Goal: Task Accomplishment & Management: Manage account settings

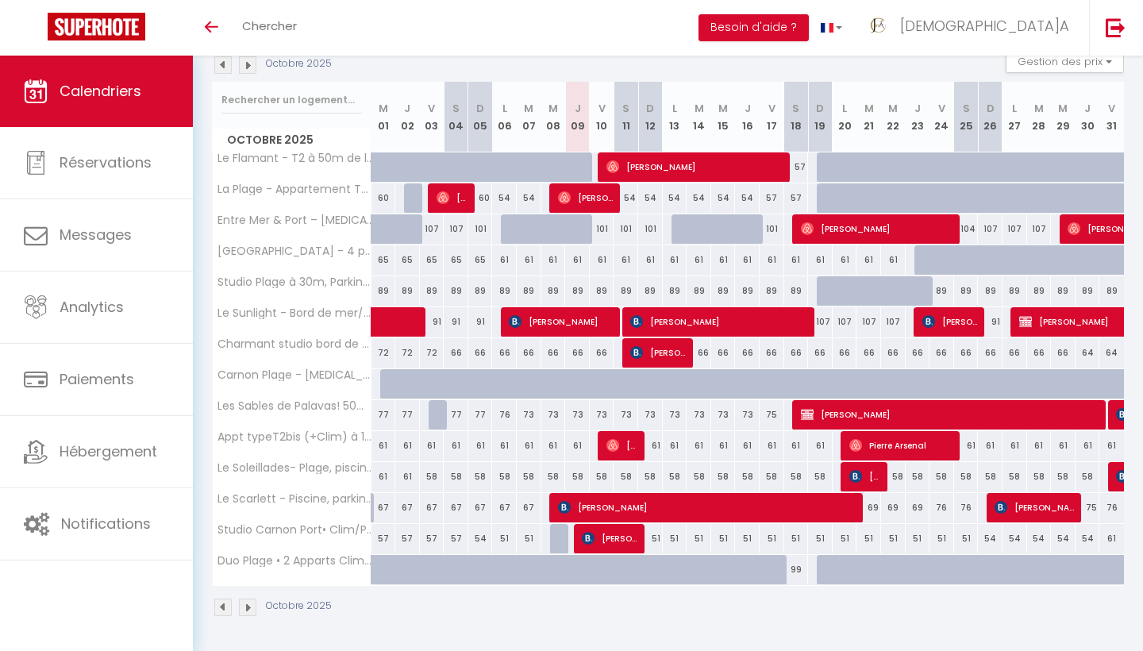
scroll to position [178, 0]
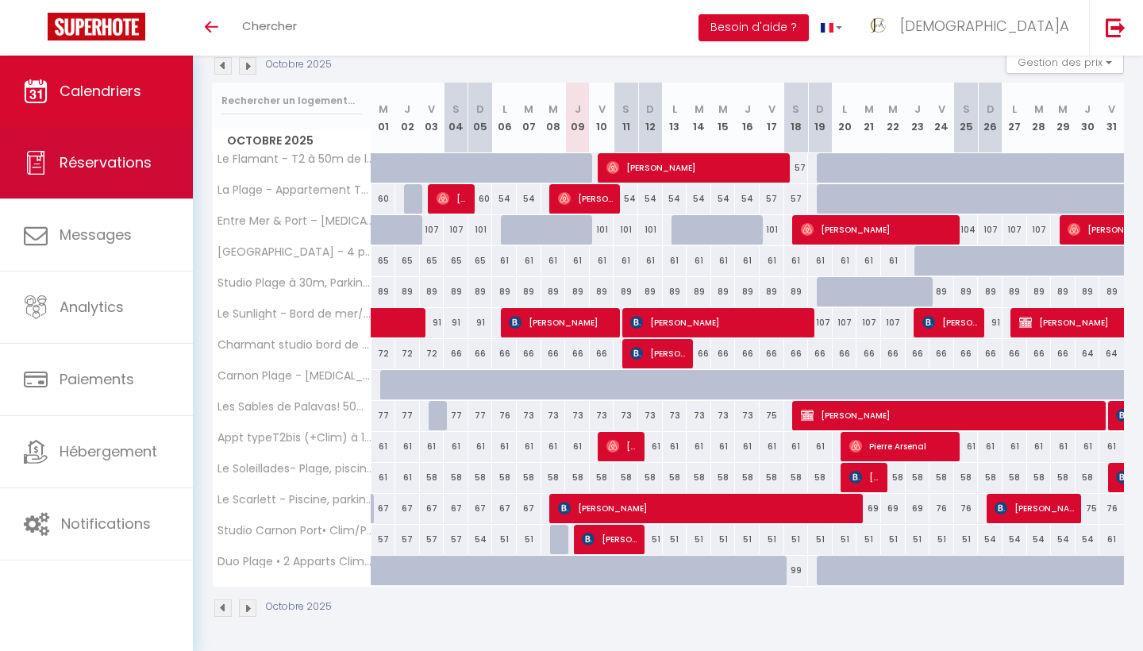
click at [75, 173] on link "Réservations" at bounding box center [96, 162] width 193 height 71
select select "not_cancelled"
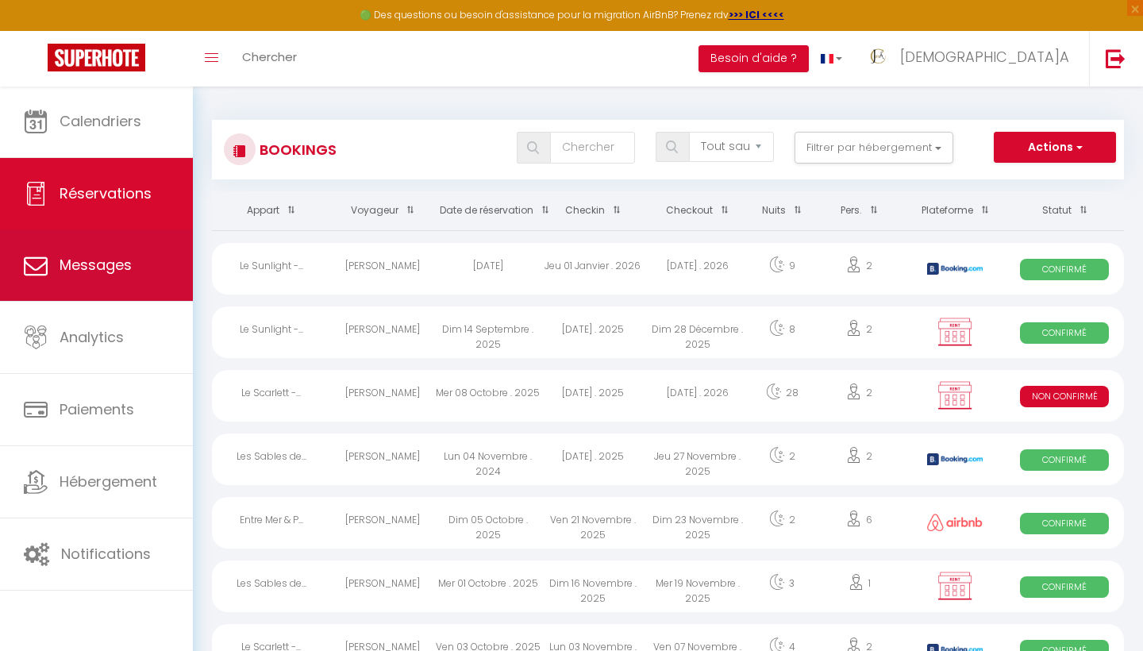
click at [110, 267] on span "Messages" at bounding box center [96, 265] width 72 height 20
select select "message"
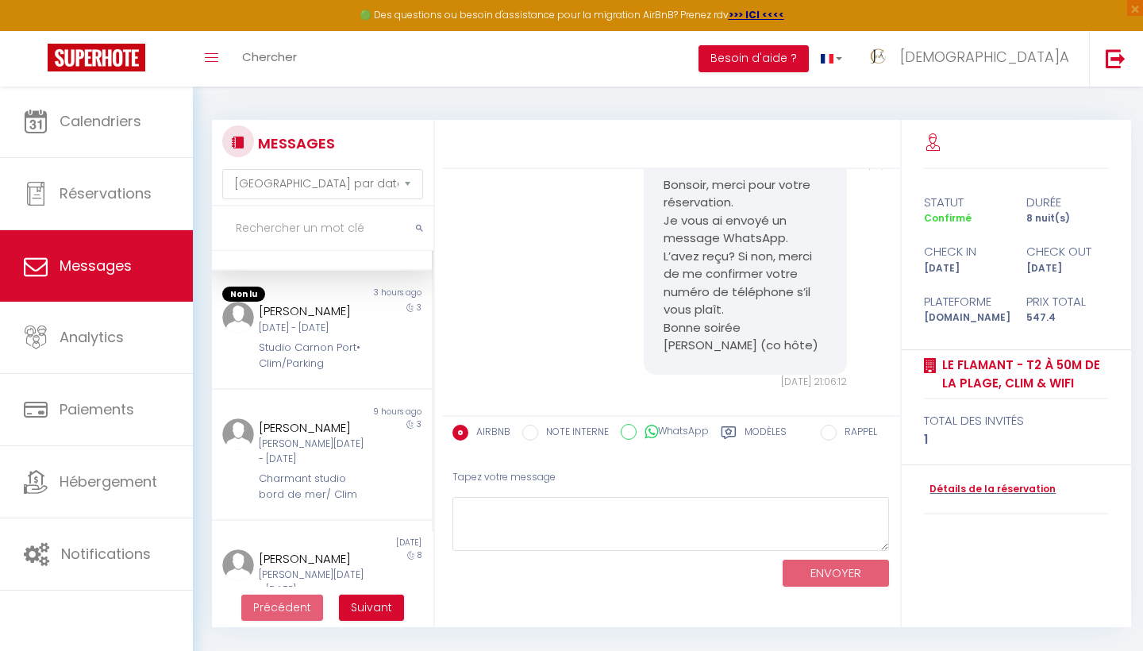
scroll to position [118, 0]
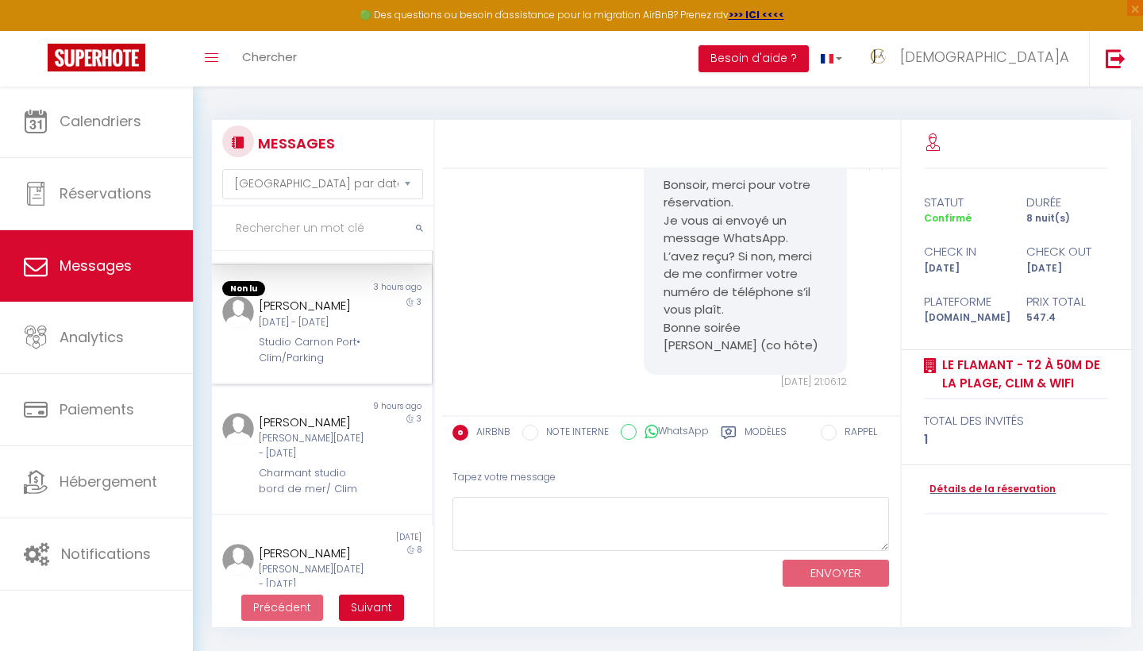
click at [360, 315] on div "[PERSON_NAME]" at bounding box center [312, 305] width 107 height 19
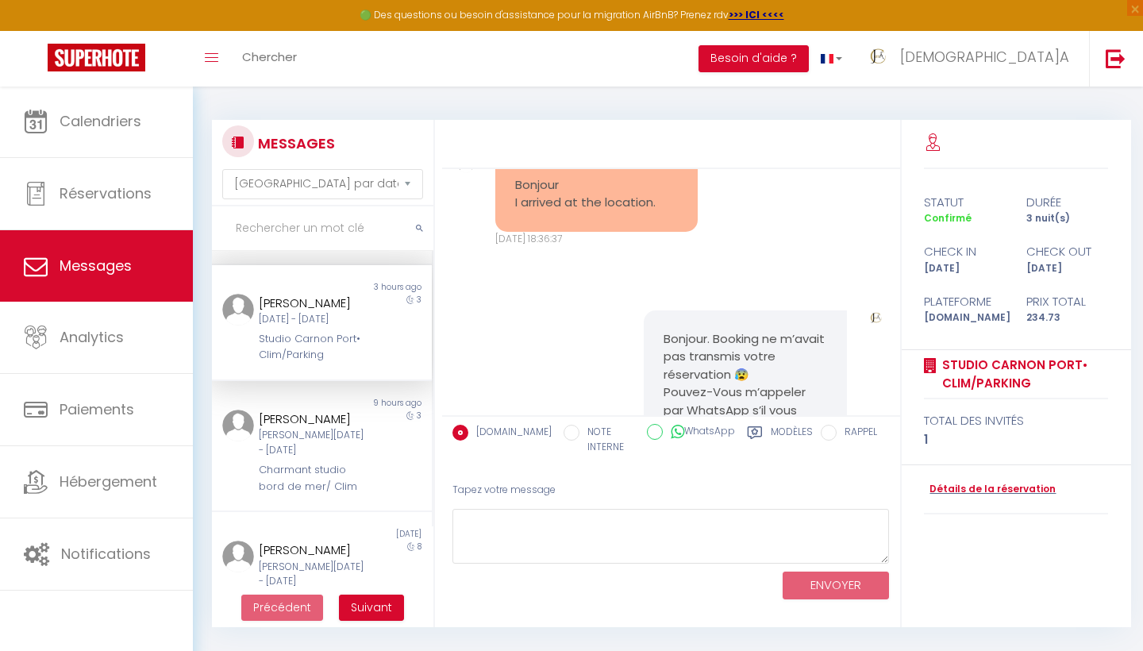
scroll to position [330, 0]
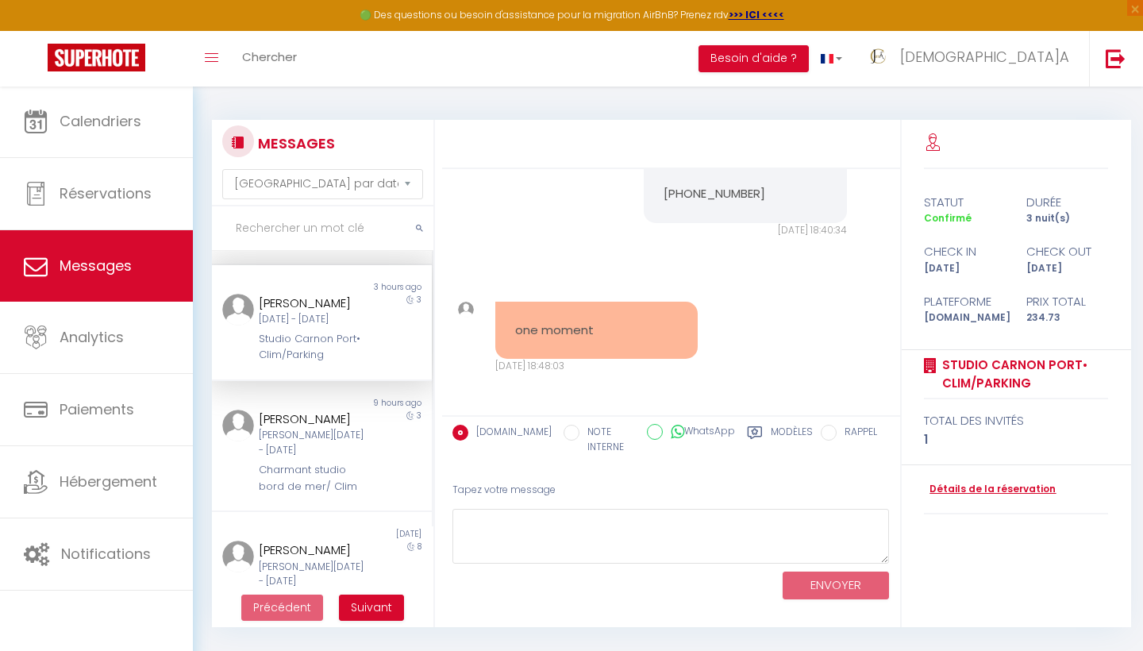
click at [980, 484] on link "Détails de la réservation" at bounding box center [990, 489] width 132 height 15
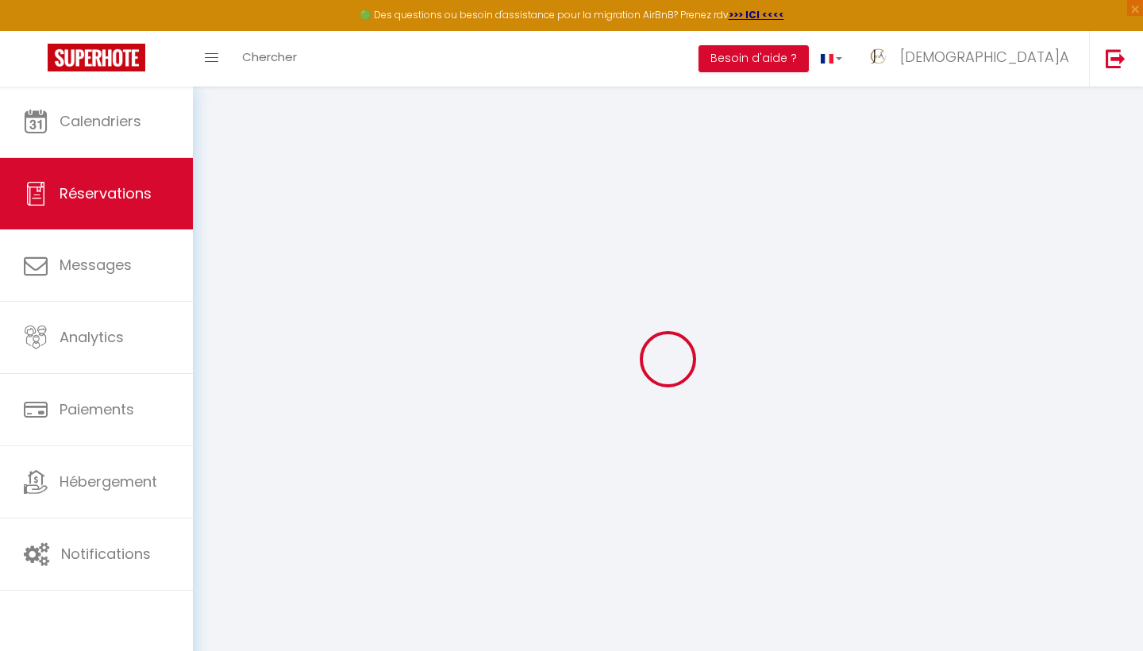
type input "[PERSON_NAME]"
type input "Letica"
type input "[EMAIL_ADDRESS][DOMAIN_NAME]"
type input "[PHONE_NUMBER]"
type input "."
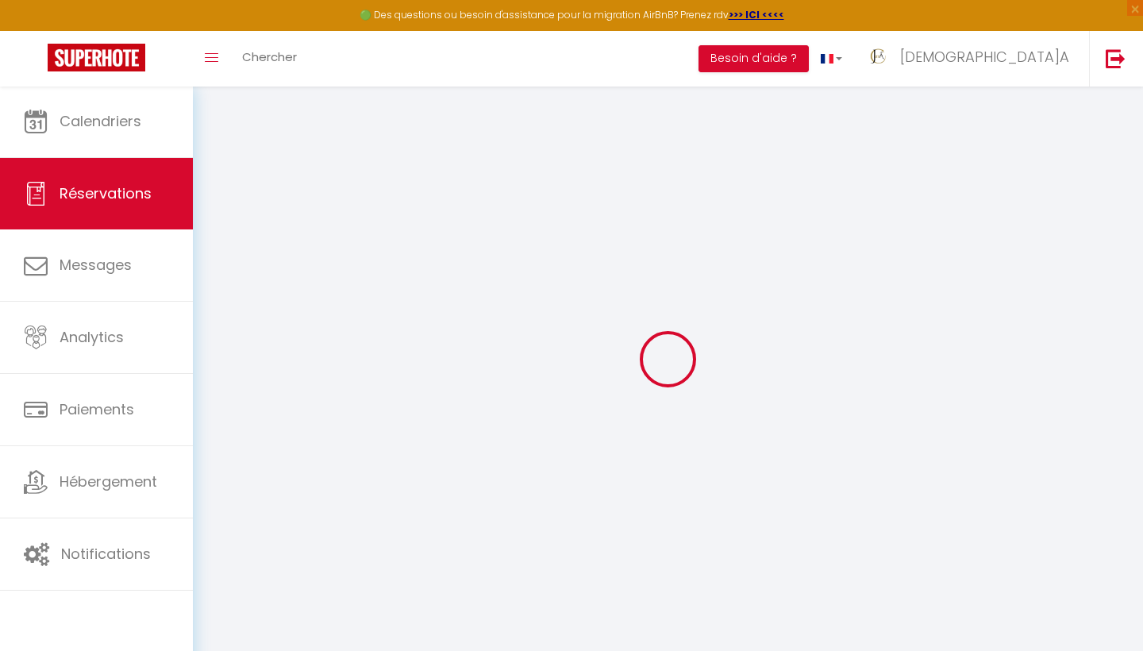
select select "CH"
type input "20"
type input "33.65"
type input "3.29"
select select "76113"
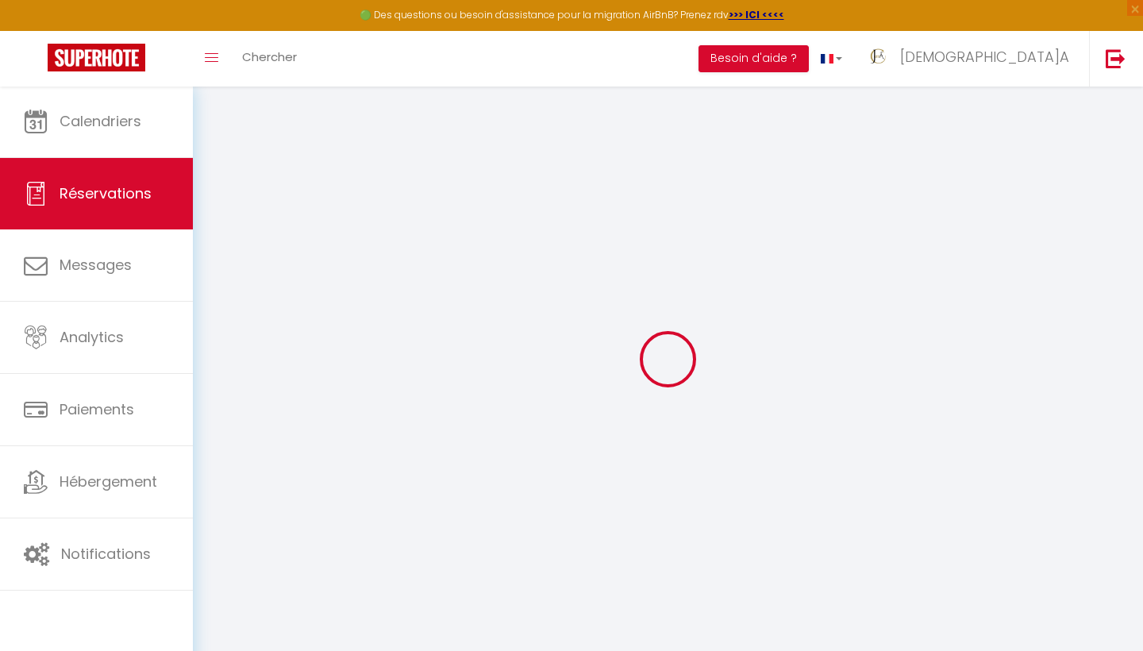
select select "1"
select select
type input "1"
select select "12"
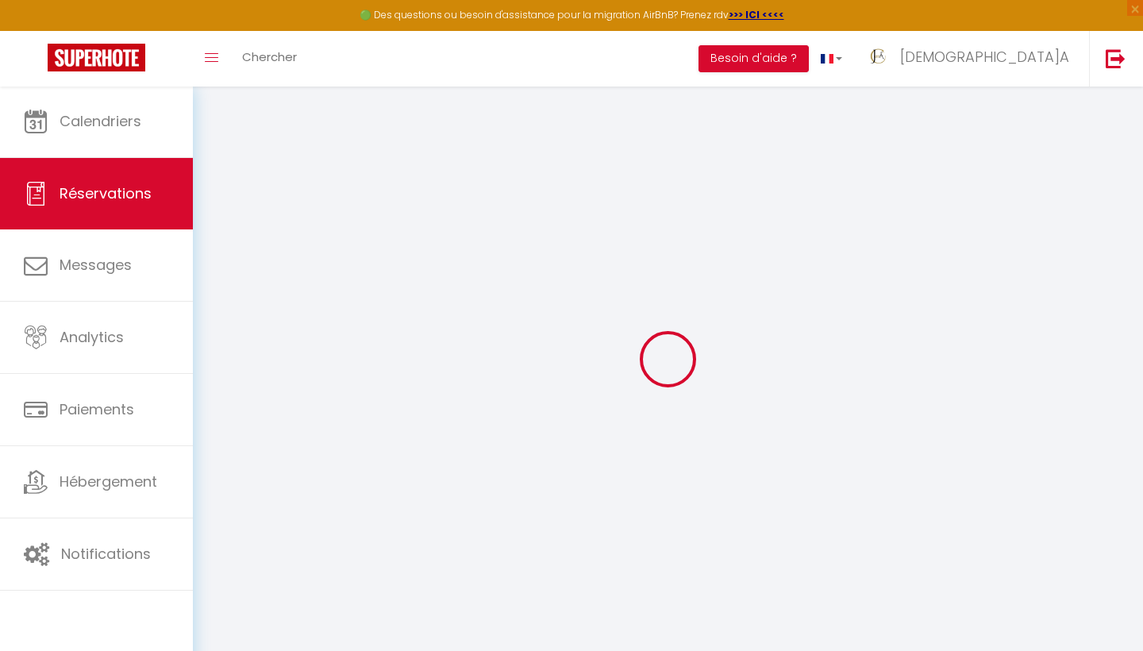
select select
type input "159.3"
checkbox input "false"
type input "0"
select select "2"
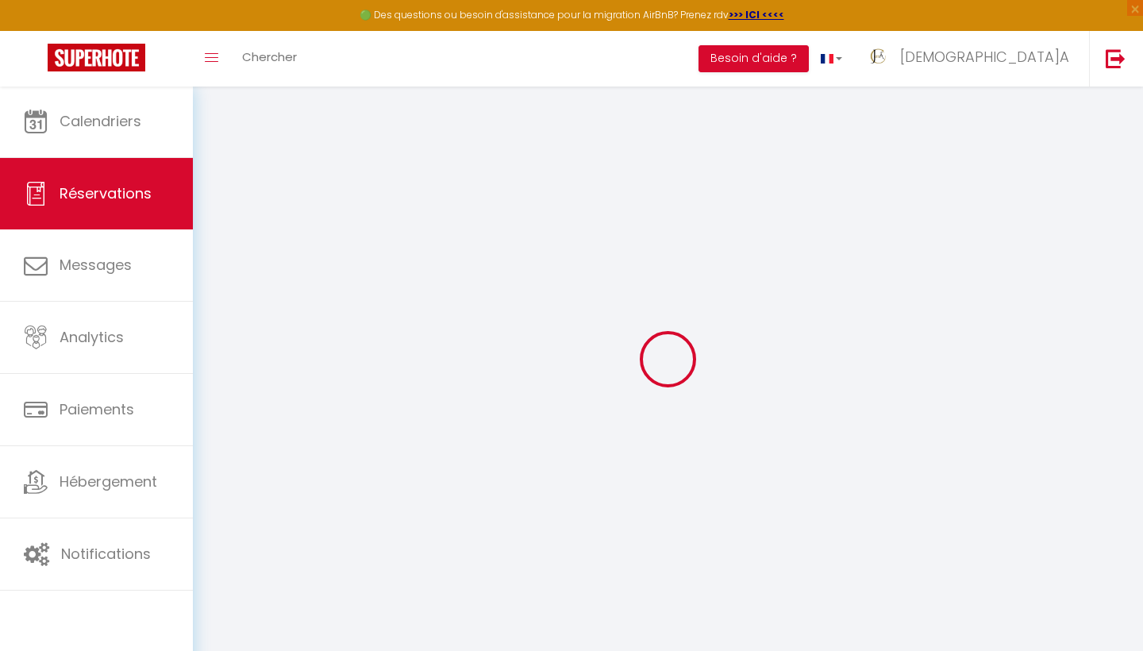
type input "0"
select select
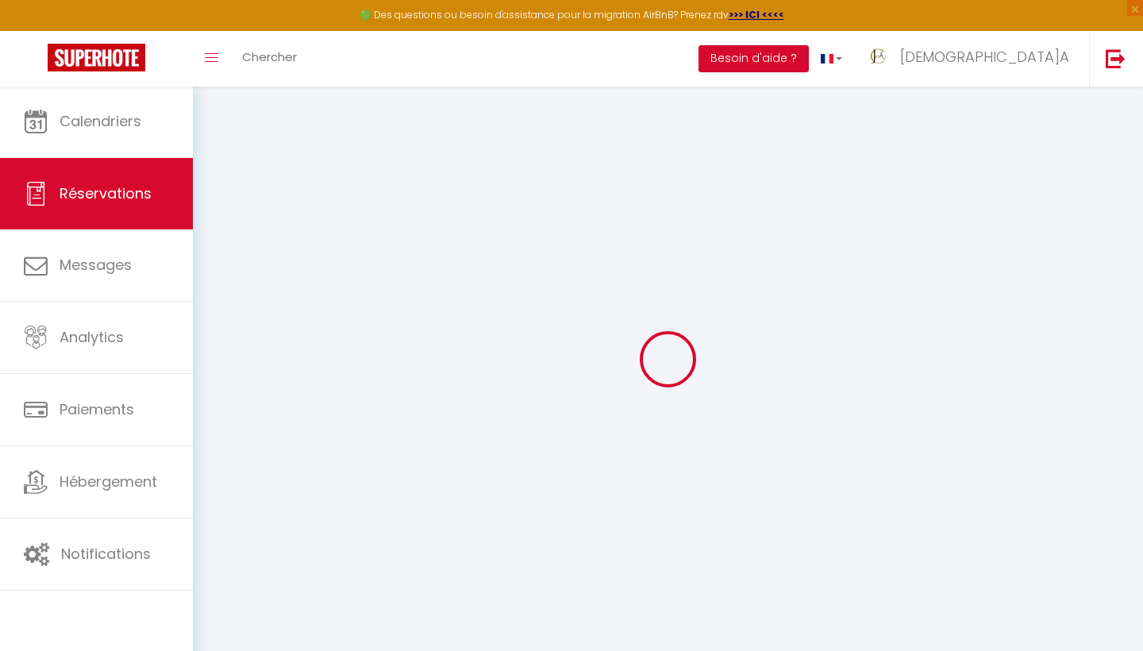
select select "14"
checkbox input "false"
select select
checkbox input "false"
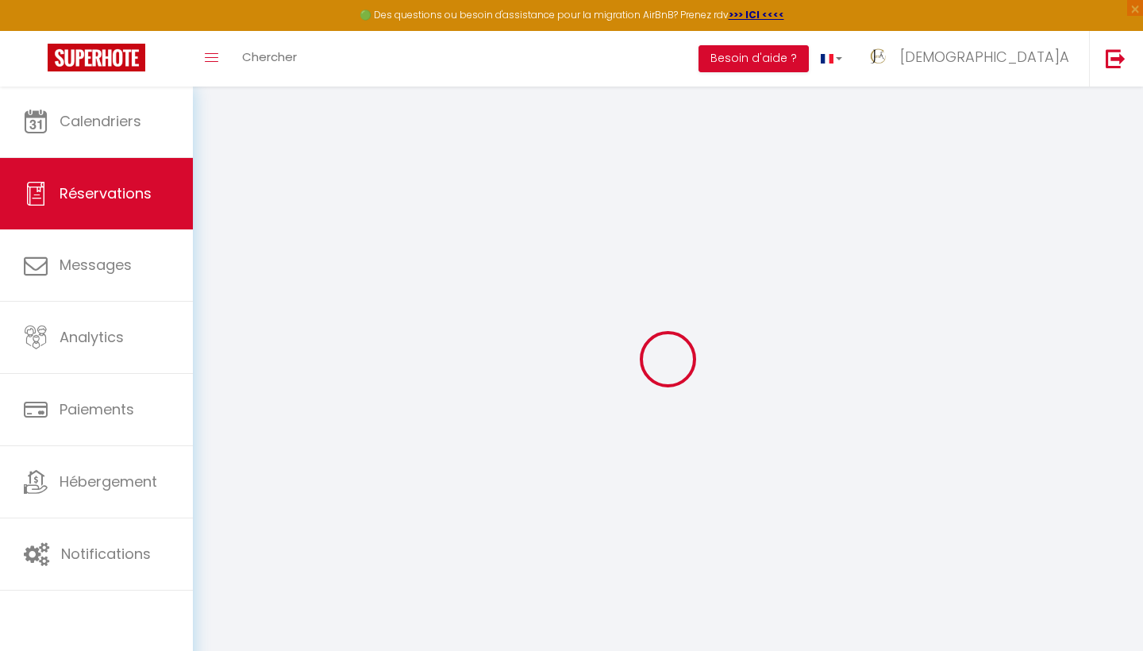
select select
checkbox input "false"
select select
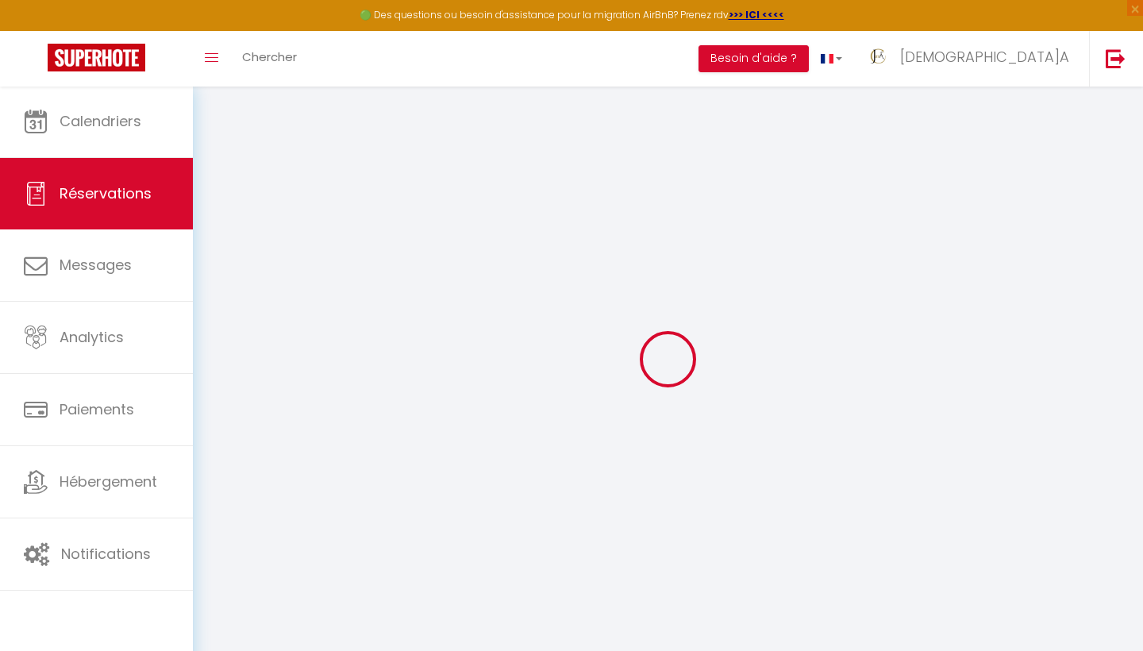
checkbox input "false"
type textarea "** THIS RESERVATION HAS BEEN PRE-PAID ** BOOKING NOTE : Payment charge is EUR 3…"
type input "45"
type input "10.43"
select select
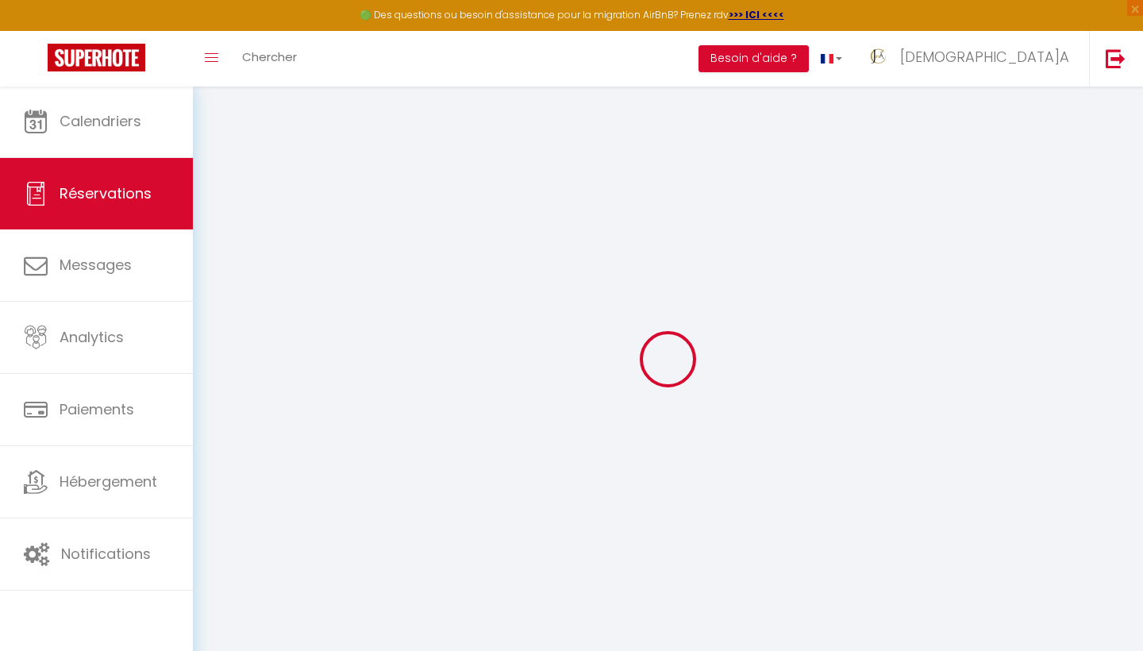
select select
checkbox input "false"
select select
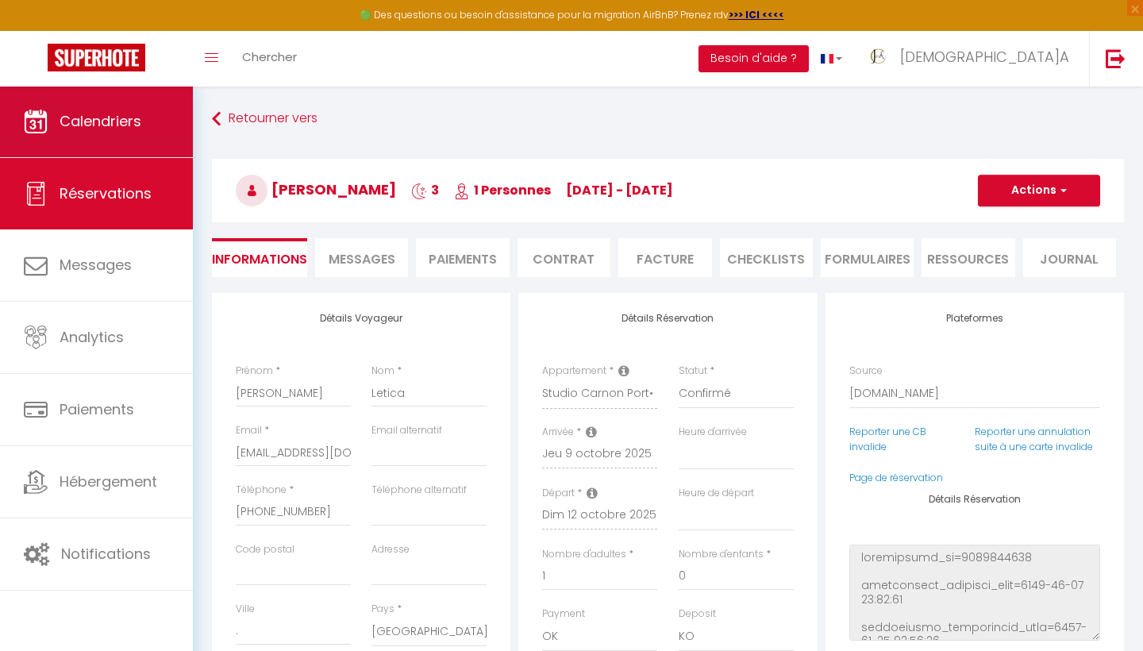
click at [110, 124] on span "Calendriers" at bounding box center [101, 121] width 82 height 20
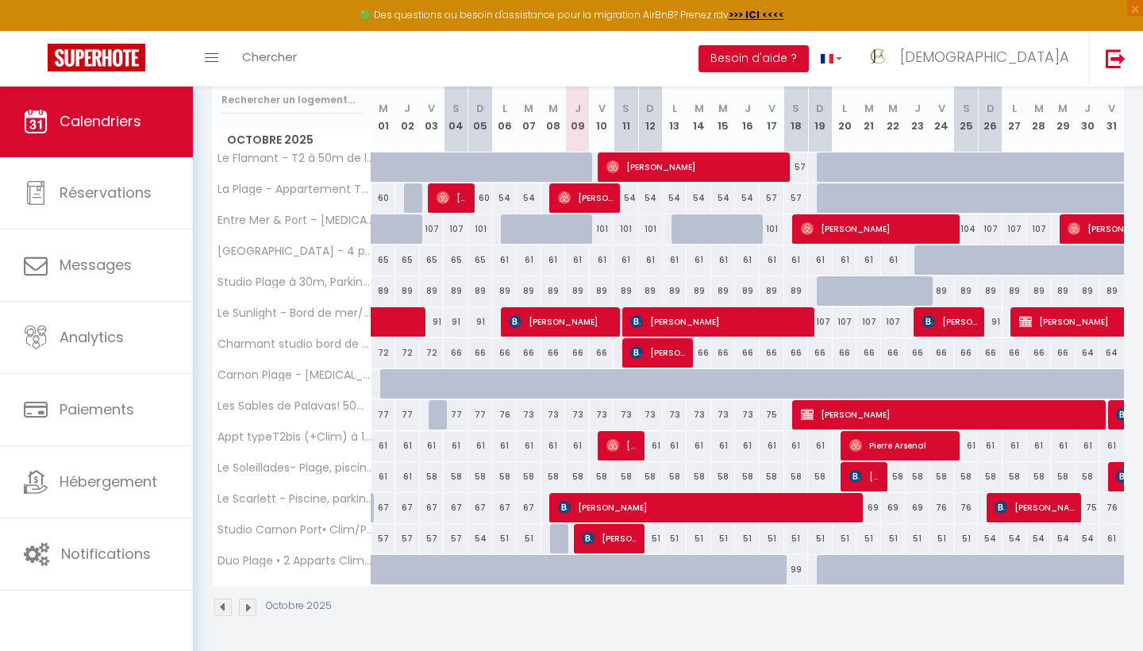
scroll to position [208, 0]
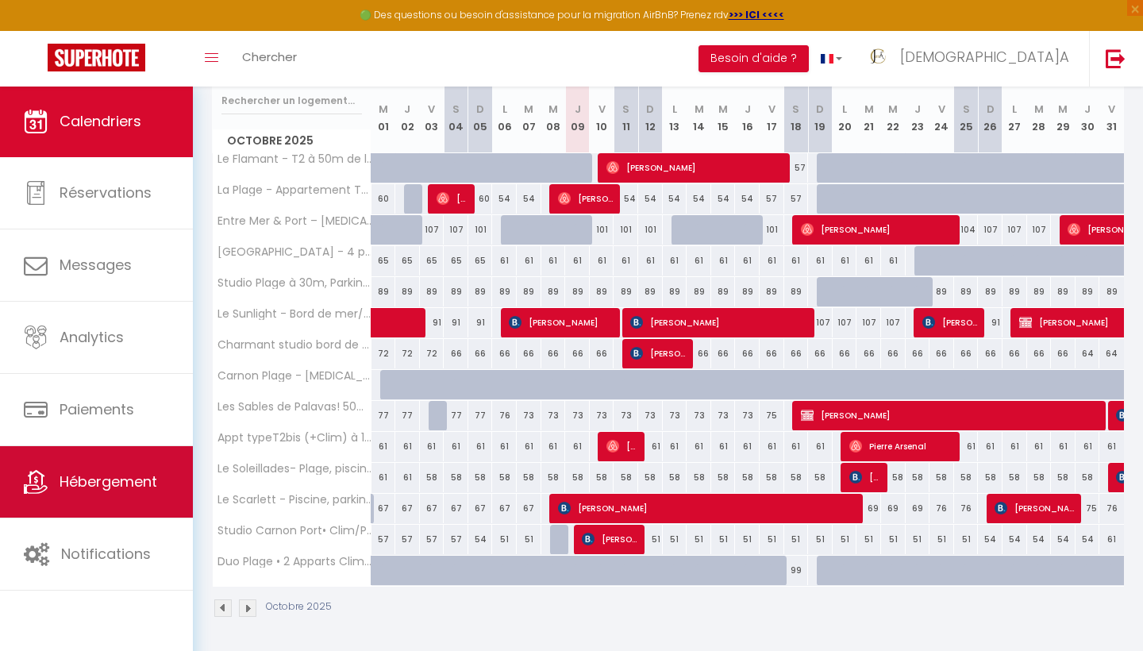
click at [132, 492] on link "Hébergement" at bounding box center [96, 481] width 193 height 71
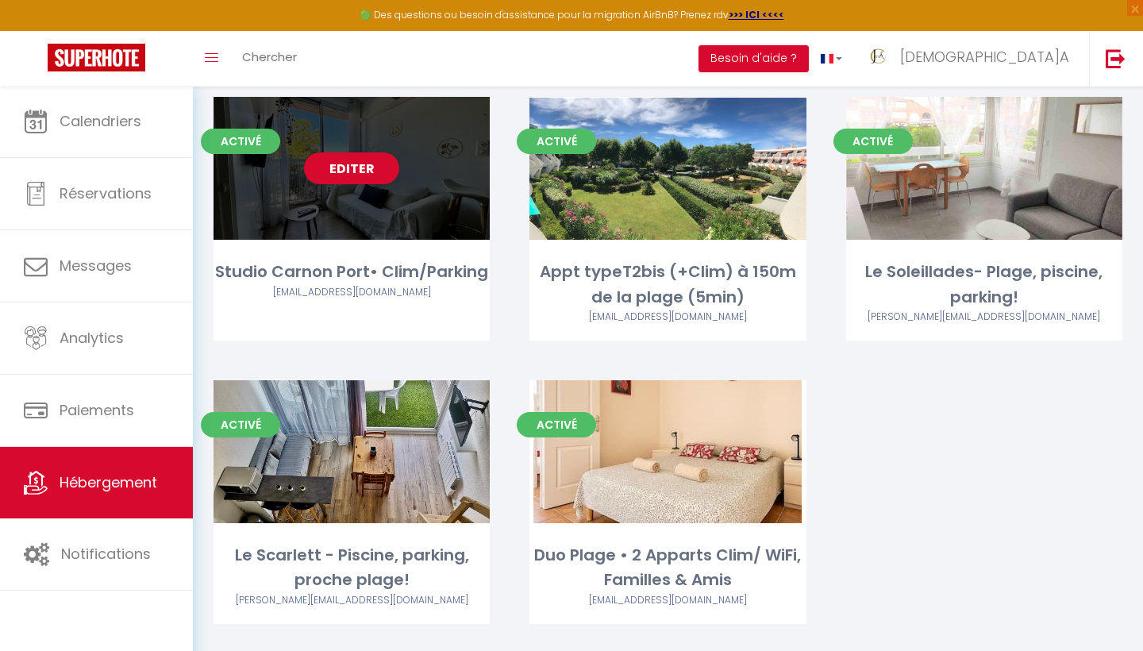
scroll to position [979, 0]
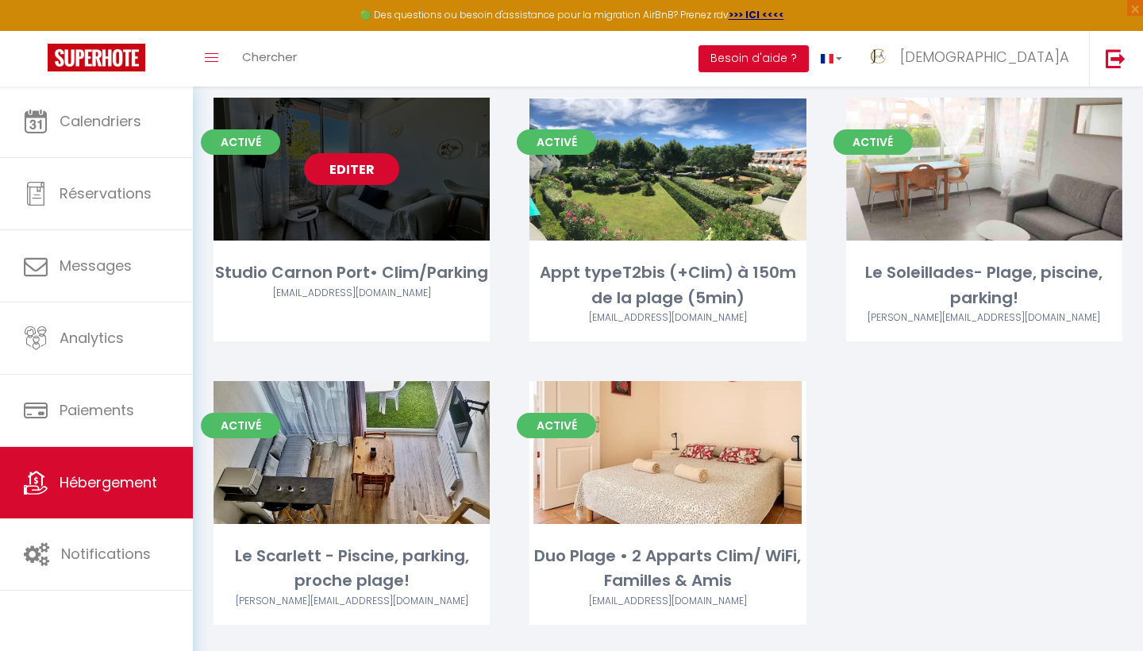
click at [356, 153] on link "Editer" at bounding box center [351, 169] width 95 height 32
select select "3"
select select "2"
select select "1"
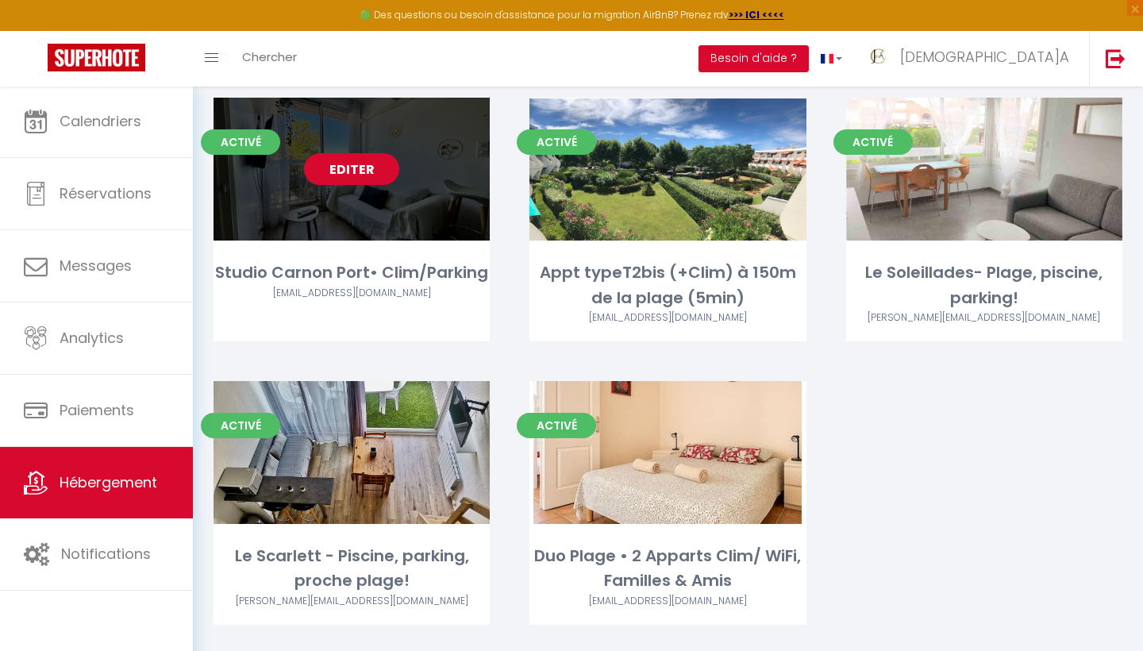
select select "28"
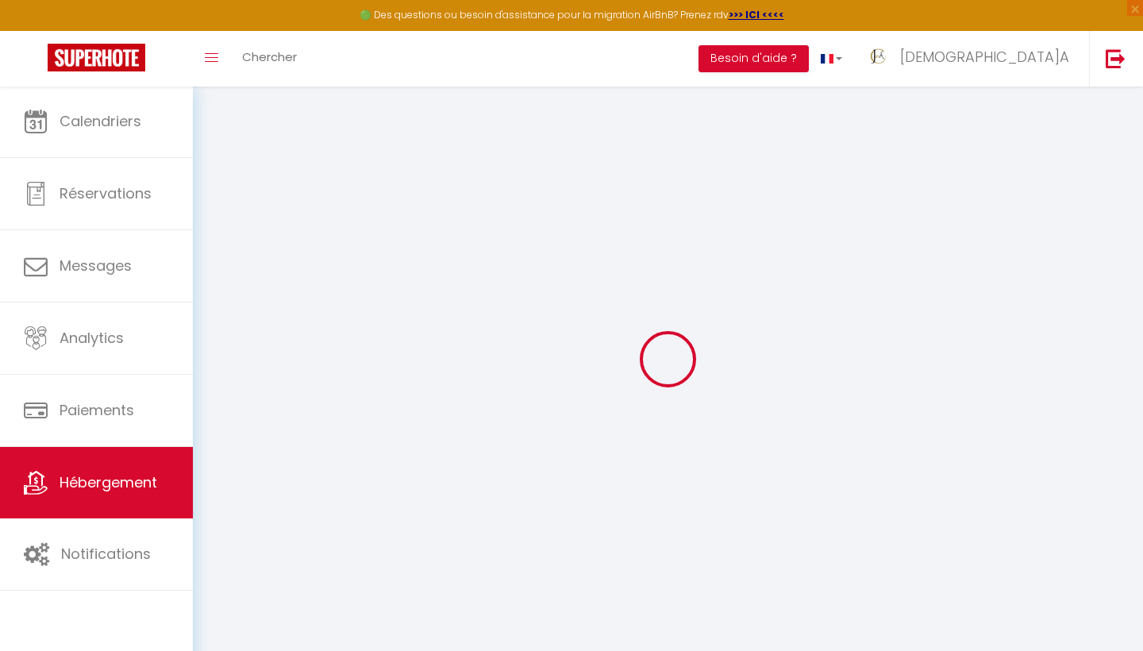
select select
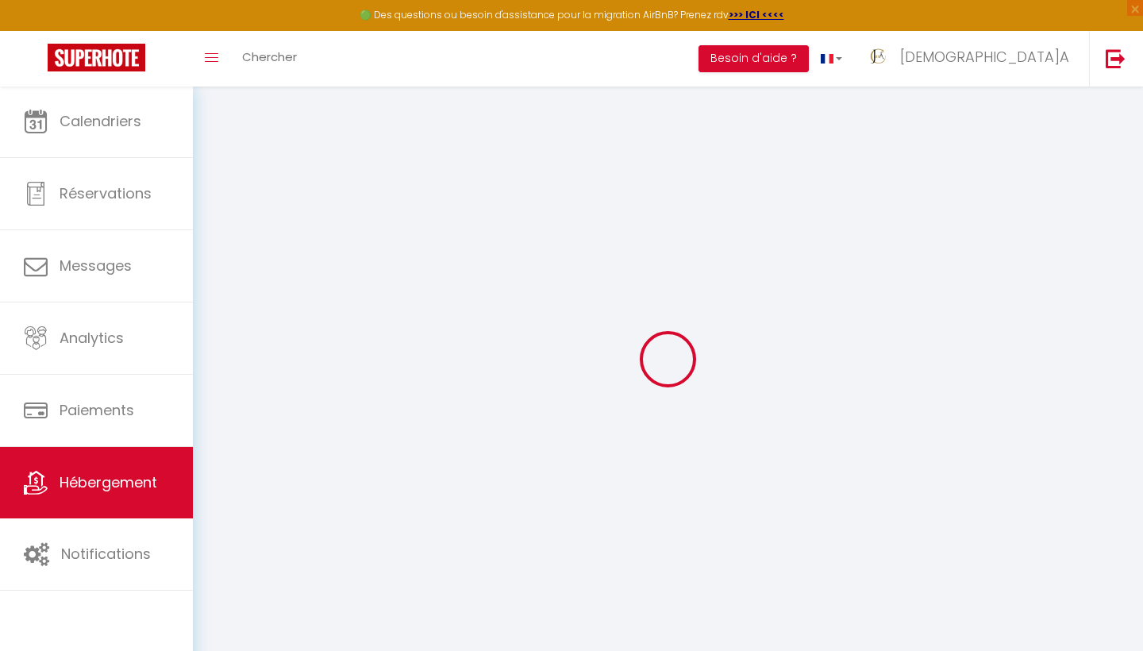
select select
checkbox input "false"
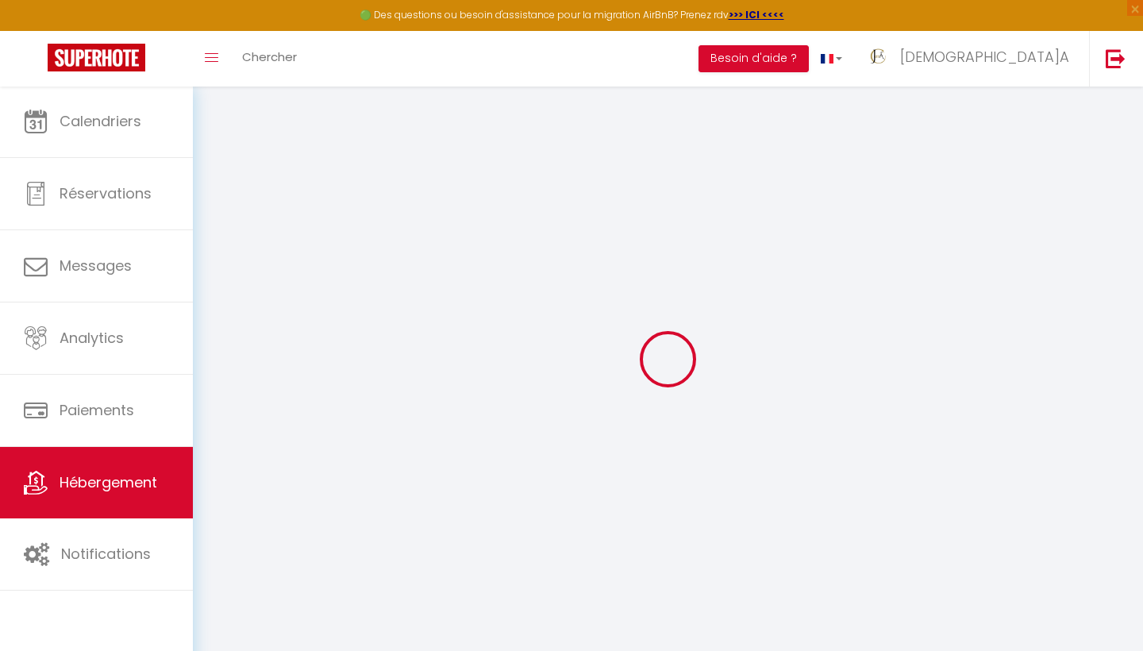
select select
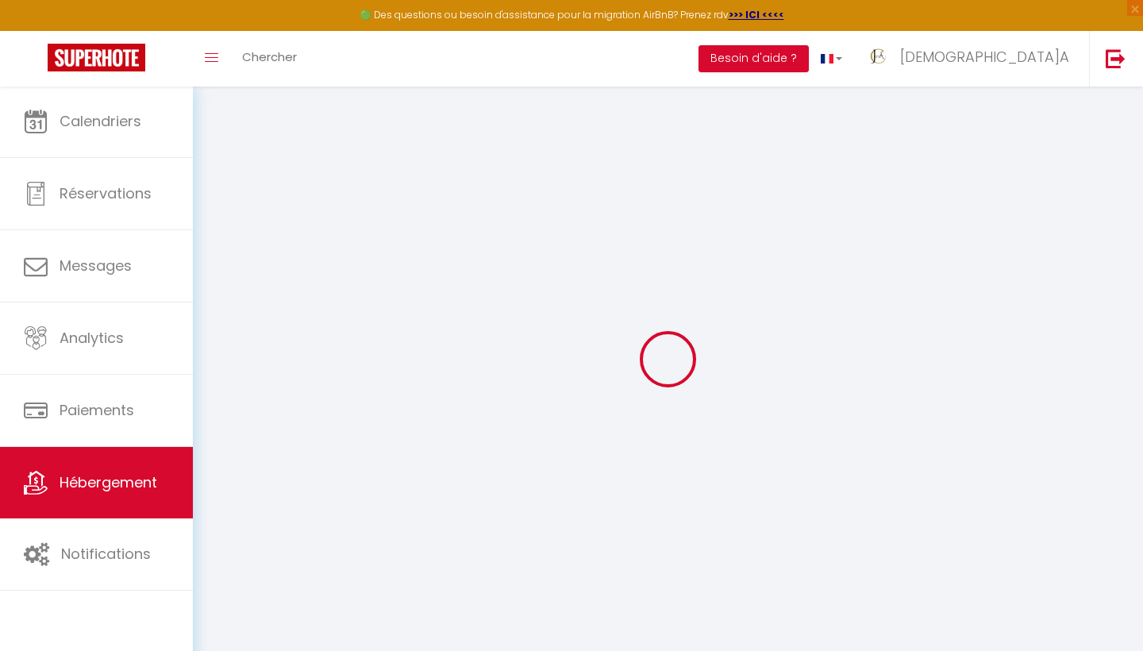
select select
checkbox input "false"
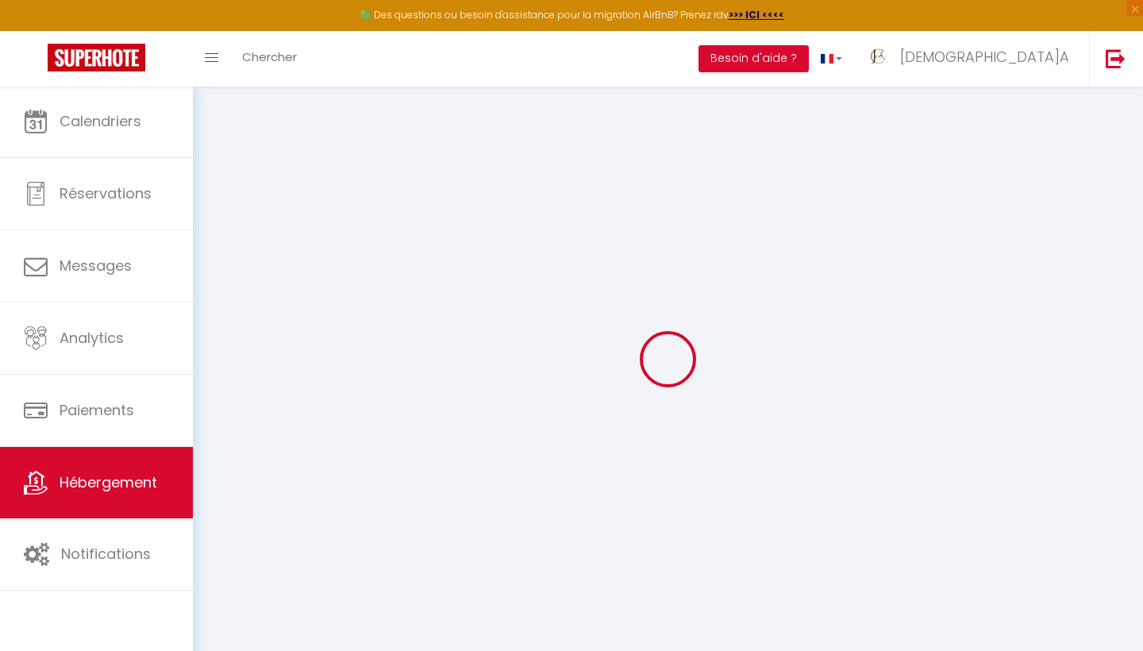
checkbox input "false"
select select
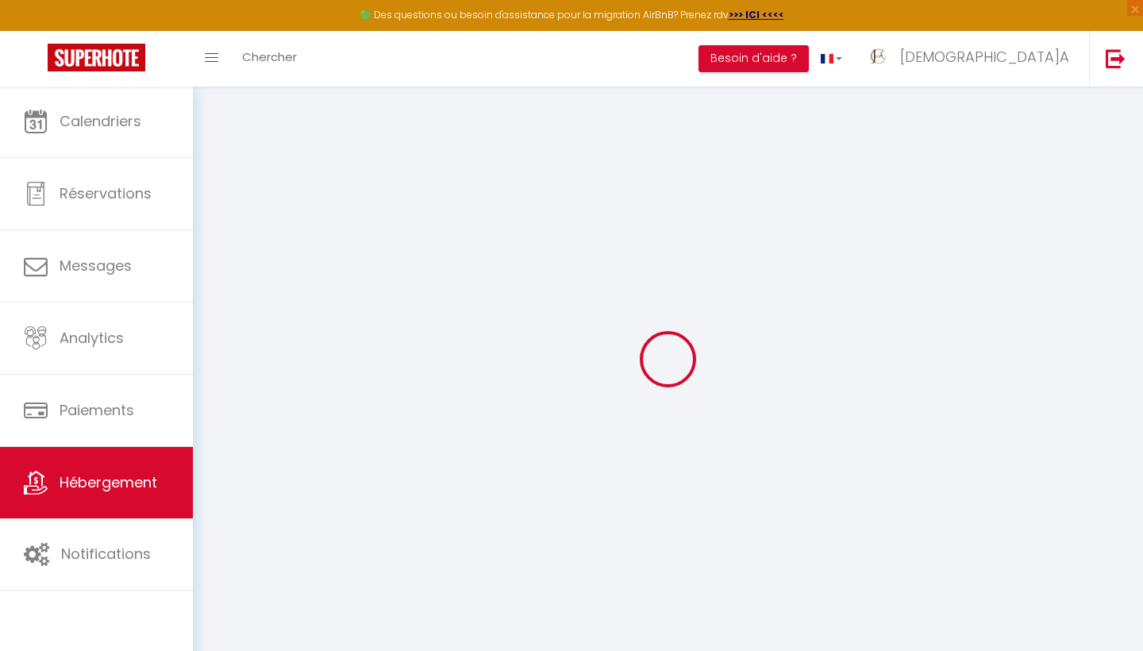
select select
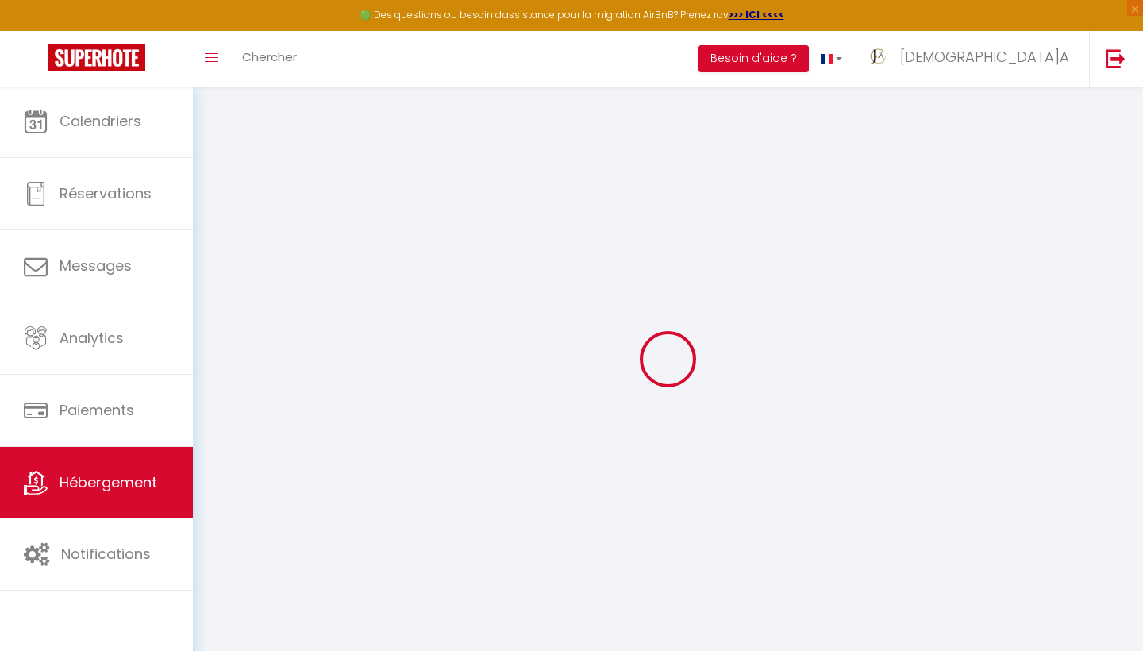
checkbox input "false"
select select
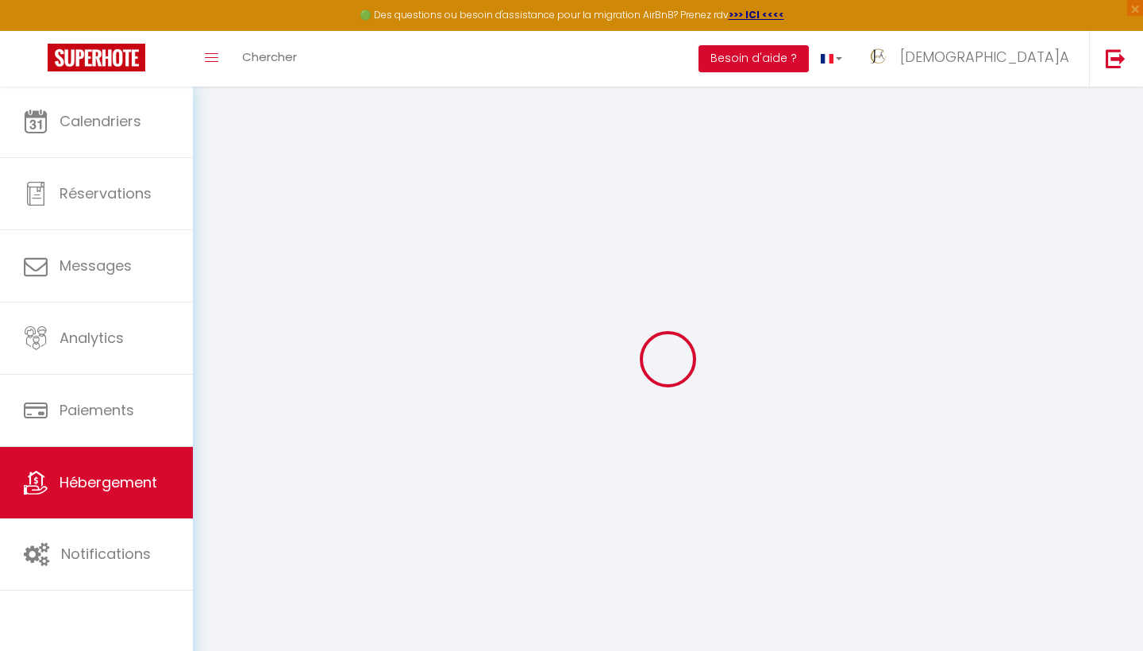
select select
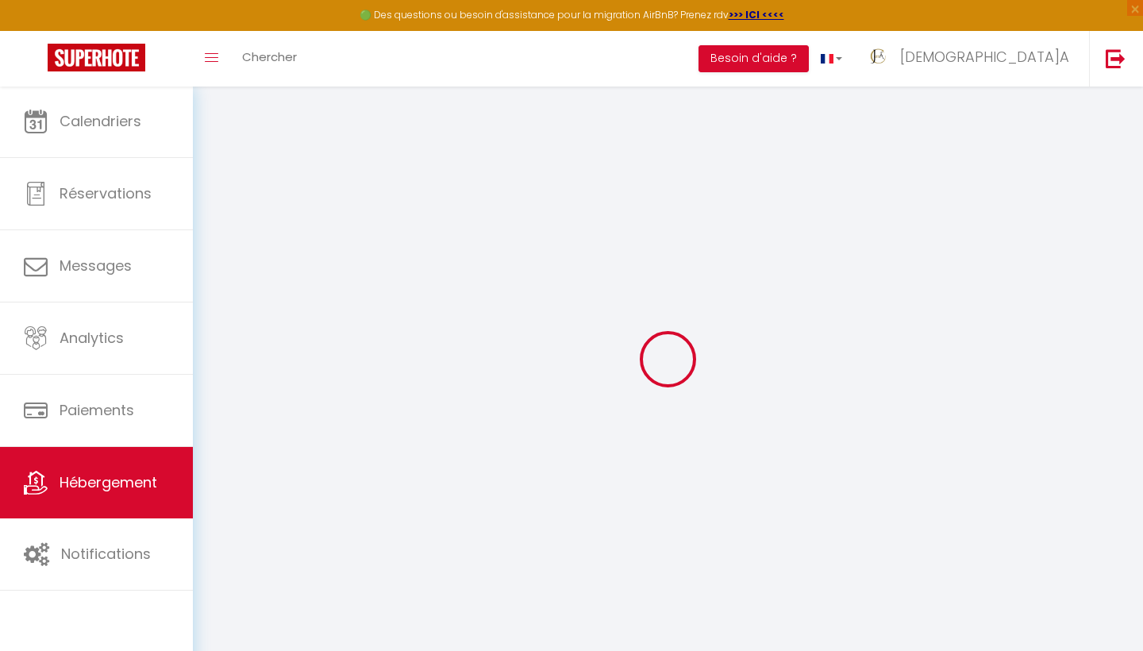
select select
checkbox input "false"
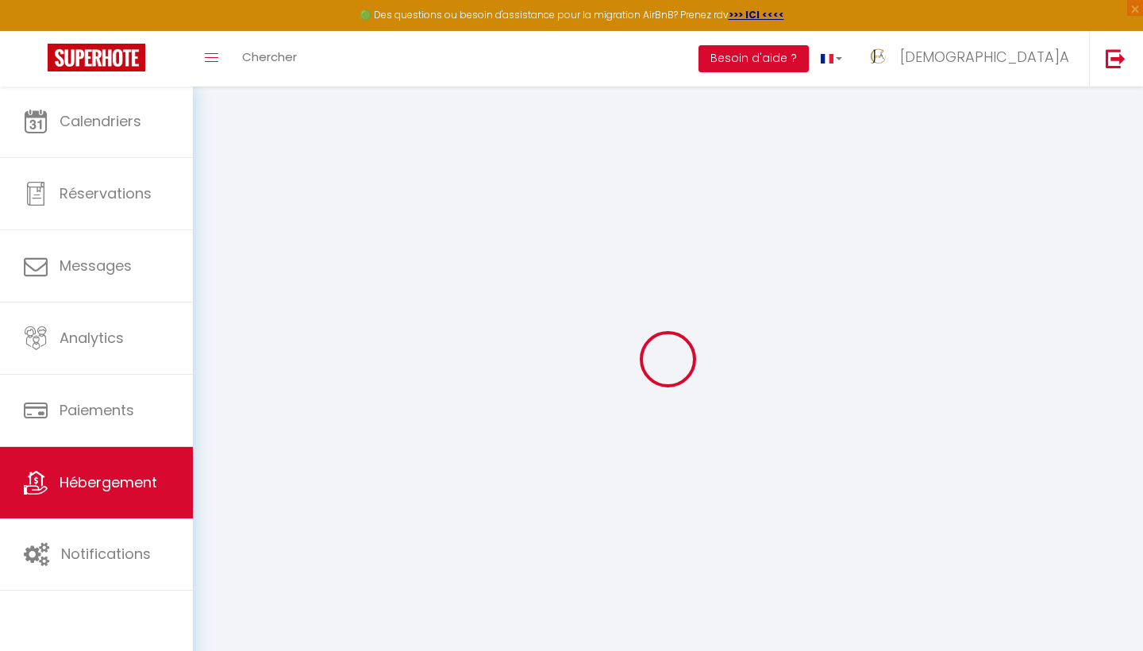
checkbox input "false"
select select
type input "Studio Carnon Port• Clim/Parking"
select select "condominium"
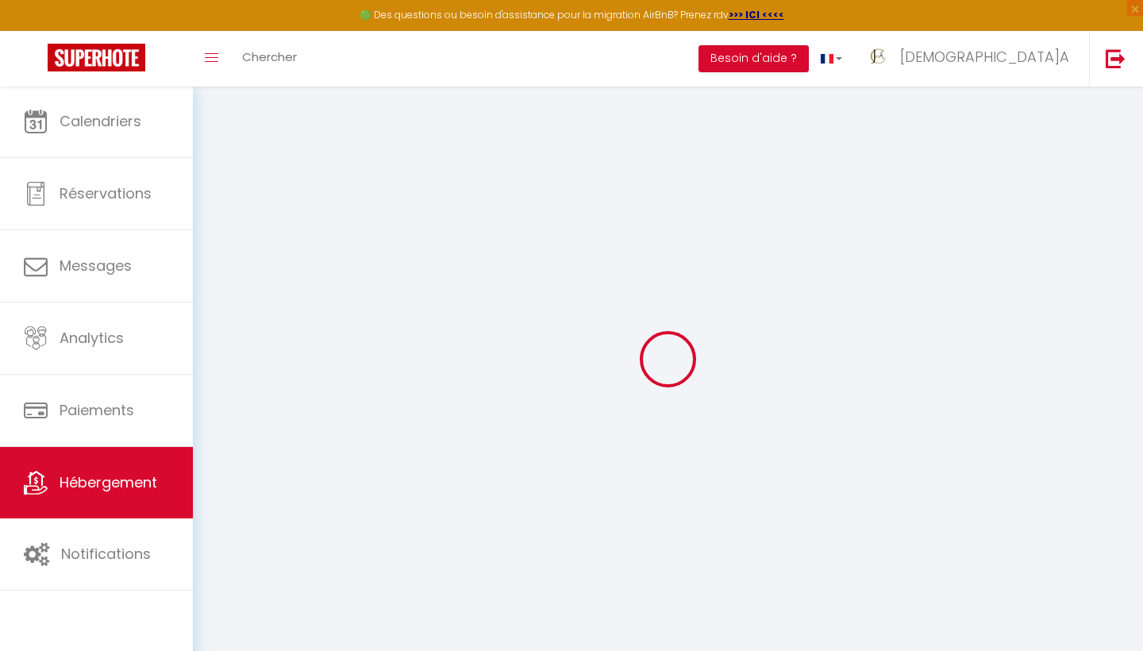
select select "2"
select select "0"
type input "77"
select select
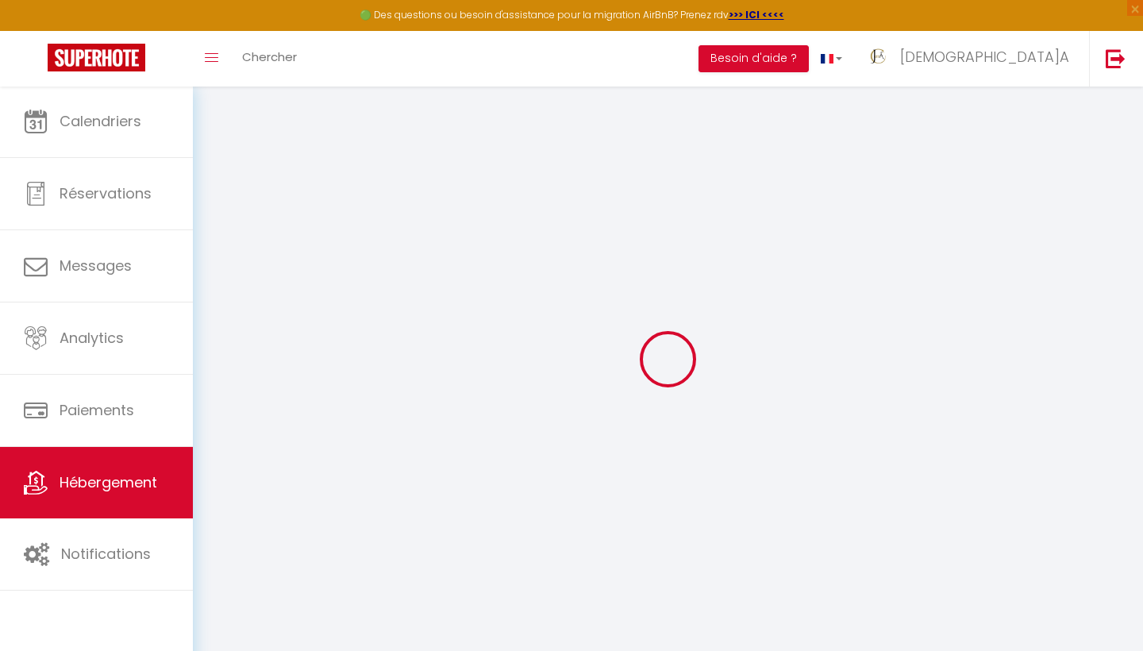
select select
type input "252 Rue du Grau"
type input "34280"
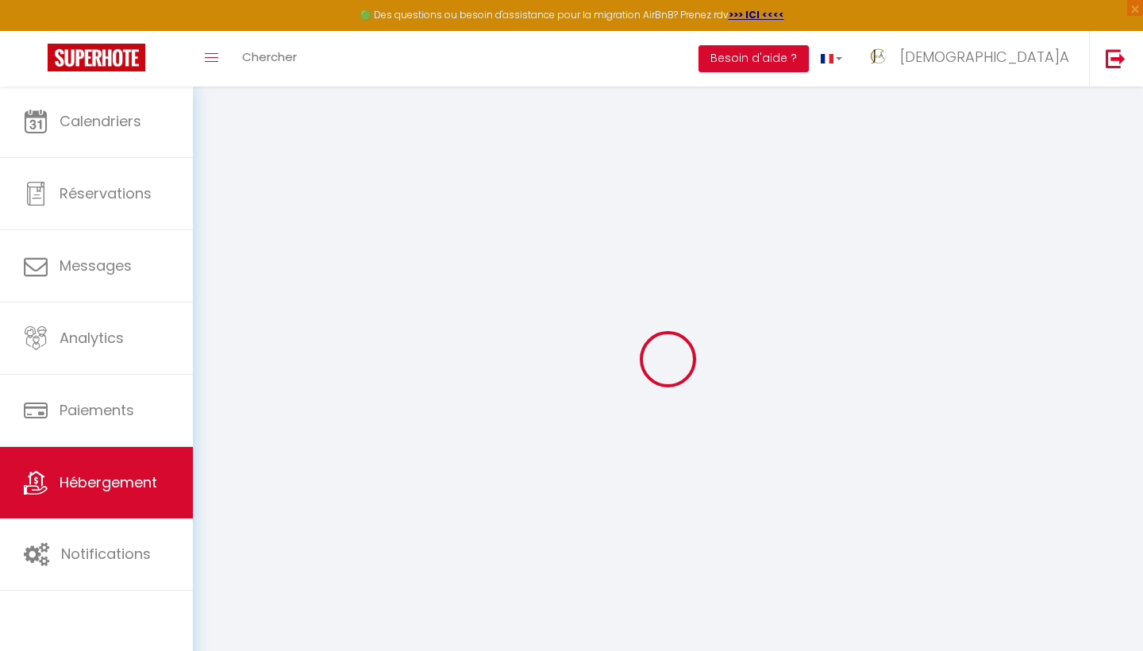
type input "Mauguio"
type input "[EMAIL_ADDRESS][DOMAIN_NAME]"
select select
checkbox input "false"
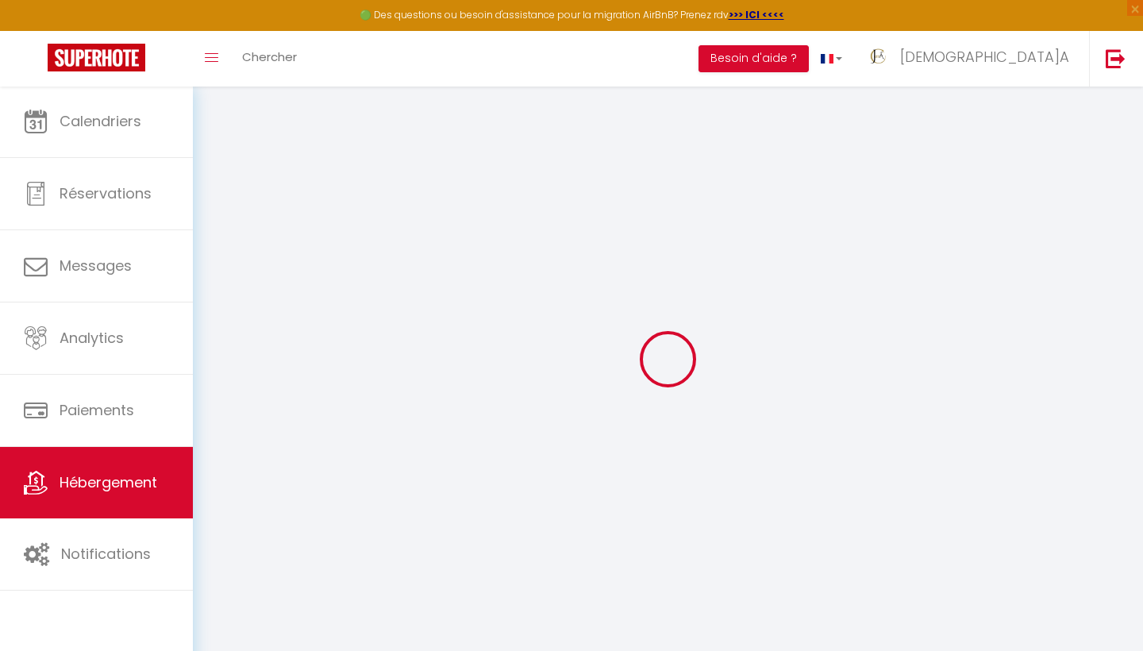
checkbox input "false"
type input "0"
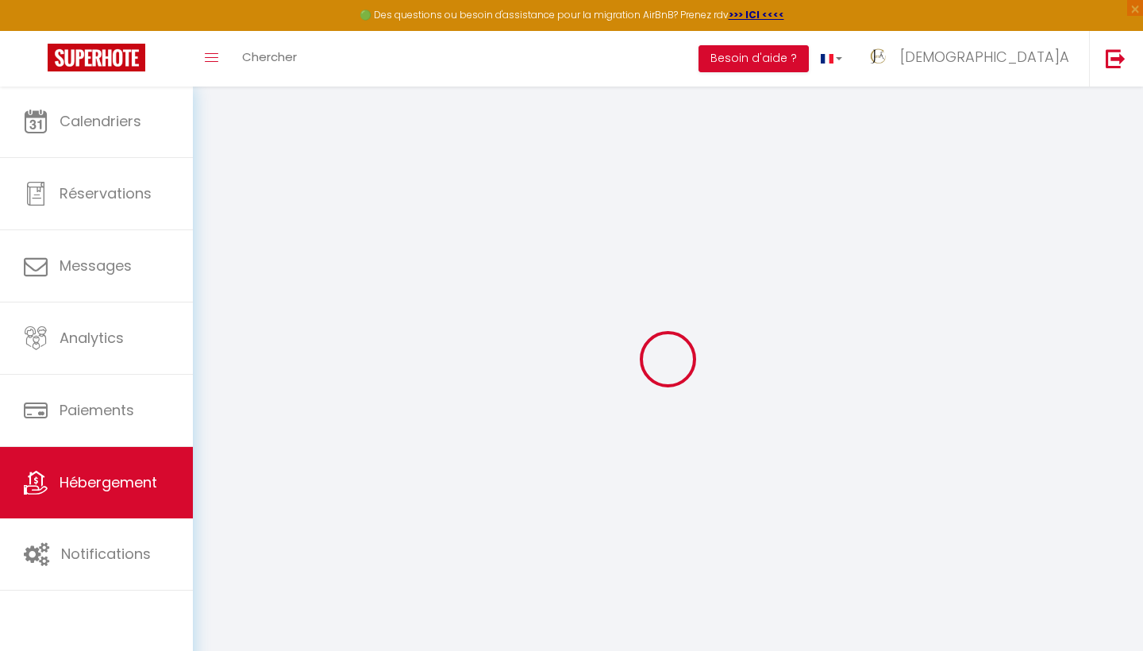
type input "0"
select select
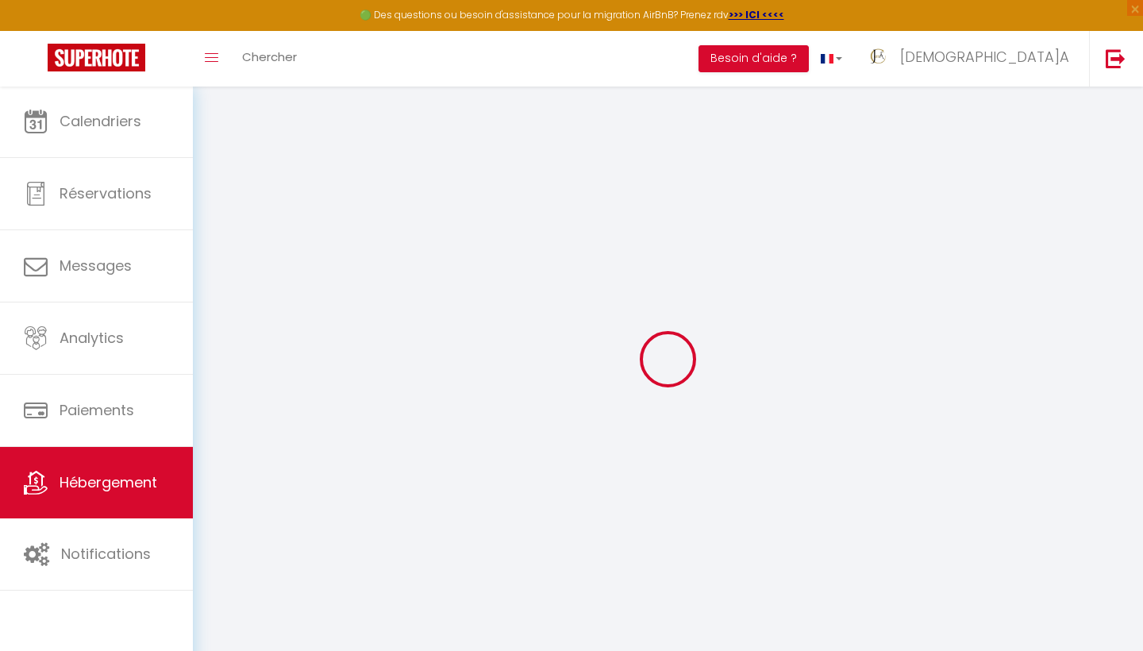
select select
checkbox input "false"
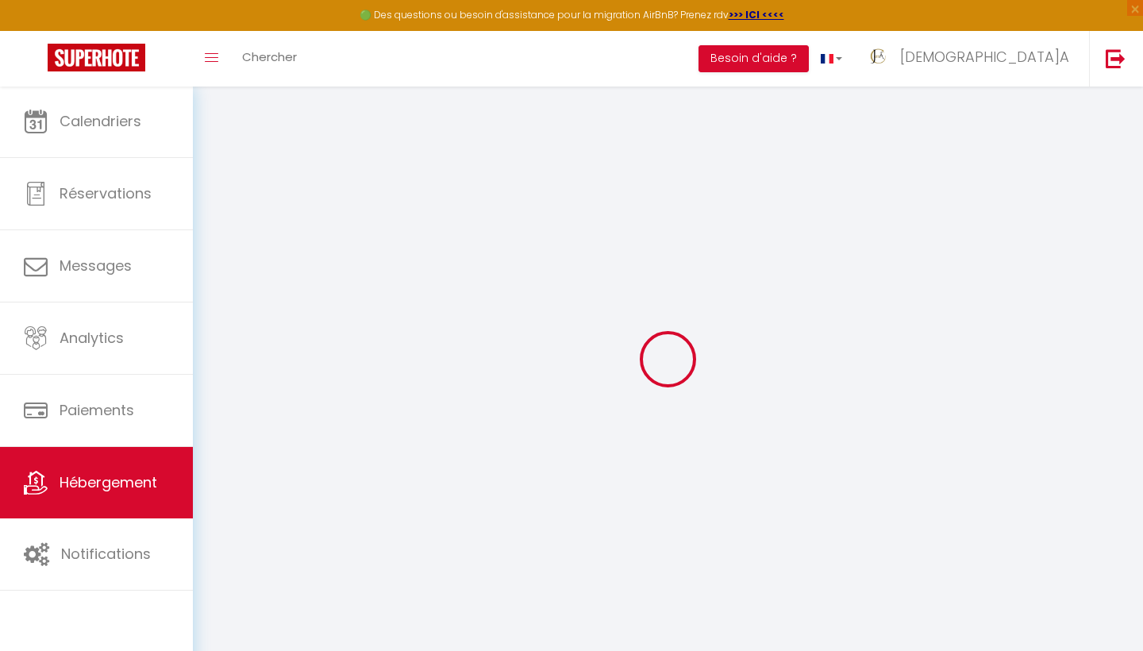
checkbox input "false"
select select
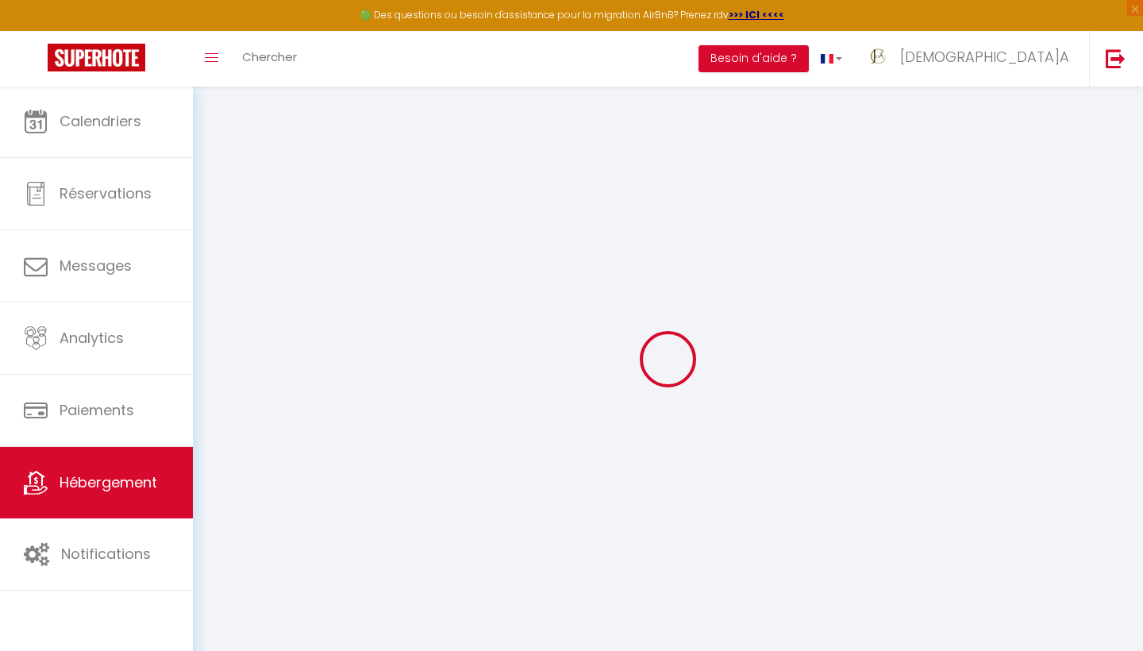
select select
checkbox input "false"
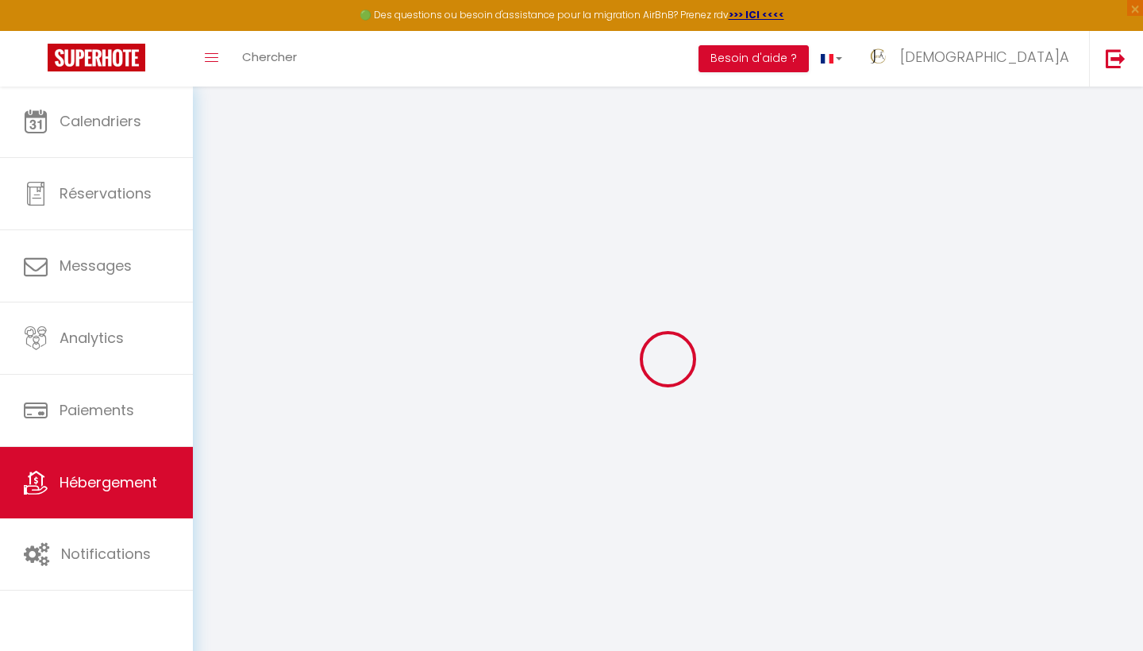
checkbox input "false"
select select
checkbox input "false"
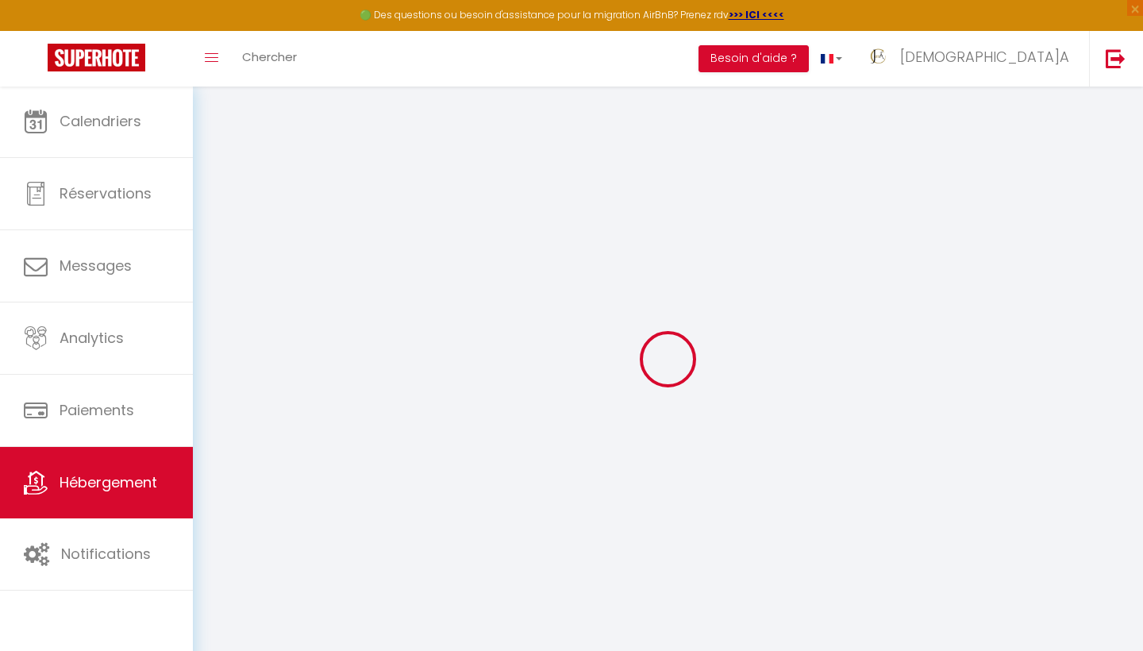
checkbox input "false"
select select
checkbox input "false"
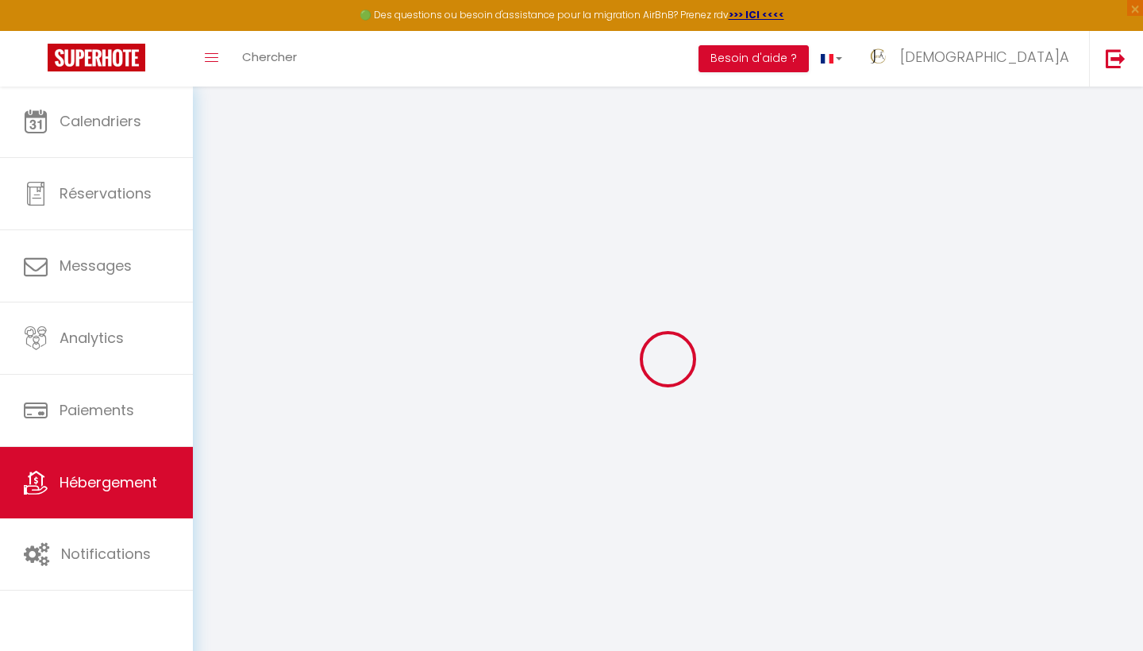
checkbox input "false"
select select "16:00"
select select "23:45"
select select "10:00"
select select "30"
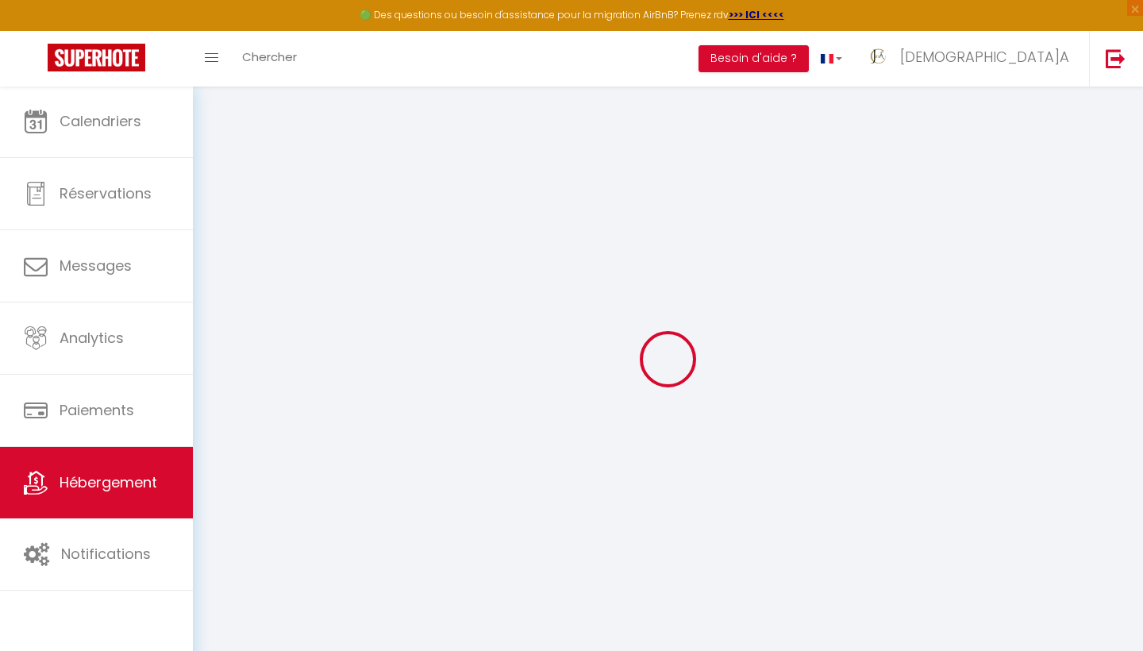
select select "120"
select select
checkbox input "false"
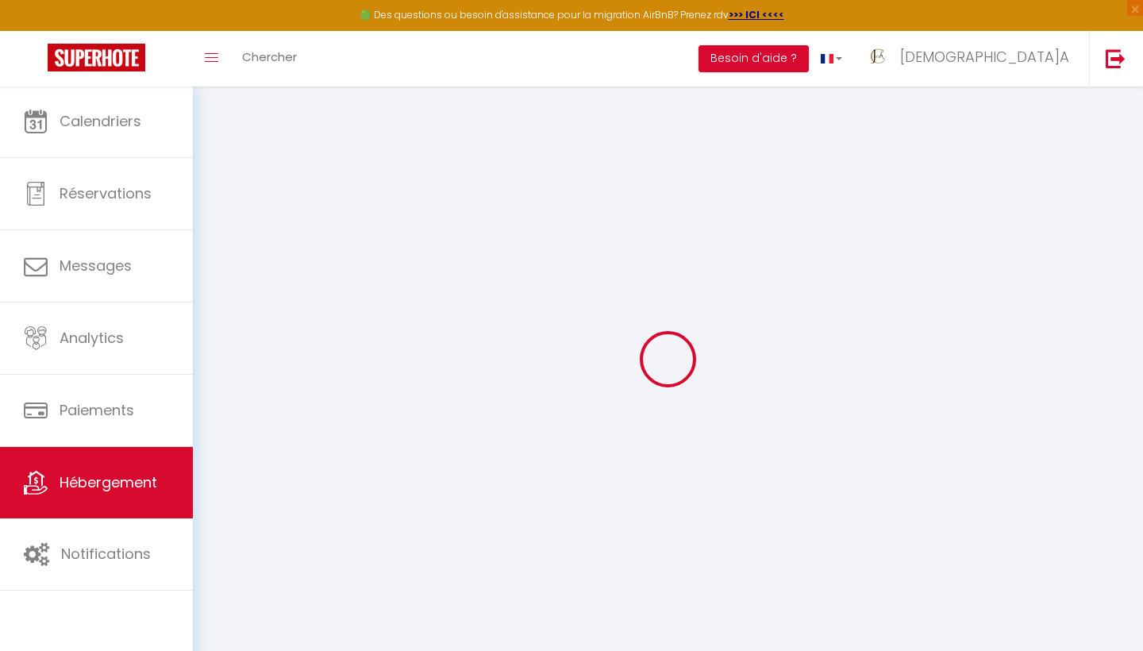
checkbox input "false"
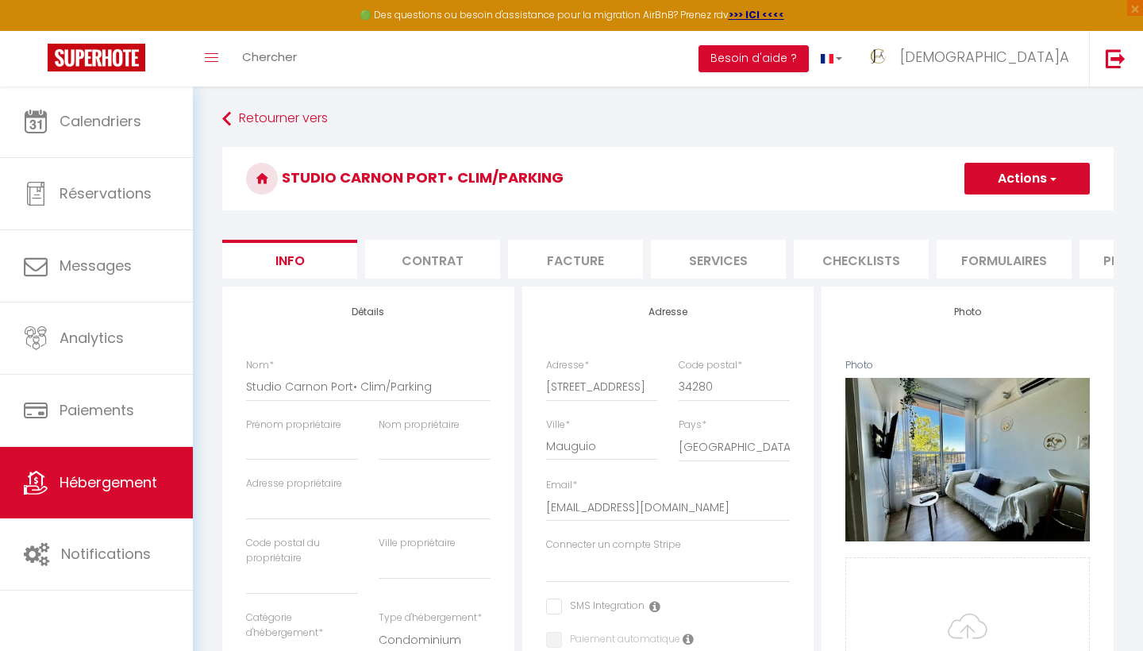
select select
checkbox input "false"
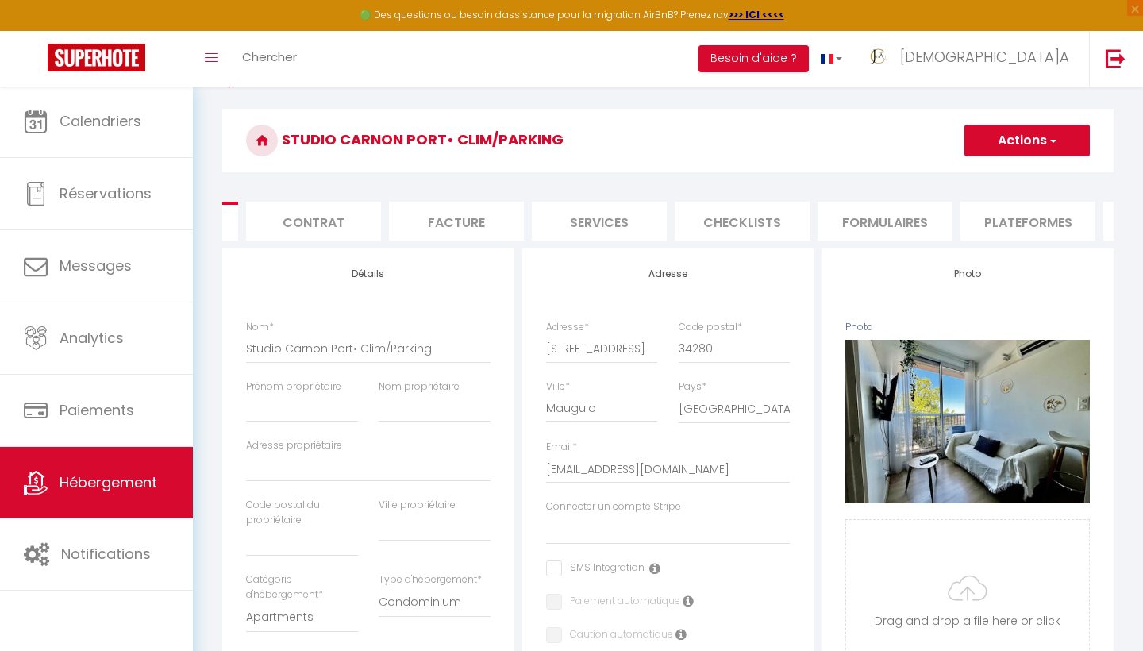
scroll to position [0, 529]
click at [606, 221] on li "Plateformes" at bounding box center [617, 221] width 135 height 39
select select
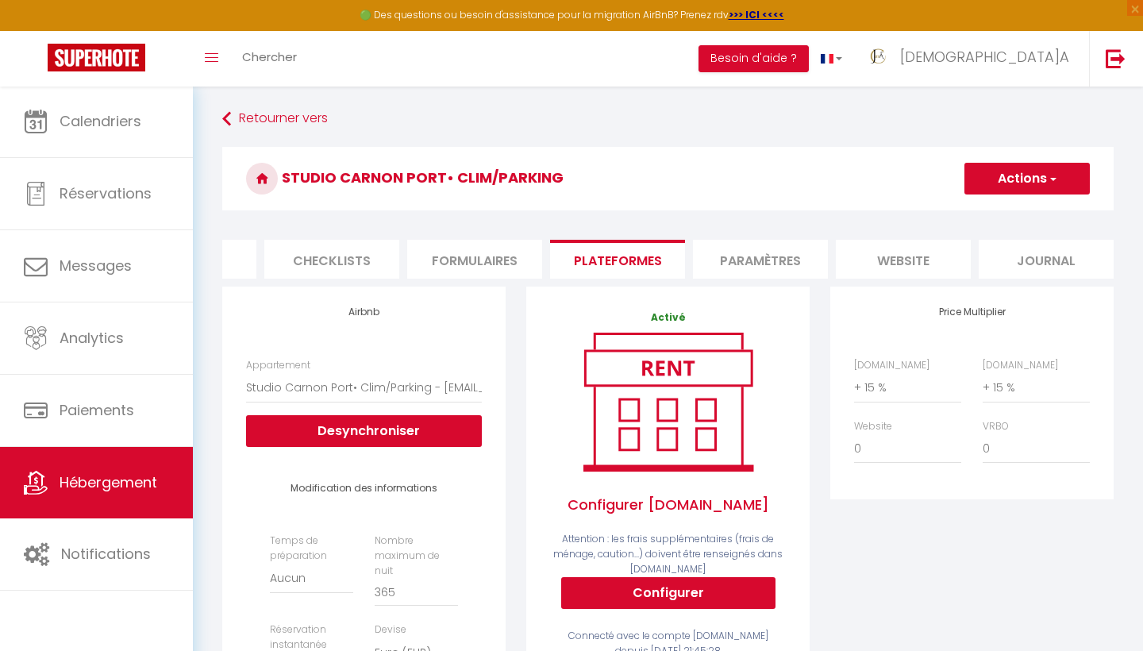
click at [779, 254] on li "Paramètres" at bounding box center [760, 259] width 135 height 39
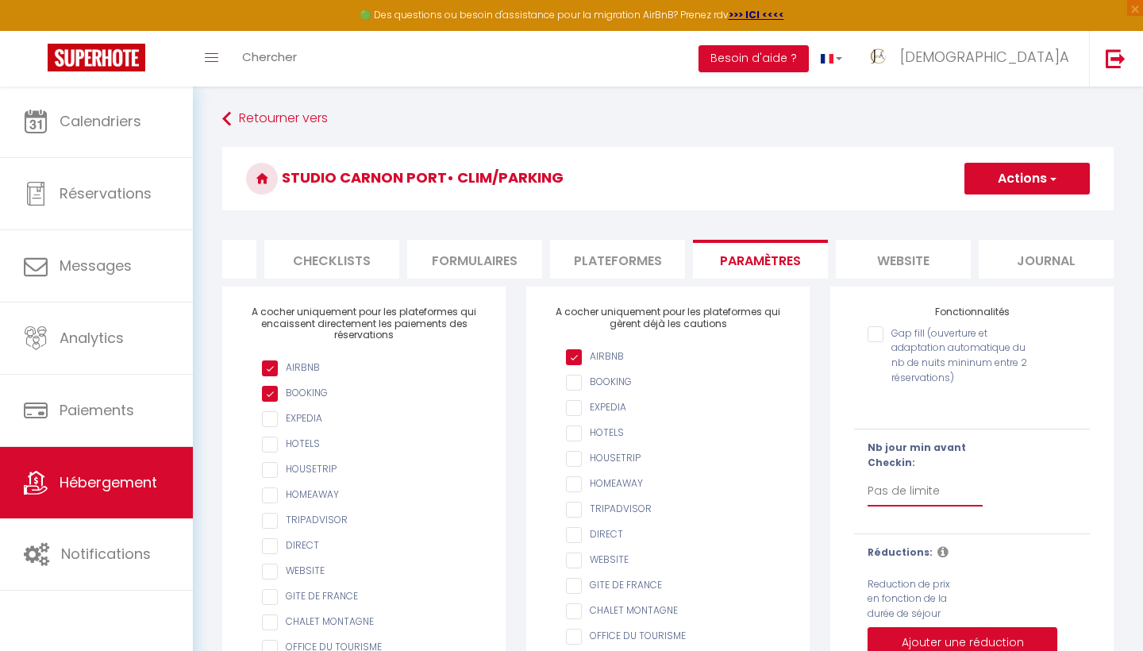
select select "1"
checkbox input "false"
click at [1034, 467] on div "Nb jour min avant Checkin: Pas de limite 1 2 3 4 5 6 7" at bounding box center [972, 482] width 256 height 82
click at [1059, 183] on button "Actions" at bounding box center [1026, 179] width 125 height 32
click at [1003, 210] on input "Enregistrer" at bounding box center [1008, 214] width 59 height 16
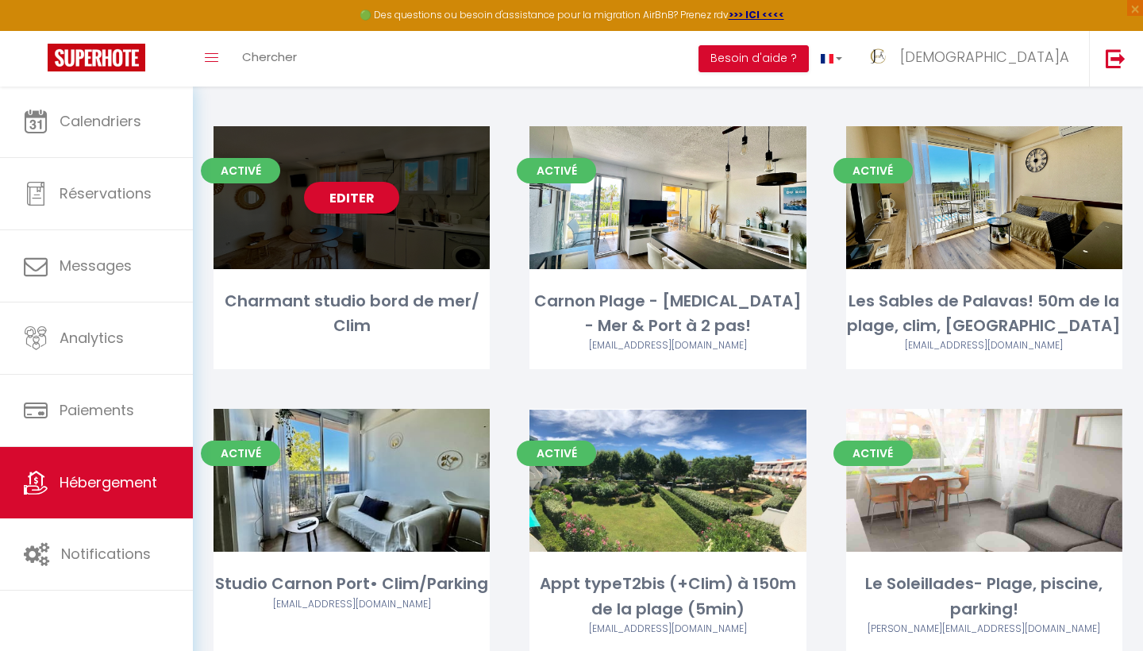
scroll to position [672, 0]
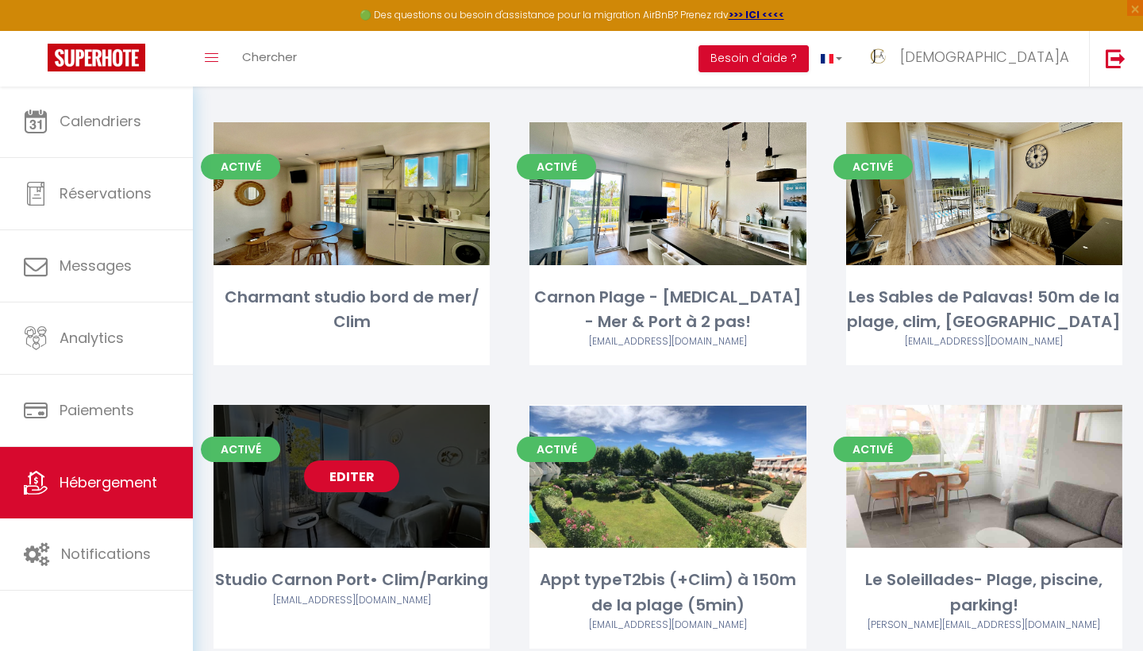
click at [352, 460] on link "Editer" at bounding box center [351, 476] width 95 height 32
select select "3"
select select "2"
select select "1"
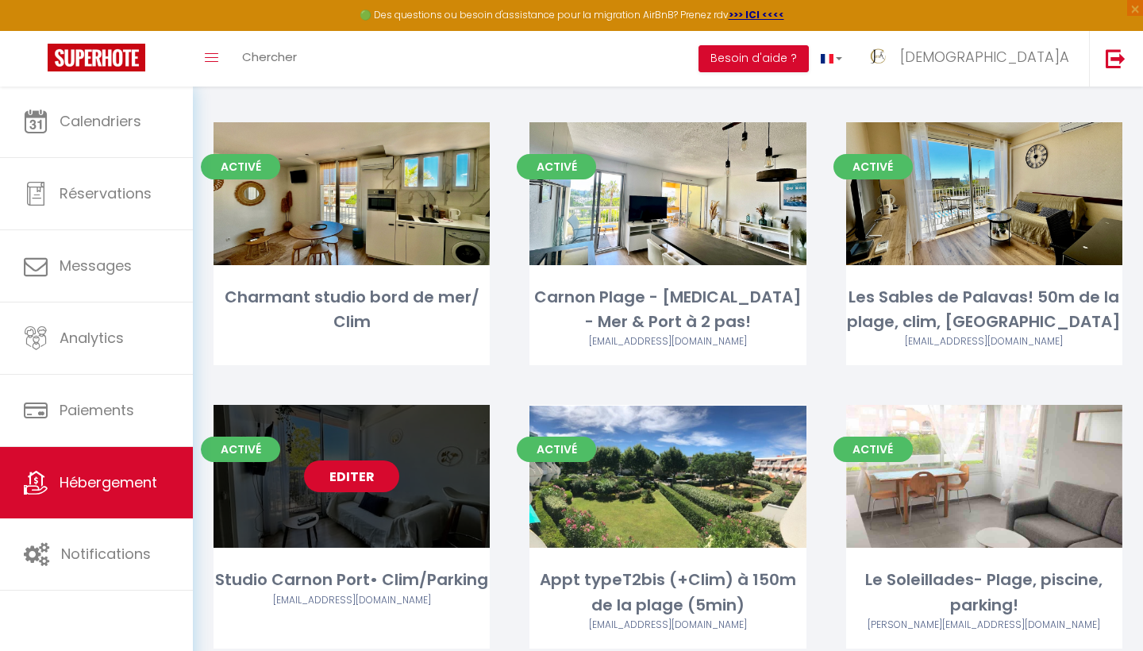
select select "28"
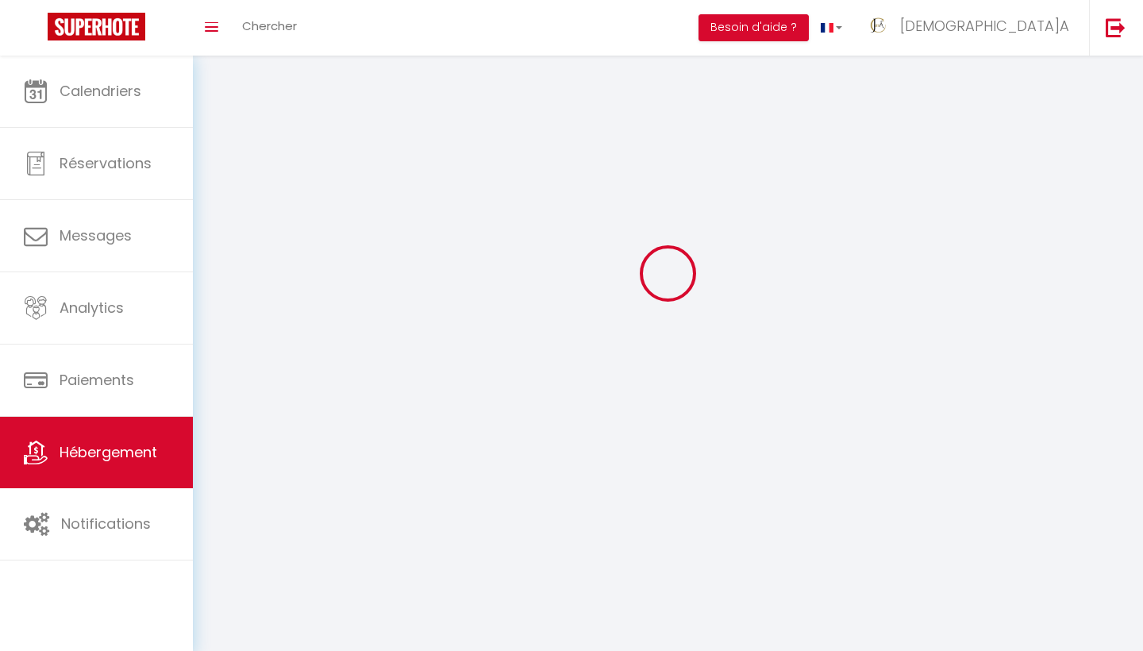
select select
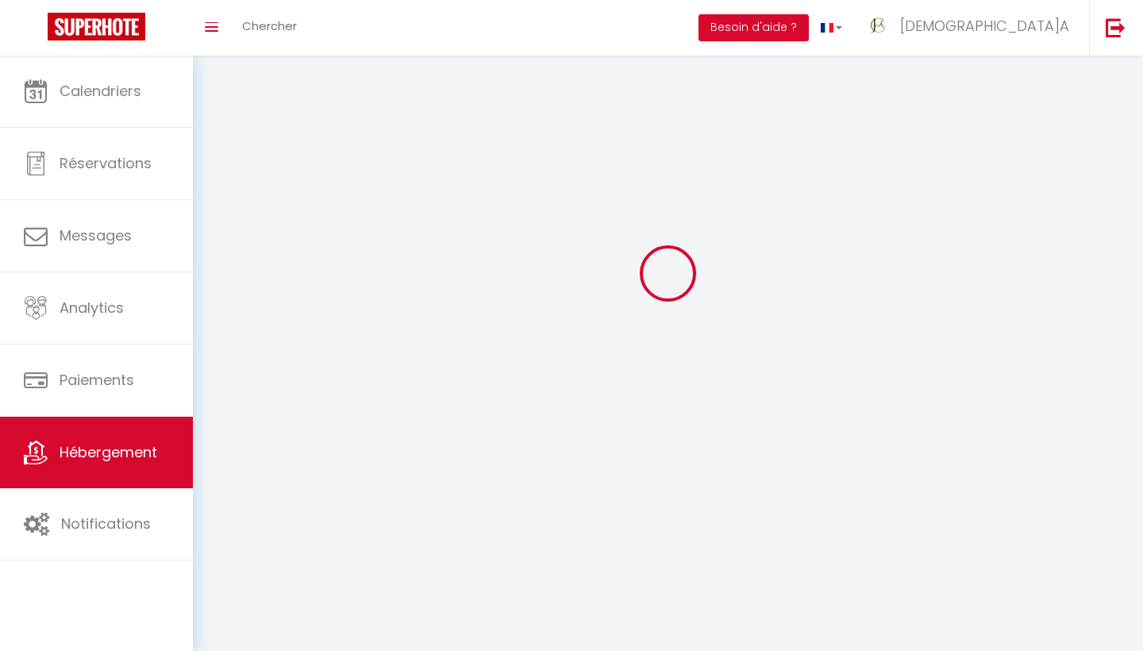
select select
checkbox input "false"
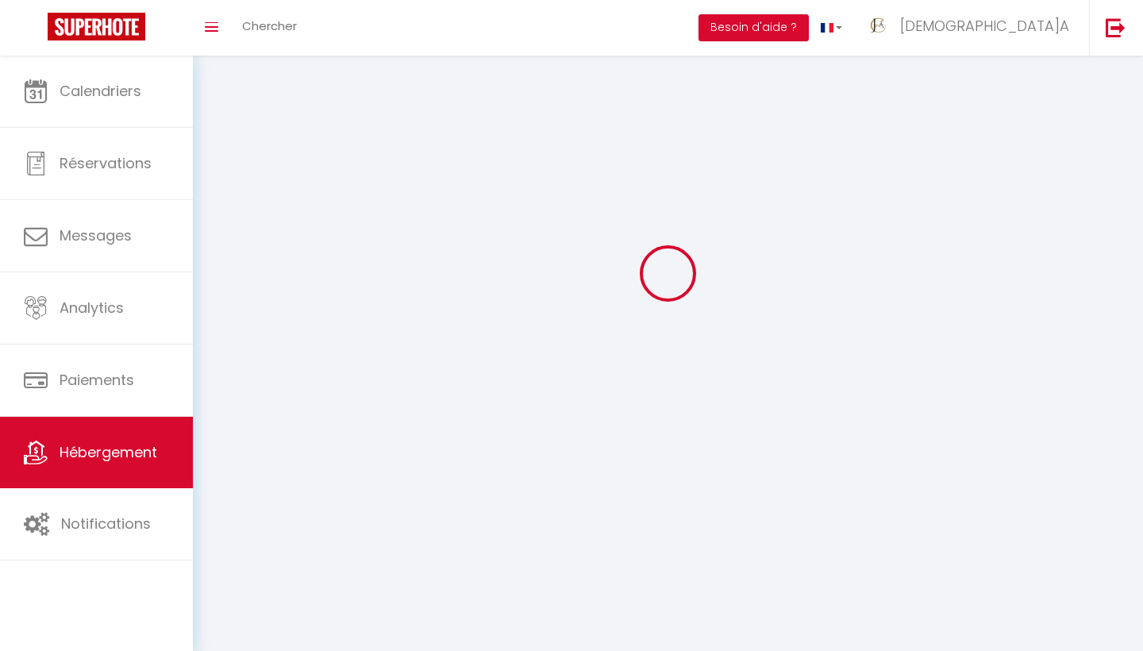
select select
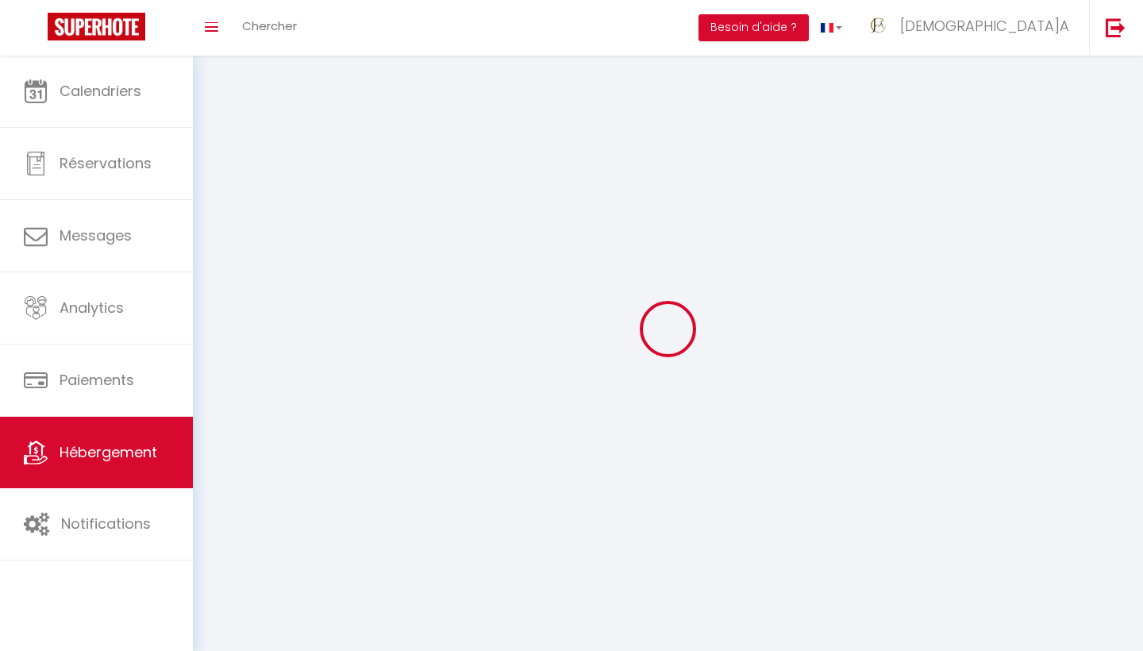
select select
checkbox input "false"
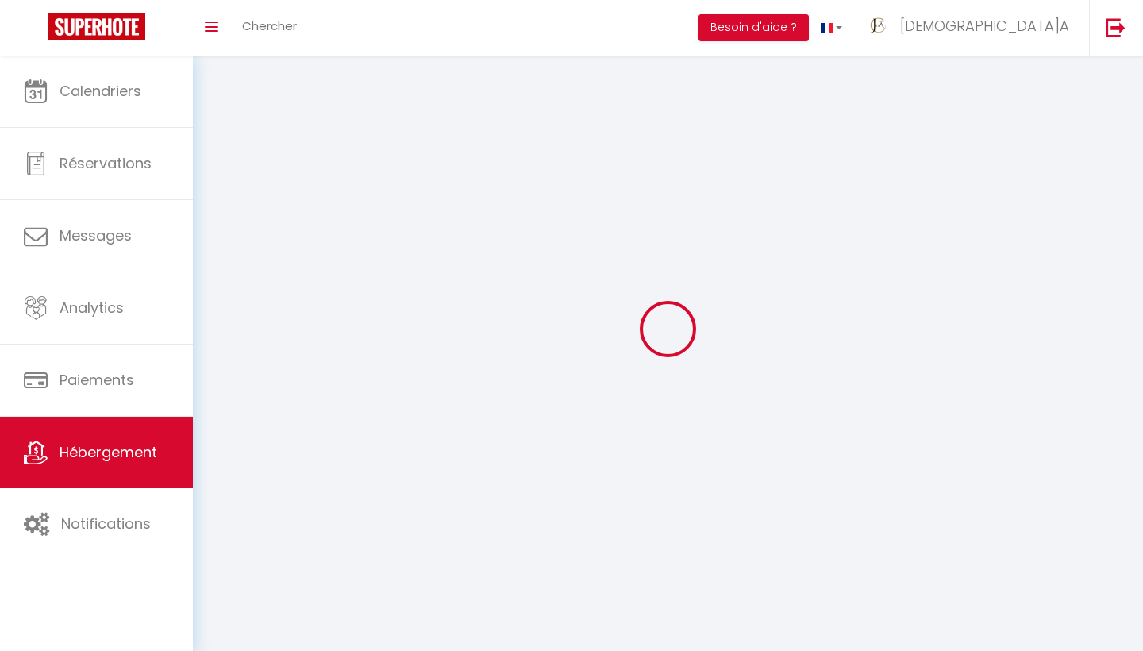
checkbox input "false"
select select
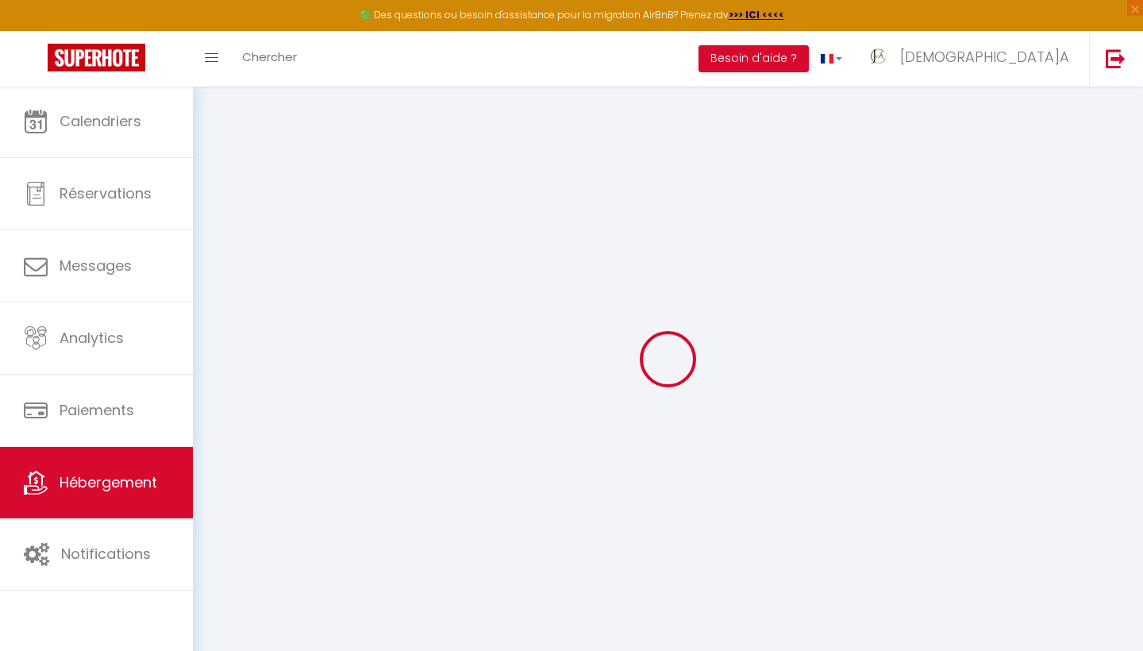
select select
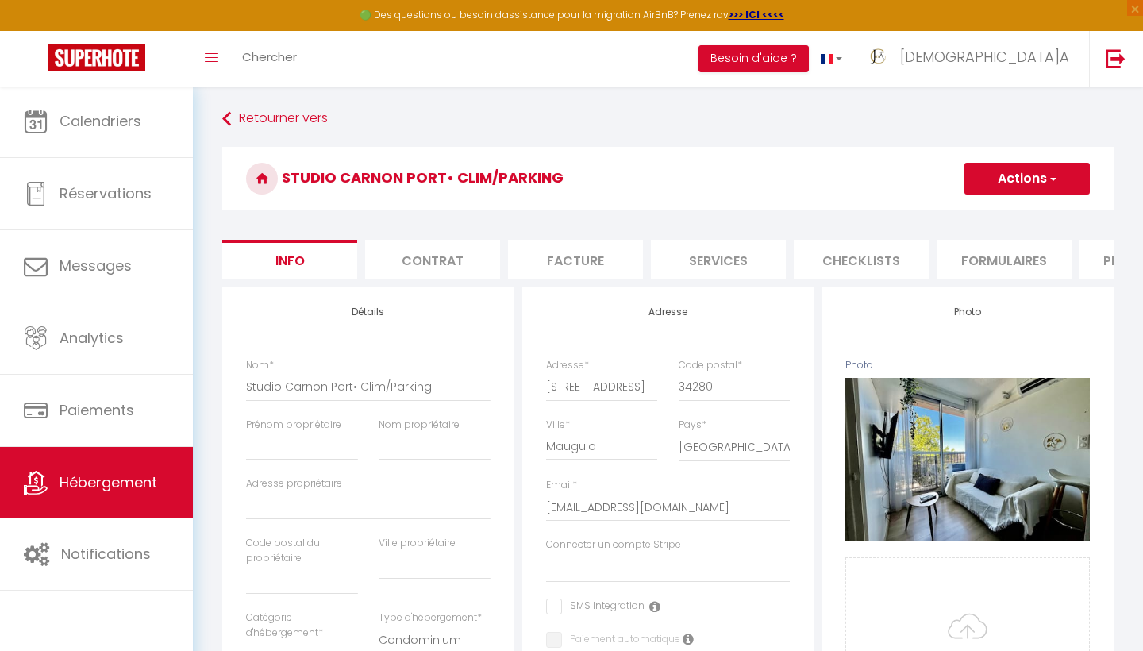
click at [1104, 261] on li "Plateformes" at bounding box center [1146, 259] width 135 height 39
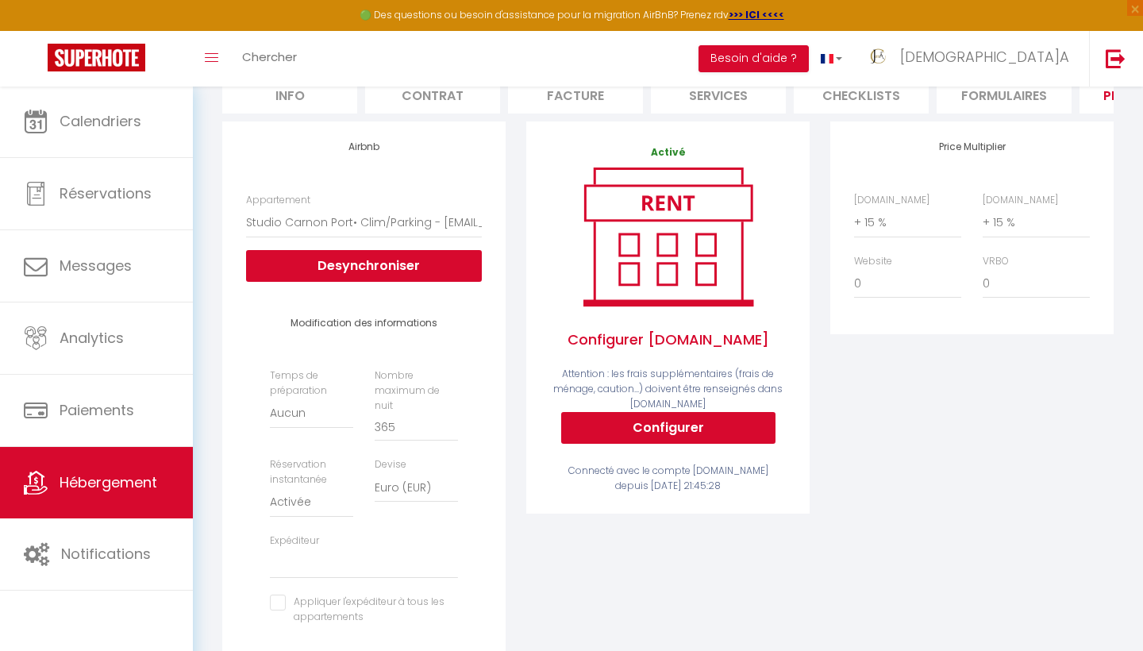
scroll to position [157, 0]
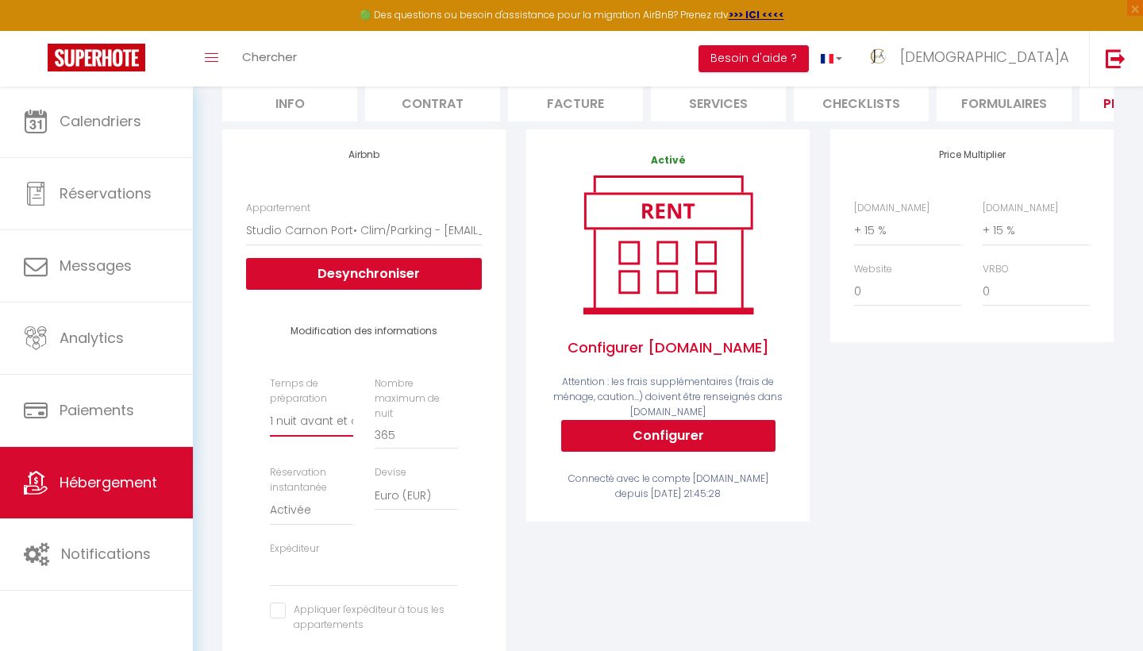
click at [489, 533] on div "Modification des informations Temps de préparation Aucun 1 nuit avant et après …" at bounding box center [364, 487] width 256 height 363
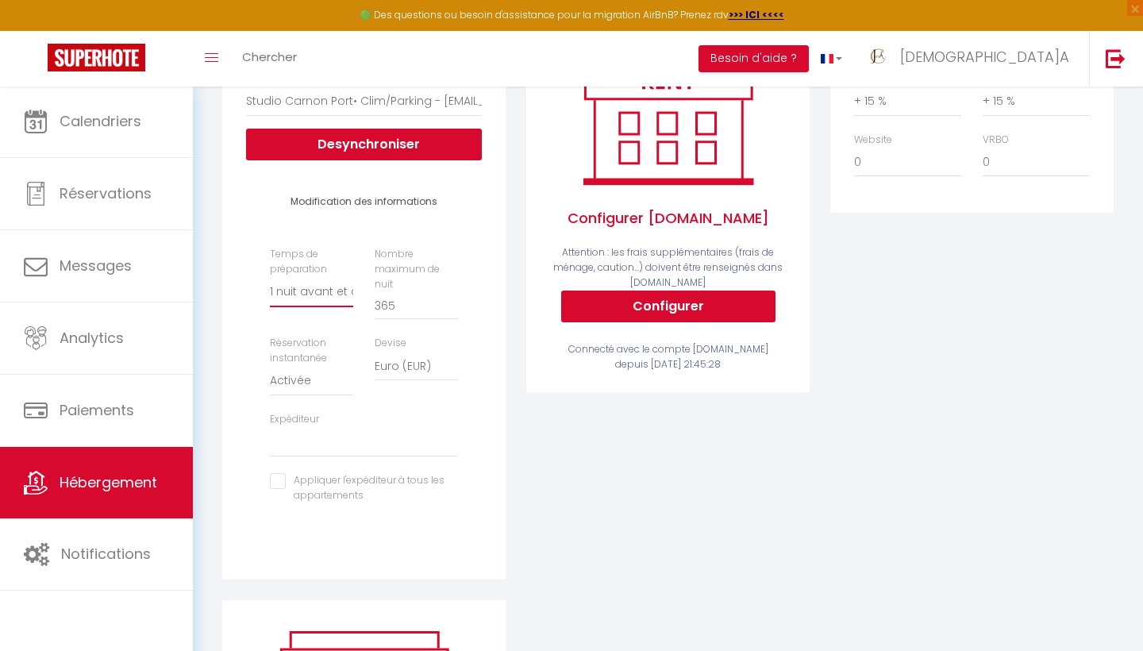
scroll to position [271, 0]
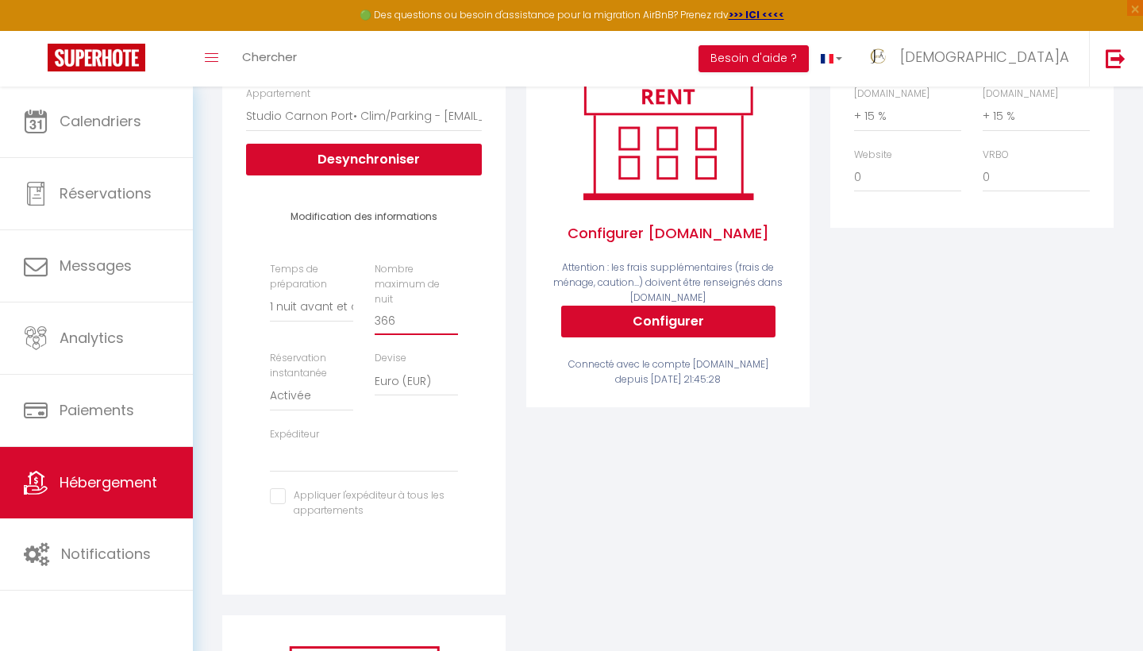
click at [452, 306] on input "366" at bounding box center [416, 320] width 83 height 29
drag, startPoint x: 406, startPoint y: 307, endPoint x: 342, endPoint y: 307, distance: 63.5
click at [342, 307] on div "Temps de préparation Aucun 1 nuit avant et après chaque réservation 2 nuits ava…" at bounding box center [364, 398] width 209 height 272
click at [460, 442] on div "Expéditeur jema.conciergerie@gmail.com daniellebordasairbnb@gmail.com lessables…" at bounding box center [364, 449] width 209 height 45
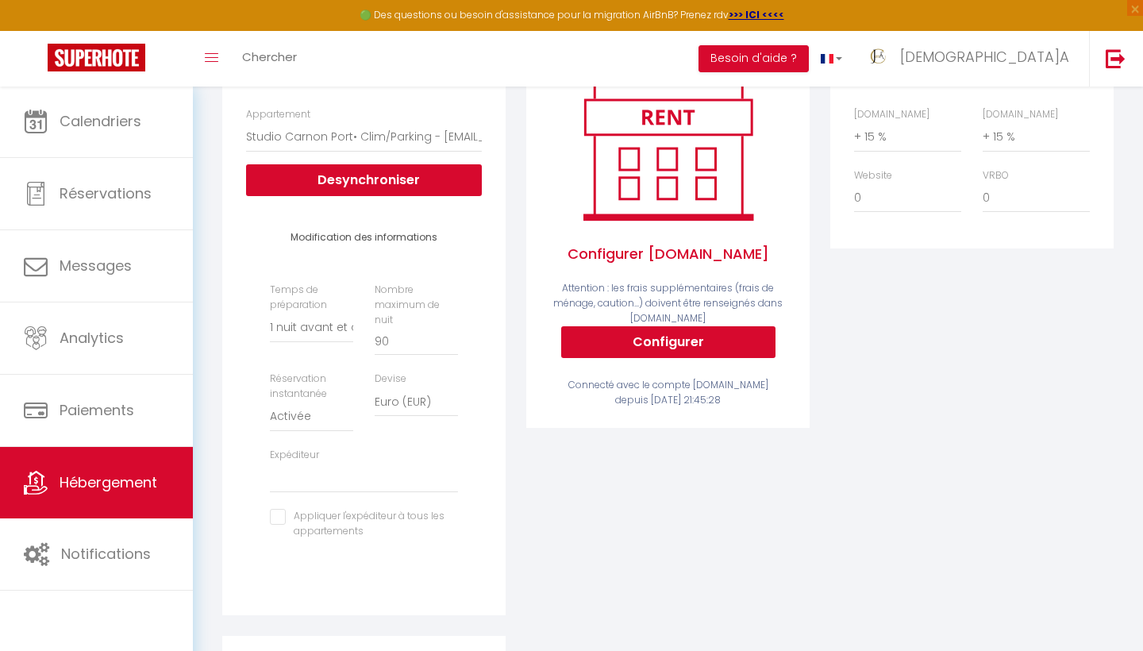
scroll to position [251, 0]
click at [530, 495] on div "Activé Configurer Booking.com Attention : les frais supplémentaires (frais de m…" at bounding box center [668, 336] width 304 height 600
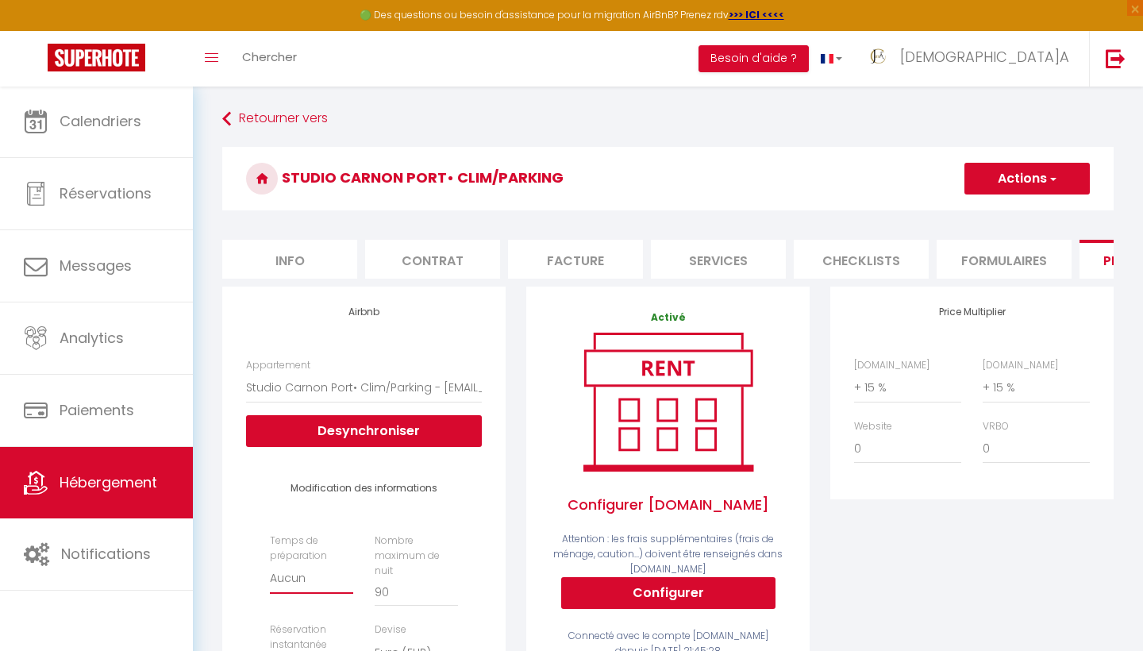
scroll to position [0, 0]
click at [1058, 181] on button "Actions" at bounding box center [1026, 179] width 125 height 32
click at [995, 213] on link "Enregistrer" at bounding box center [1026, 213] width 125 height 21
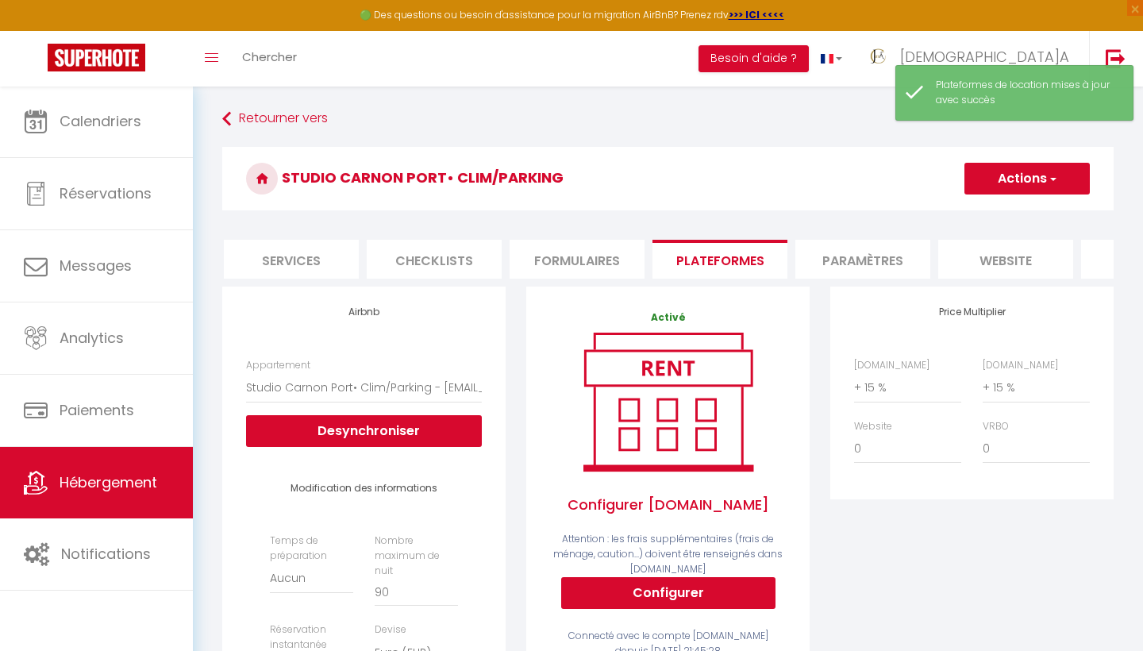
scroll to position [0, 436]
click at [856, 258] on li "Paramètres" at bounding box center [854, 259] width 135 height 39
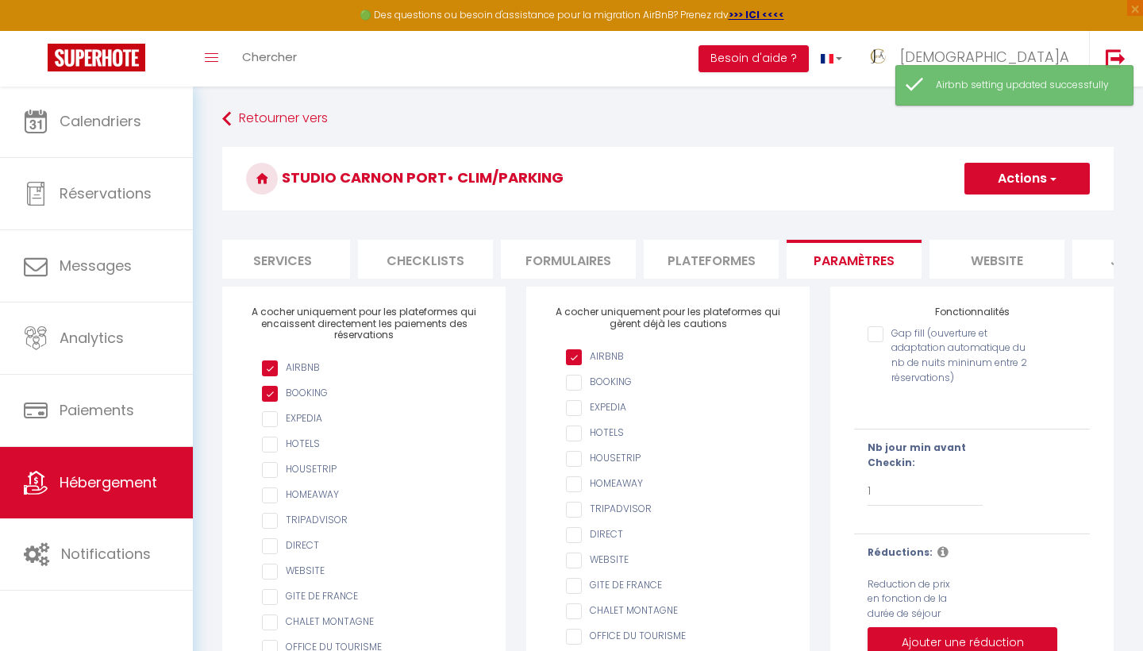
click at [1056, 181] on span "button" at bounding box center [1052, 179] width 10 height 16
click at [1006, 212] on input "Enregistrer" at bounding box center [1008, 214] width 59 height 16
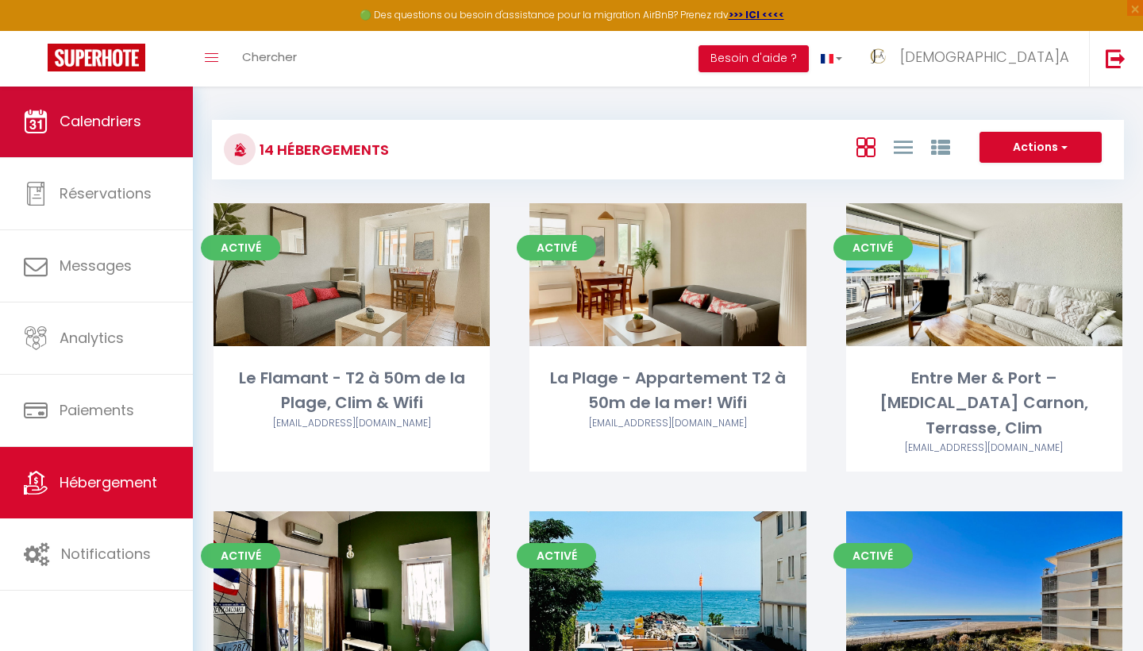
click at [102, 125] on span "Calendriers" at bounding box center [101, 121] width 82 height 20
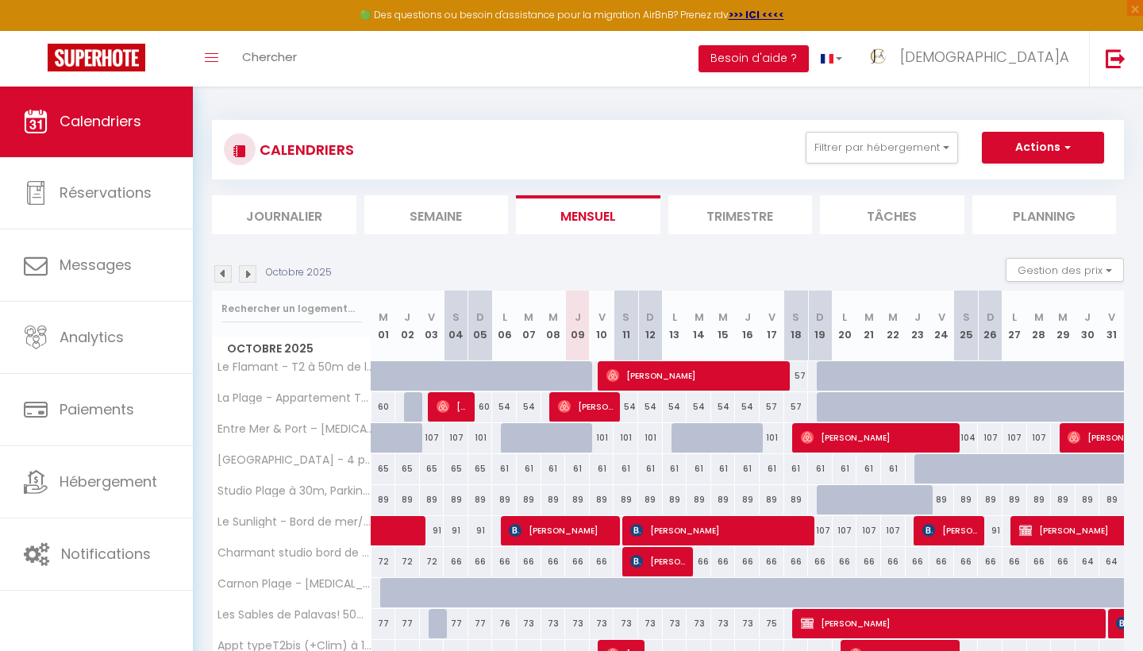
click at [304, 221] on li "Journalier" at bounding box center [284, 214] width 144 height 39
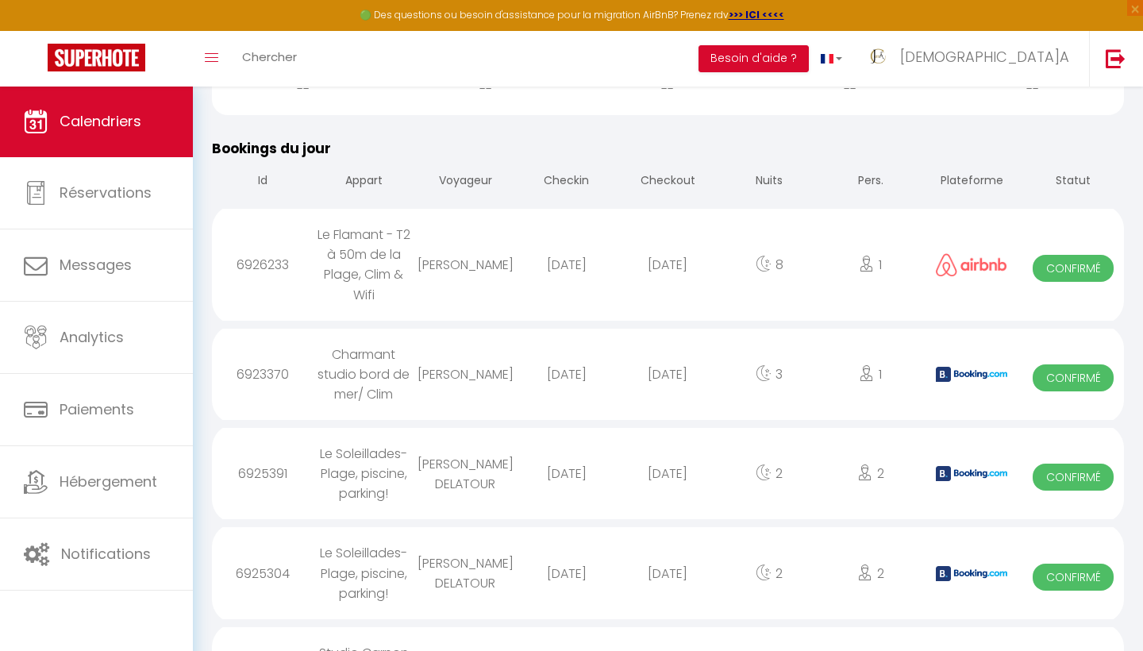
scroll to position [466, 0]
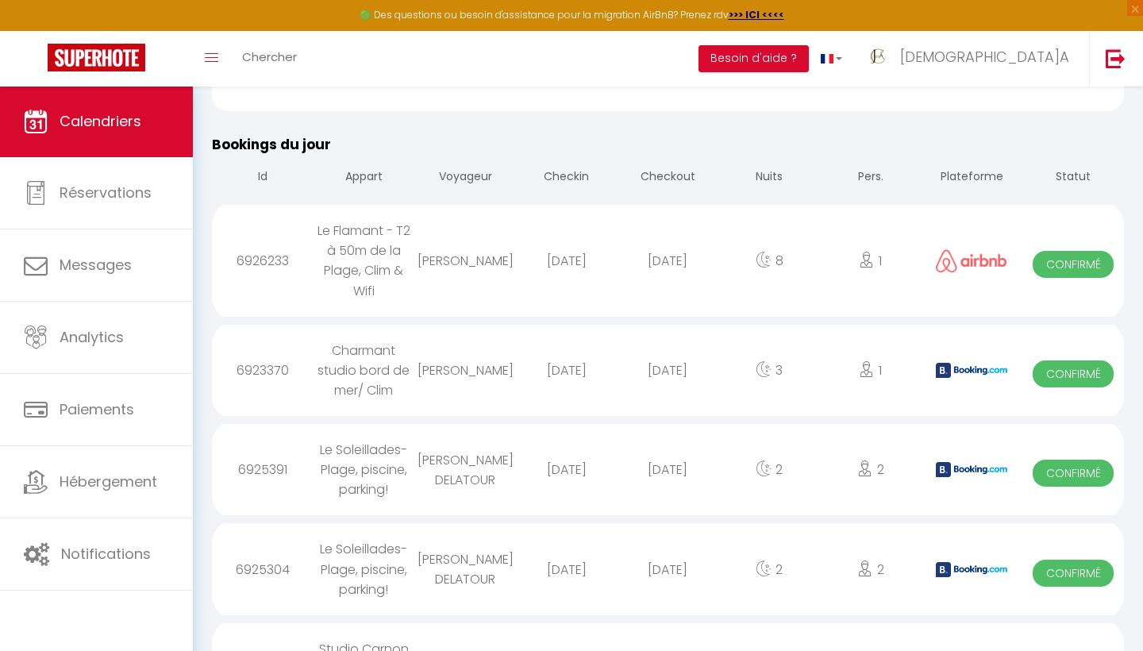
drag, startPoint x: 440, startPoint y: 354, endPoint x: 484, endPoint y: 396, distance: 61.2
click at [484, 396] on div "Christine Barlatier" at bounding box center [465, 370] width 102 height 52
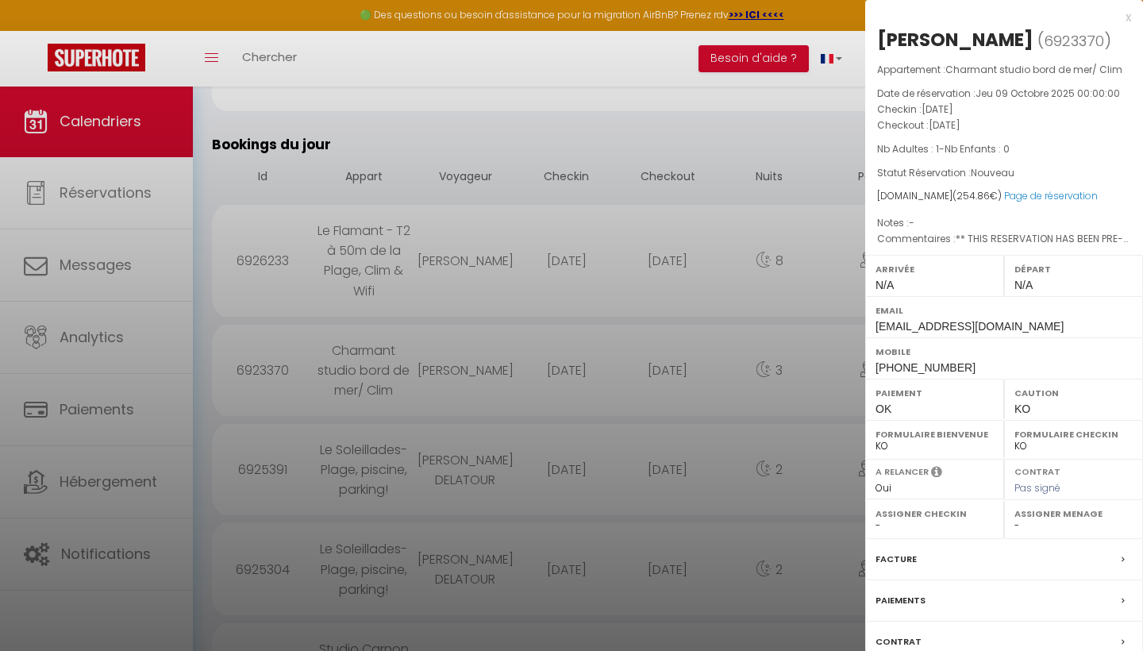
drag, startPoint x: 498, startPoint y: 374, endPoint x: 425, endPoint y: 350, distance: 76.8
click at [425, 350] on div at bounding box center [571, 325] width 1143 height 651
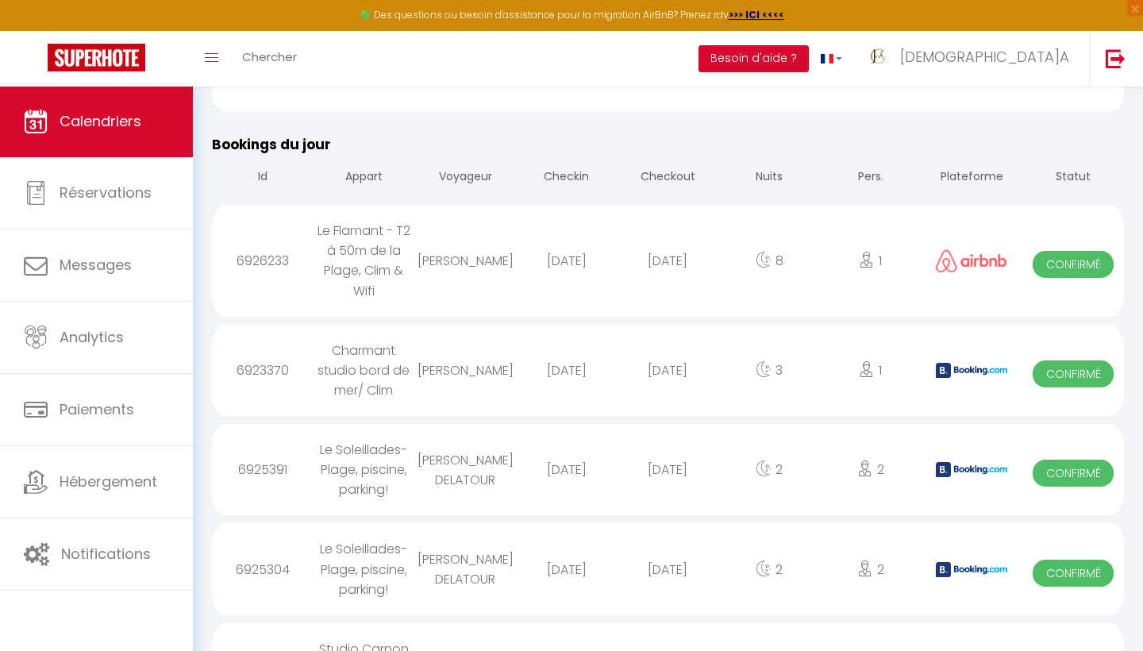
drag, startPoint x: 512, startPoint y: 383, endPoint x: 421, endPoint y: 350, distance: 97.2
click at [421, 350] on div "Christine Barlatier" at bounding box center [465, 370] width 102 height 52
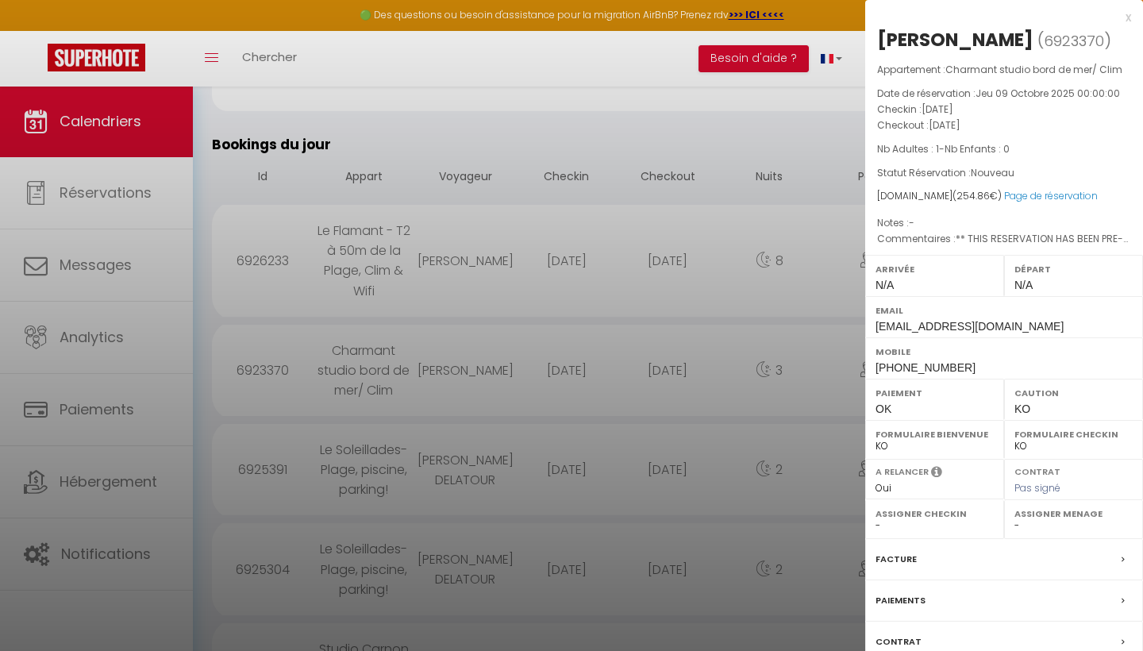
click at [437, 355] on div at bounding box center [571, 325] width 1143 height 651
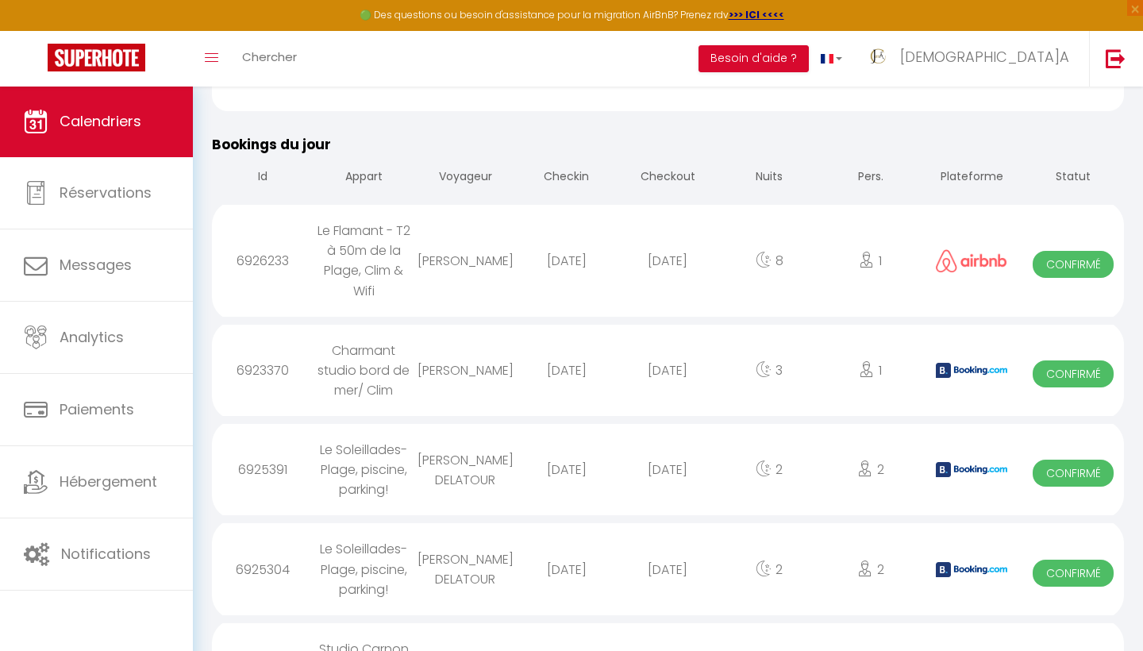
drag, startPoint x: 320, startPoint y: 350, endPoint x: 483, endPoint y: 394, distance: 168.5
click at [483, 394] on tr "6923370 Charmant studio bord de mer/ Clim Christine Barlatier 2025-10-11 2025-1…" at bounding box center [668, 370] width 912 height 99
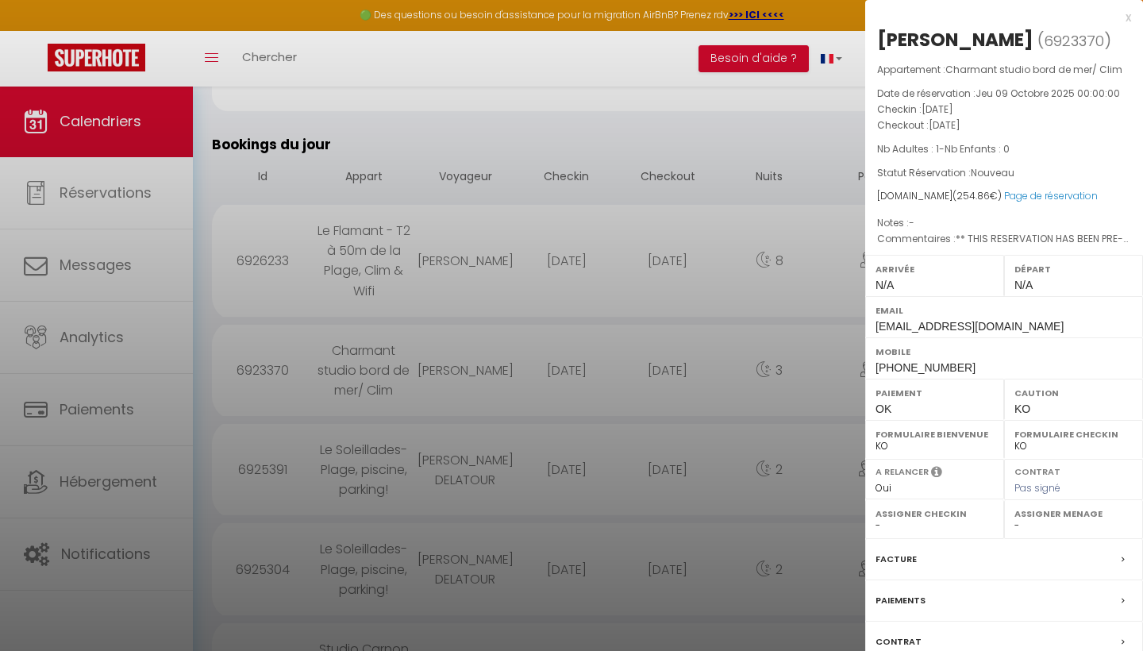
drag, startPoint x: 1048, startPoint y: 35, endPoint x: 929, endPoint y: 32, distance: 118.3
click at [929, 32] on div "Christine Barlatier" at bounding box center [955, 39] width 156 height 25
drag, startPoint x: 1050, startPoint y: 36, endPoint x: 916, endPoint y: 35, distance: 134.1
click at [916, 35] on h2 "Christine Barlatier ( 6923370 )" at bounding box center [1004, 40] width 254 height 27
click at [895, 36] on div "Christine Barlatier" at bounding box center [955, 39] width 156 height 25
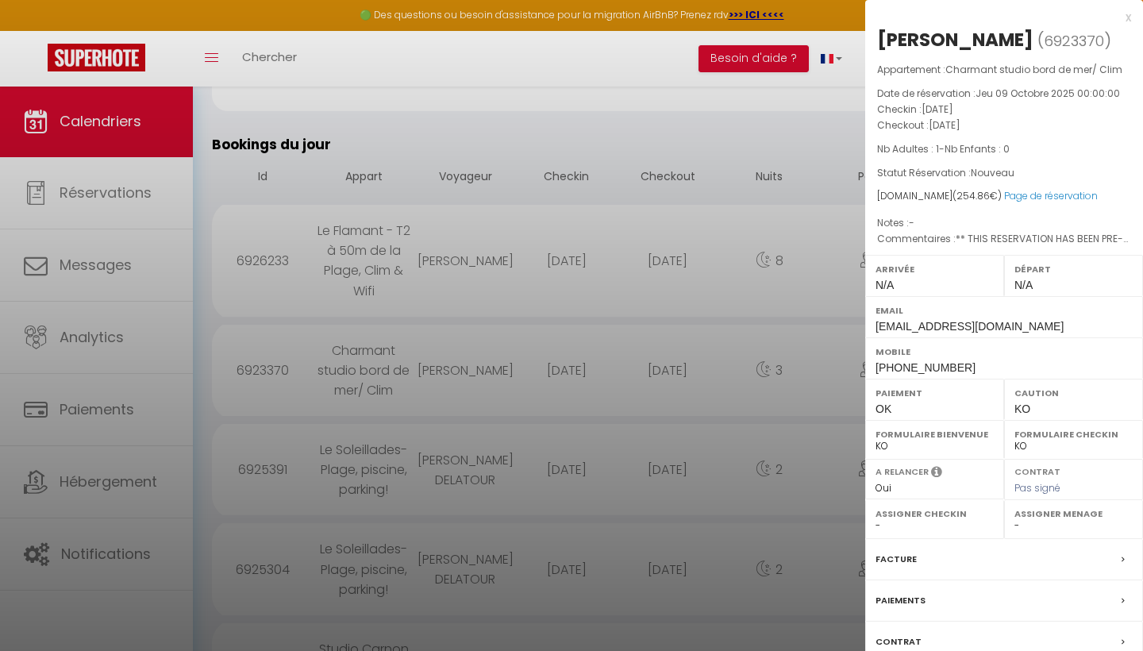
click at [895, 36] on div "Christine Barlatier" at bounding box center [955, 39] width 156 height 25
copy div "Christine Barlatier ( 6923370 )"
click at [325, 432] on div at bounding box center [571, 325] width 1143 height 651
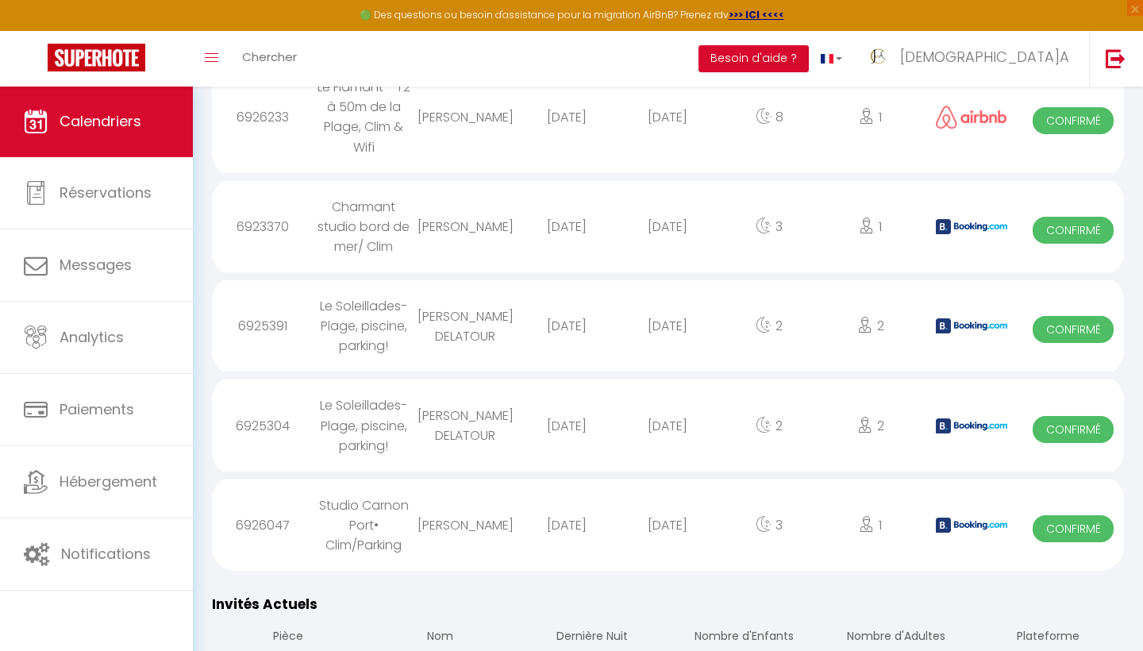
scroll to position [612, 0]
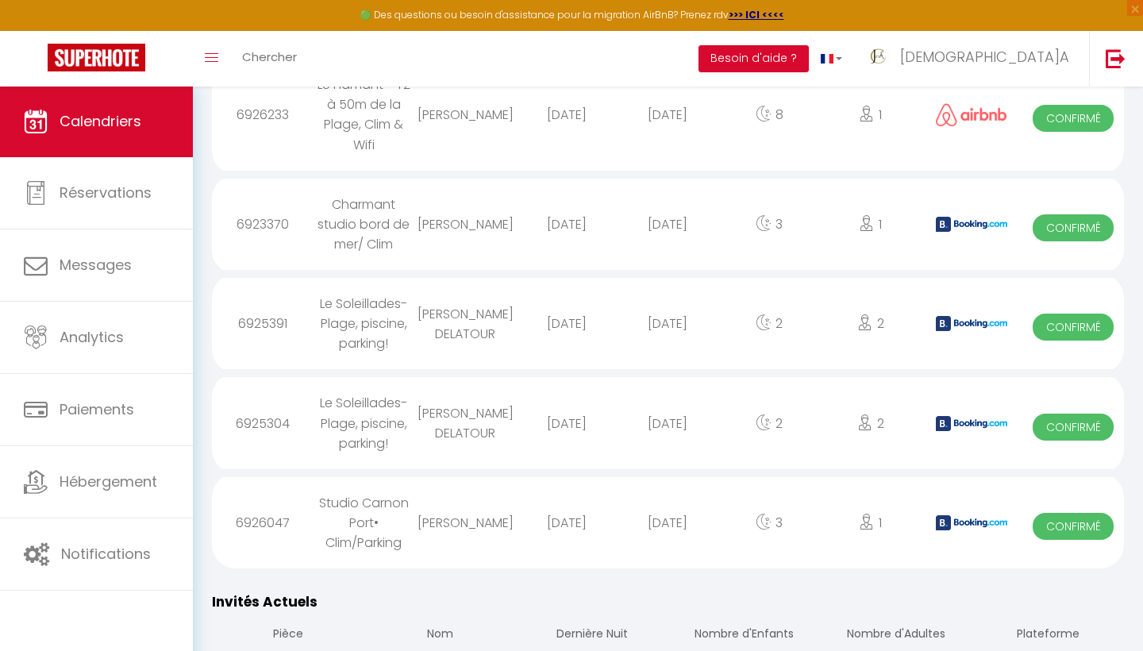
click at [106, 123] on span "Calendriers" at bounding box center [101, 121] width 82 height 20
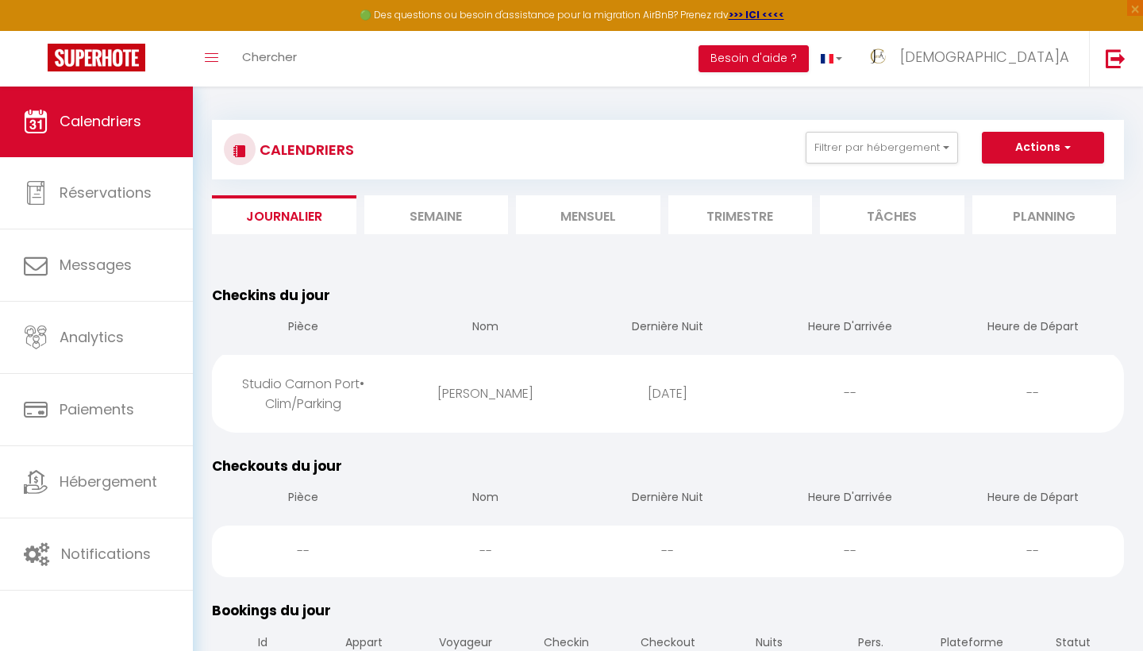
click at [452, 227] on li "Semaine" at bounding box center [436, 214] width 144 height 39
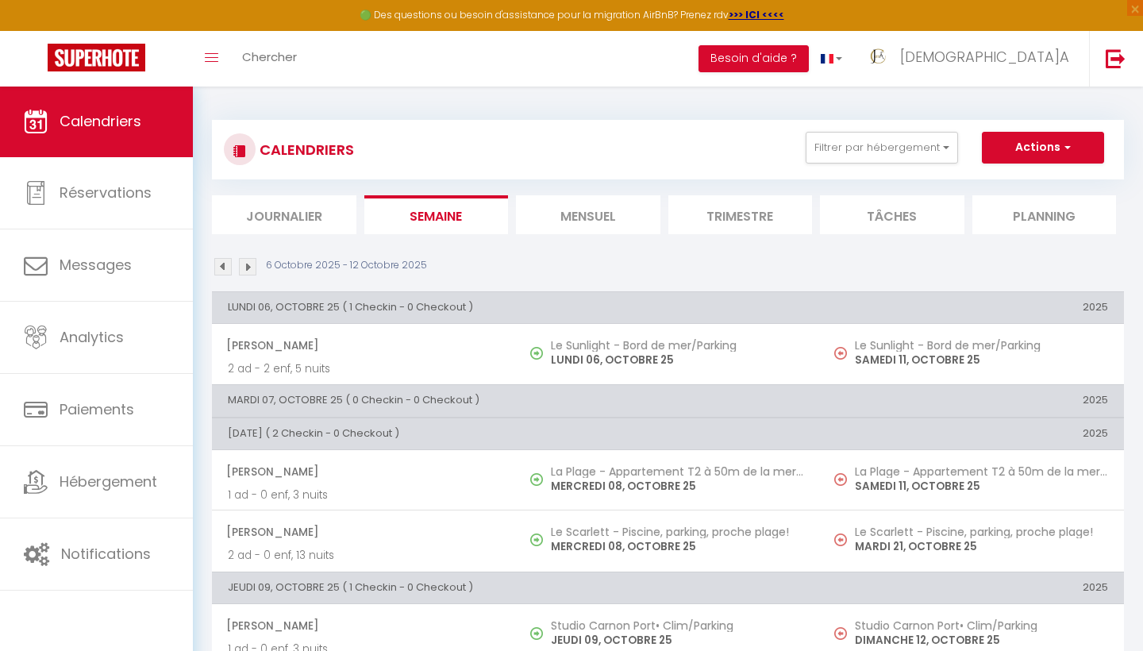
click at [602, 217] on li "Mensuel" at bounding box center [588, 214] width 144 height 39
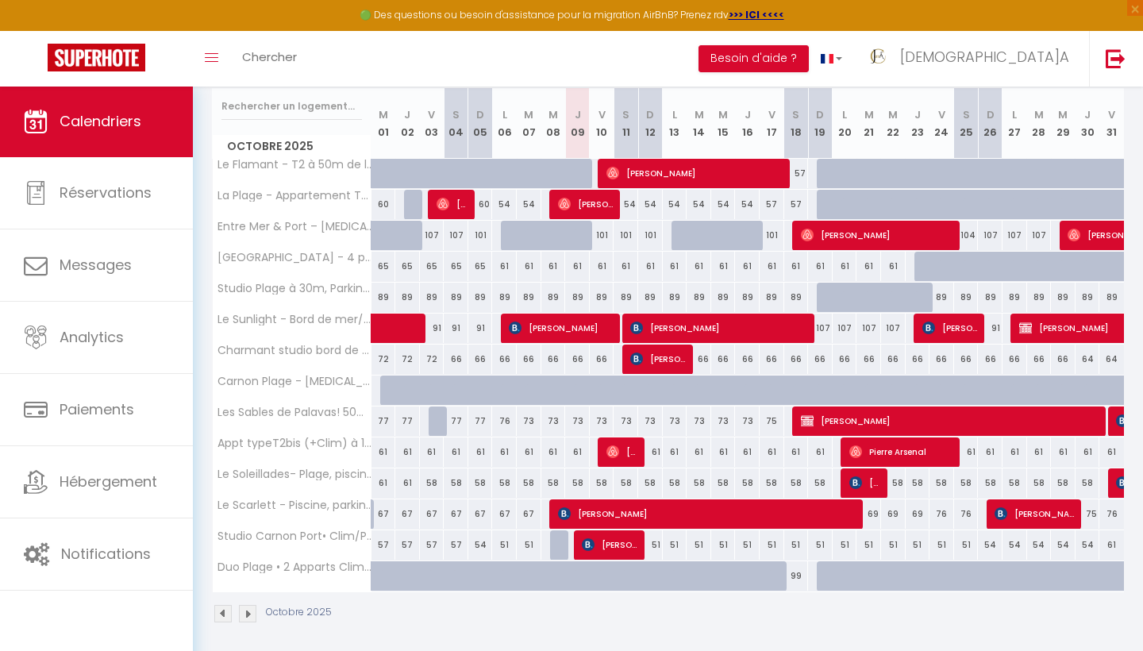
scroll to position [204, 0]
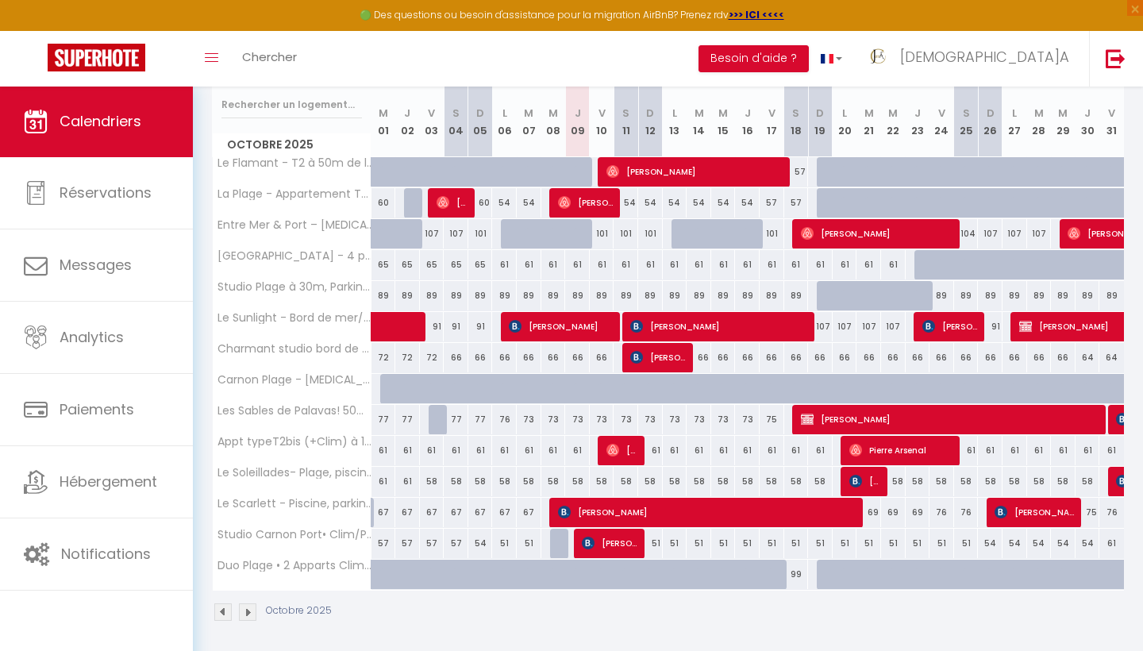
click at [441, 542] on div "57" at bounding box center [432, 543] width 25 height 29
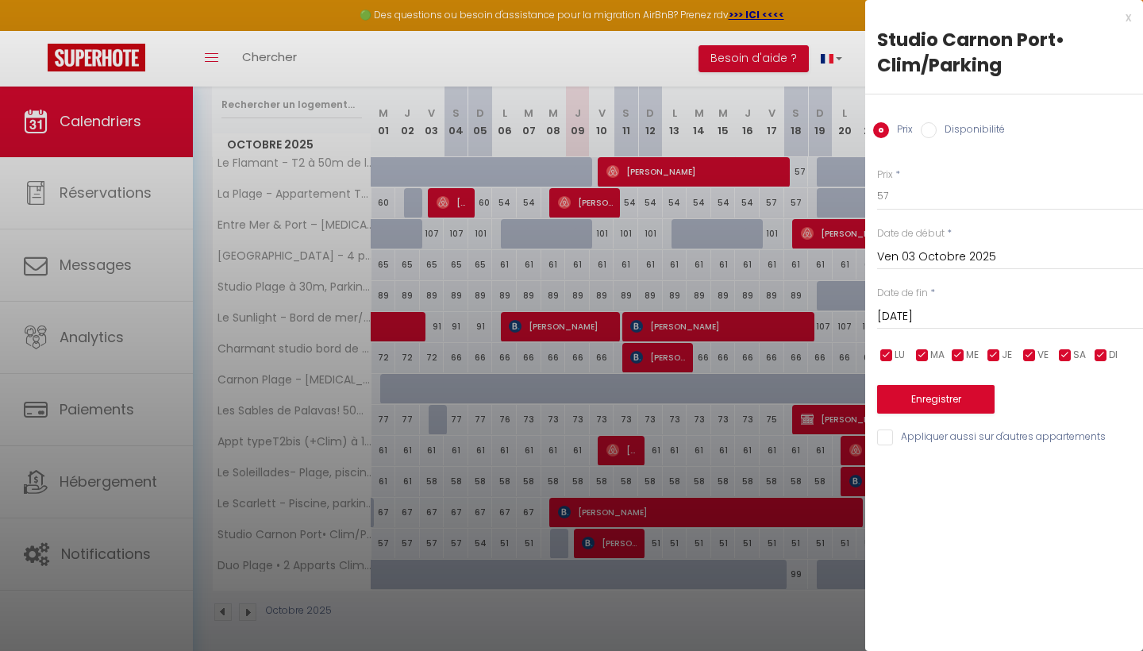
click at [330, 538] on div at bounding box center [571, 325] width 1143 height 651
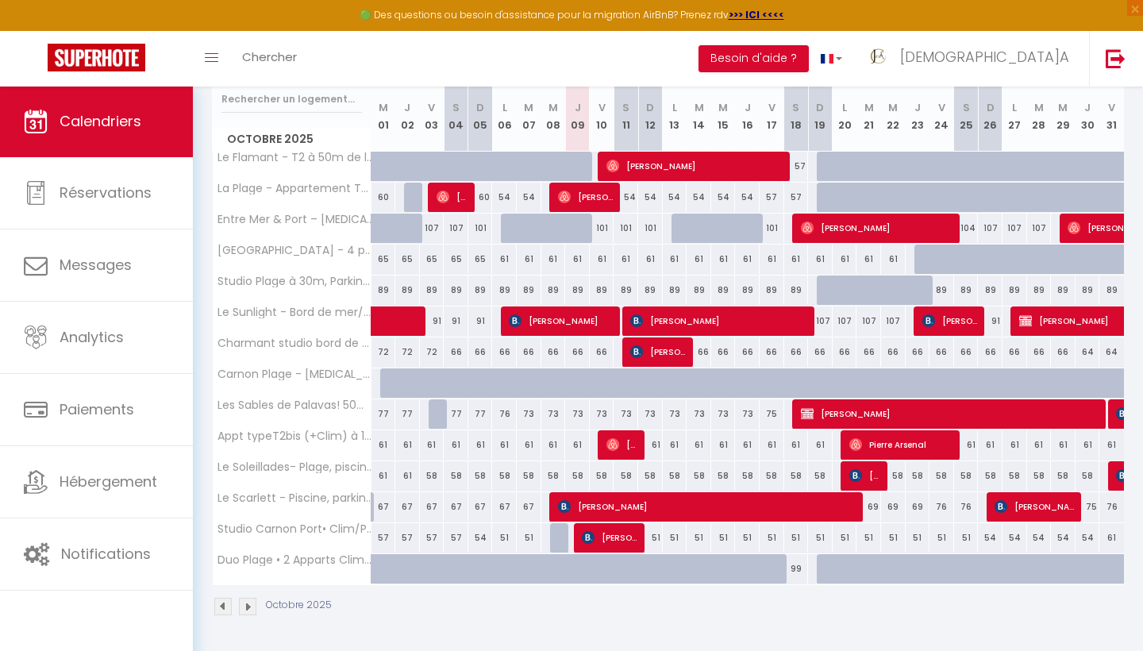
scroll to position [208, 0]
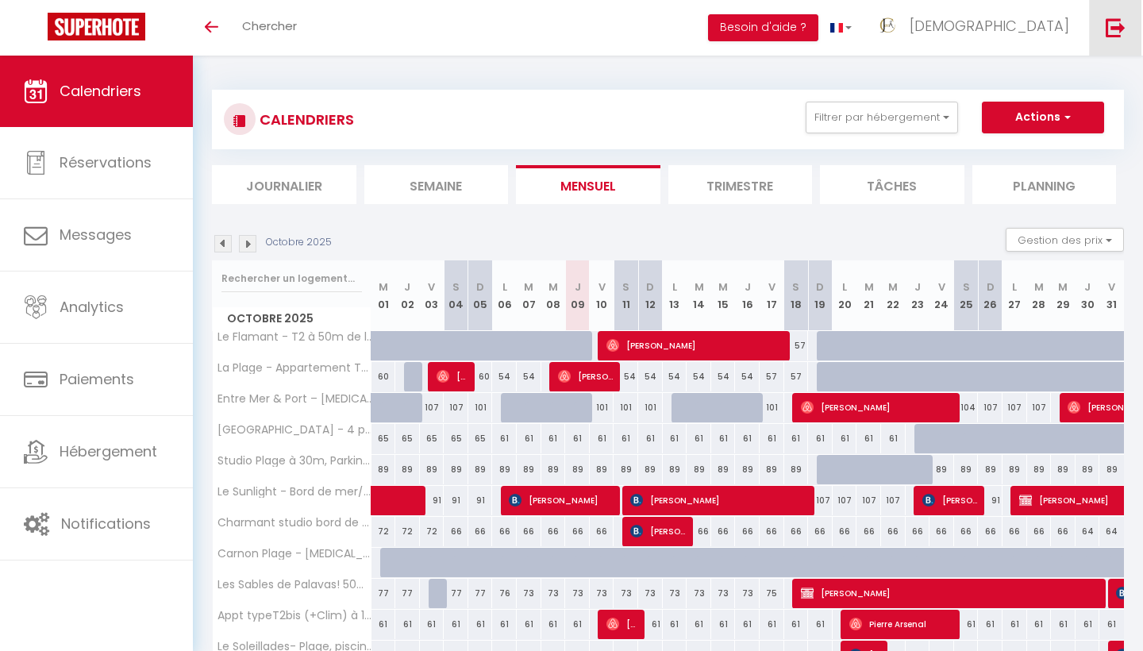
click at [1115, 29] on img at bounding box center [1116, 27] width 20 height 20
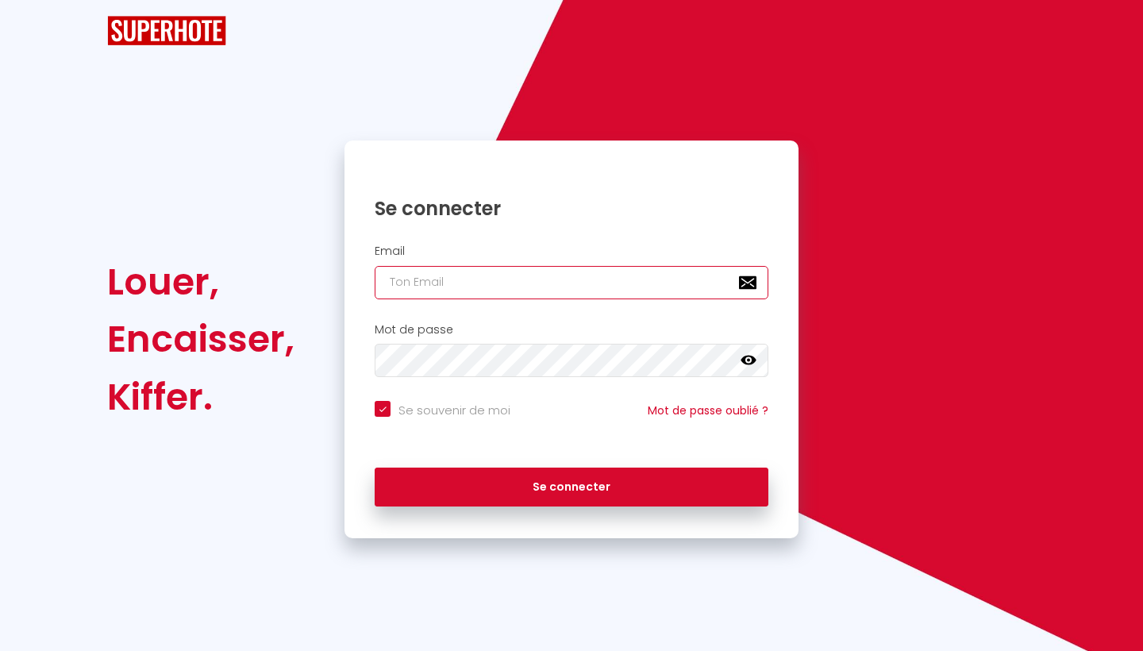
checkbox input "true"
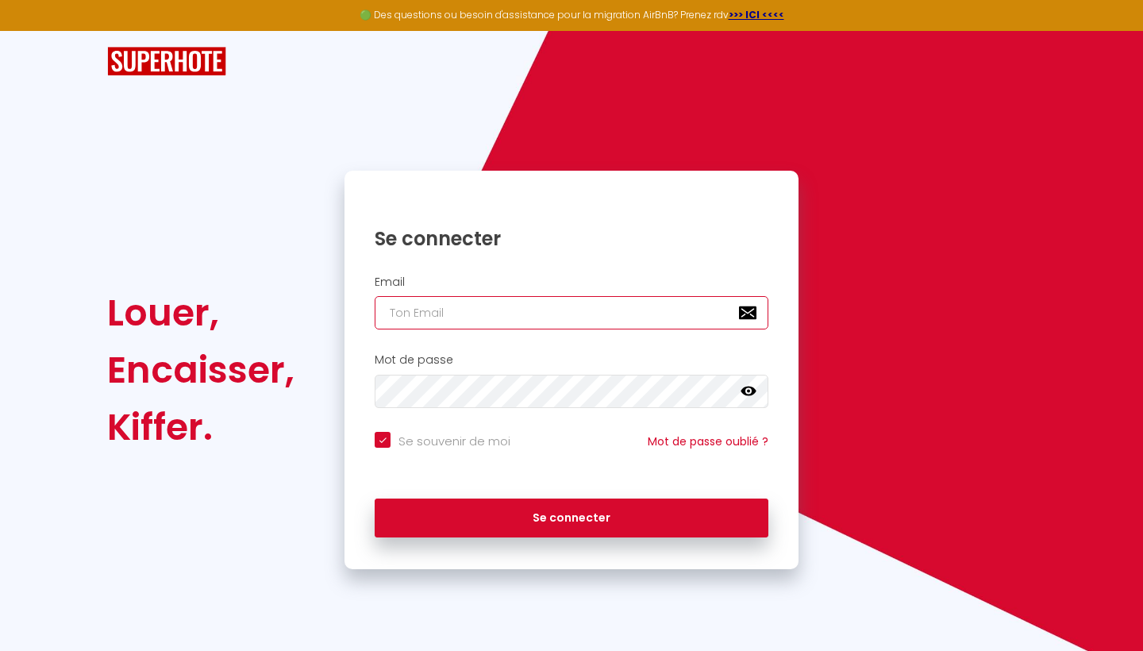
type input "[EMAIL_ADDRESS][DOMAIN_NAME]"
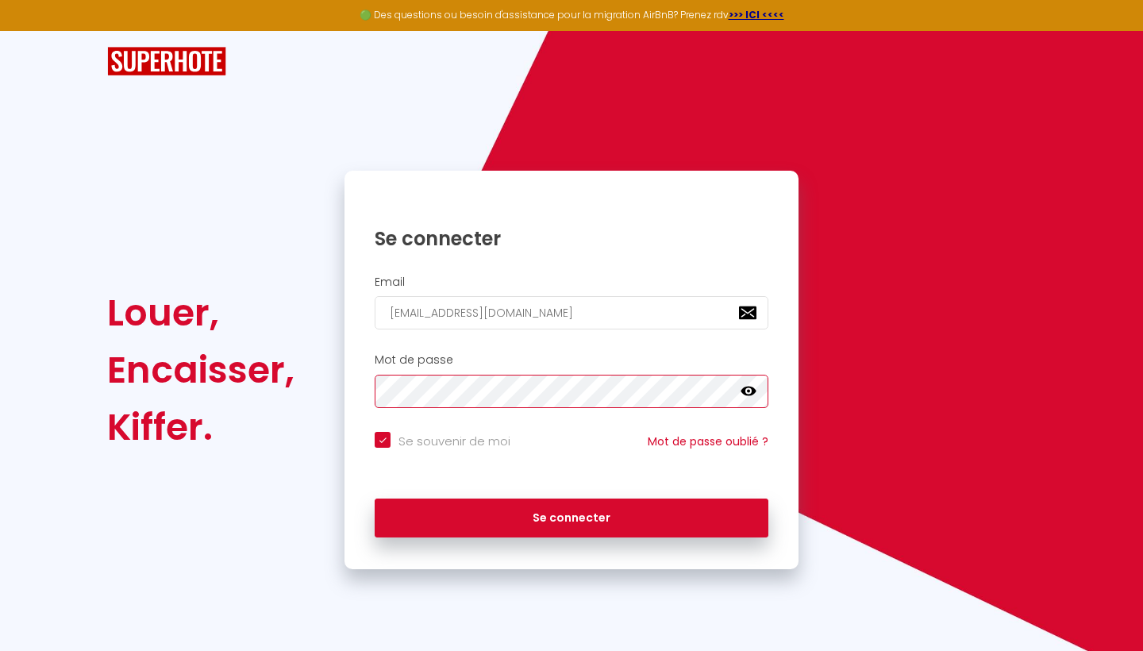
click at [571, 515] on button "Se connecter" at bounding box center [572, 518] width 394 height 40
checkbox input "true"
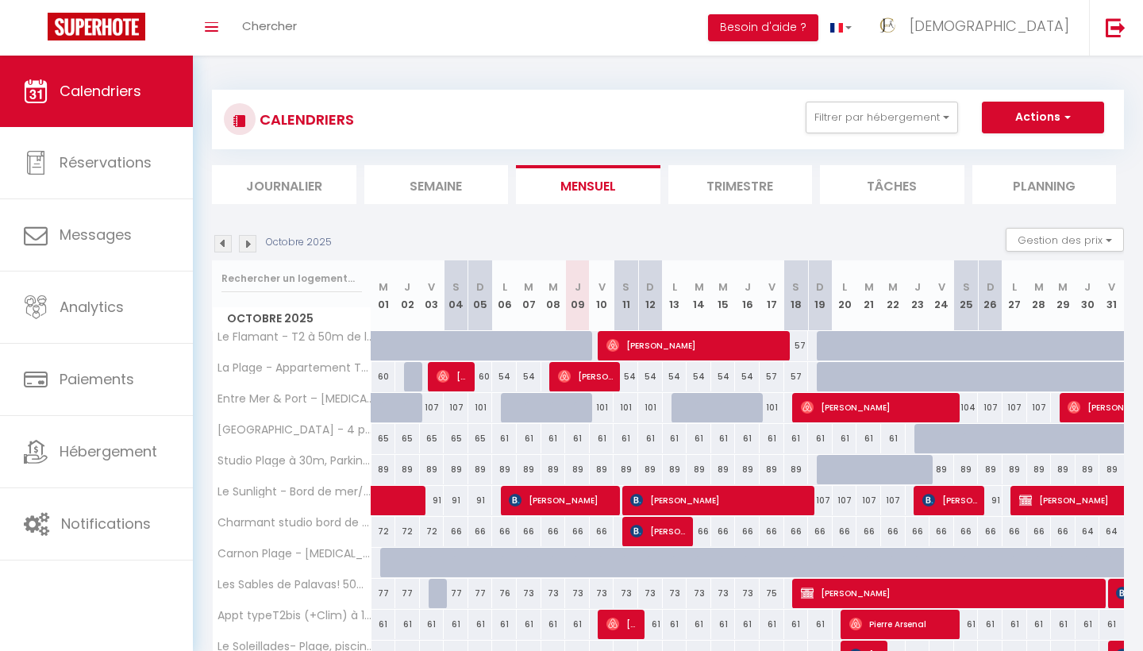
click at [249, 243] on img at bounding box center [247, 243] width 17 height 17
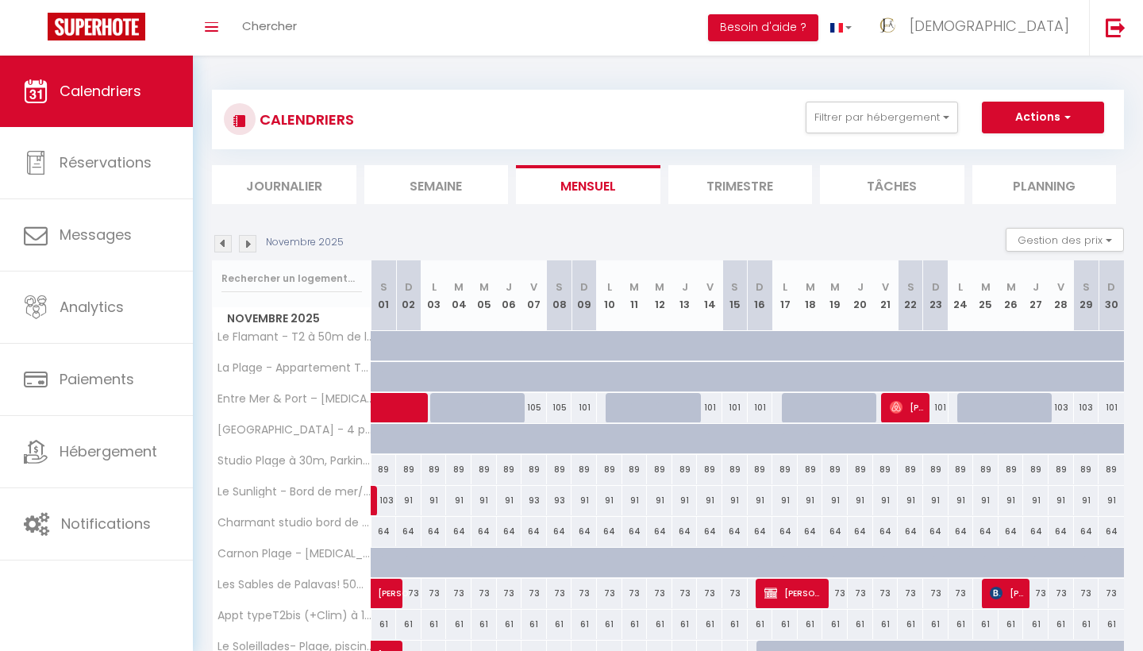
click at [224, 246] on img at bounding box center [222, 243] width 17 height 17
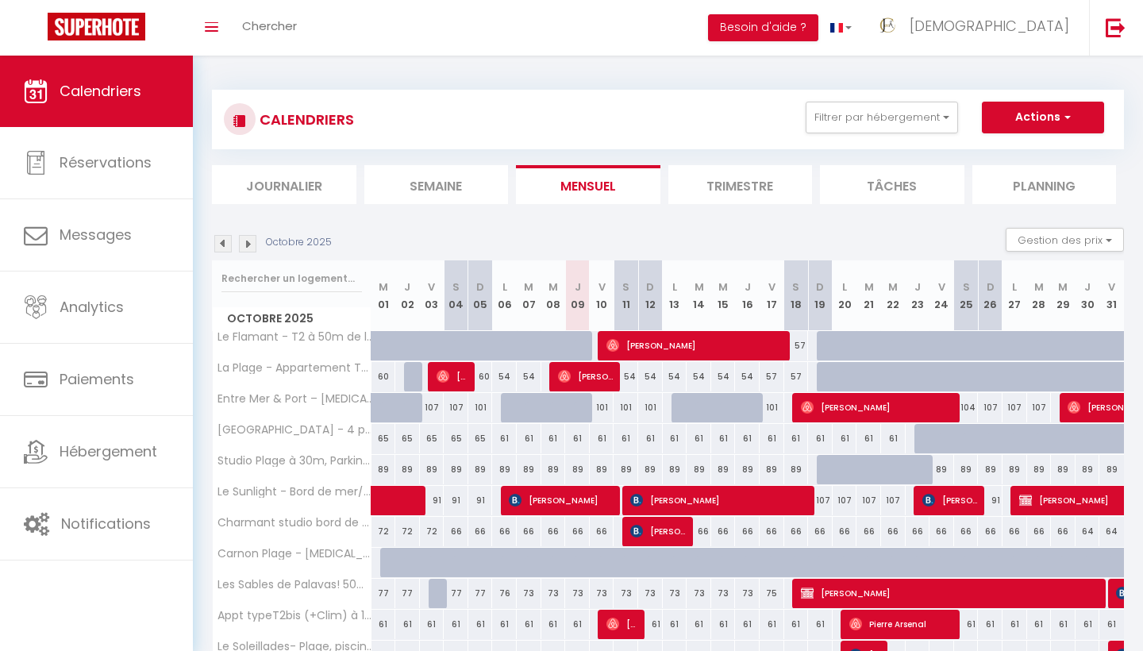
click at [1072, 117] on button "Actions" at bounding box center [1043, 118] width 122 height 32
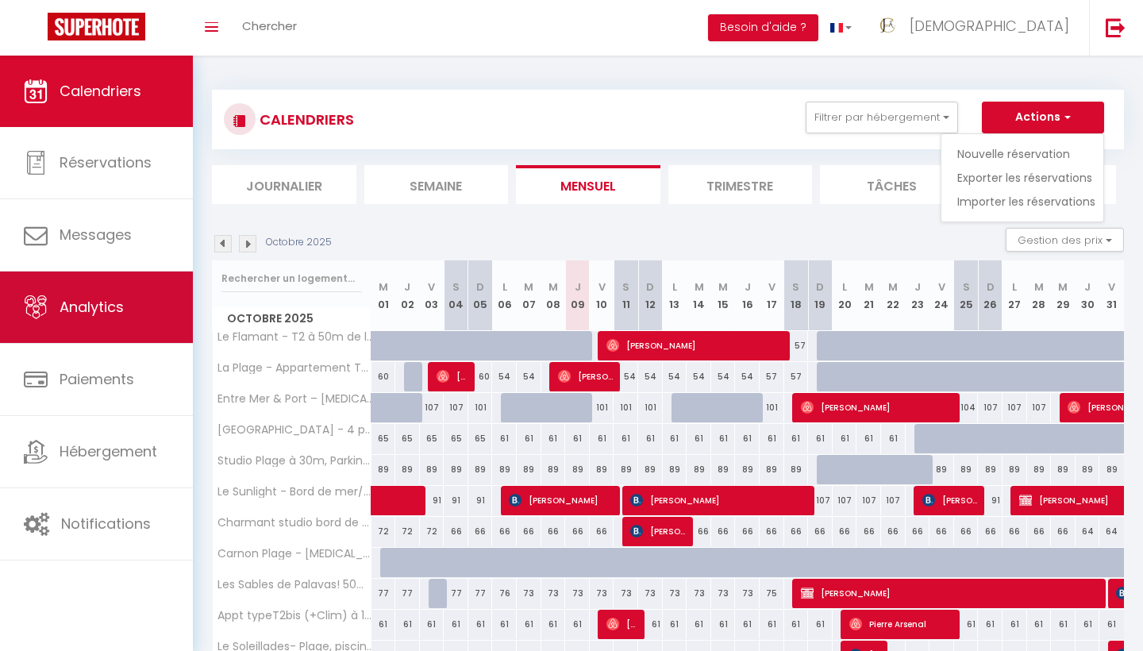
click at [106, 323] on link "Analytics" at bounding box center [96, 306] width 193 height 71
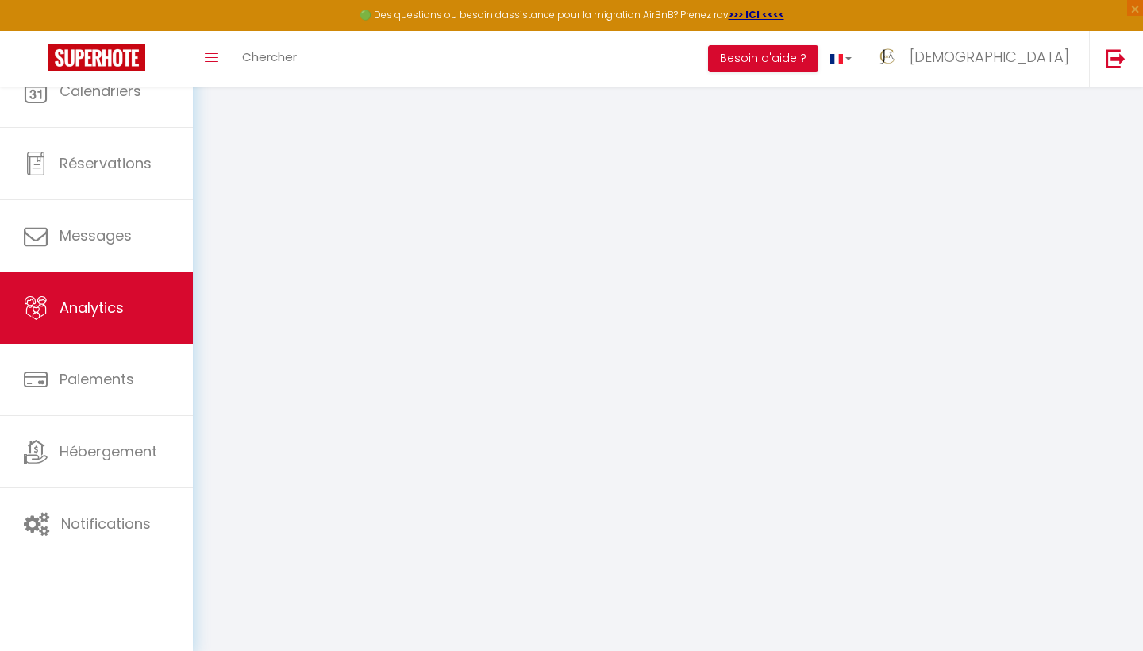
select select "2025"
select select "10"
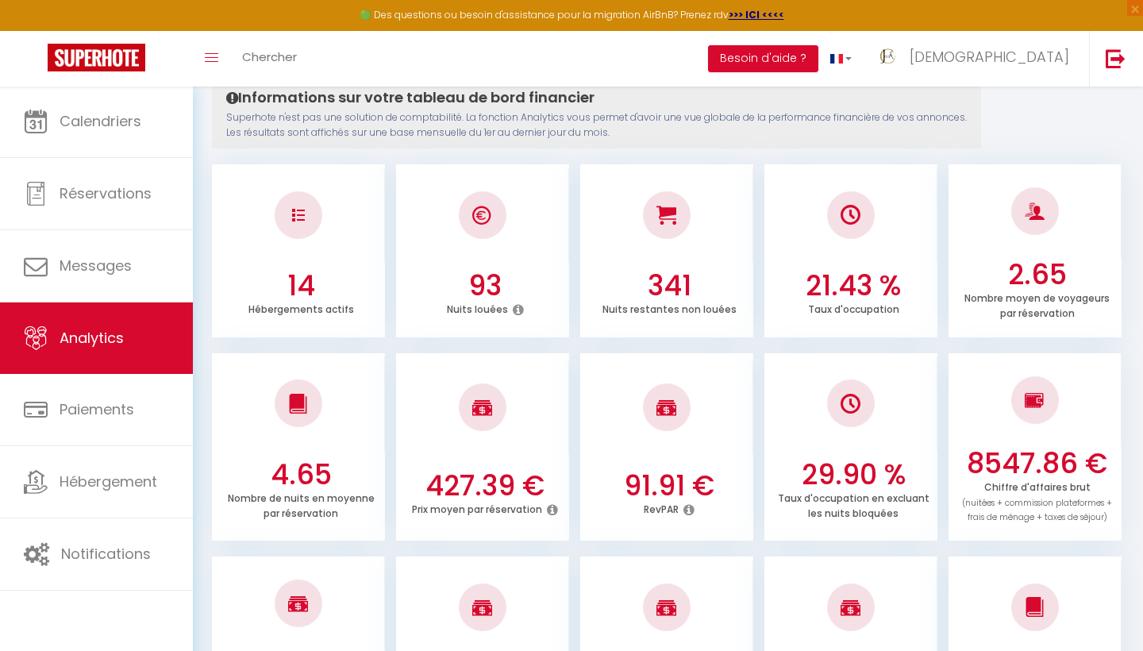
scroll to position [91, 0]
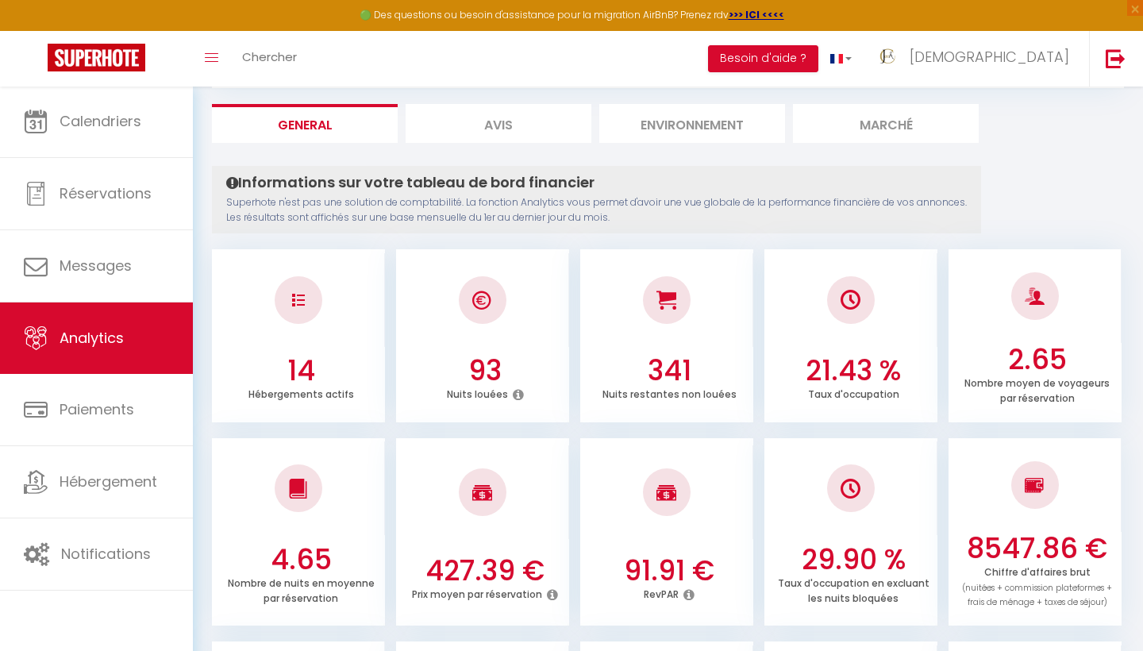
click at [543, 123] on li "Avis" at bounding box center [499, 123] width 186 height 39
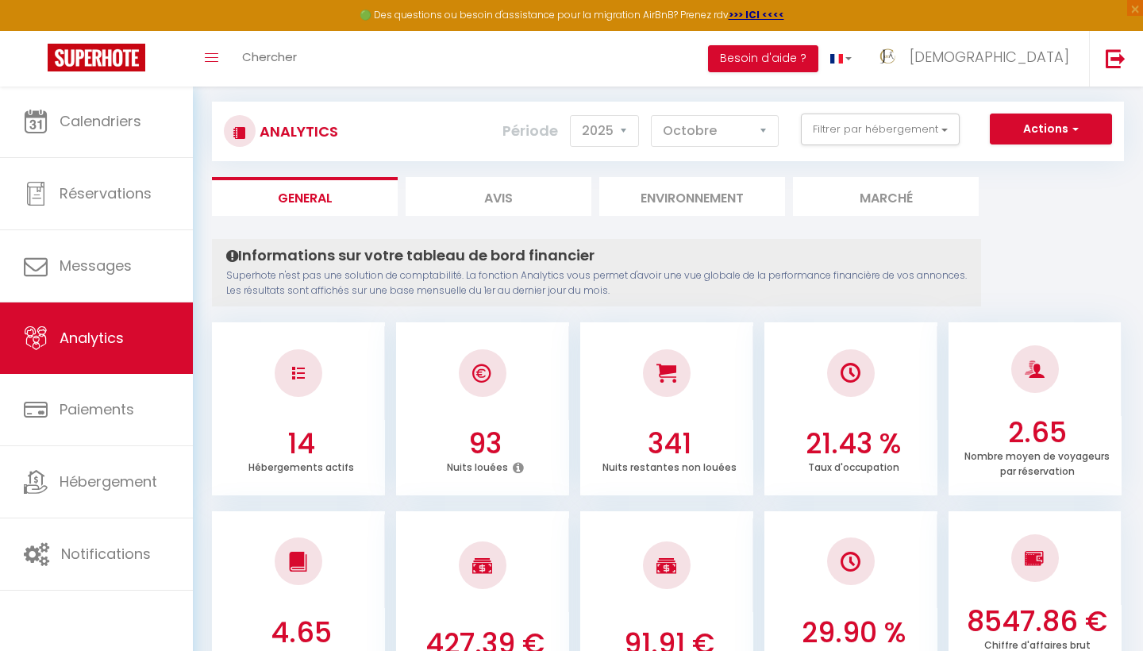
select select "2025"
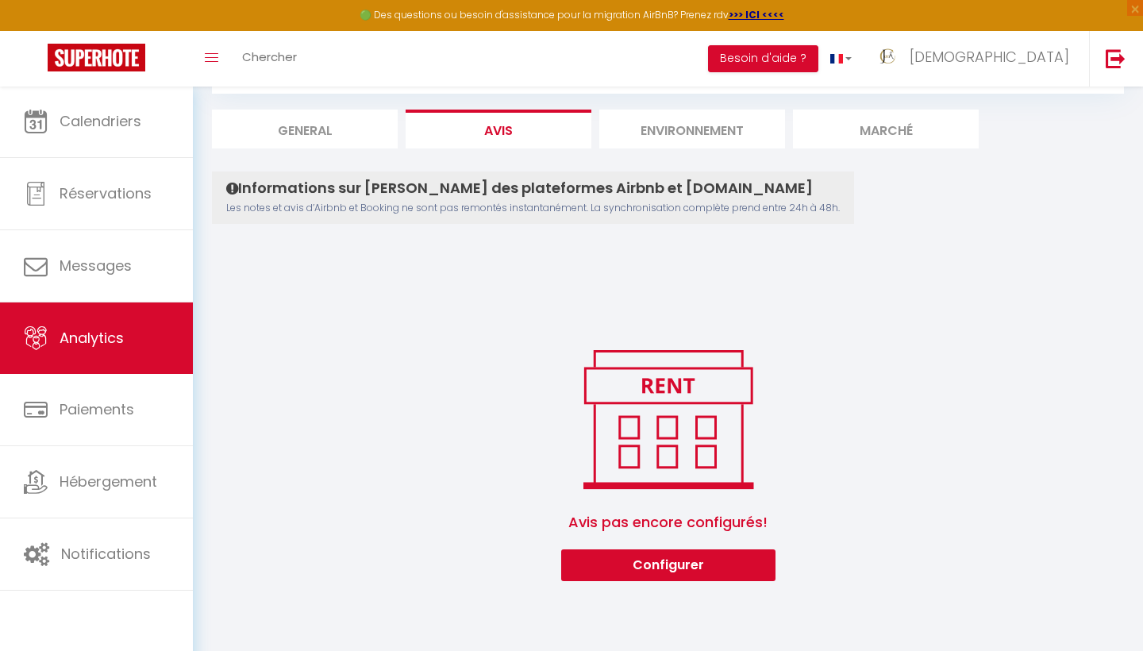
scroll to position [86, 0]
click at [653, 568] on button "Configurer" at bounding box center [668, 565] width 214 height 32
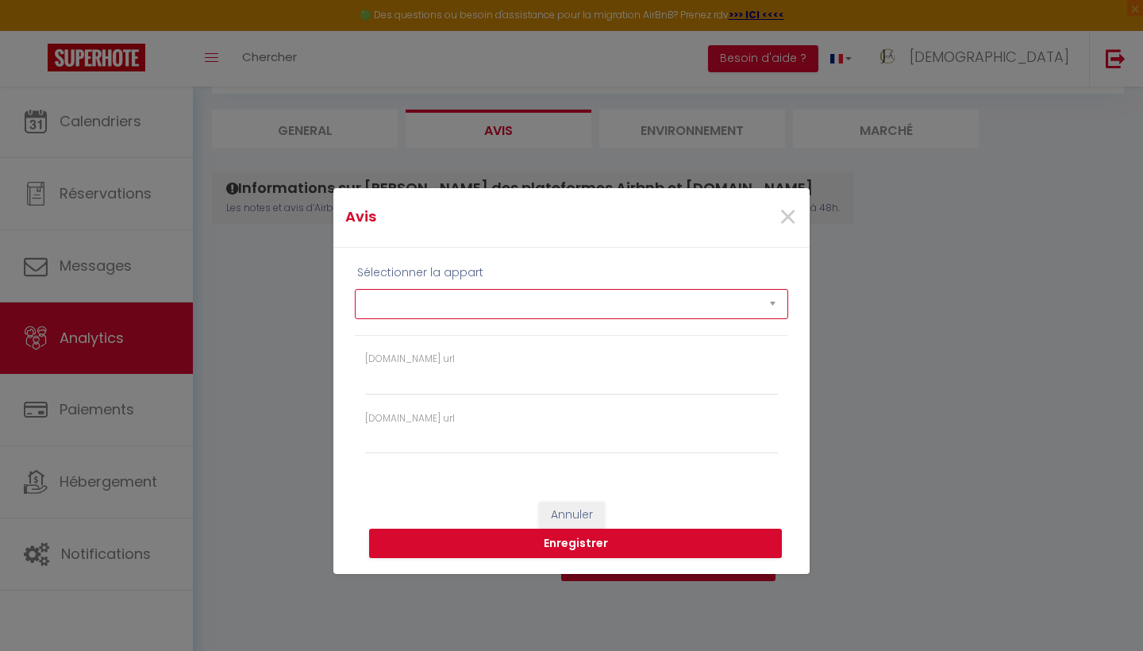
select select "75592"
click at [786, 216] on span "×" at bounding box center [788, 218] width 20 height 48
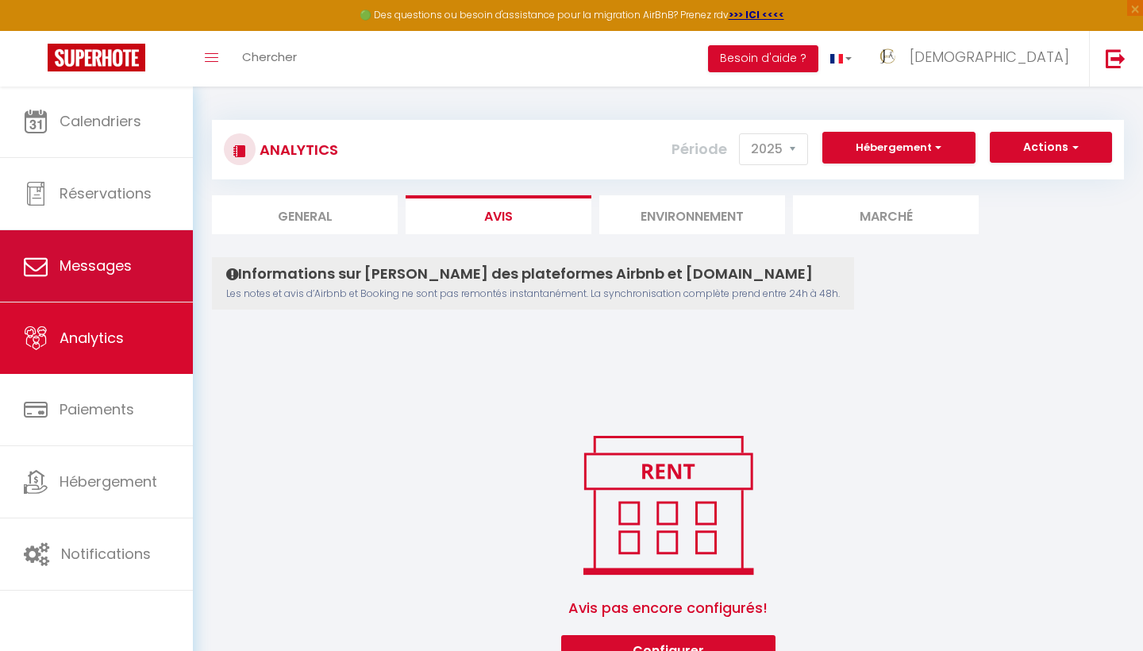
scroll to position [0, 0]
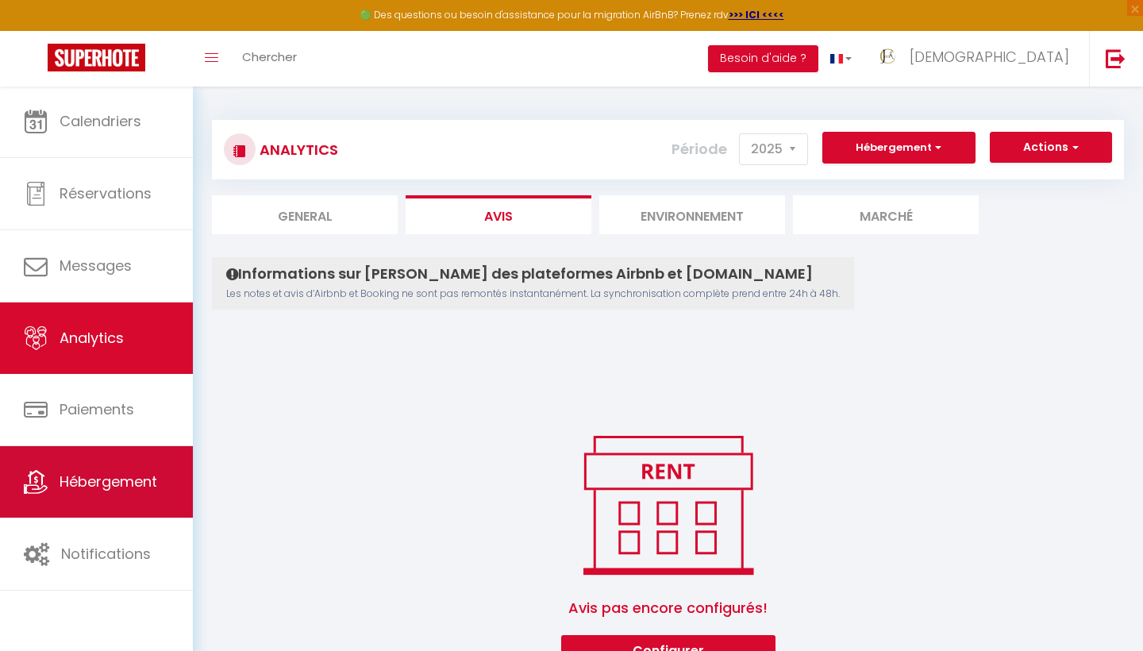
click at [114, 491] on span "Hébergement" at bounding box center [109, 481] width 98 height 20
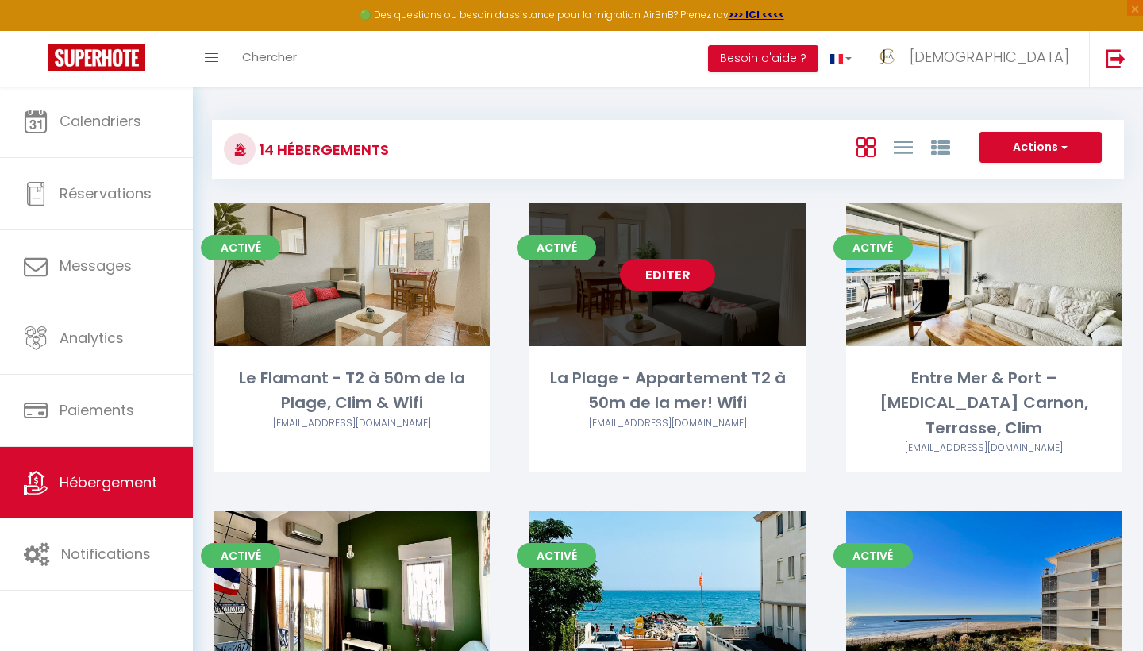
click at [679, 275] on link "Editer" at bounding box center [667, 275] width 95 height 32
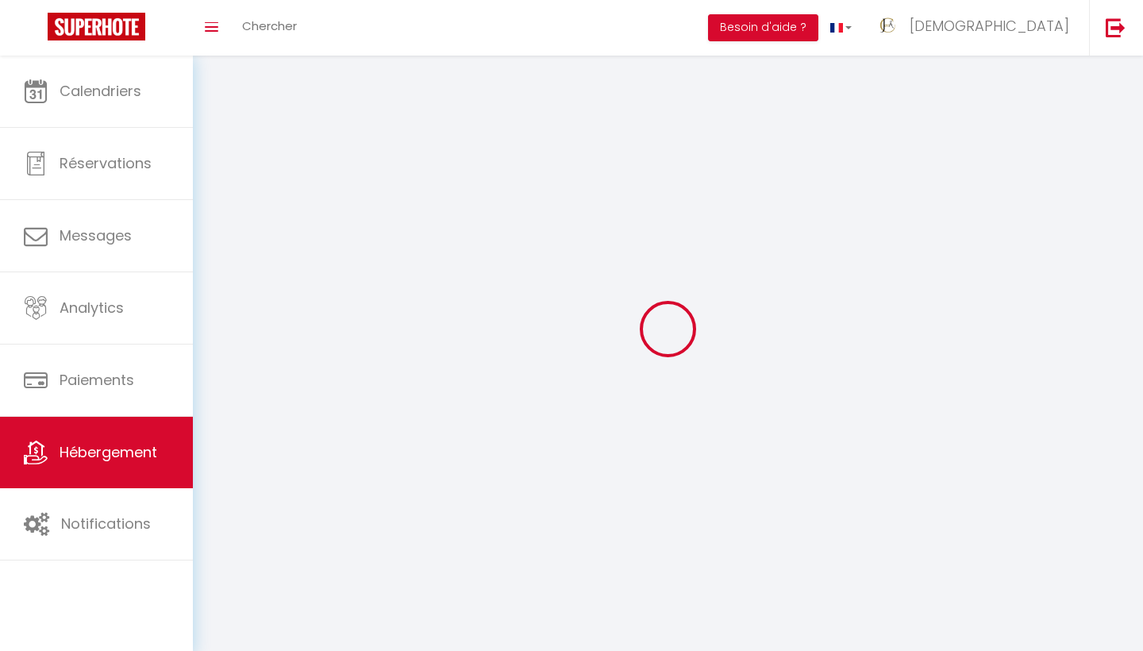
select select "1"
select select "28"
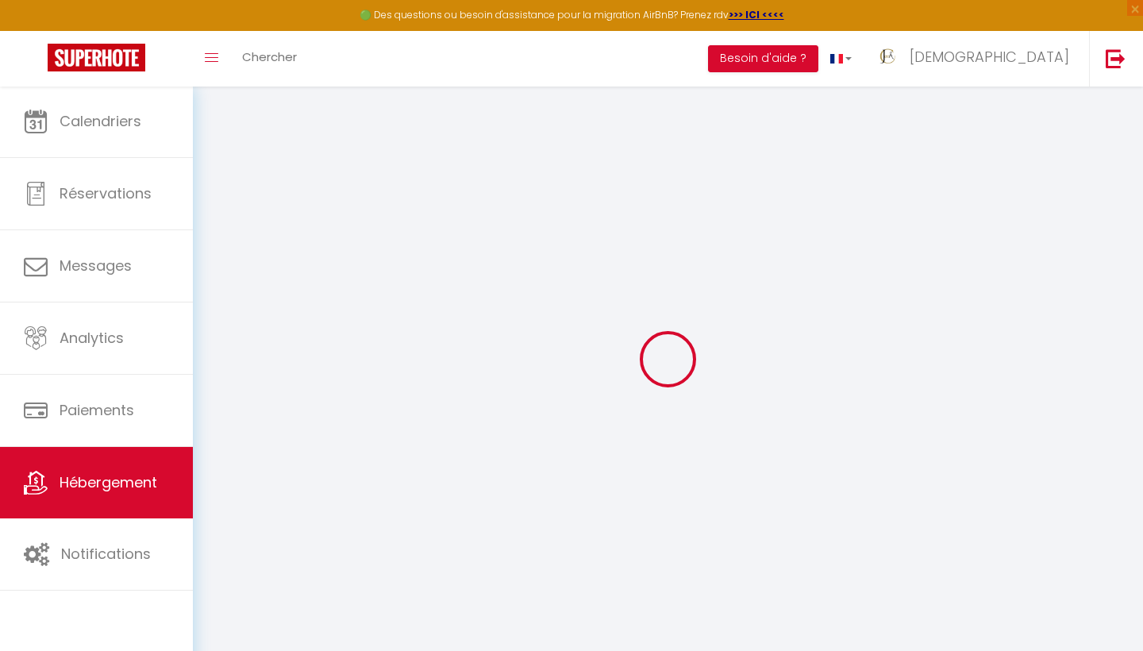
select select
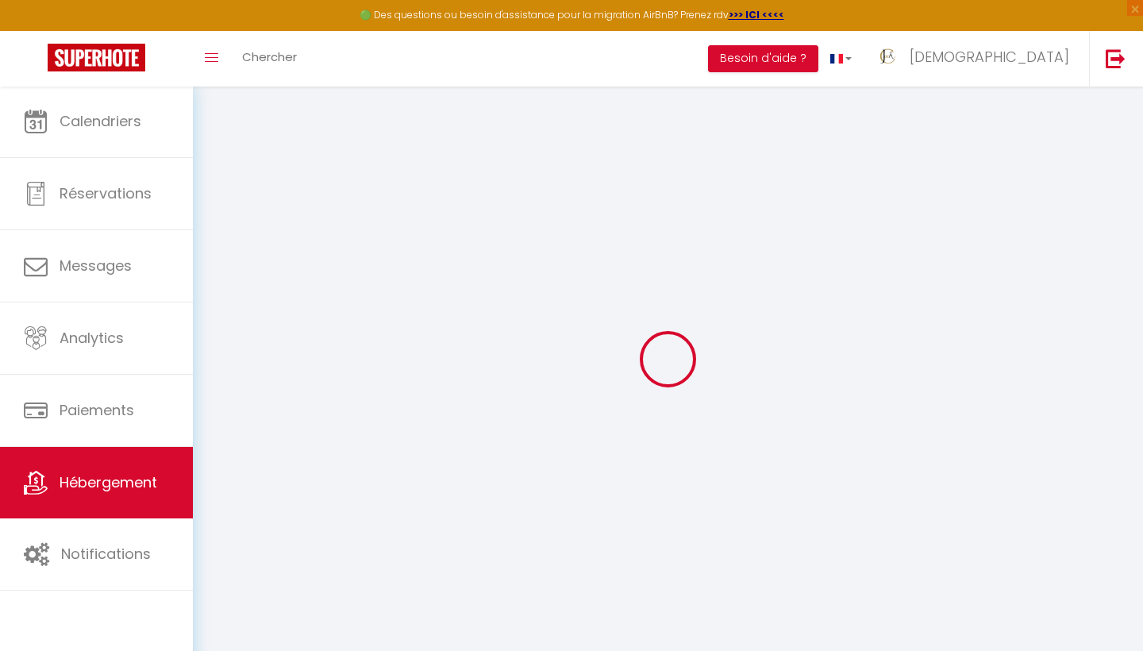
select select
checkbox input "false"
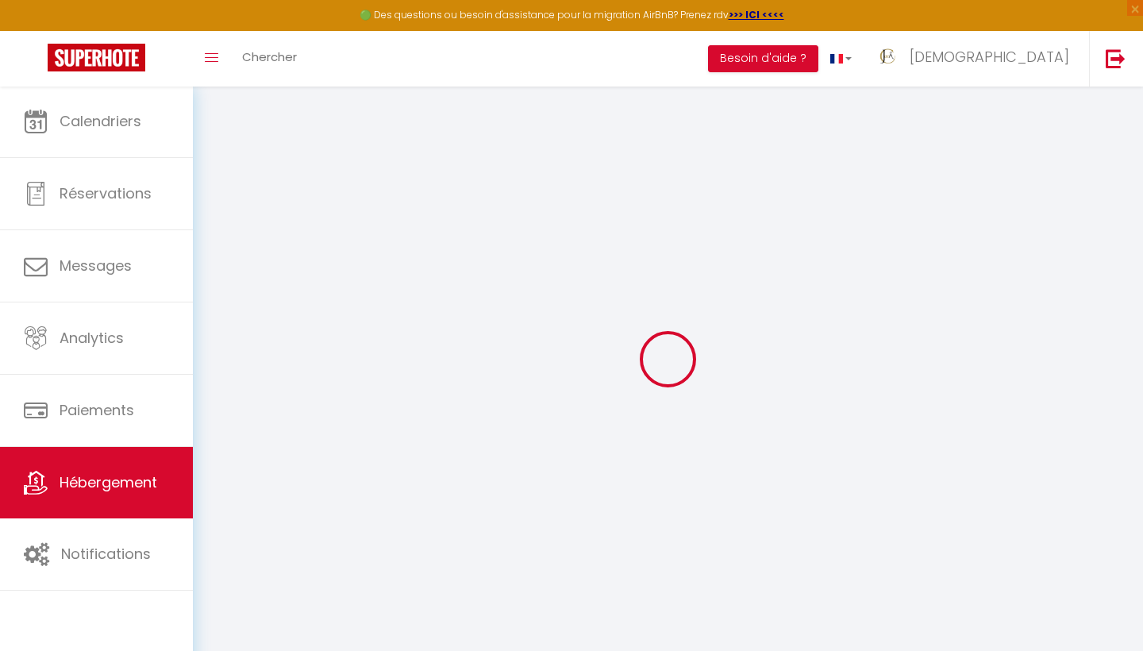
select select
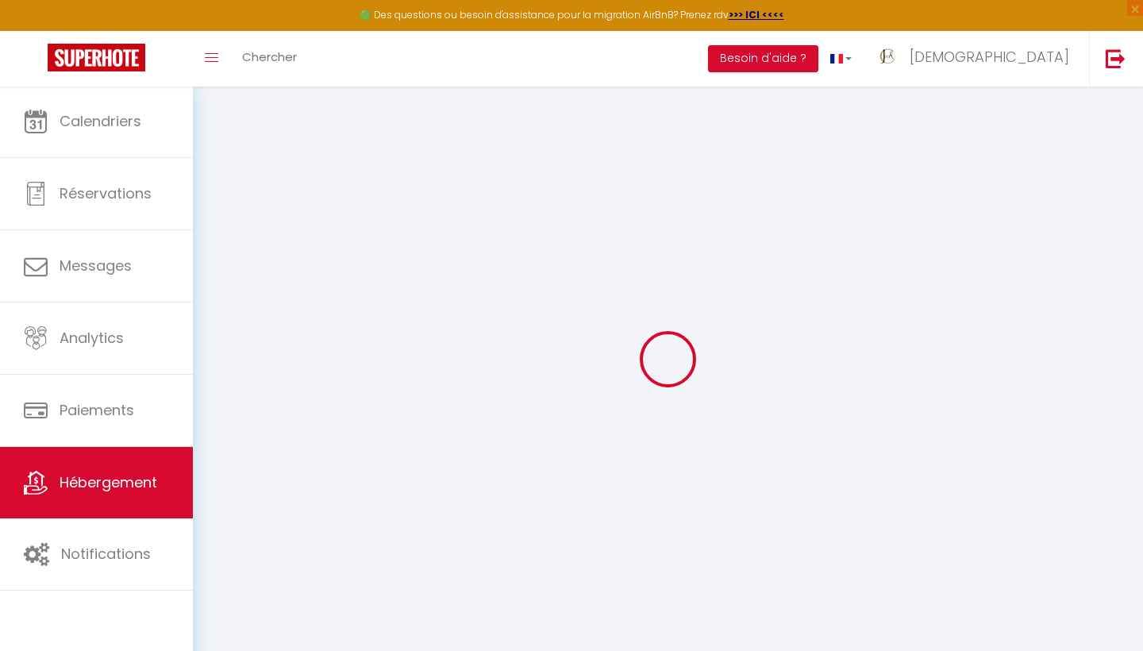
select select
checkbox input "false"
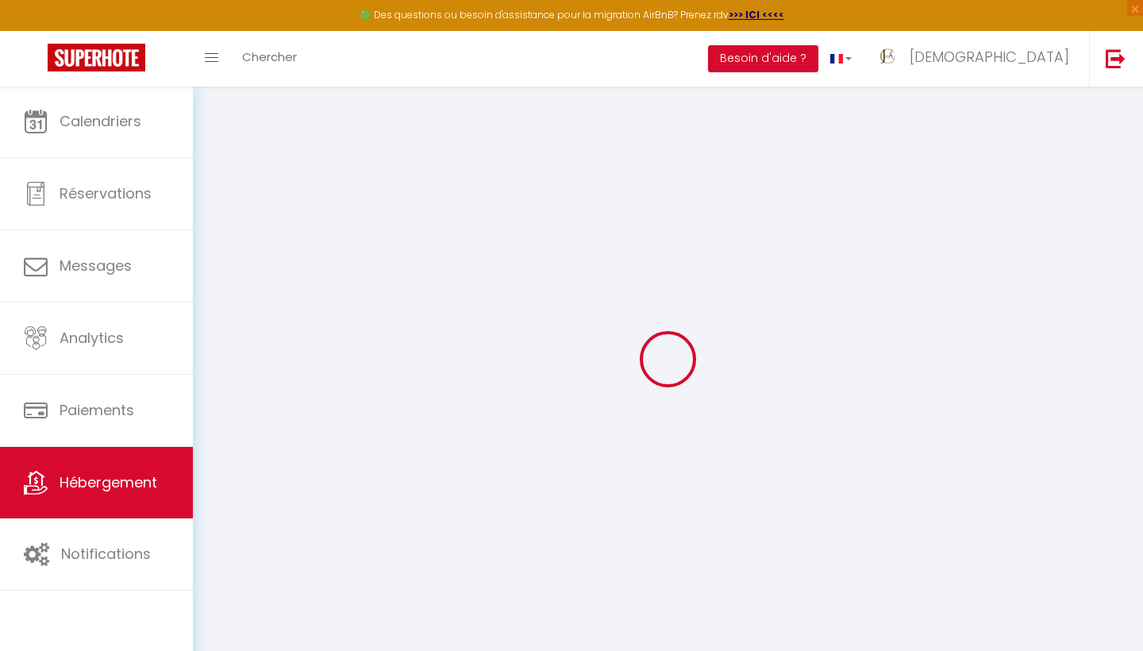
checkbox input "false"
select select
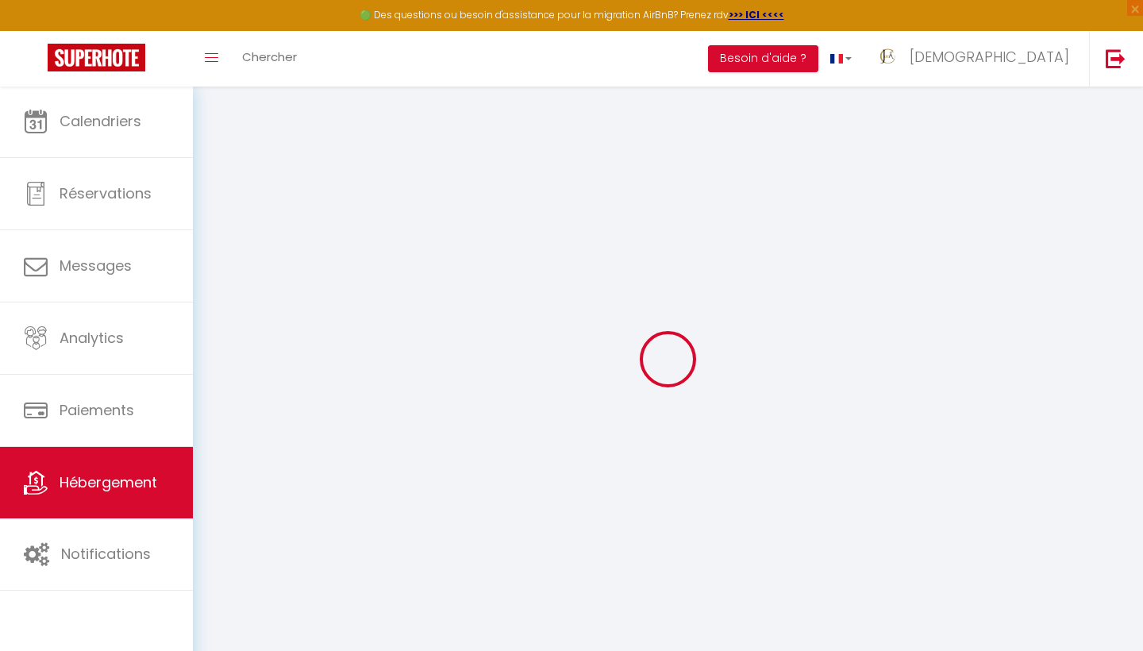
select select
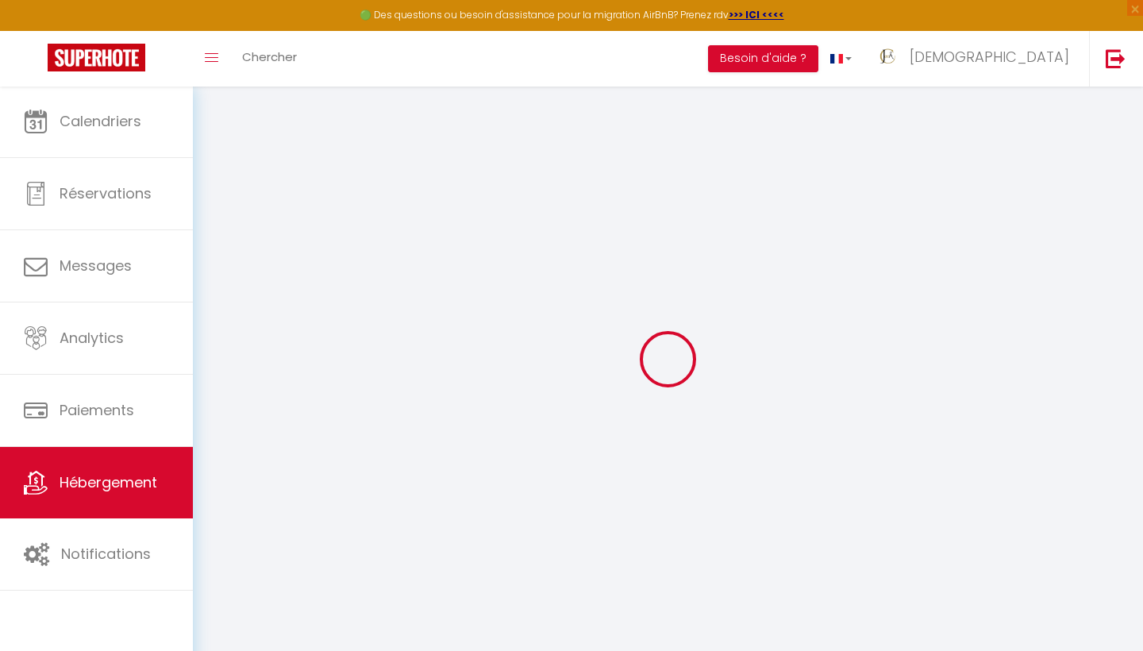
checkbox input "false"
select select
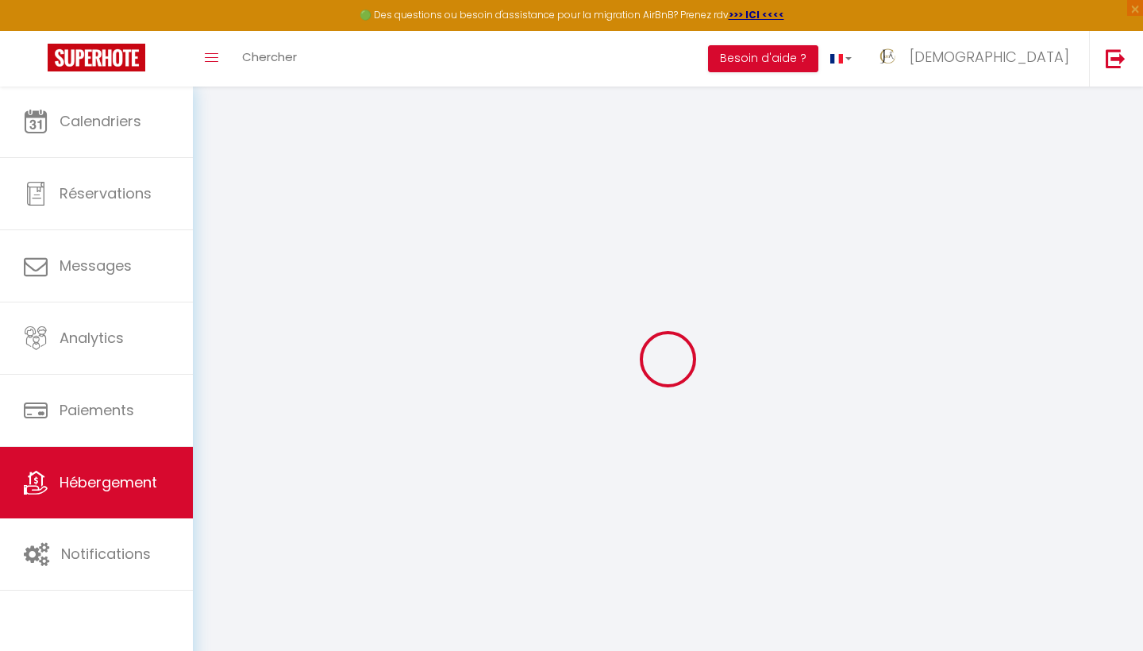
select select
type input "La Plage - Appartement T2 à 50m de la mer! Wifi"
type input "Jem'A"
type input "Conciergerie"
select select "2"
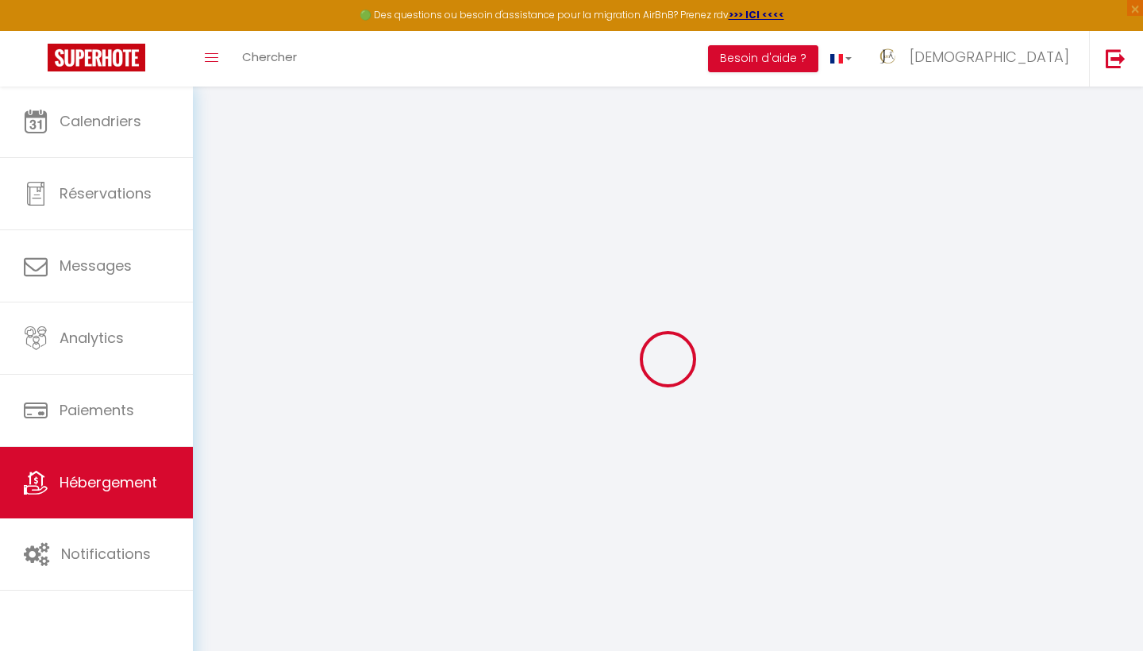
type input "45"
select select
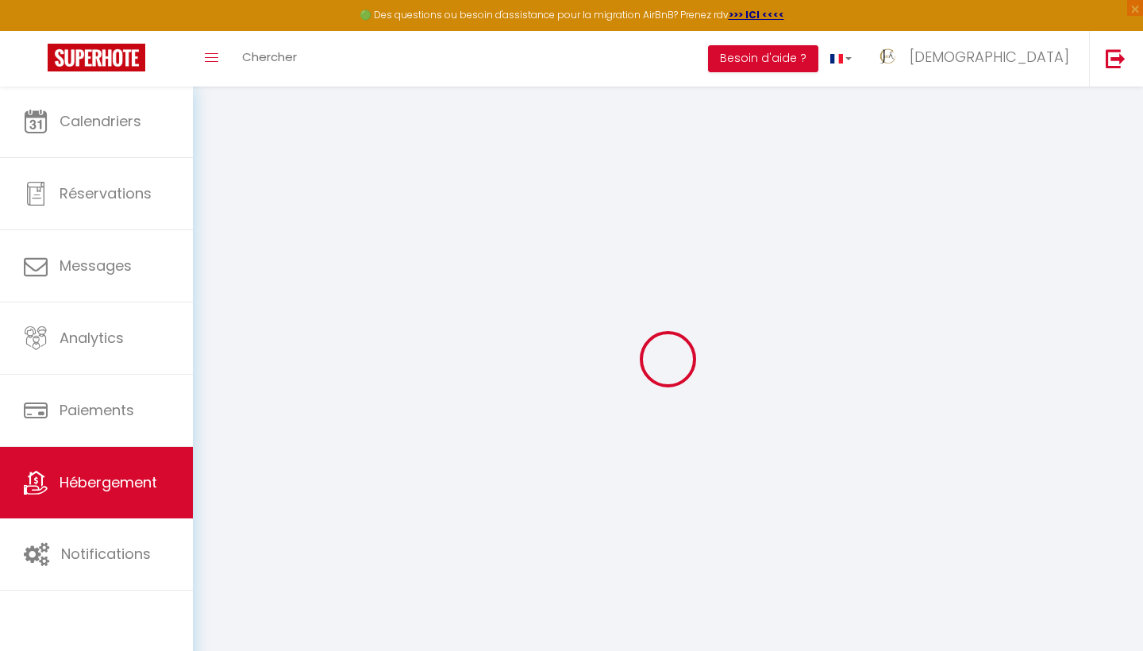
select select
type input "17 rue de l'institut"
type input "34250"
type input "Palavas-les-Flots"
type input "[EMAIL_ADDRESS][DOMAIN_NAME]"
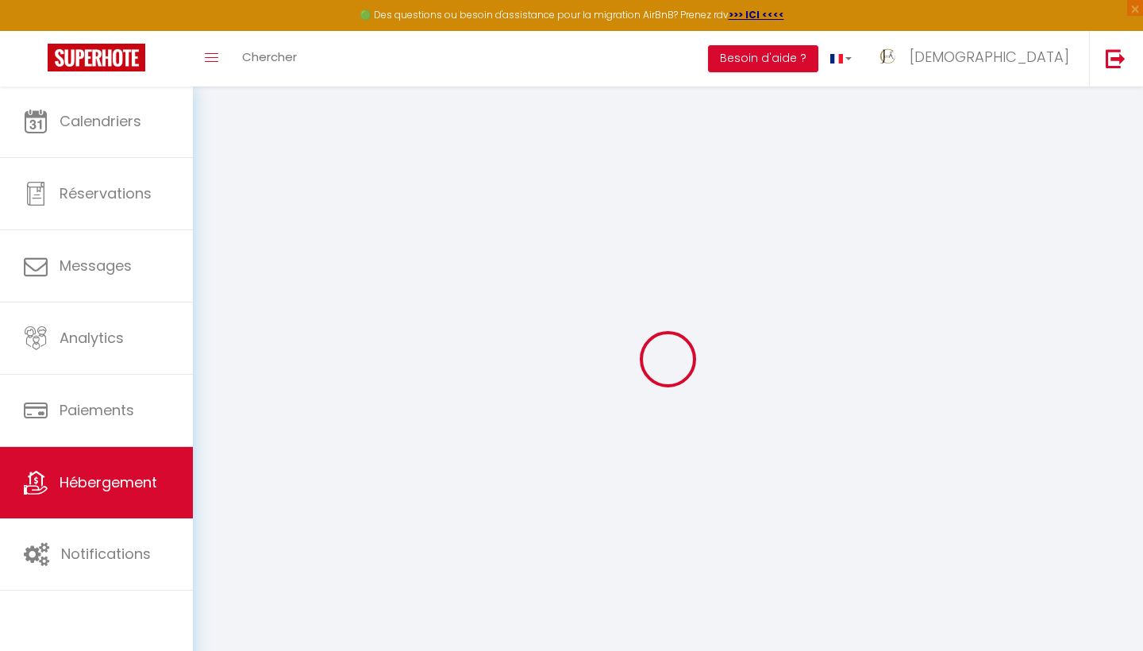
select select
checkbox input "false"
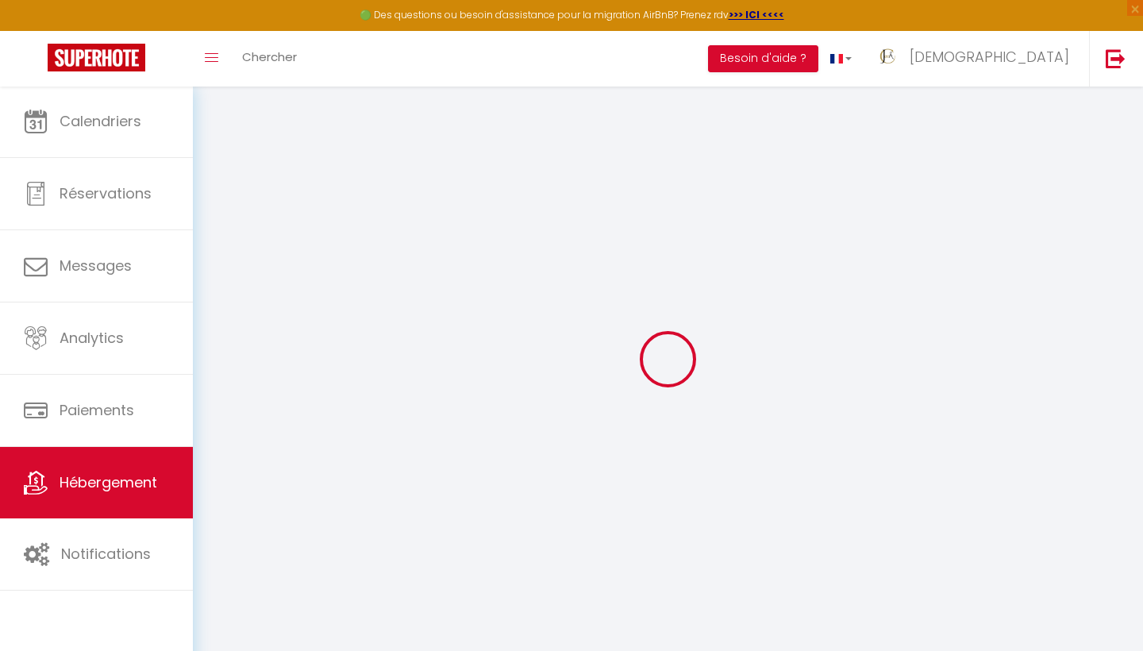
type input "0"
select select
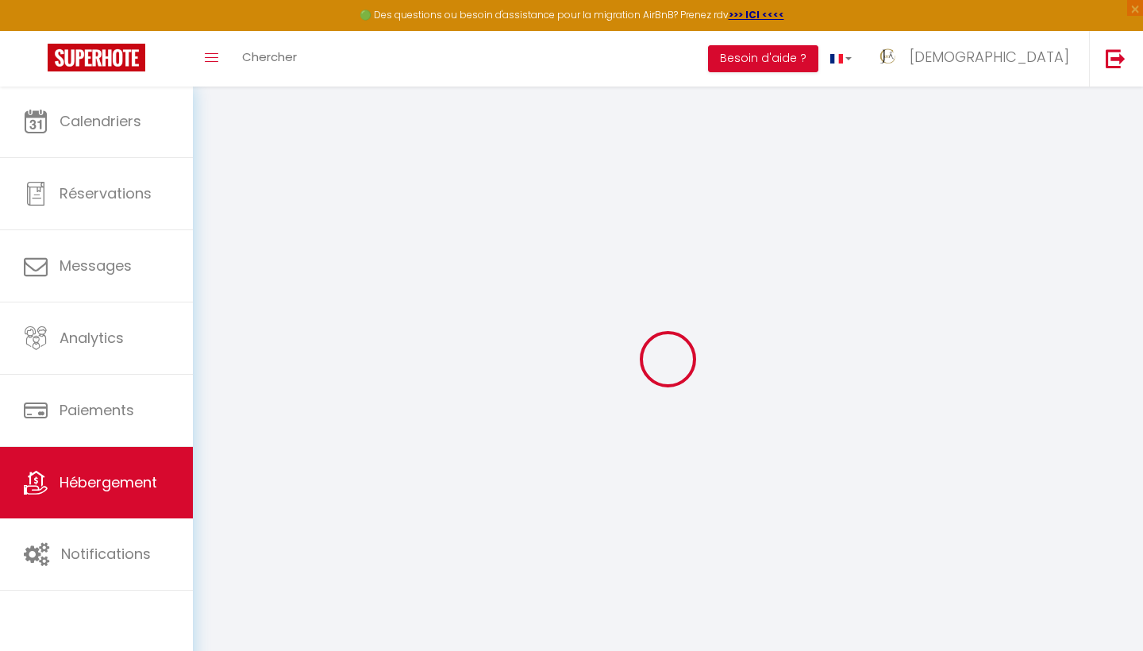
select select
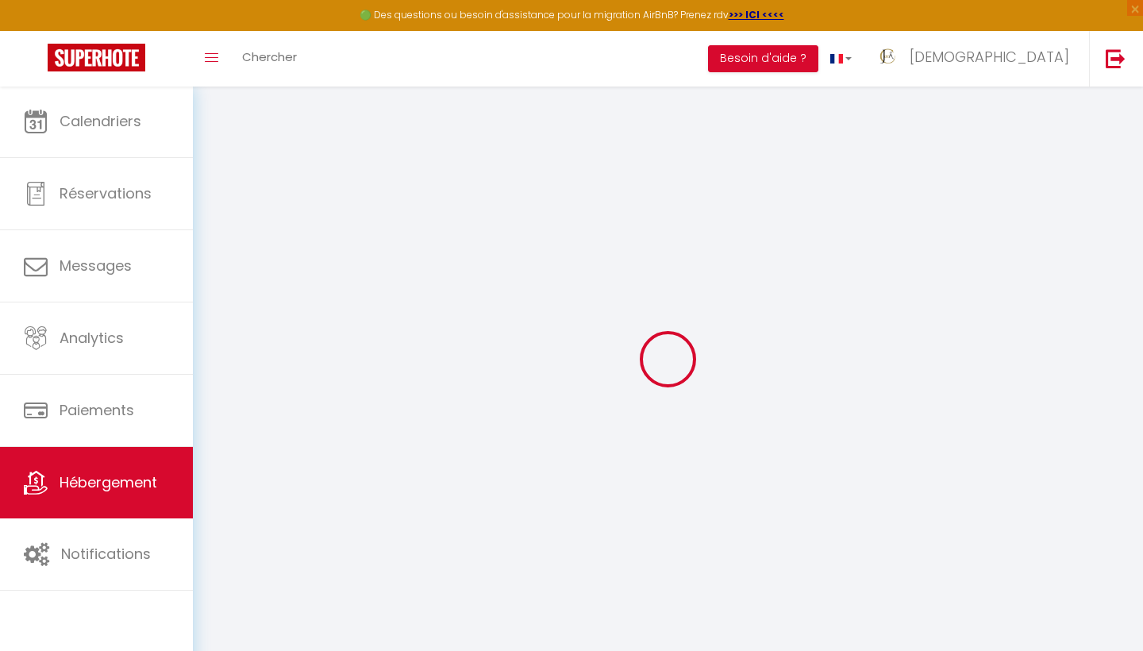
checkbox input "false"
select select
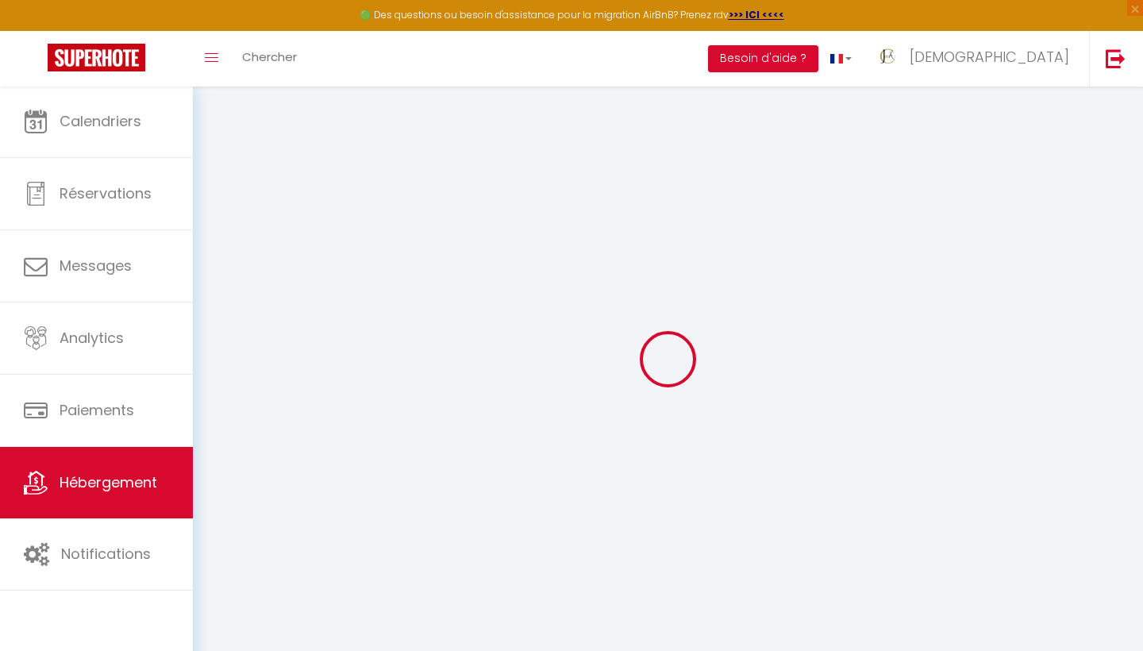
select select
checkbox input "false"
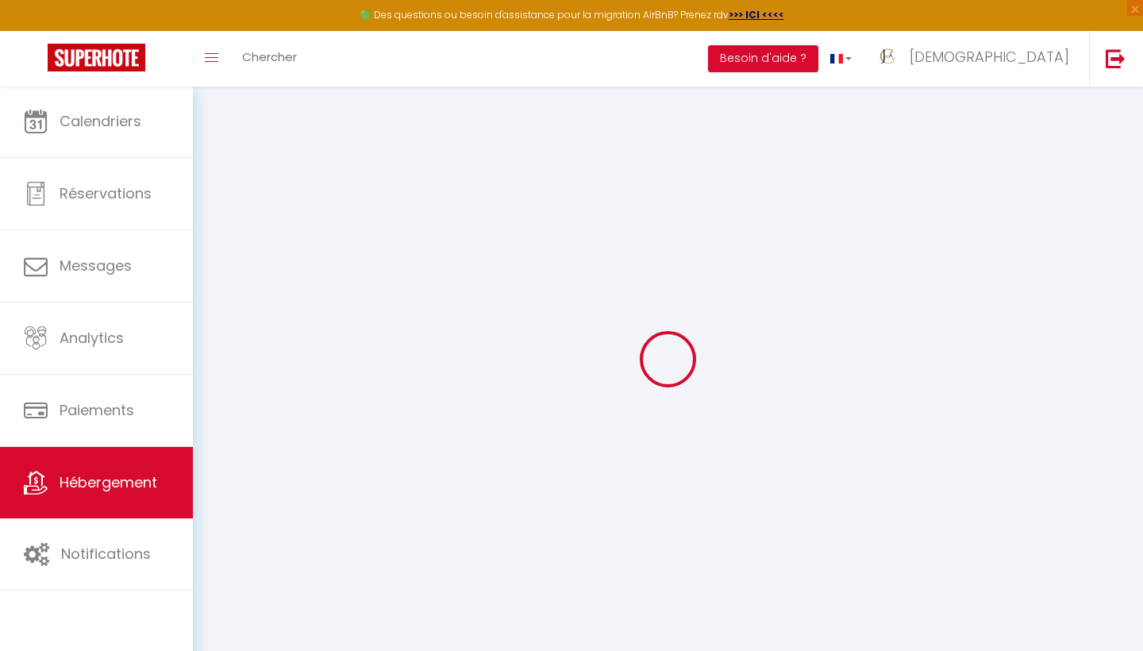
select select
checkbox input "false"
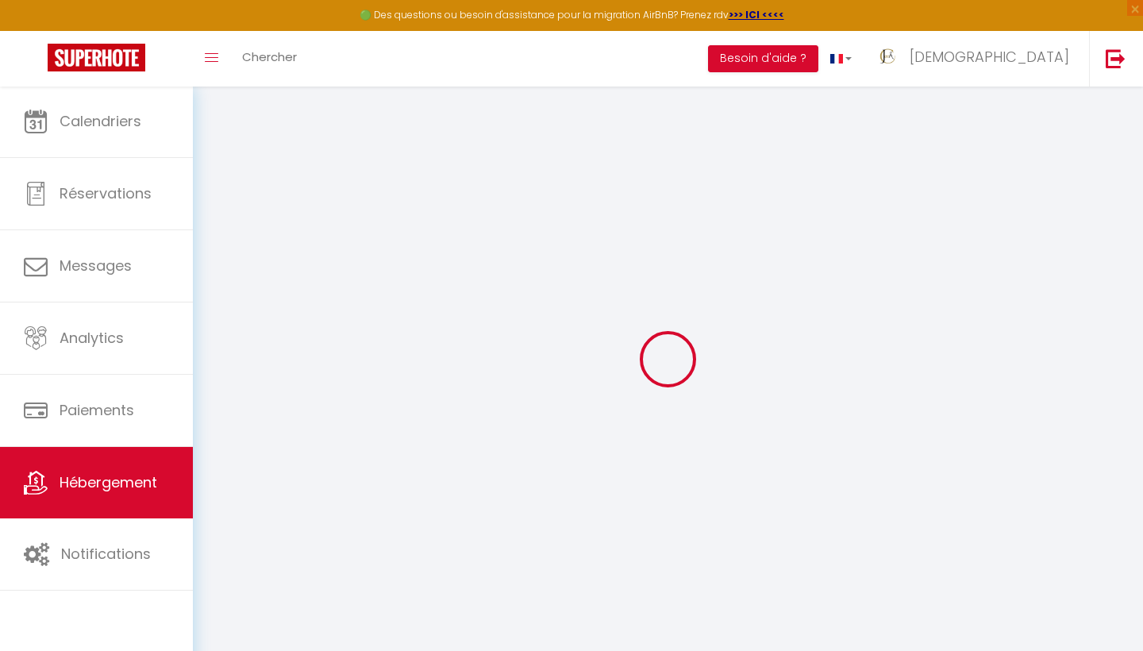
checkbox input "false"
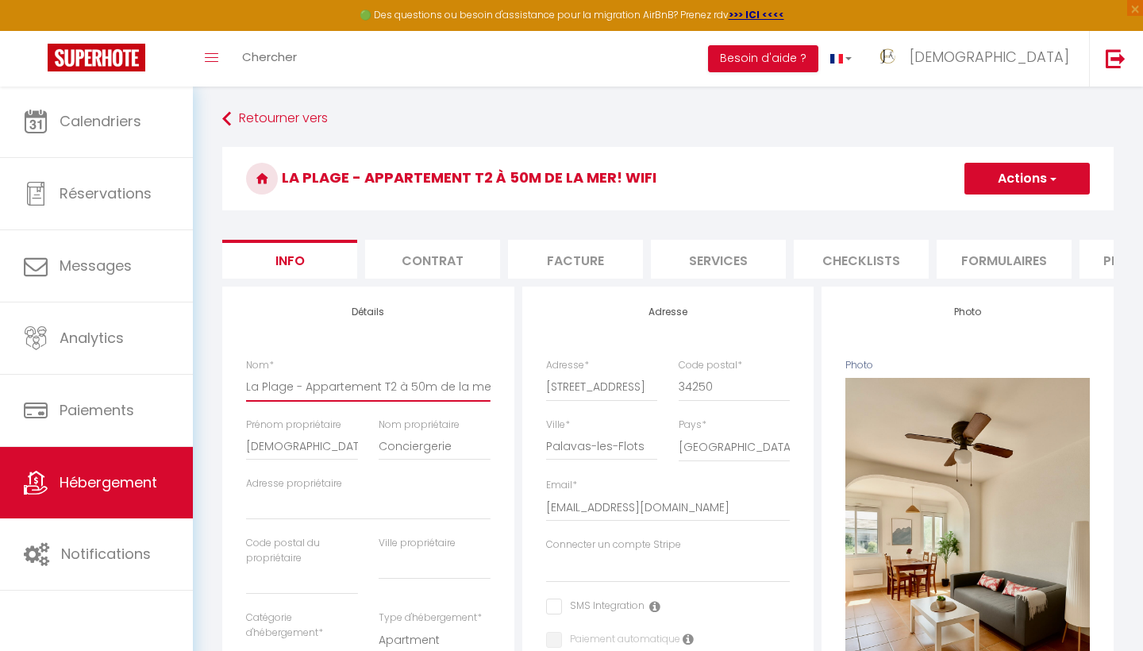
click at [315, 383] on input "La Plage - Appartement T2 à 50m de la mer! Wifi" at bounding box center [368, 386] width 244 height 29
select select
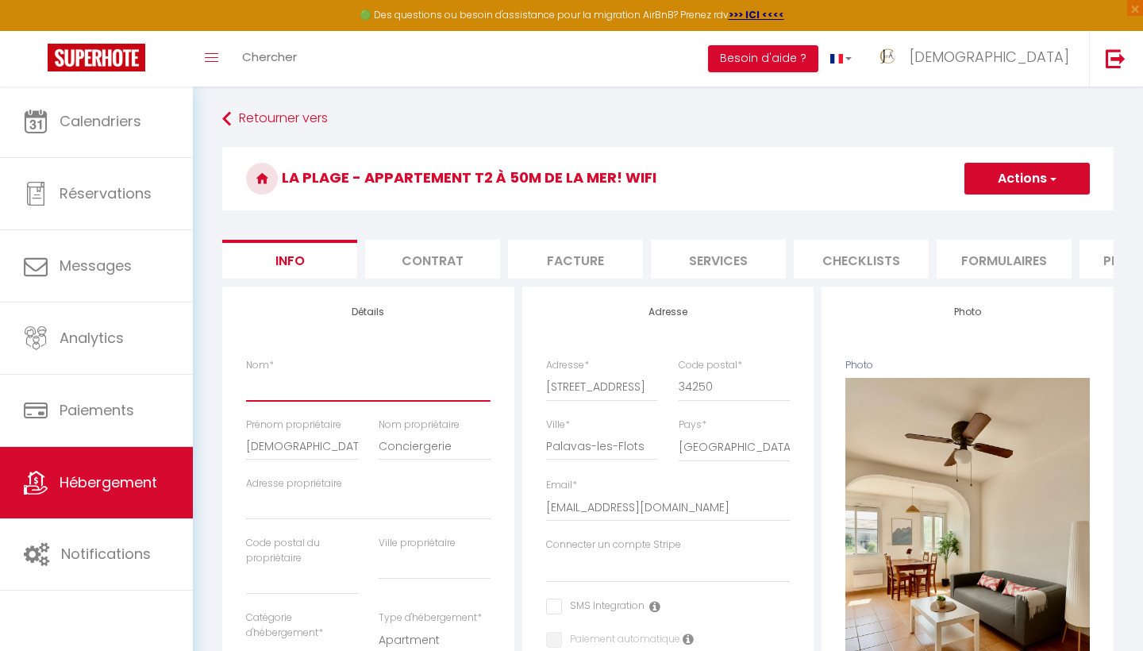
checkbox input "false"
paste input "La Plage 𝐼 - T2 à 50m de la Plage/ Wifi"
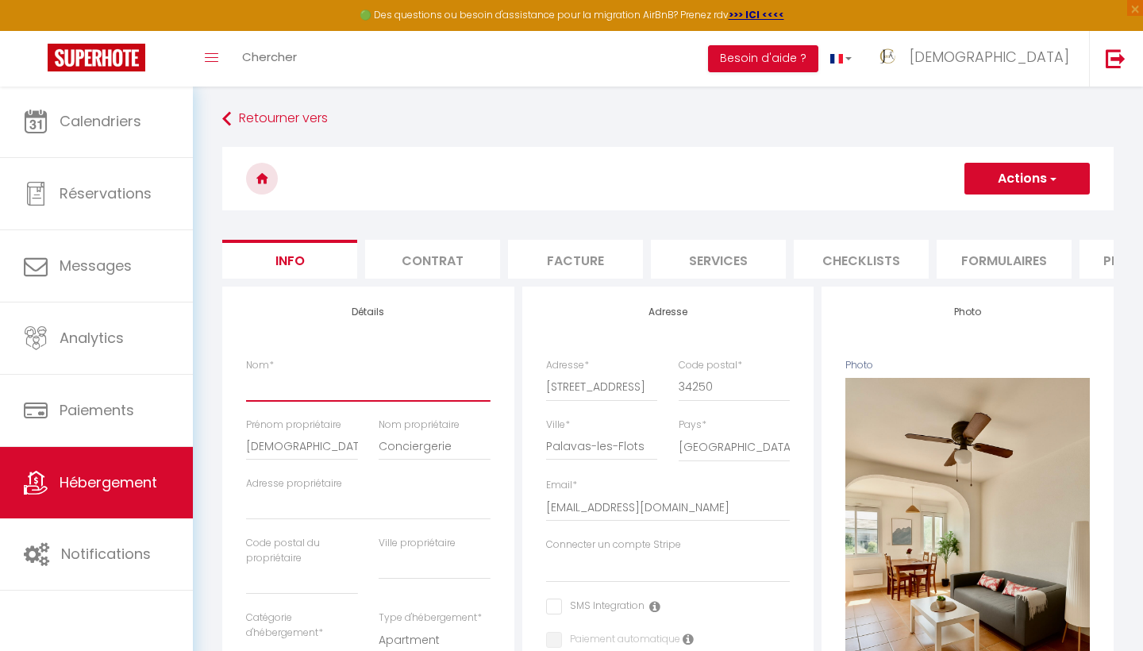
type input "La Plage 𝐼 - T2 à 50m de la Plage/ Wifi"
select select
checkbox input "false"
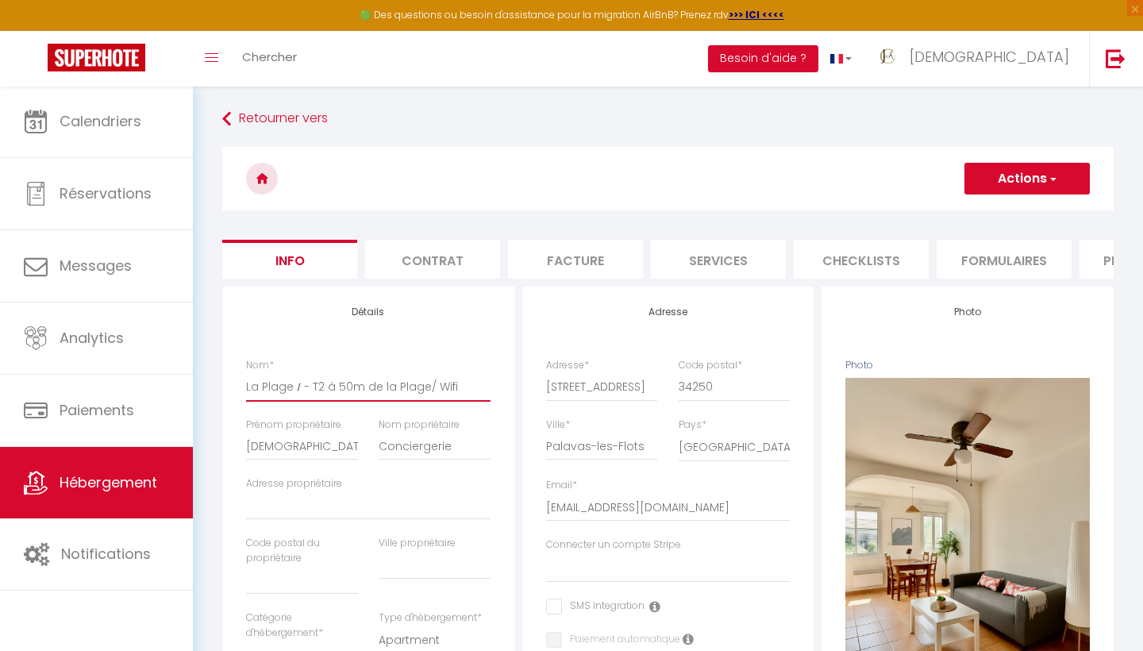
checkbox input "false"
type input "La Plage 𝐼 - T2 à 50m de la Plage/ Wifi"
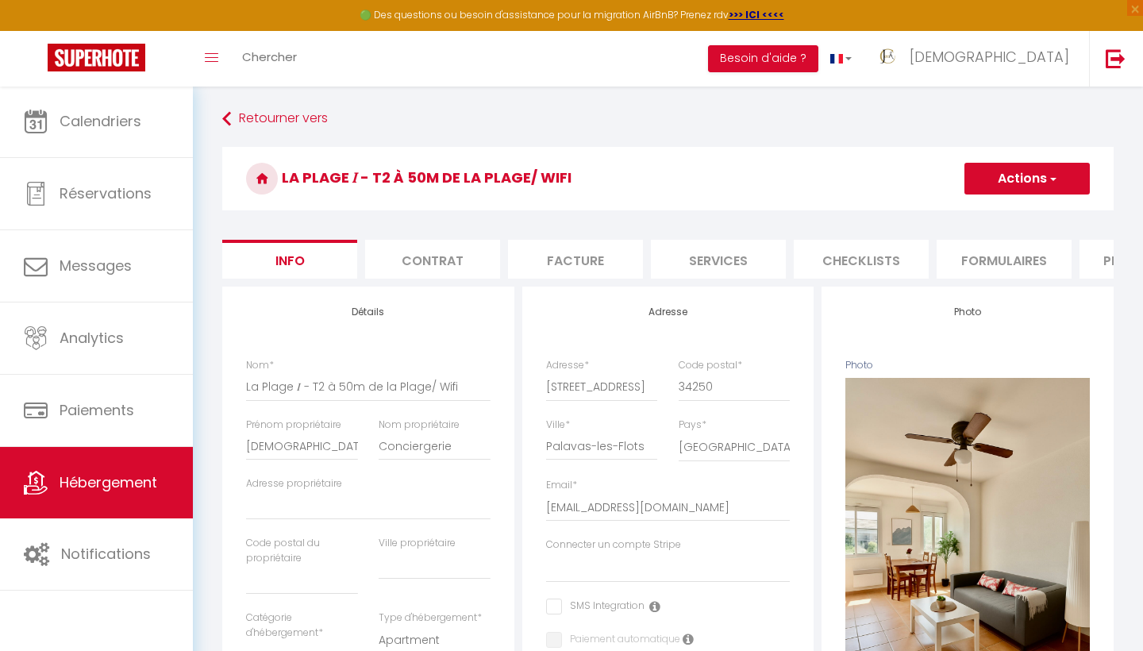
click at [1053, 177] on span "button" at bounding box center [1052, 179] width 10 height 16
click at [972, 211] on input "Enregistrer" at bounding box center [964, 214] width 59 height 16
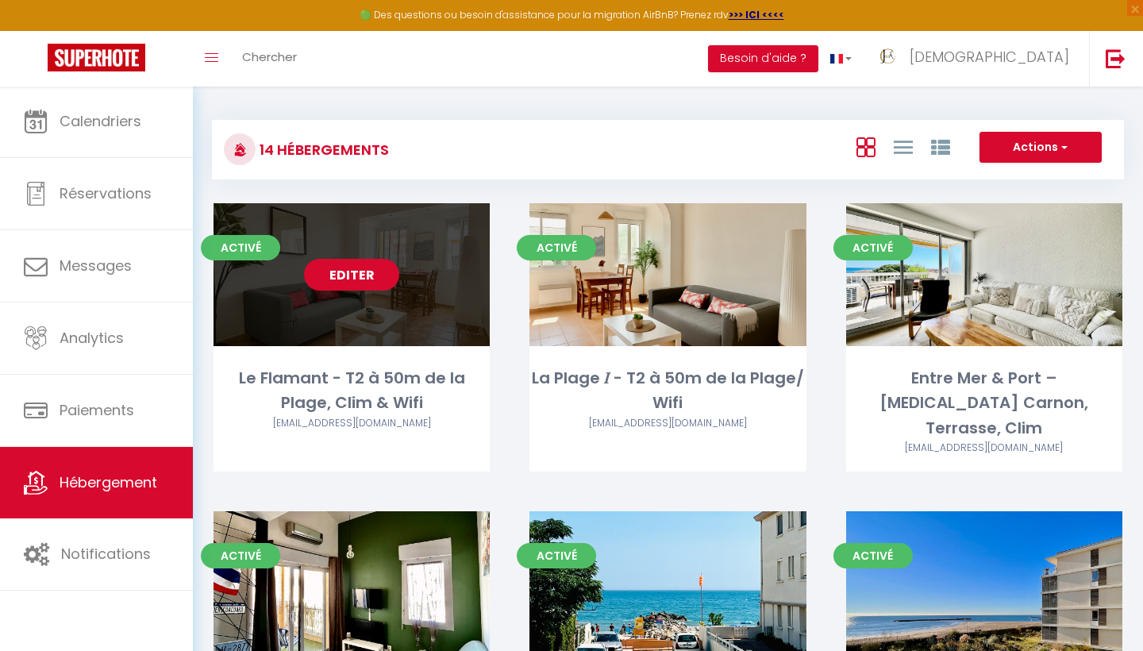
click at [349, 273] on link "Editer" at bounding box center [351, 275] width 95 height 32
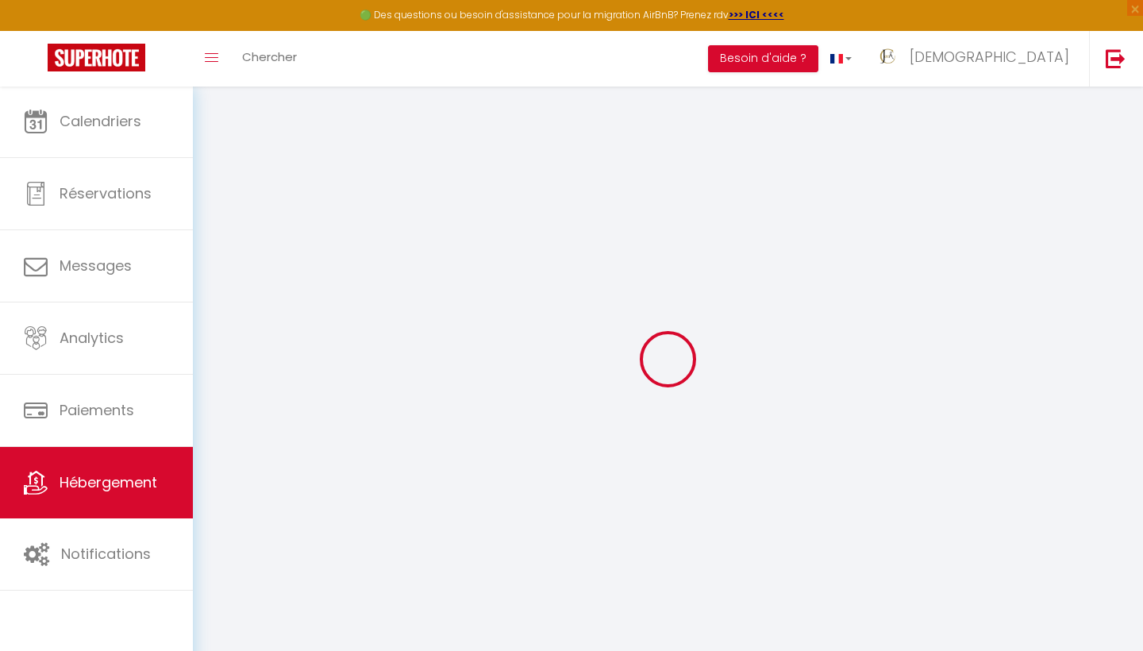
select select
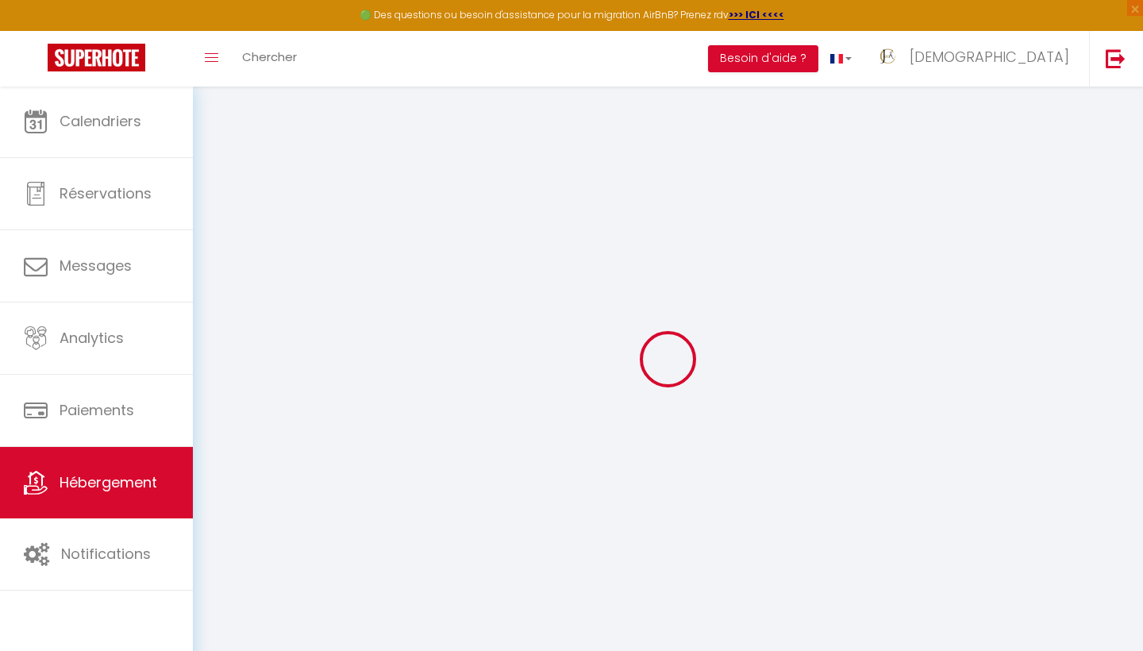
select select
checkbox input "false"
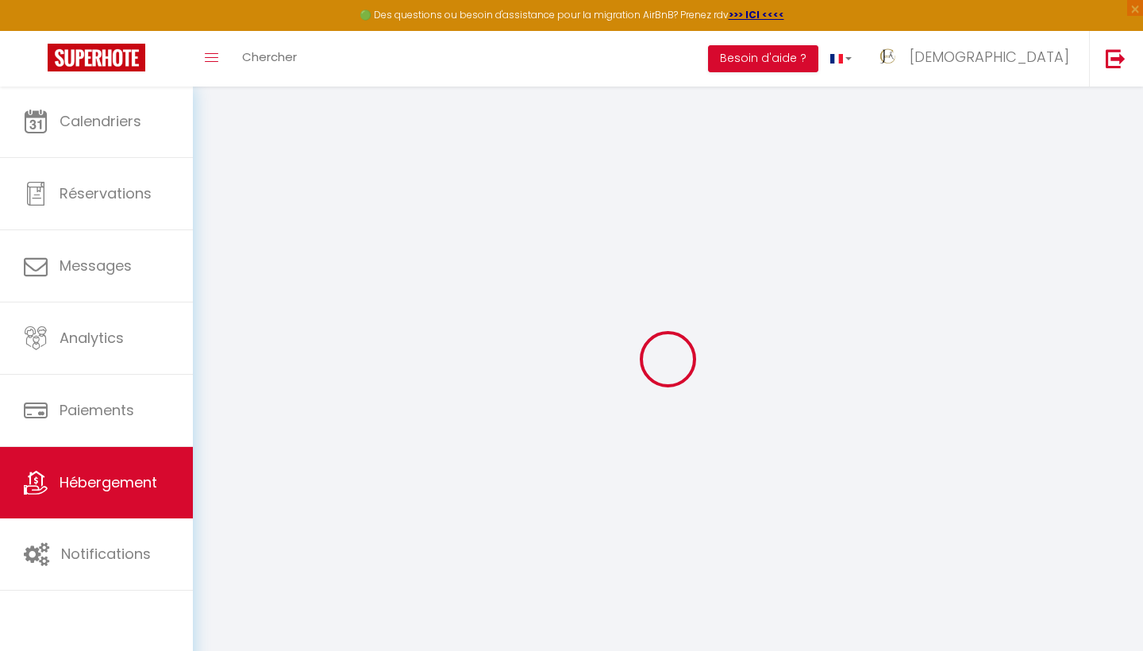
select select
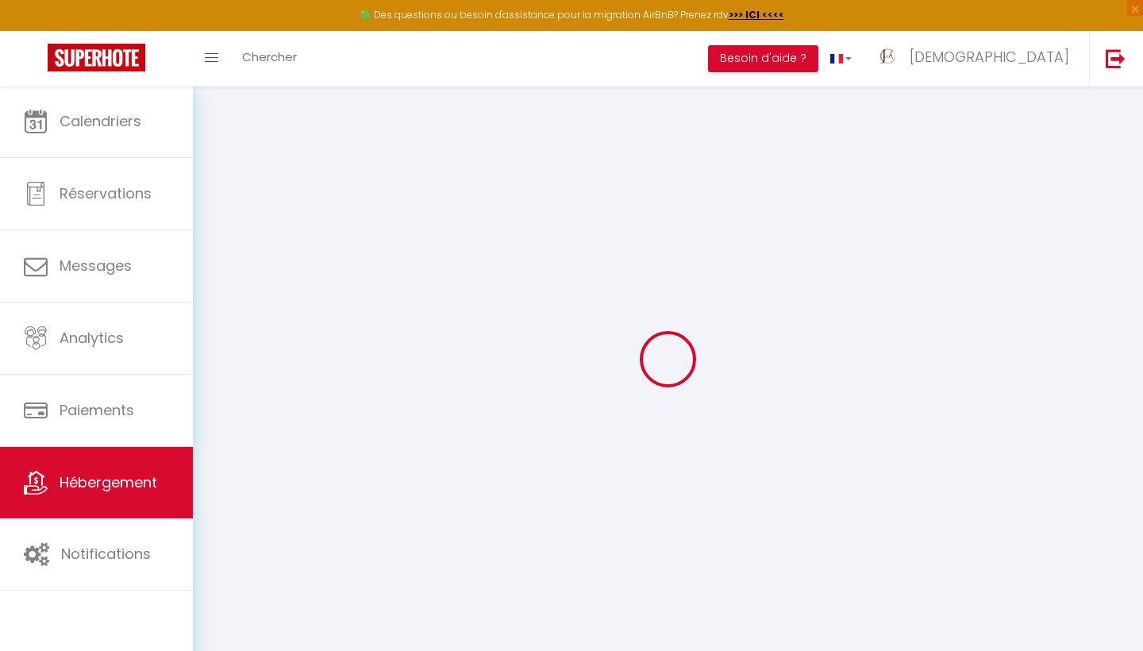
select select
checkbox input "false"
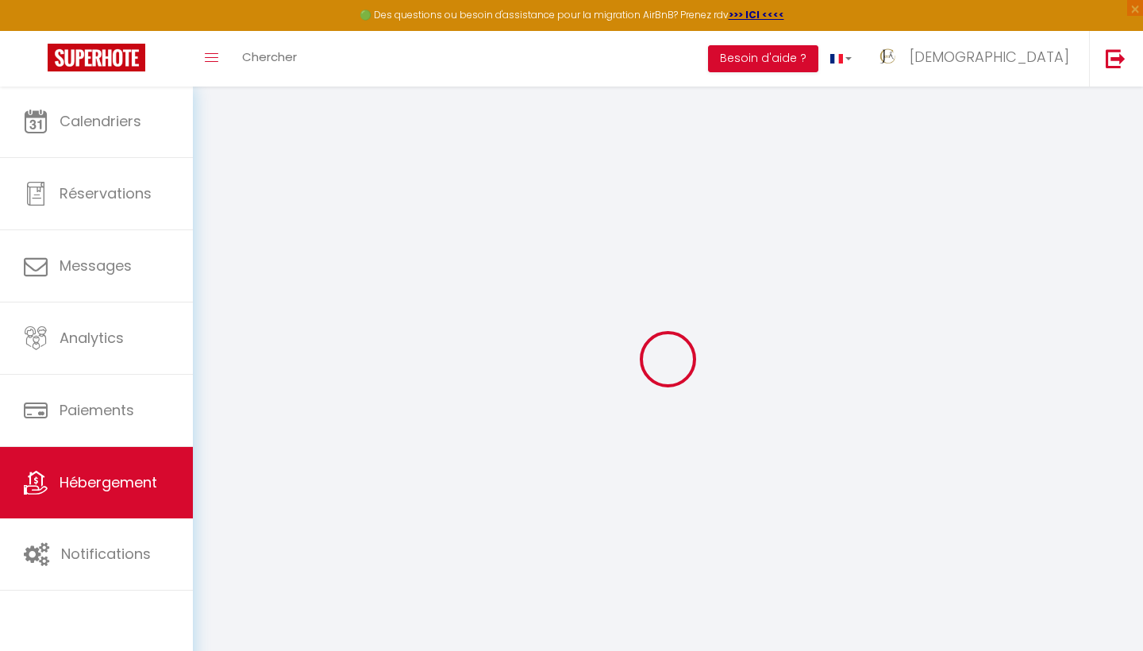
checkbox input "false"
select select
type input "Le Flamant - T2 à 50m de la Plage, Clim & Wifi"
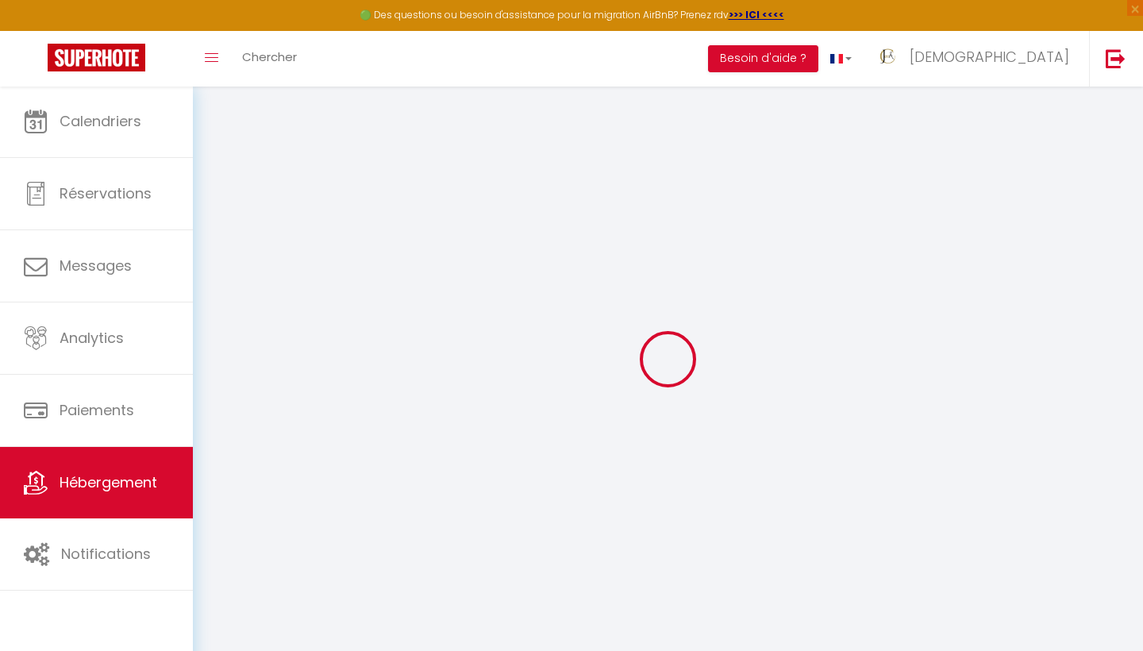
type input "Jem'A"
type input "Conciergerie"
select select "2"
type input "45"
select select
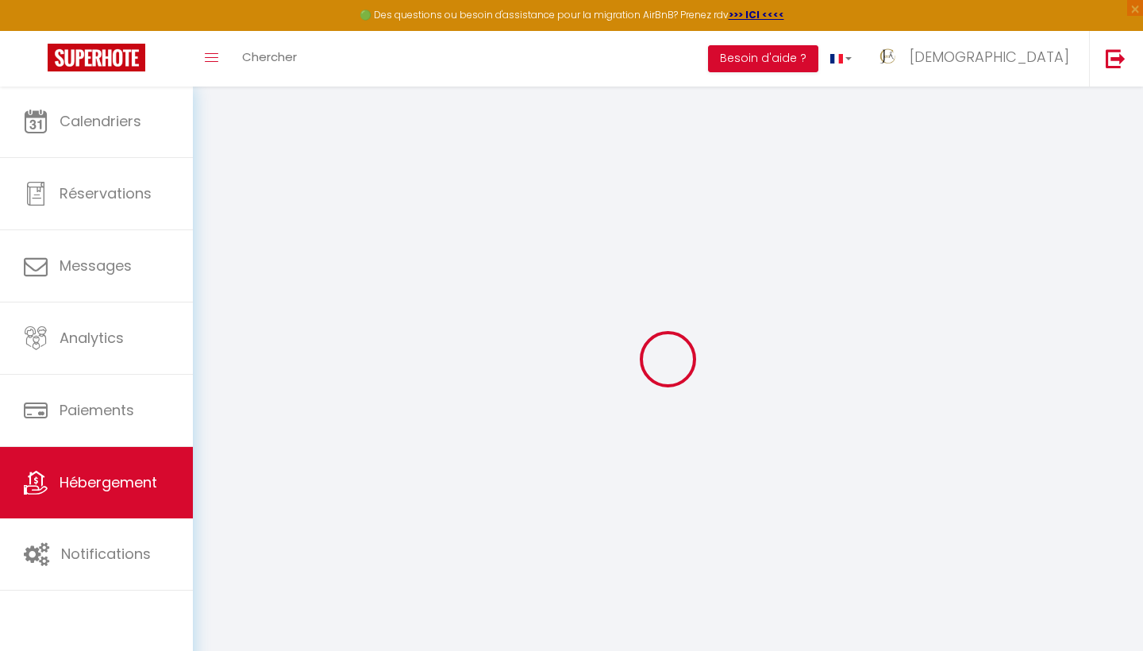
select select
type input "17 eur de l'institut"
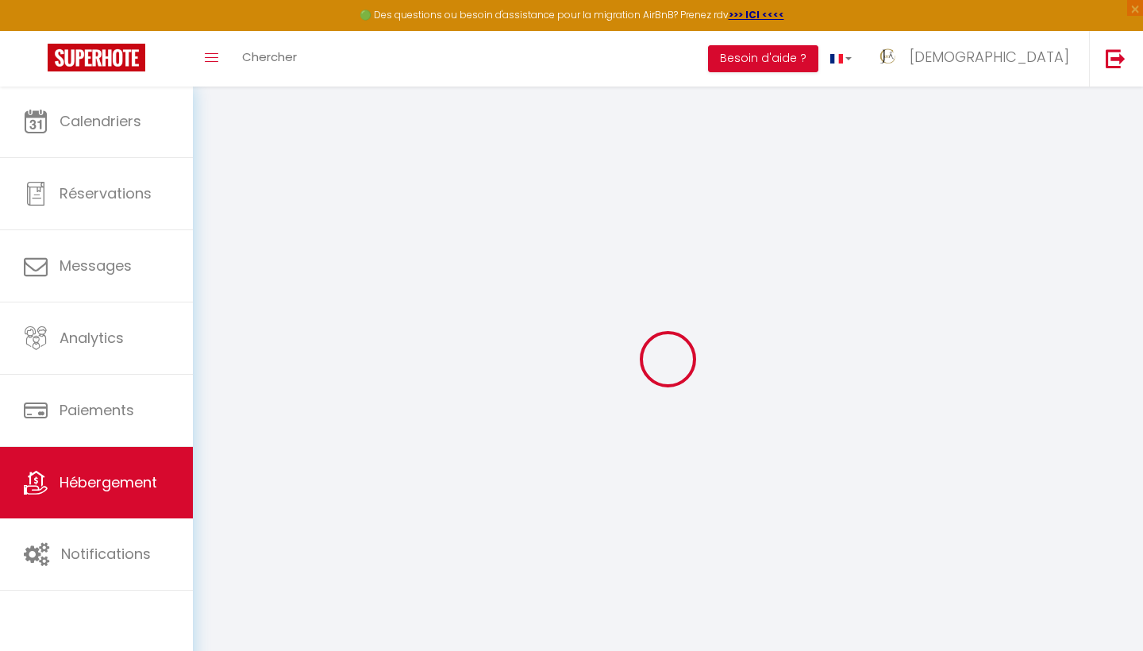
type input "34250"
type input "Palavas-les-Flots"
type input "[EMAIL_ADDRESS][DOMAIN_NAME]"
select select
checkbox input "false"
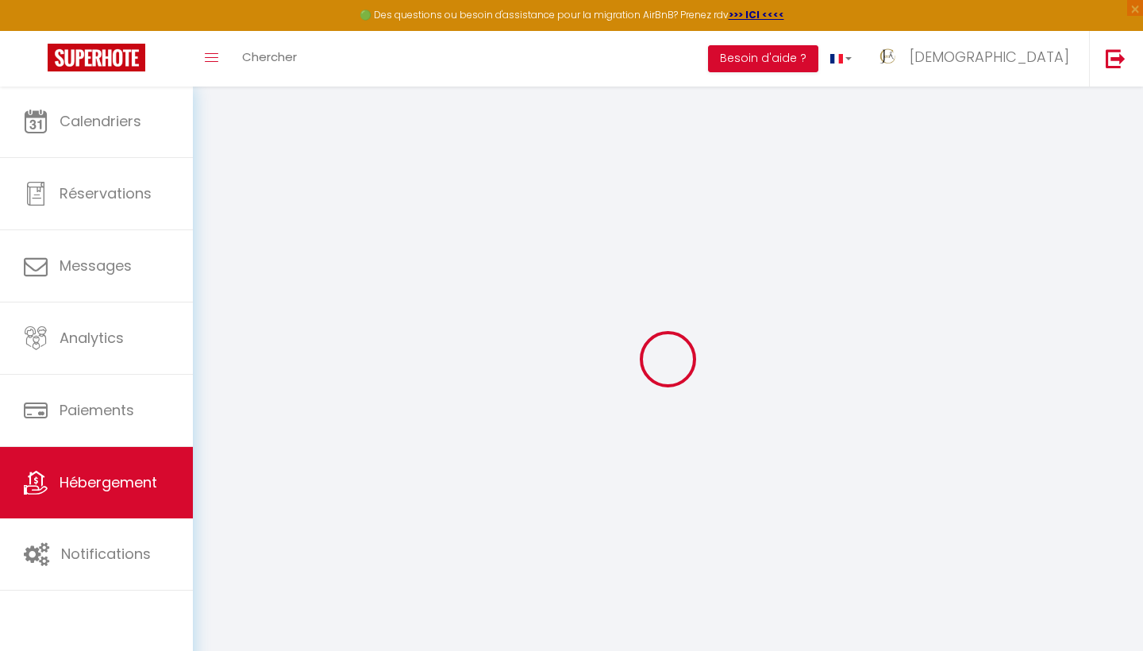
checkbox input "false"
type input "0"
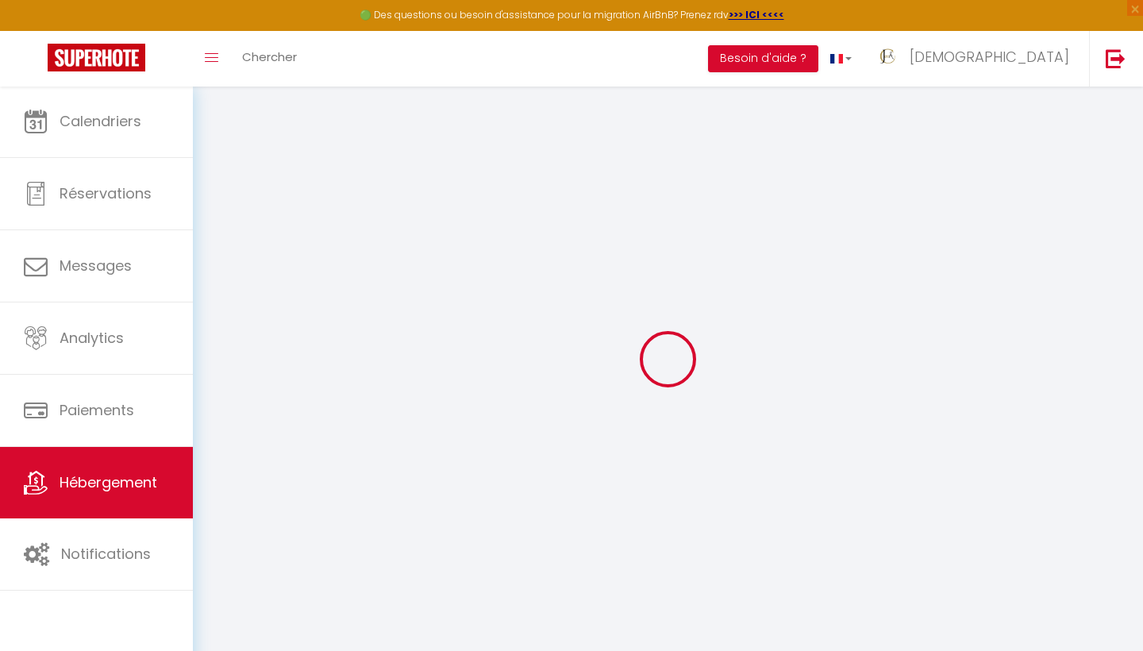
type input "0"
select select
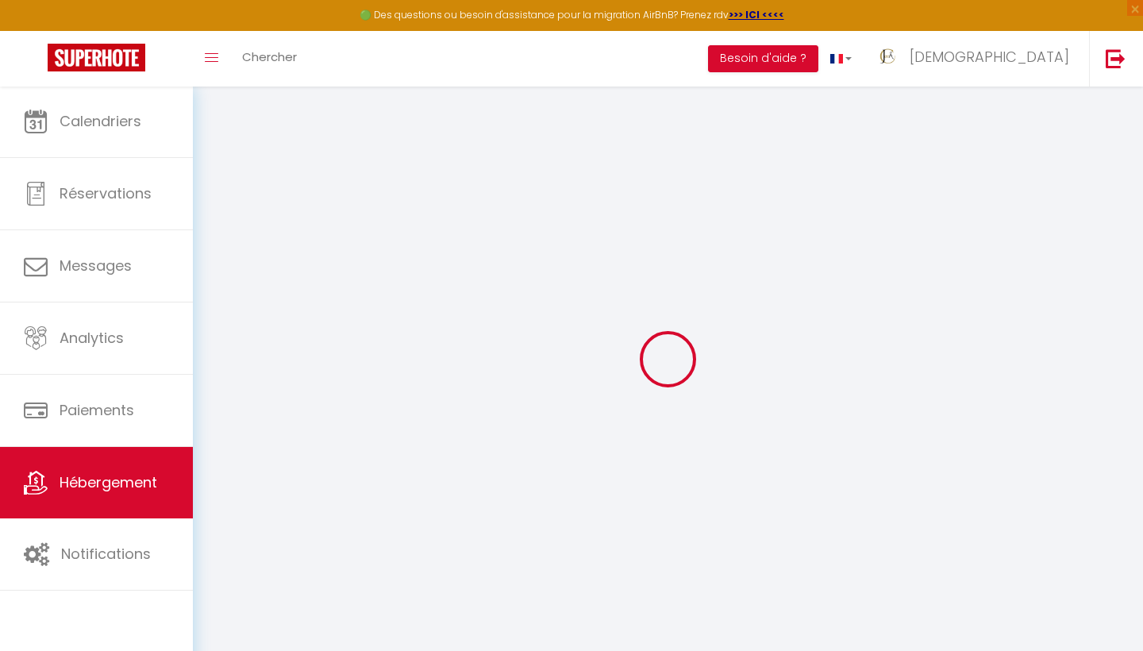
select select
checkbox input "false"
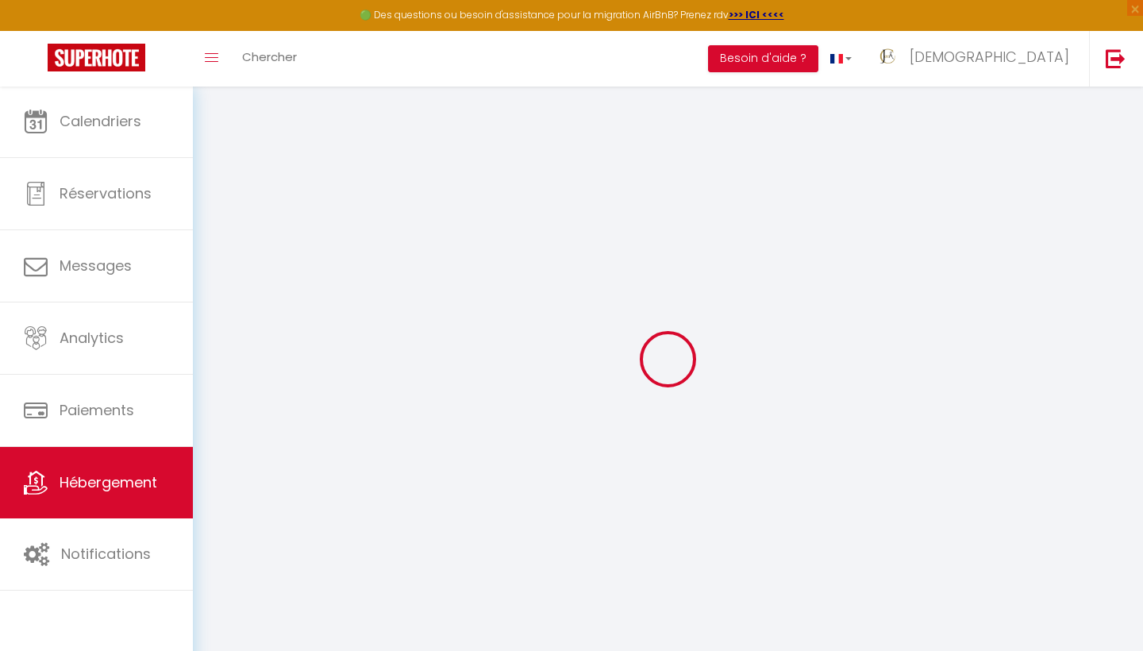
checkbox input "false"
select select
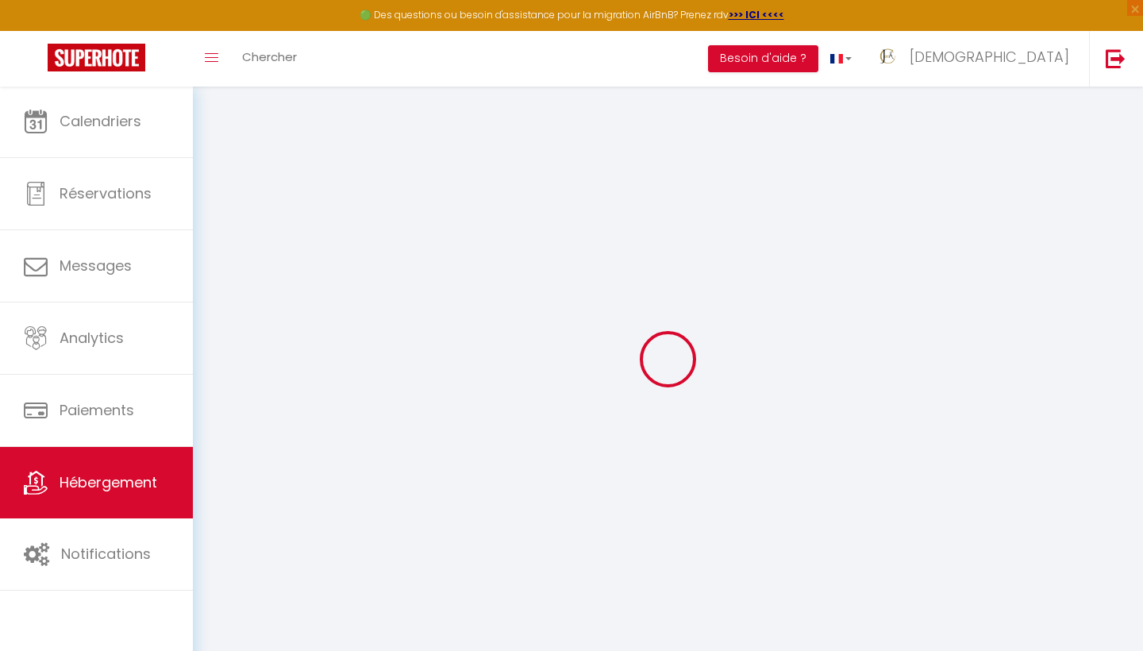
select select
checkbox input "false"
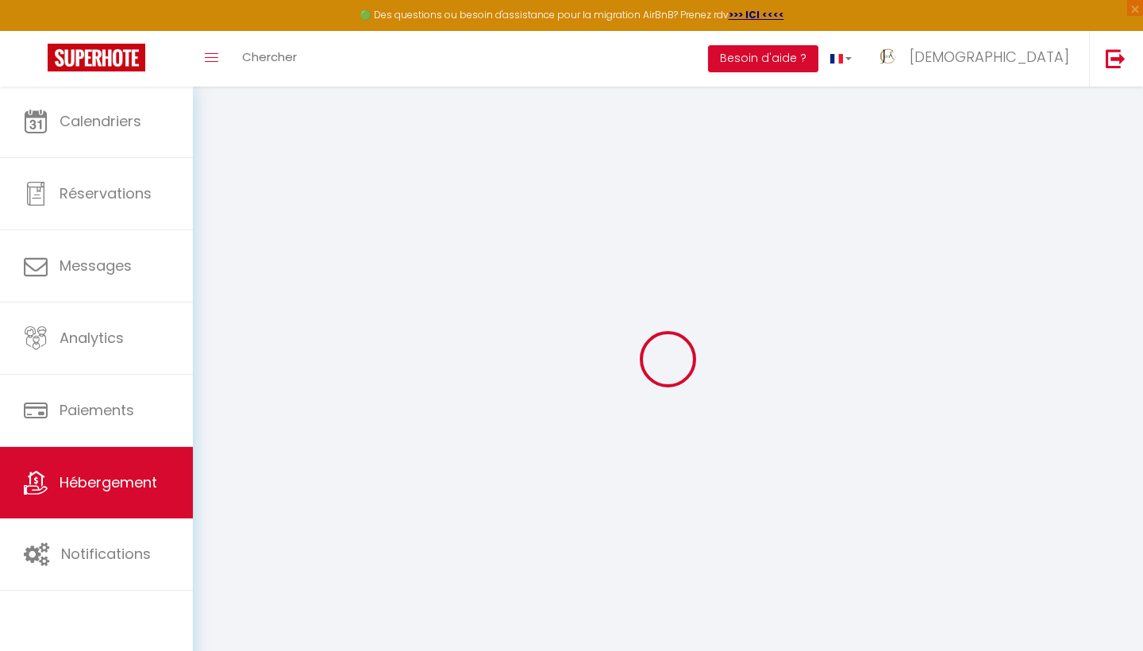
checkbox input "false"
select select
checkbox input "false"
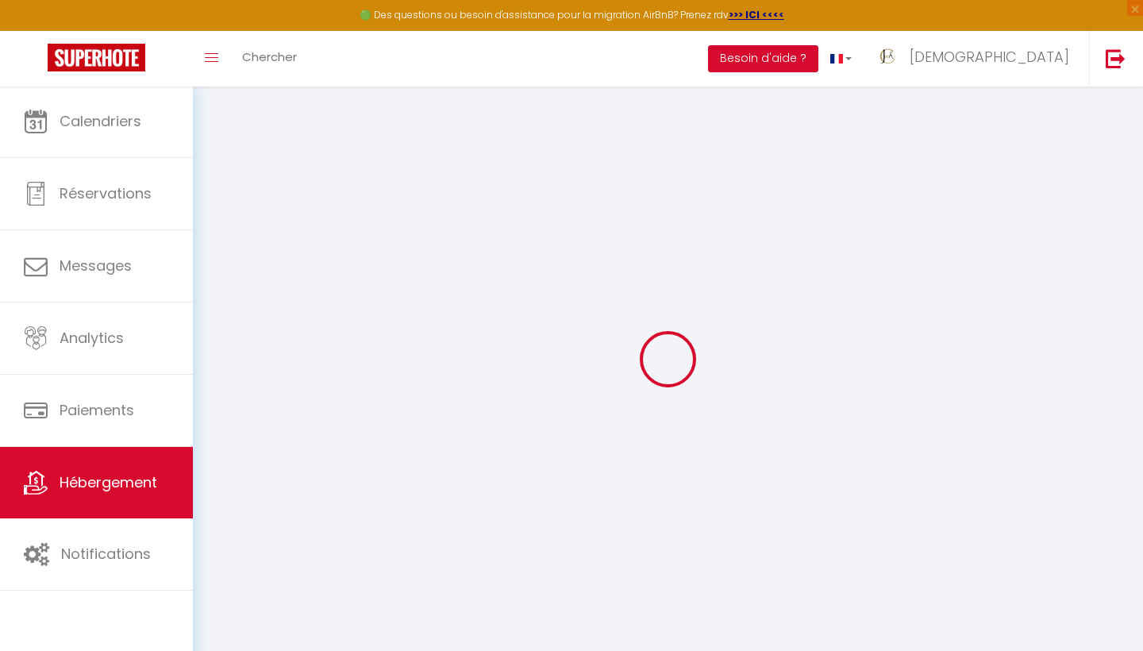
checkbox input "false"
select select
checkbox input "false"
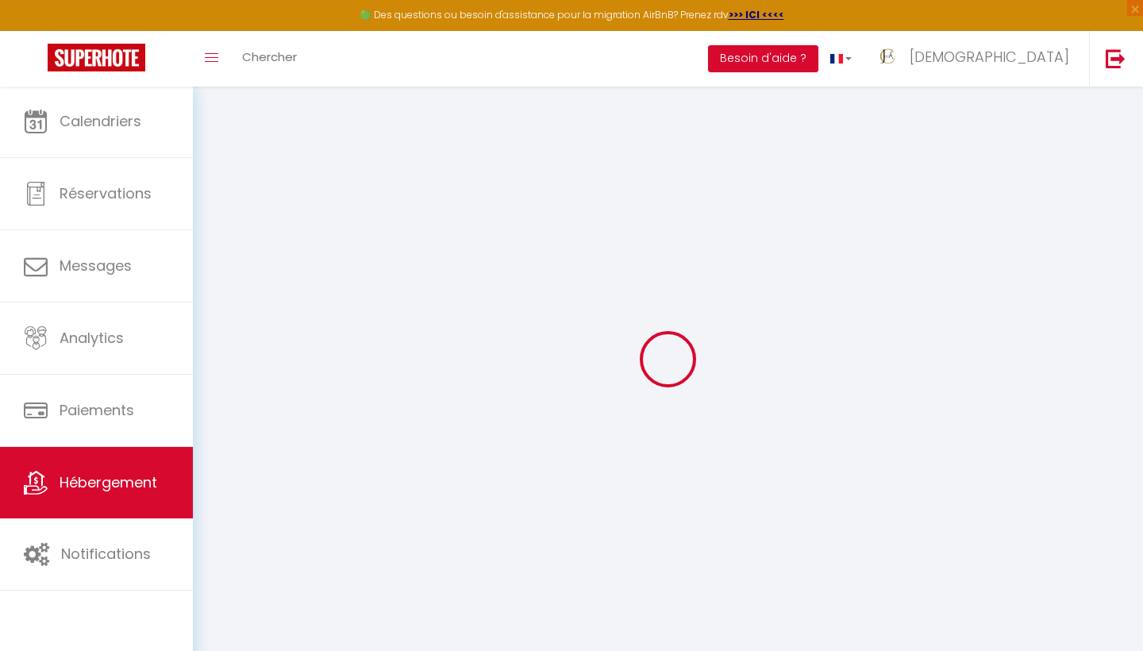
checkbox input "false"
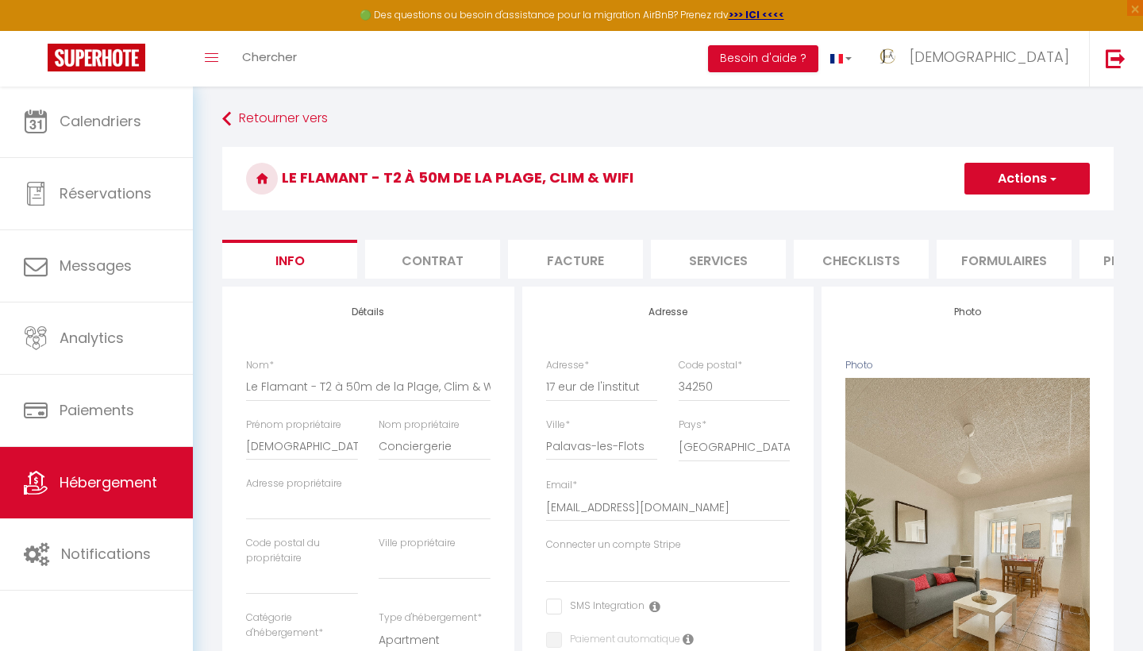
select select
checkbox input "false"
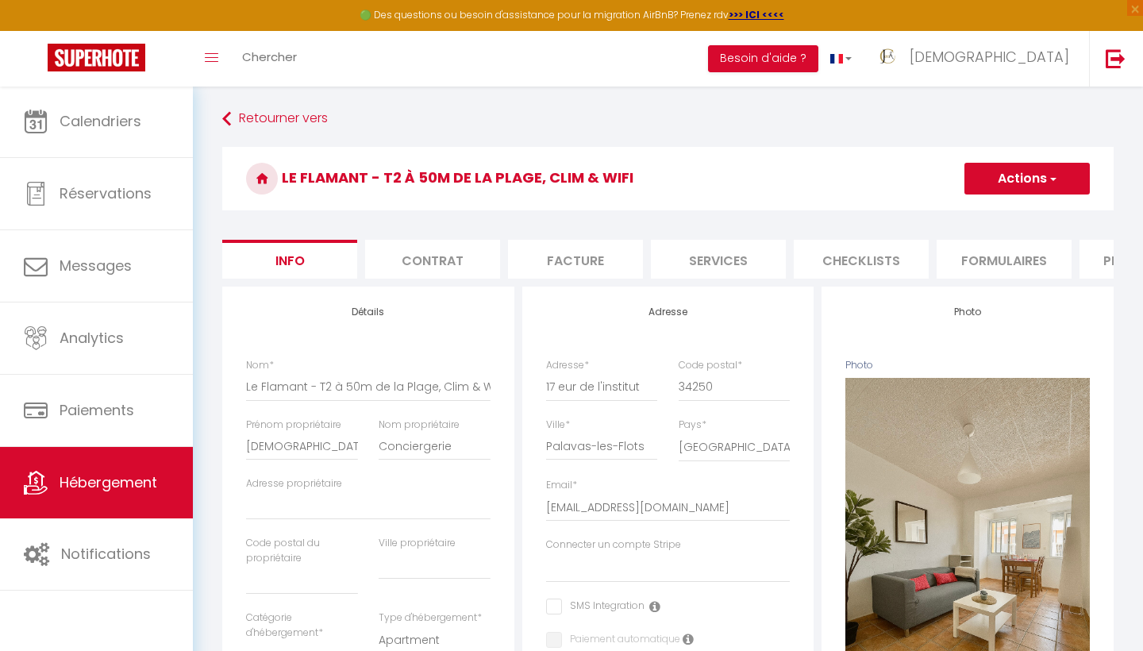
checkbox input "false"
click at [341, 386] on input "Le Flamant - T2 à 50m de la Plage, Clim & Wifi" at bounding box center [368, 386] width 244 height 29
select select
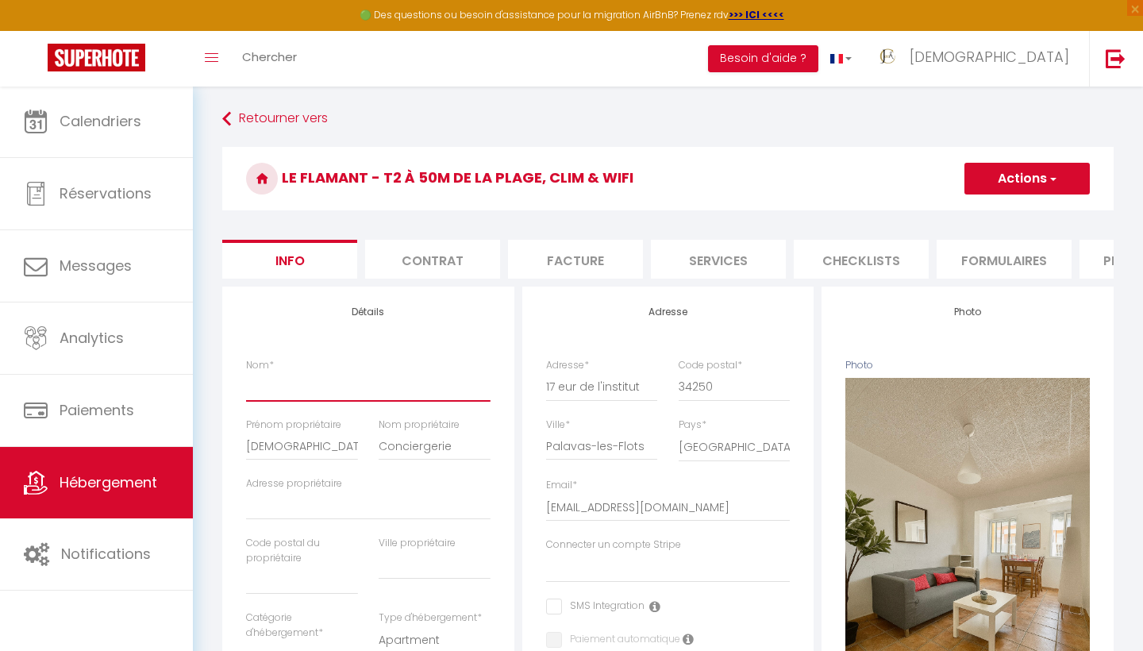
select select
checkbox input "false"
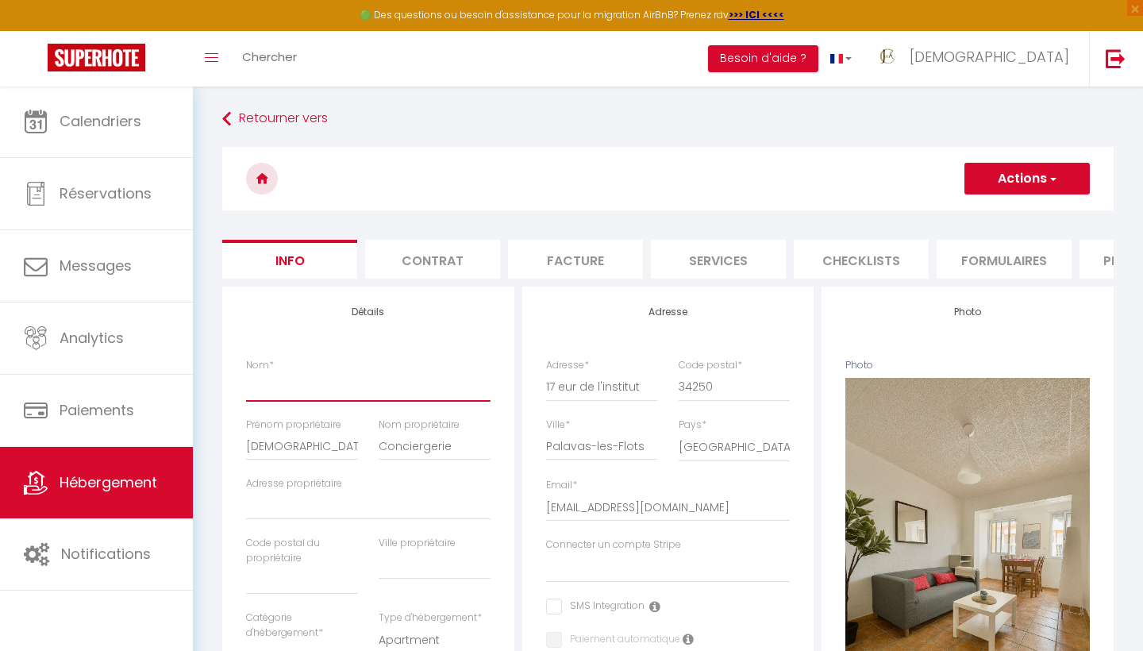
paste input "La Plage 𝐼𝐼 - T2 à 50m de la Plage, Clim & Wifi"
type input "La Plage 𝐼𝐼 - T2 à 50m de la Plage, Clim & Wifi"
select select
checkbox input "false"
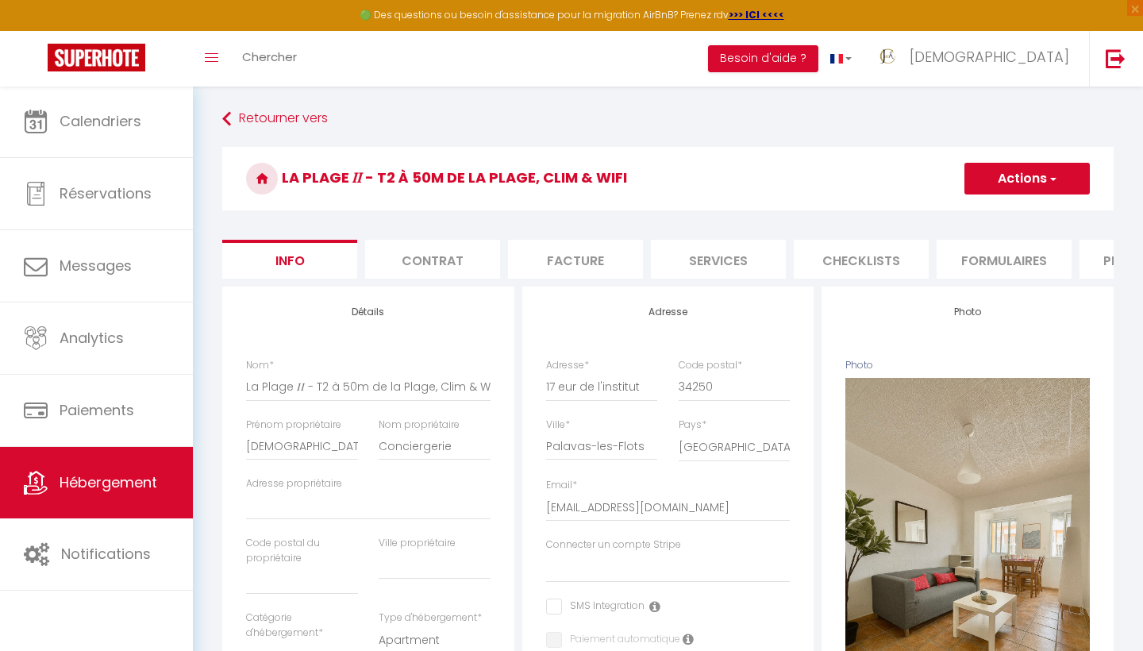
click at [1026, 174] on button "Actions" at bounding box center [1026, 179] width 125 height 32
click at [974, 210] on input "Enregistrer" at bounding box center [964, 214] width 59 height 16
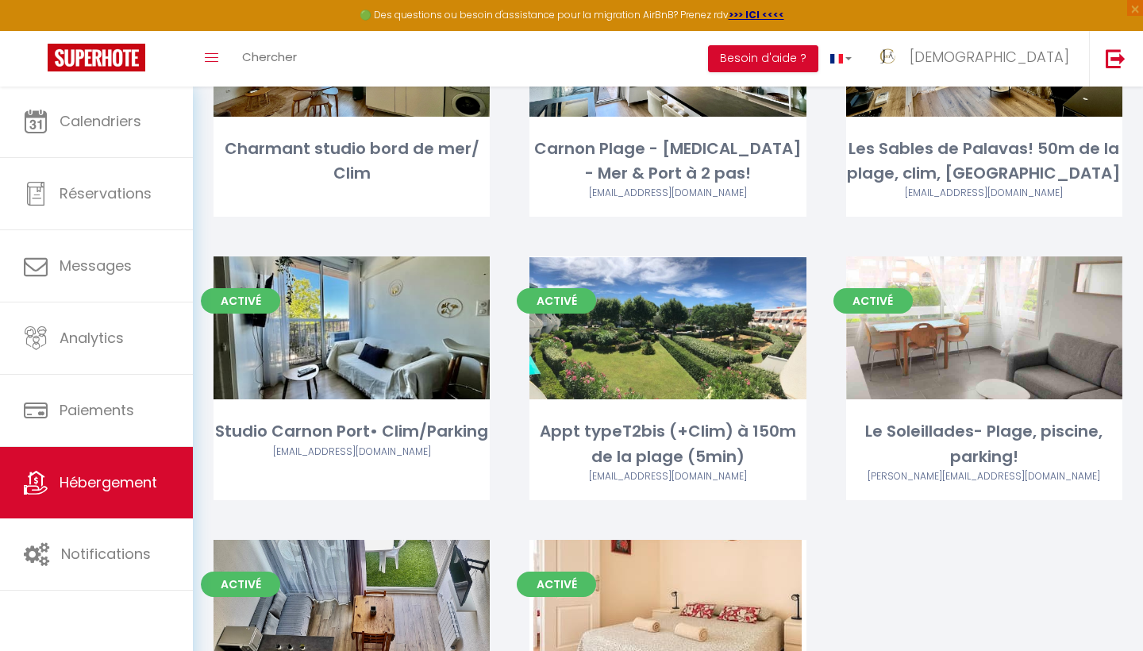
scroll to position [826, 0]
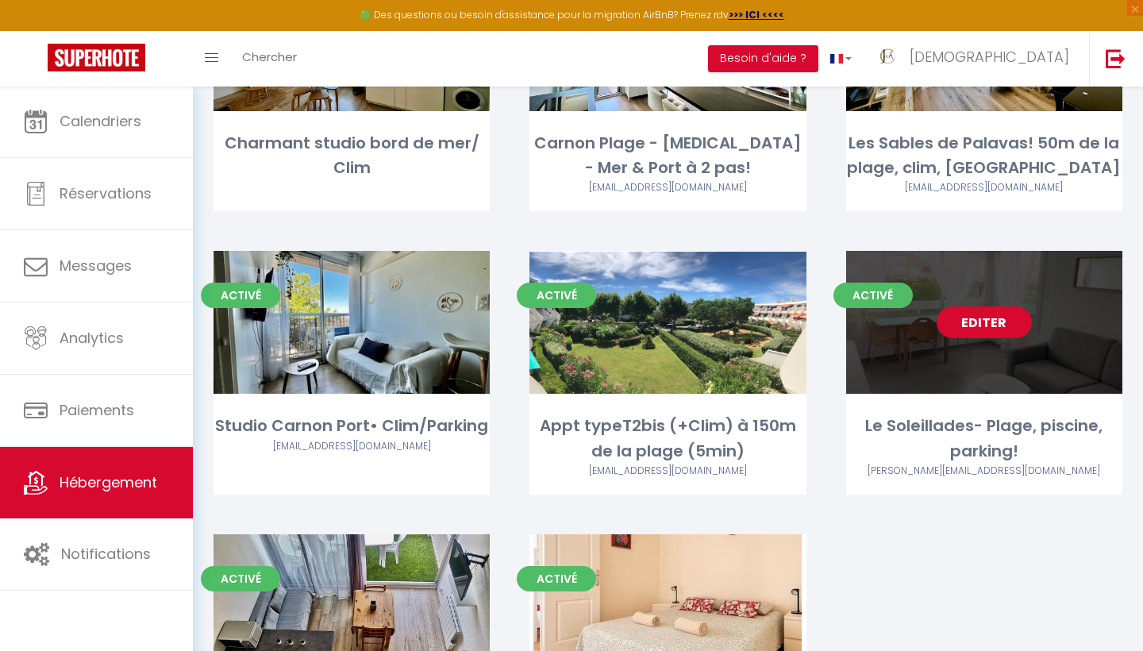
click at [995, 306] on link "Editer" at bounding box center [984, 322] width 95 height 32
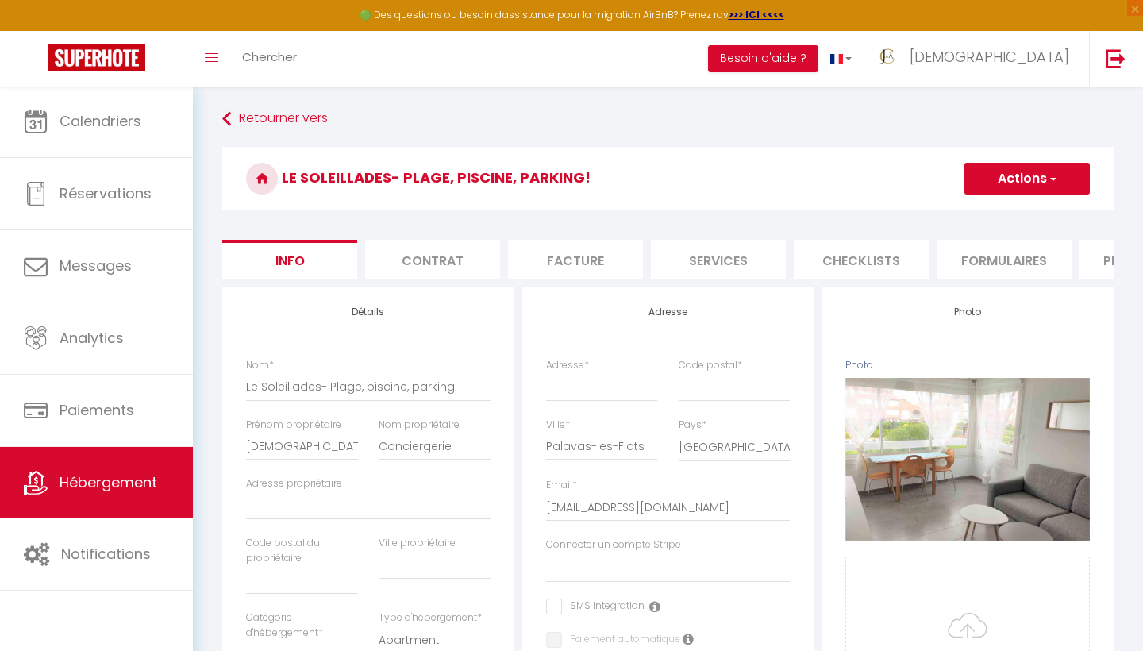
scroll to position [6, 0]
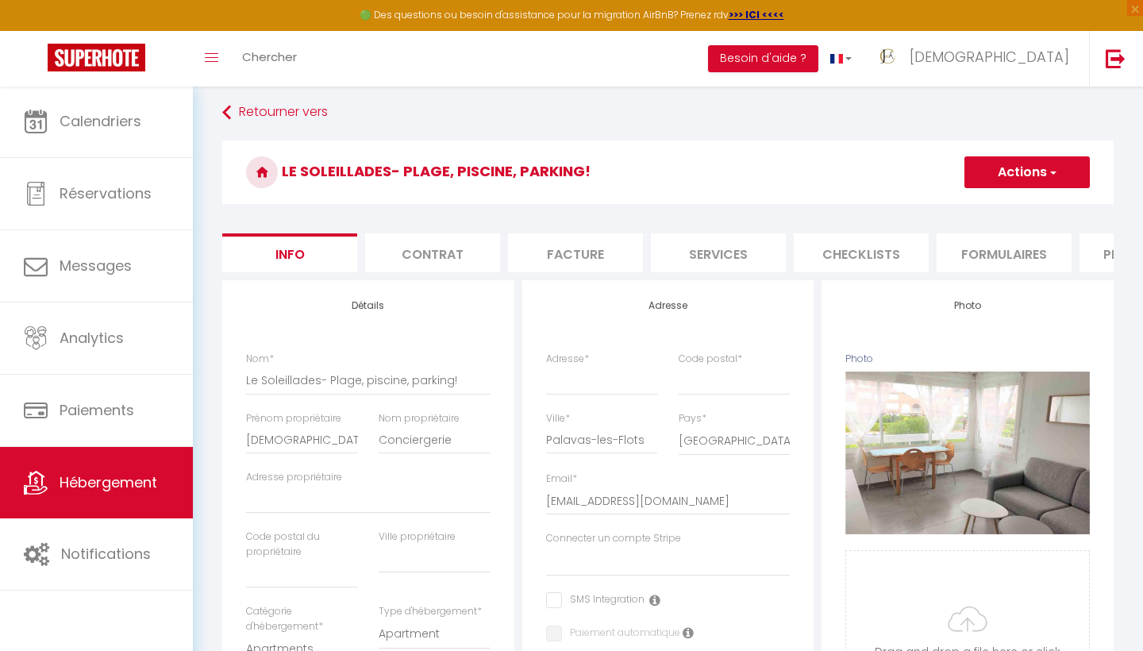
click at [1098, 259] on li "Plateformes" at bounding box center [1146, 252] width 135 height 39
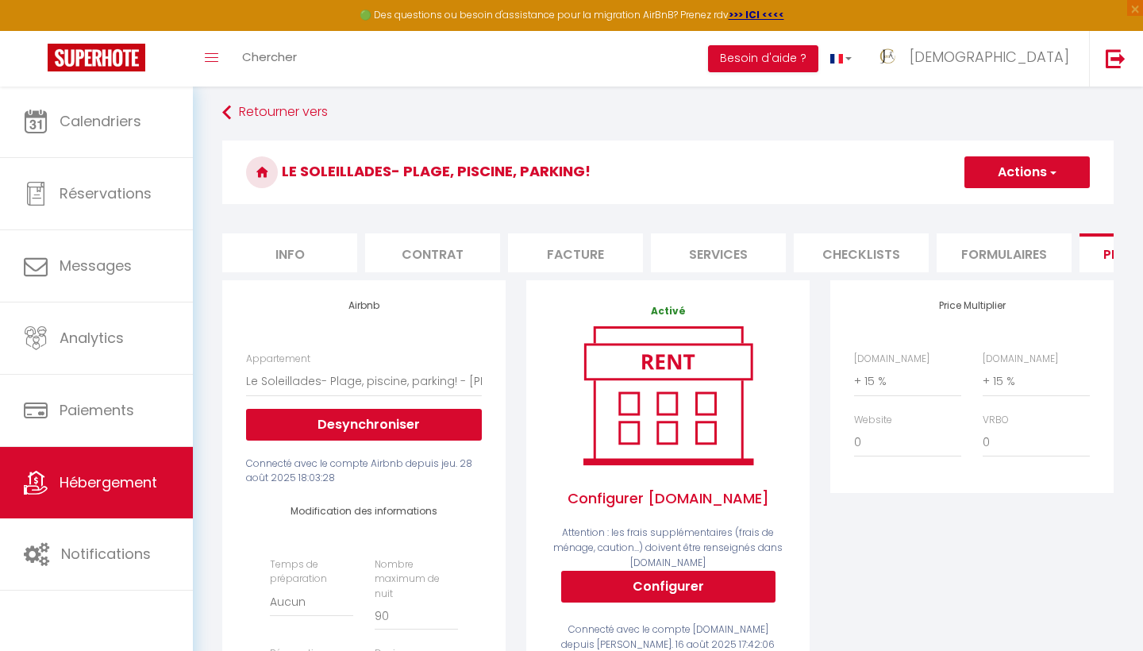
click at [1060, 170] on button "Actions" at bounding box center [1026, 172] width 125 height 32
click at [1008, 205] on link "Enregistrer" at bounding box center [1026, 207] width 125 height 21
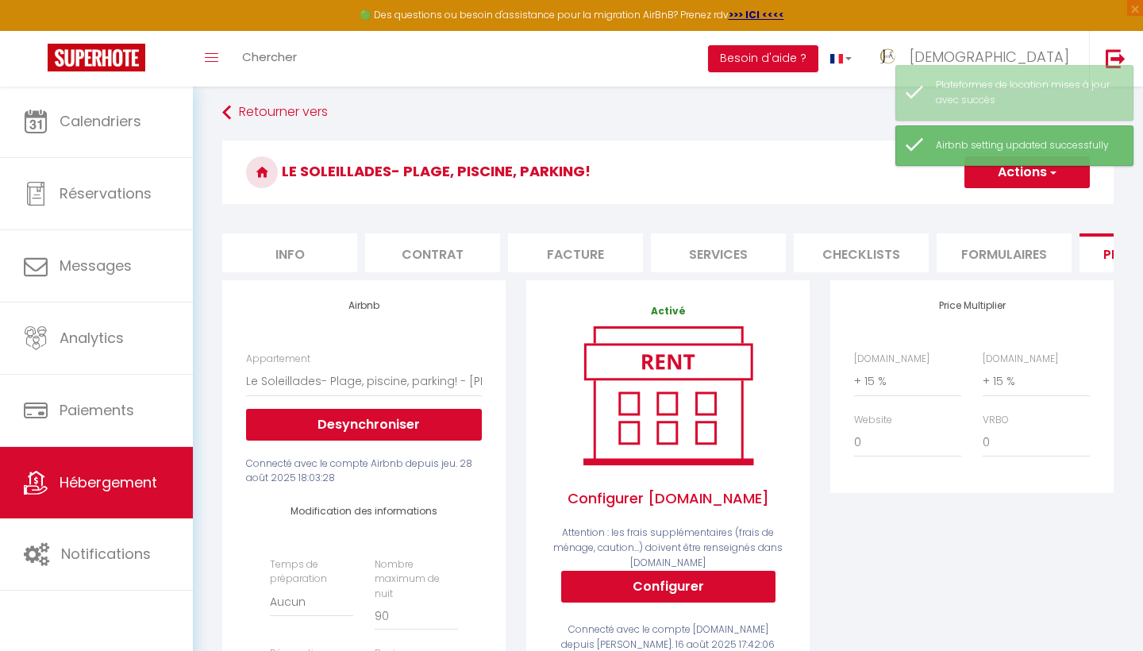
click at [97, 483] on span "Hébergement" at bounding box center [109, 482] width 98 height 20
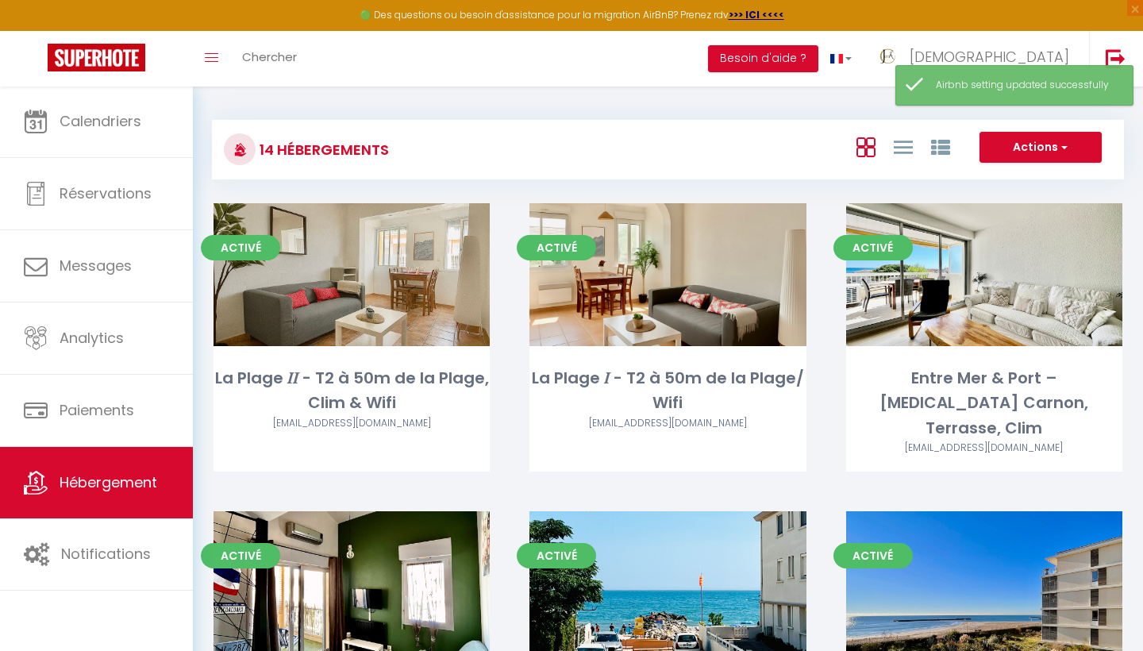
scroll to position [8, 0]
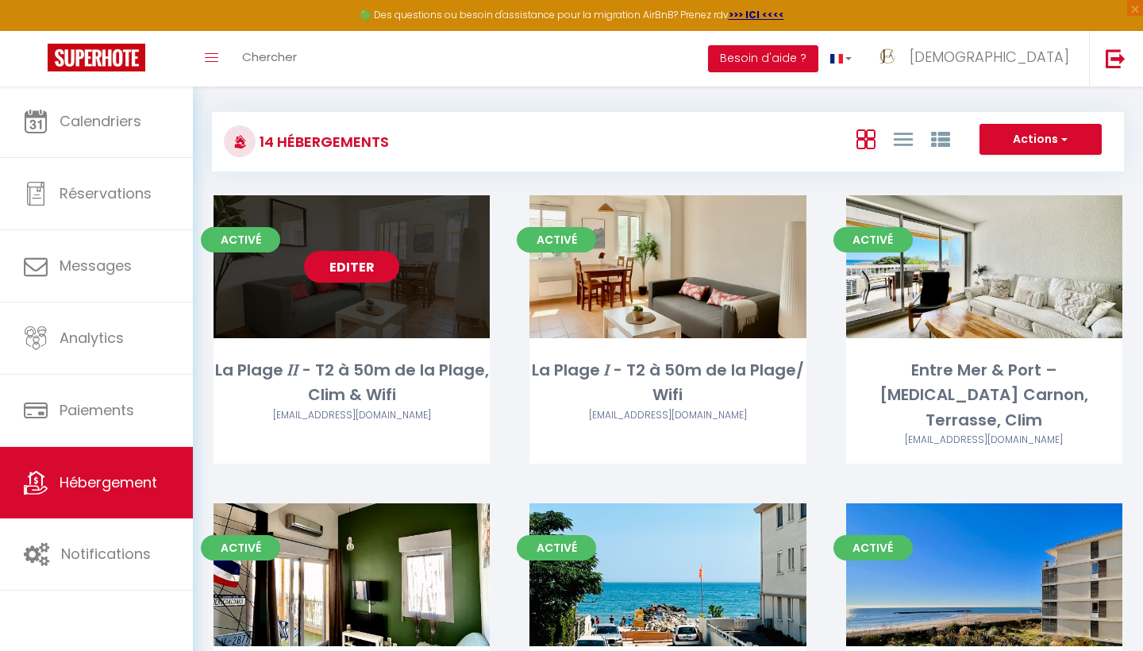
click at [361, 264] on link "Editer" at bounding box center [351, 267] width 95 height 32
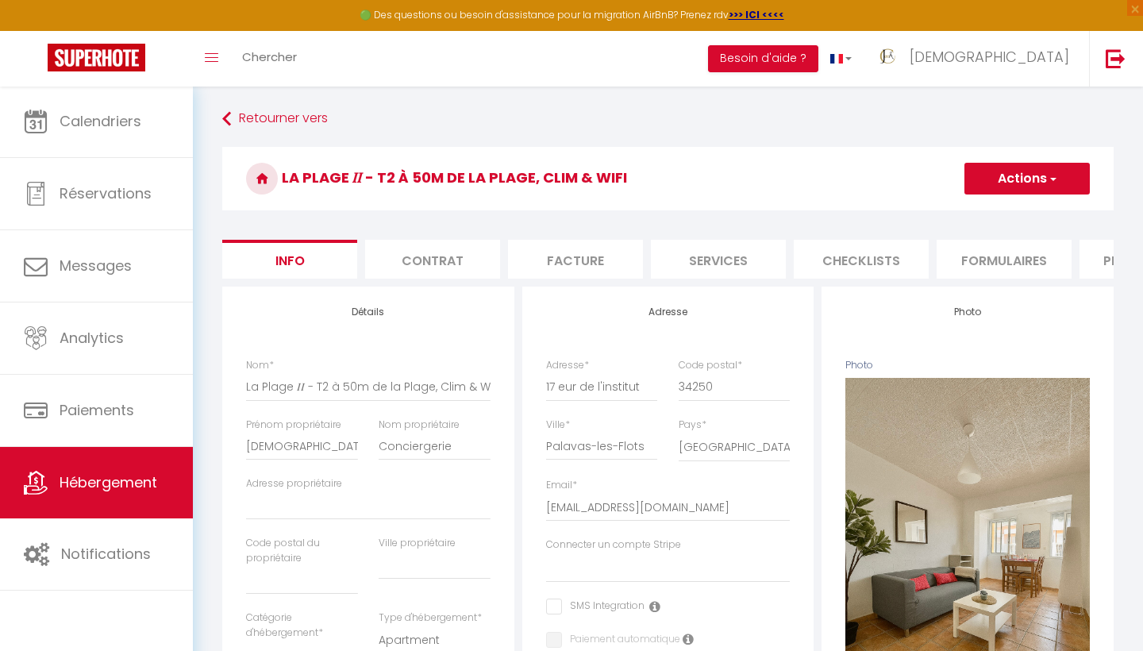
click at [1106, 266] on li "Plateformes" at bounding box center [1146, 259] width 135 height 39
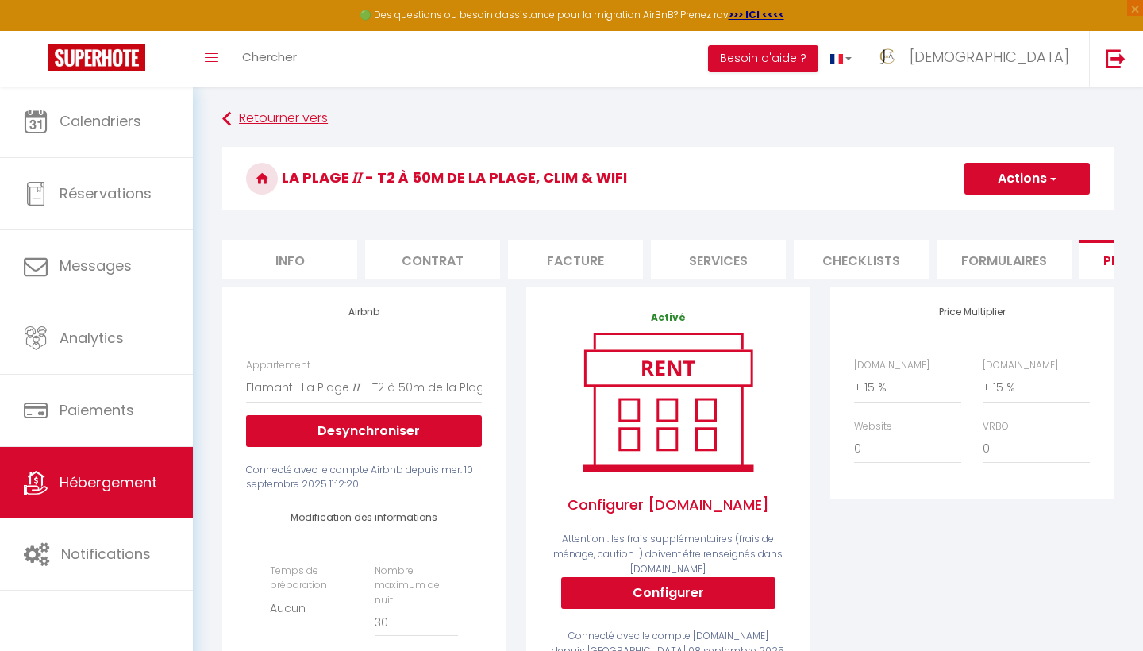
click at [231, 116] on icon at bounding box center [226, 119] width 9 height 29
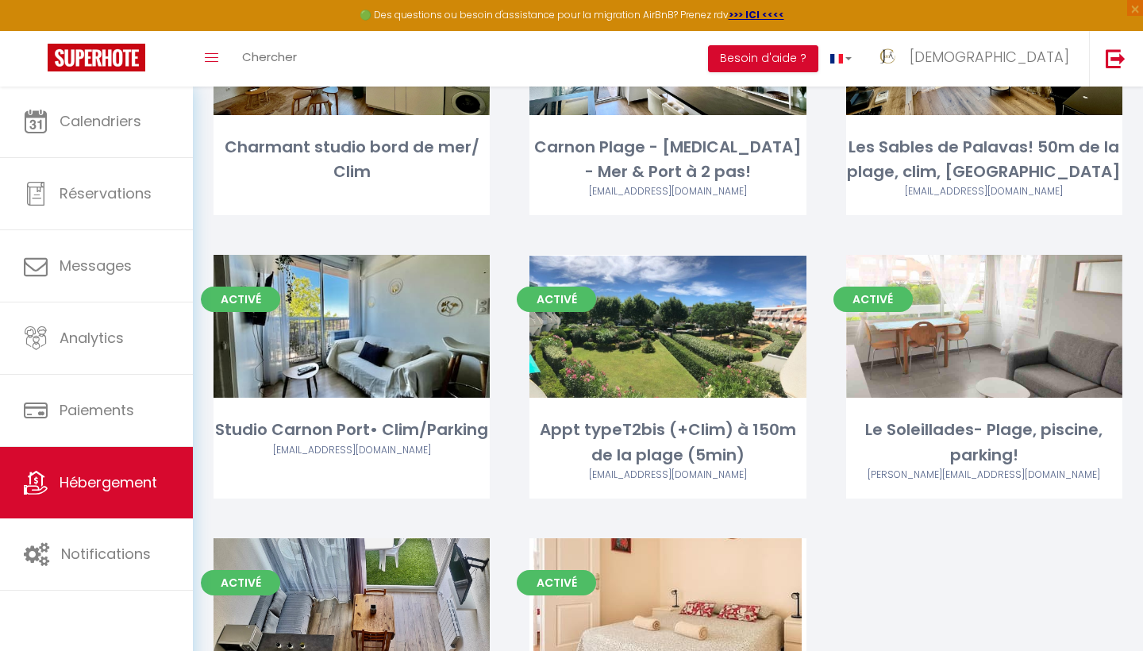
scroll to position [825, 0]
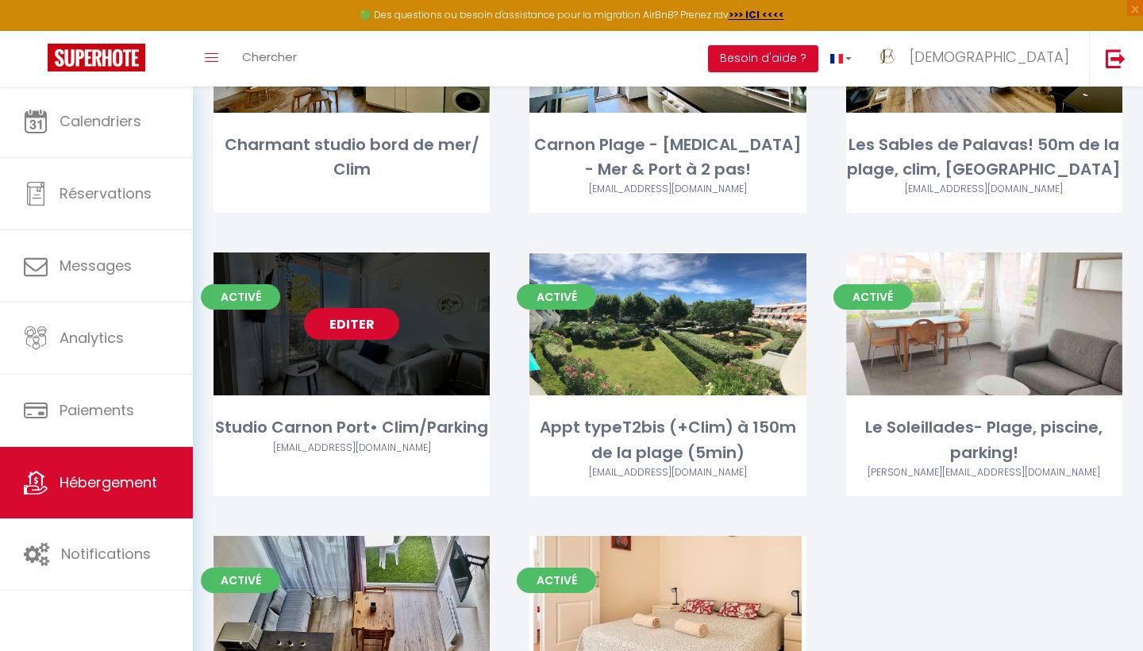
click at [350, 308] on link "Editer" at bounding box center [351, 324] width 95 height 32
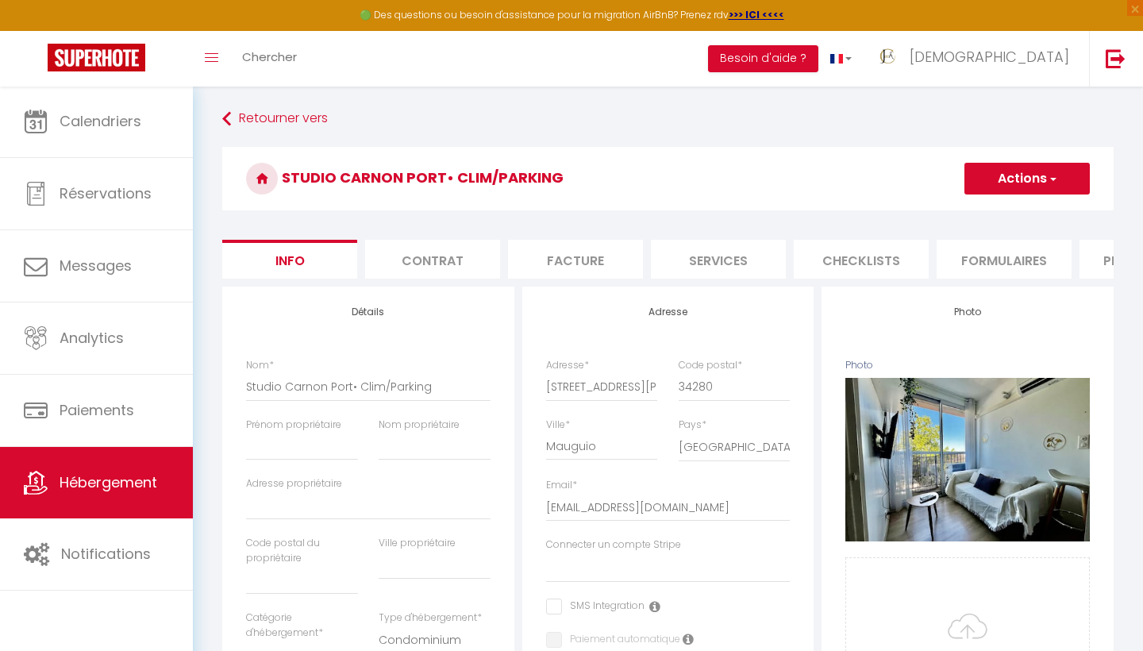
click at [1103, 258] on li "Plateformes" at bounding box center [1146, 259] width 135 height 39
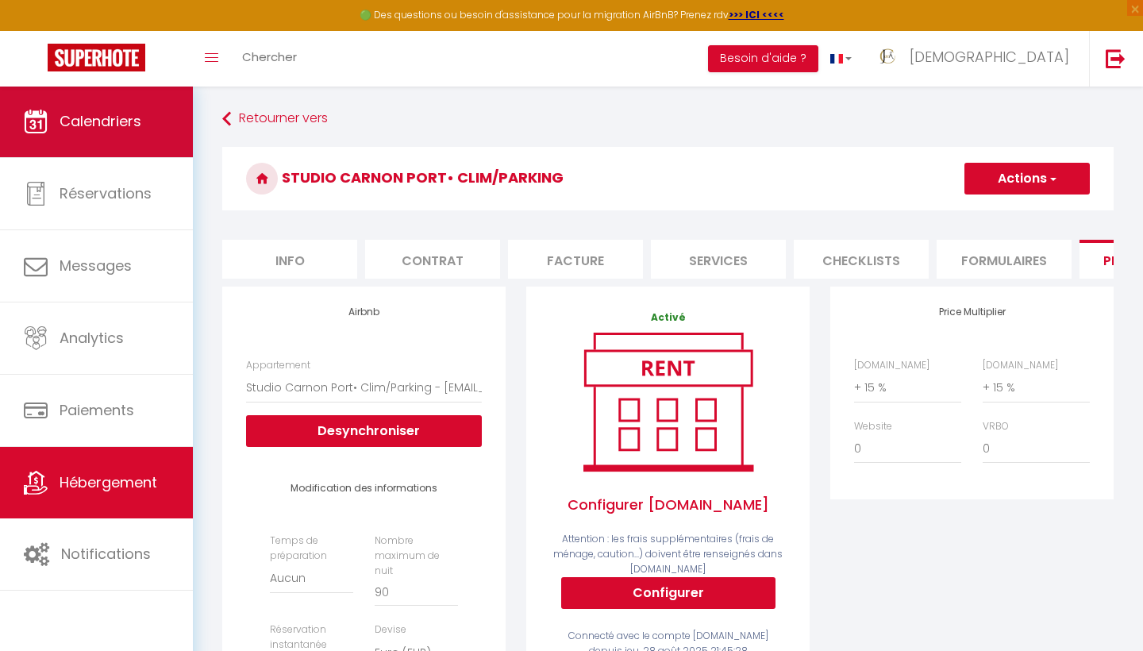
click at [73, 129] on span "Calendriers" at bounding box center [101, 121] width 82 height 20
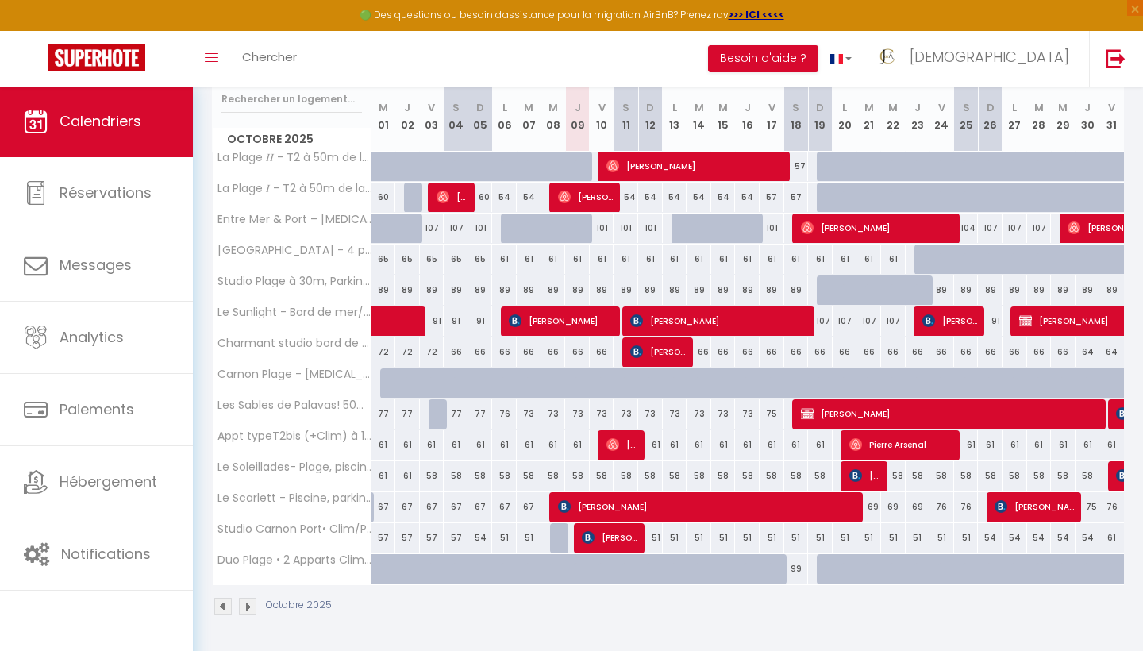
scroll to position [208, 0]
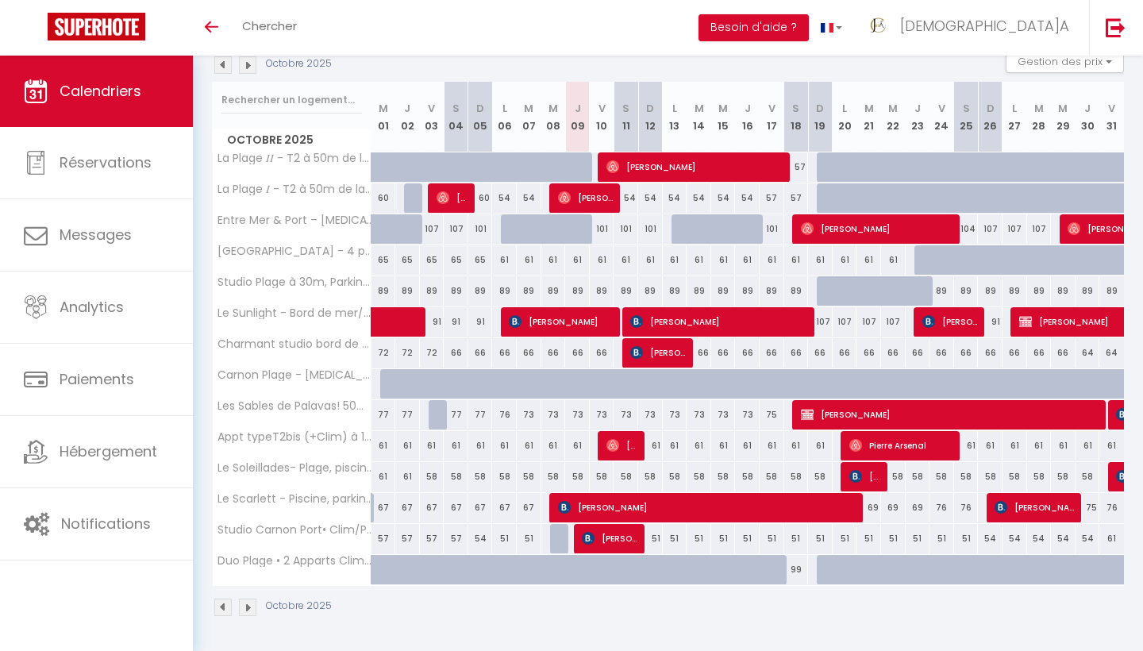
scroll to position [178, 0]
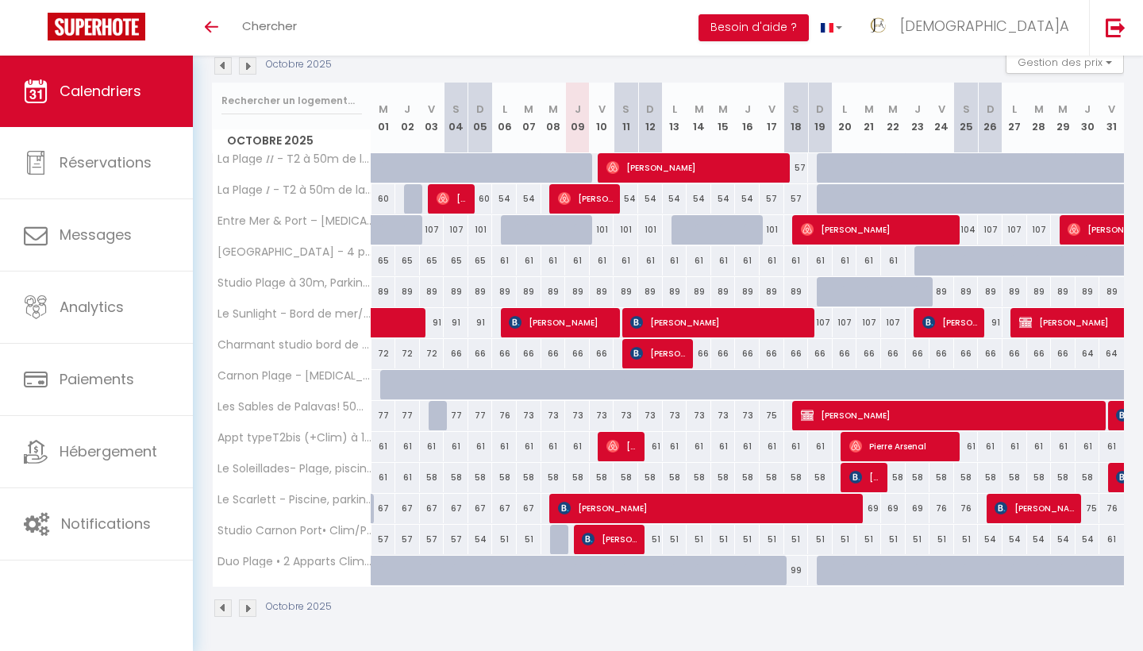
click at [248, 67] on img at bounding box center [247, 65] width 17 height 17
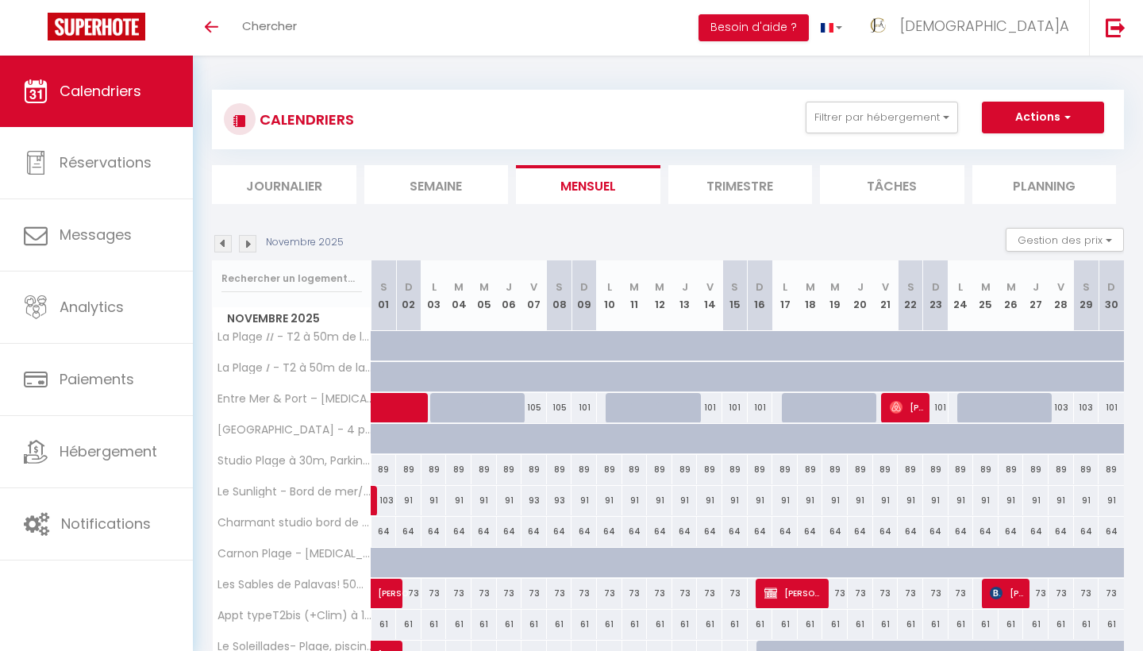
scroll to position [0, 0]
click at [248, 244] on img at bounding box center [247, 243] width 17 height 17
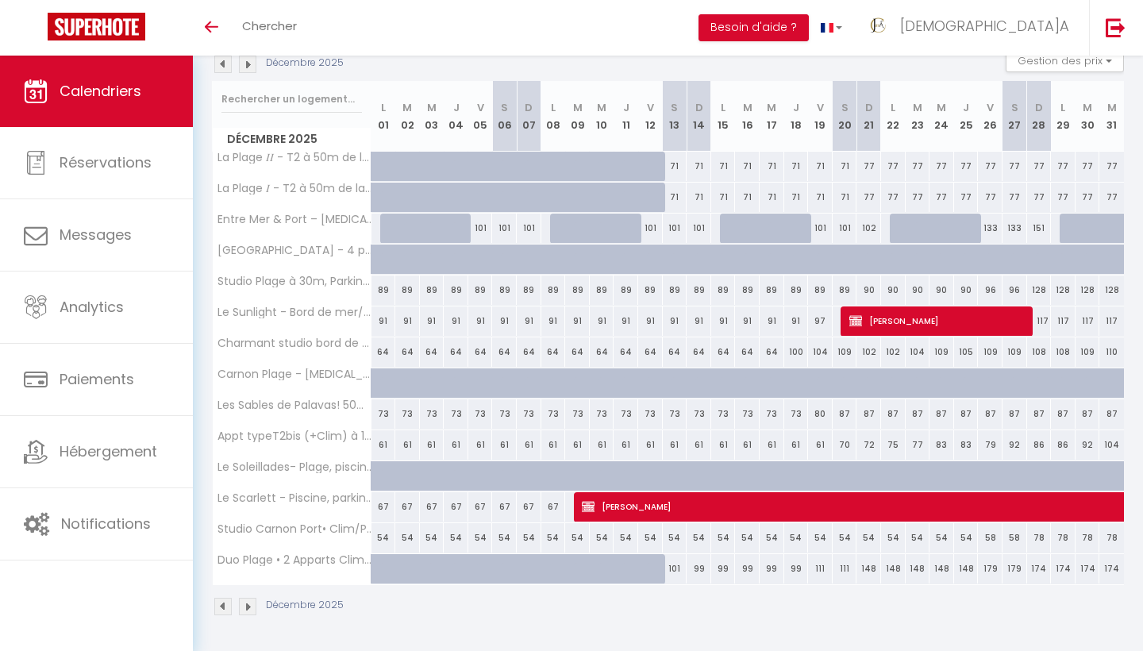
scroll to position [178, 0]
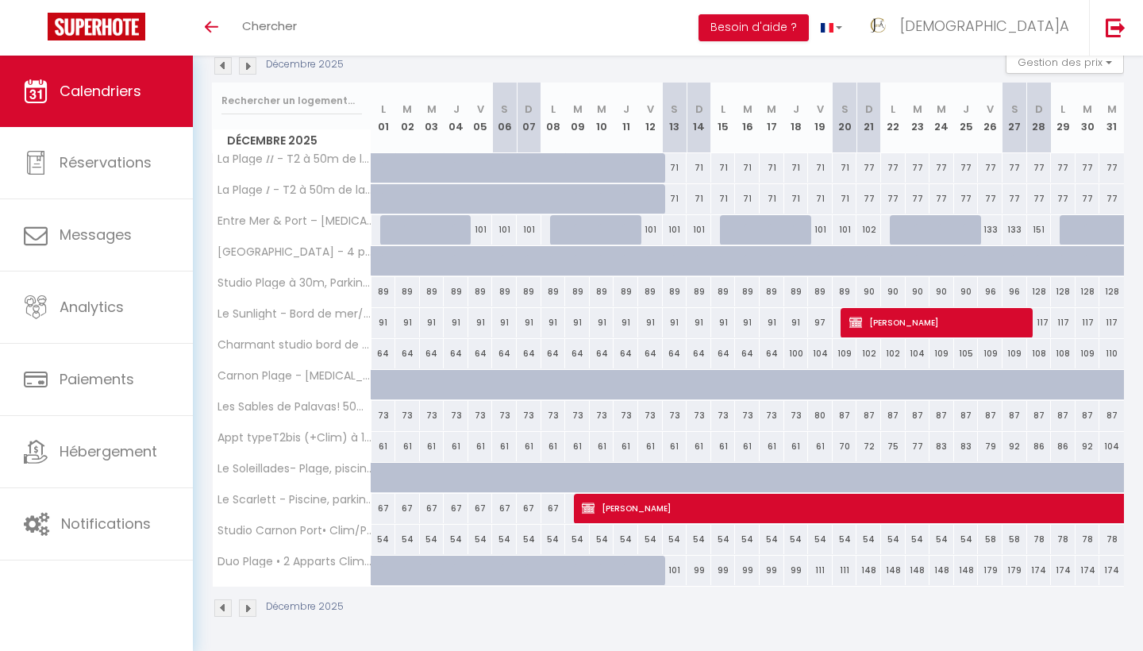
click at [686, 518] on span "[PERSON_NAME]" at bounding box center [1093, 508] width 1022 height 30
select select "KO"
select select "0"
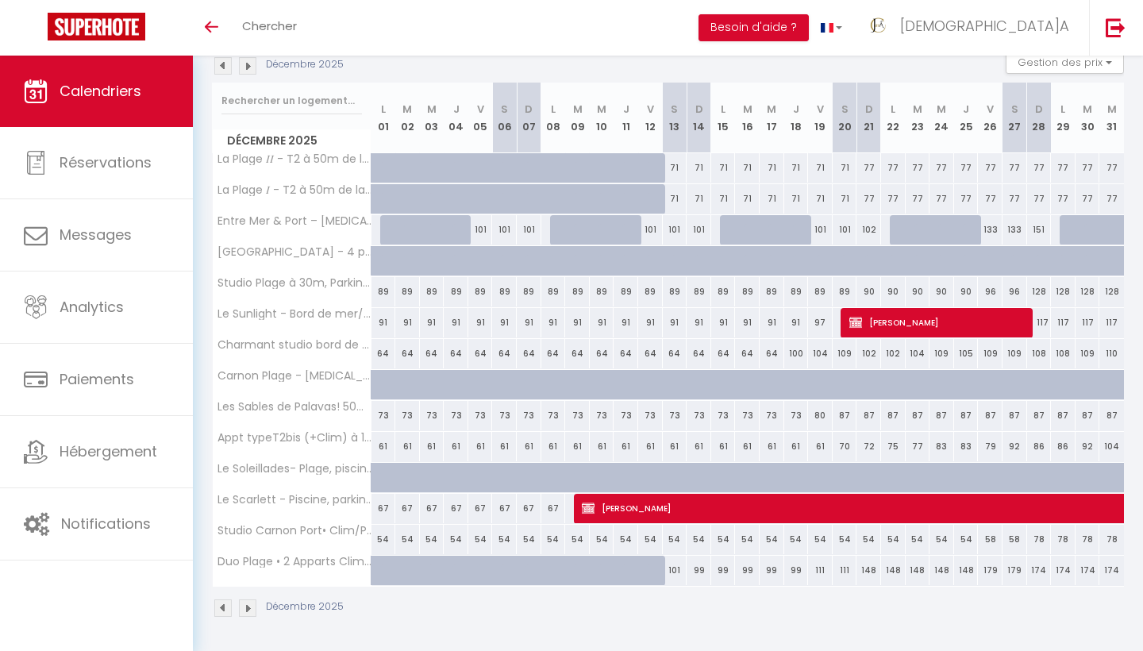
select select "1"
select select
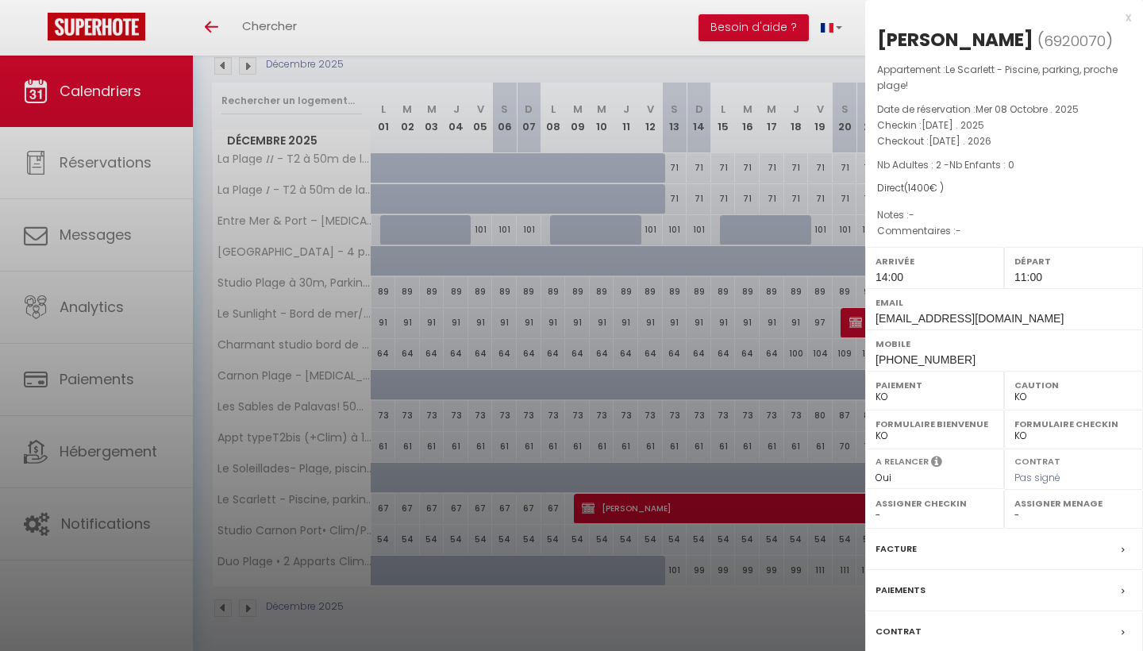
click at [906, 629] on label "Contrat" at bounding box center [898, 631] width 46 height 17
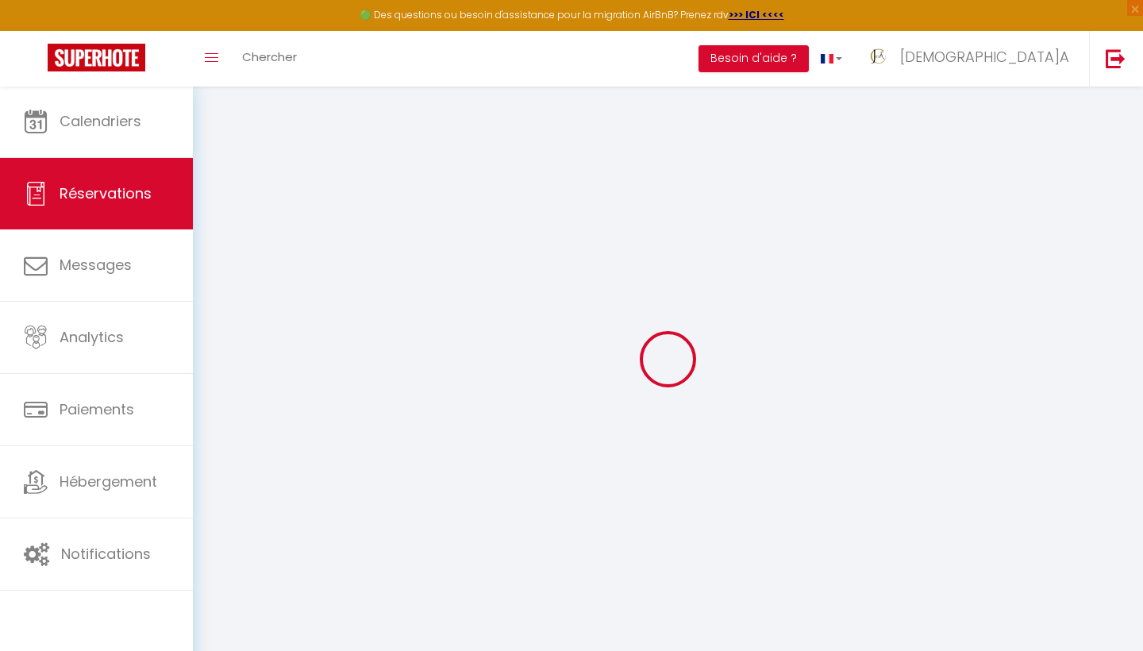
select select
checkbox input "false"
select select
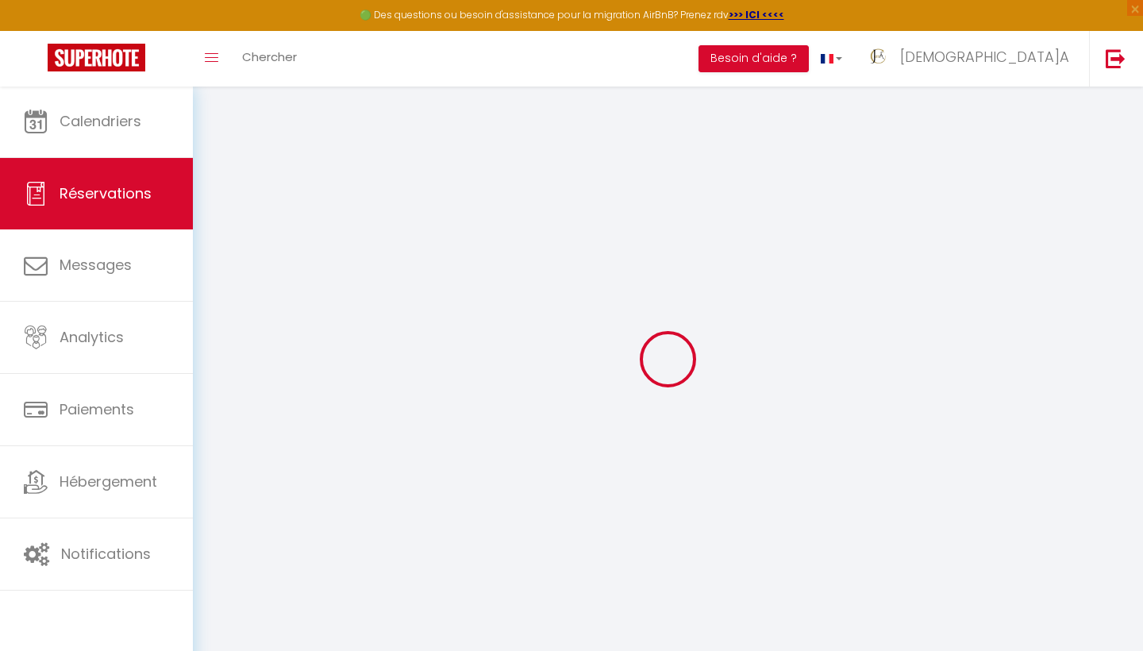
select select
checkbox input "false"
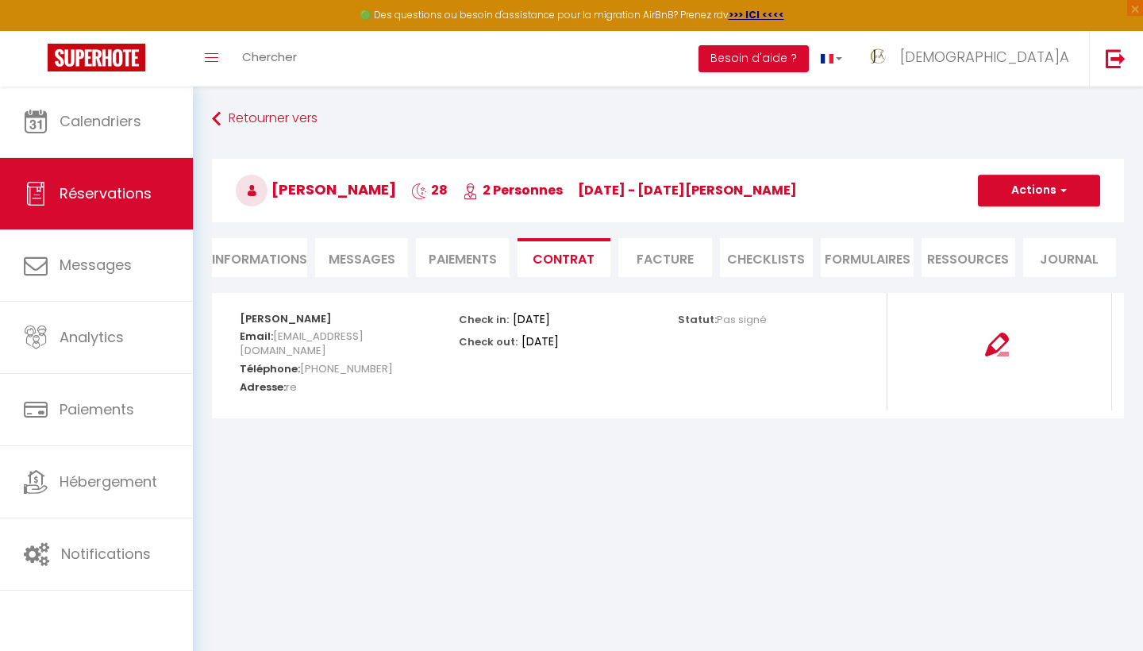
click at [269, 265] on li "Informations" at bounding box center [259, 257] width 95 height 39
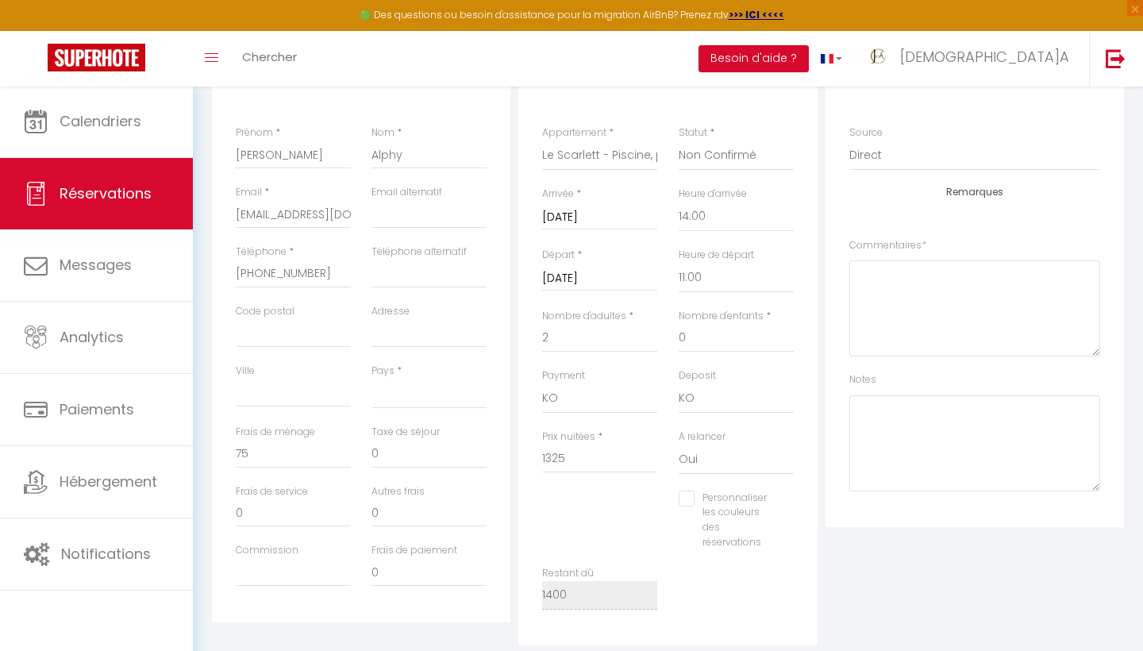
scroll to position [253, 0]
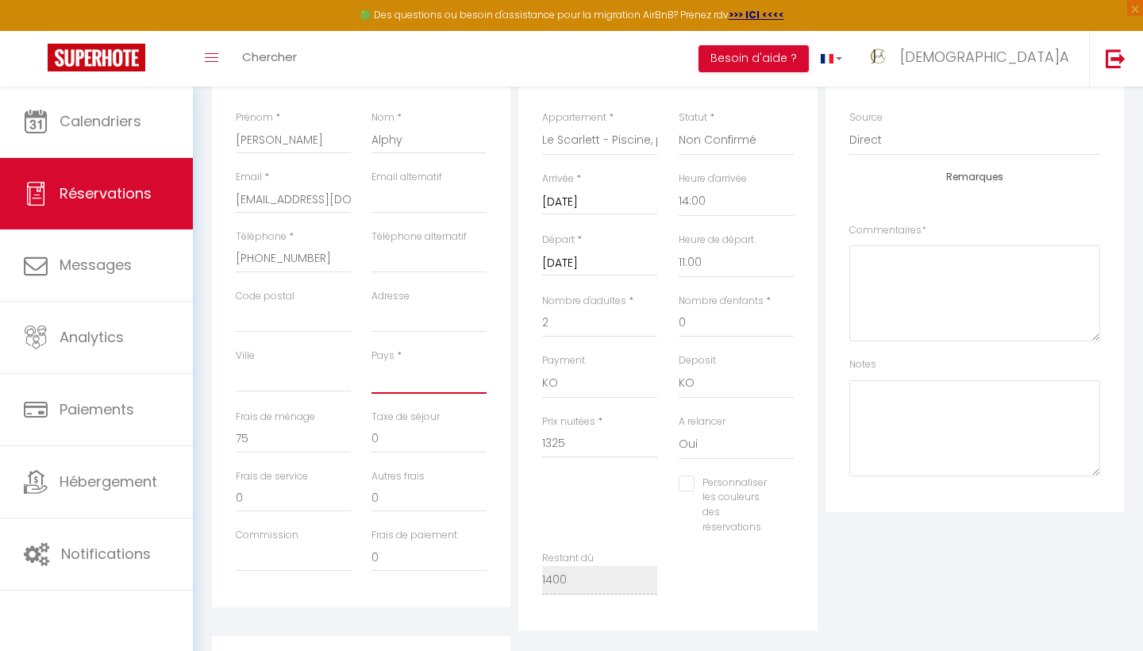
select select "RE"
checkbox input "false"
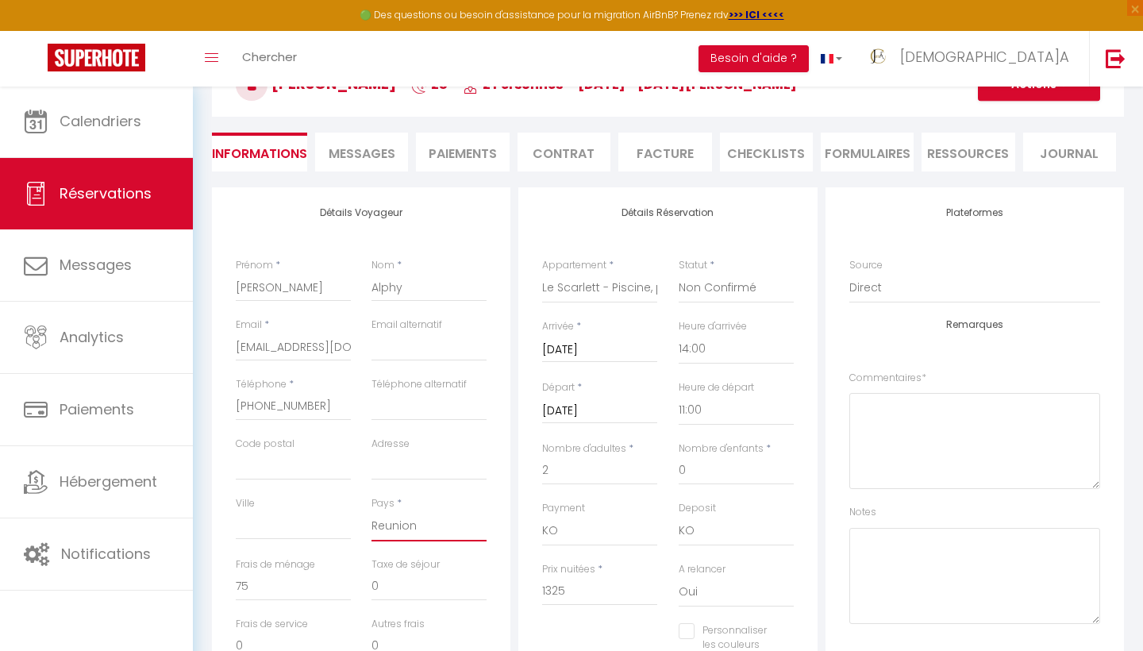
scroll to position [102, 0]
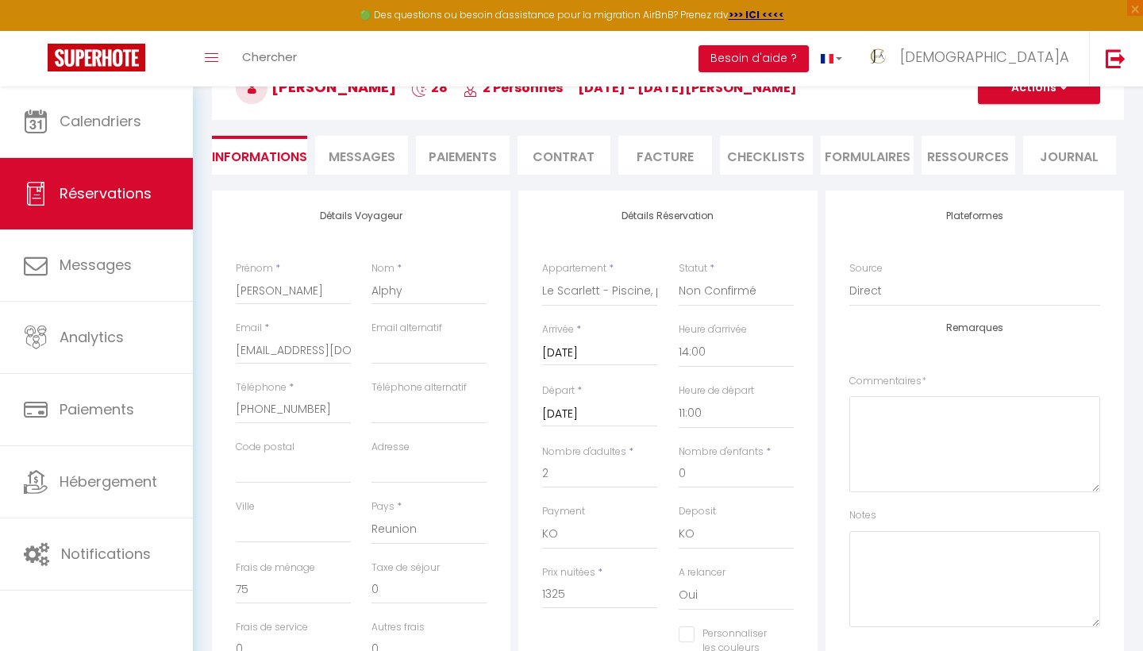
click at [1068, 95] on button "Actions" at bounding box center [1039, 88] width 122 height 32
click at [1004, 121] on link "Enregistrer" at bounding box center [1022, 123] width 125 height 21
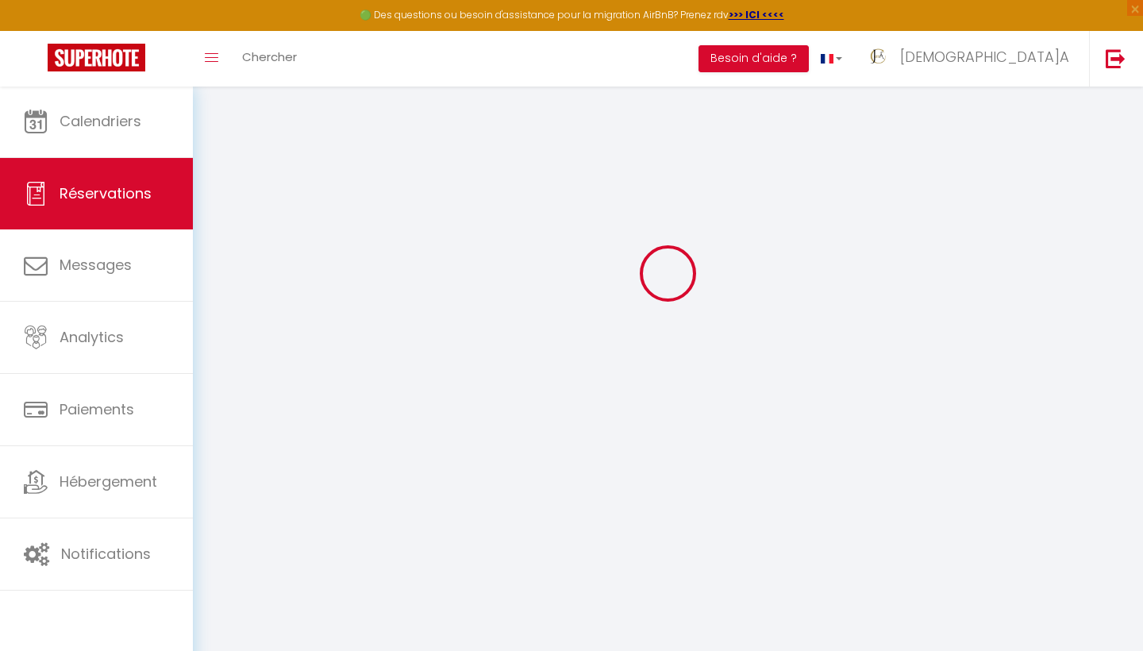
select select "not_cancelled"
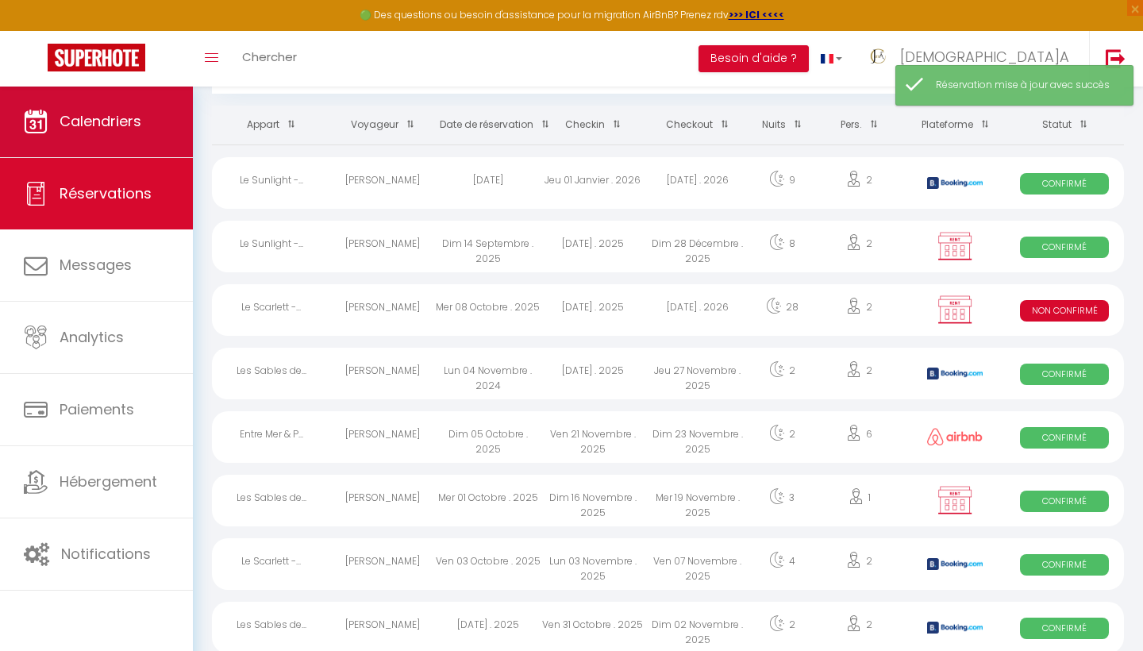
click at [103, 137] on link "Calendriers" at bounding box center [96, 121] width 193 height 71
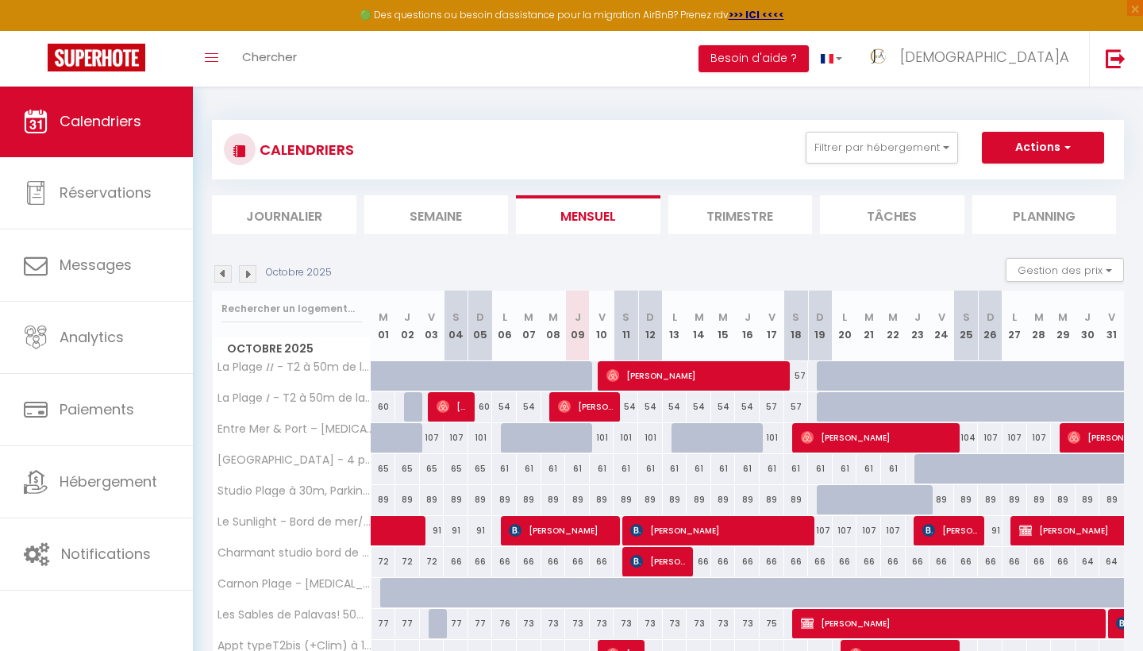
click at [250, 272] on img at bounding box center [247, 273] width 17 height 17
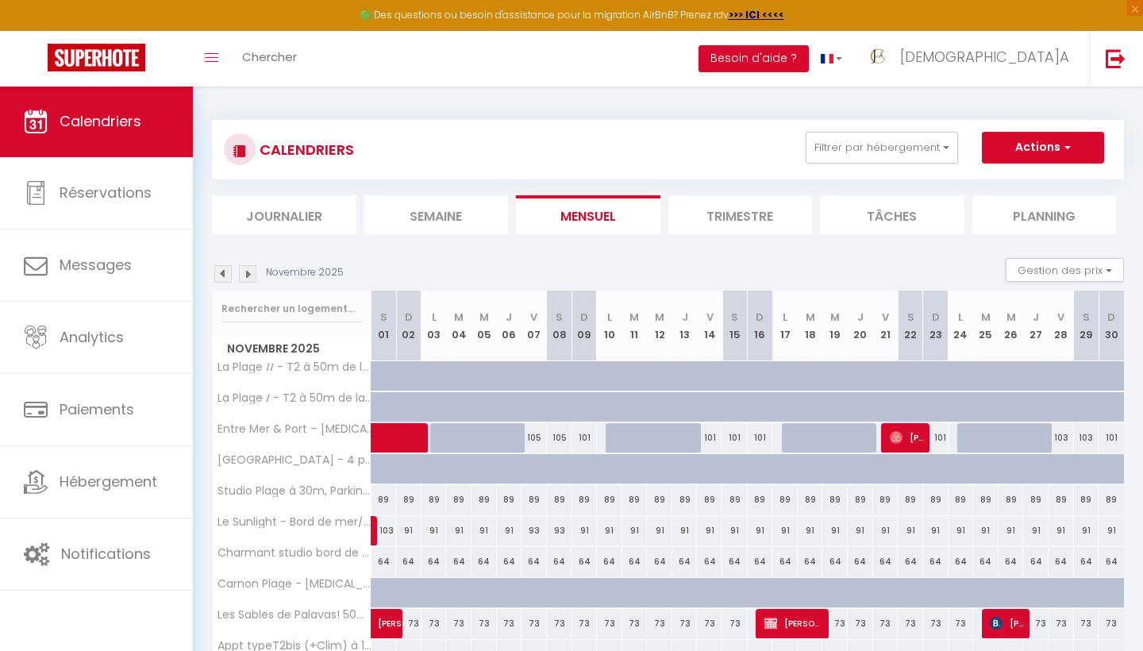
click at [250, 272] on img at bounding box center [247, 273] width 17 height 17
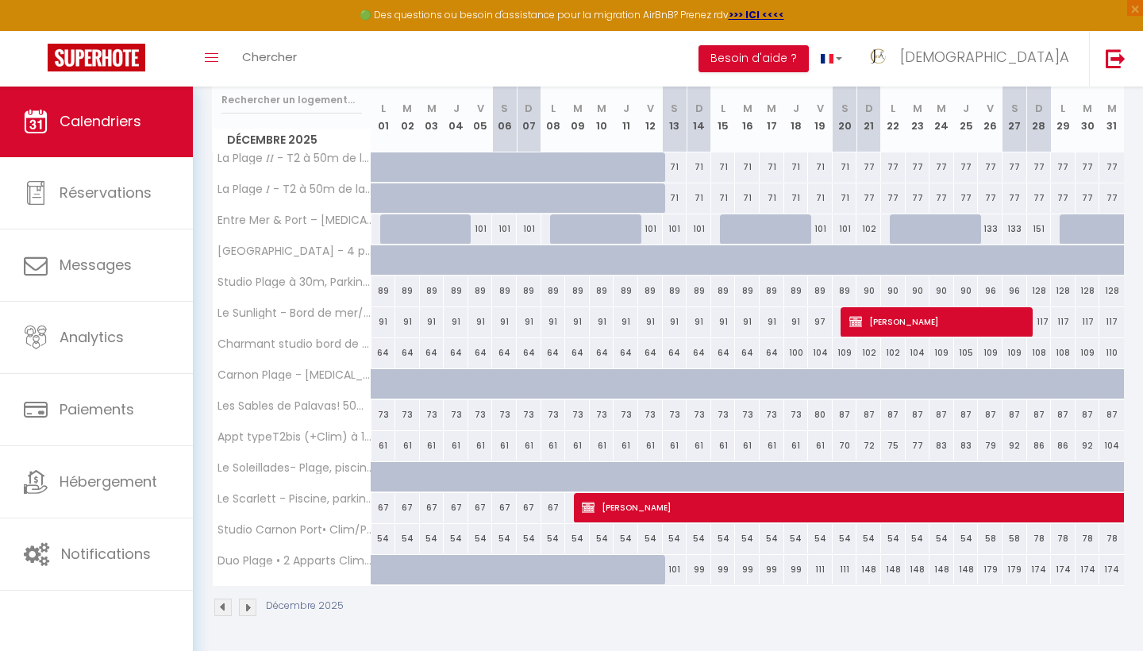
scroll to position [208, 0]
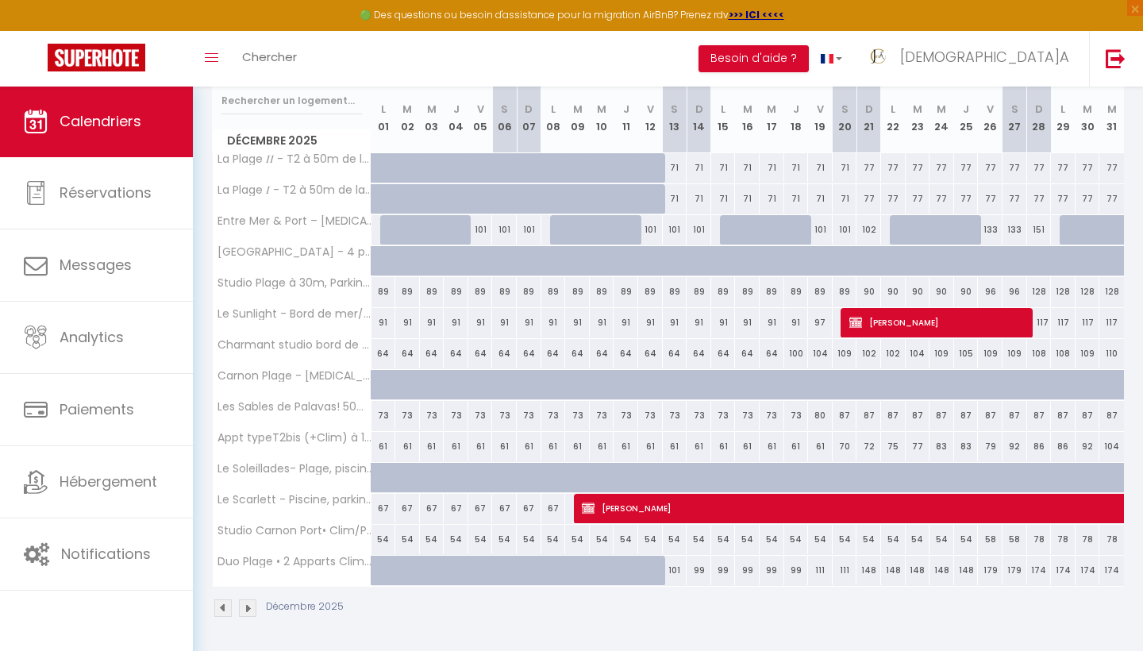
click at [814, 506] on span "Jean-Yves Alphy" at bounding box center [1093, 508] width 1022 height 30
select select "KO"
select select "0"
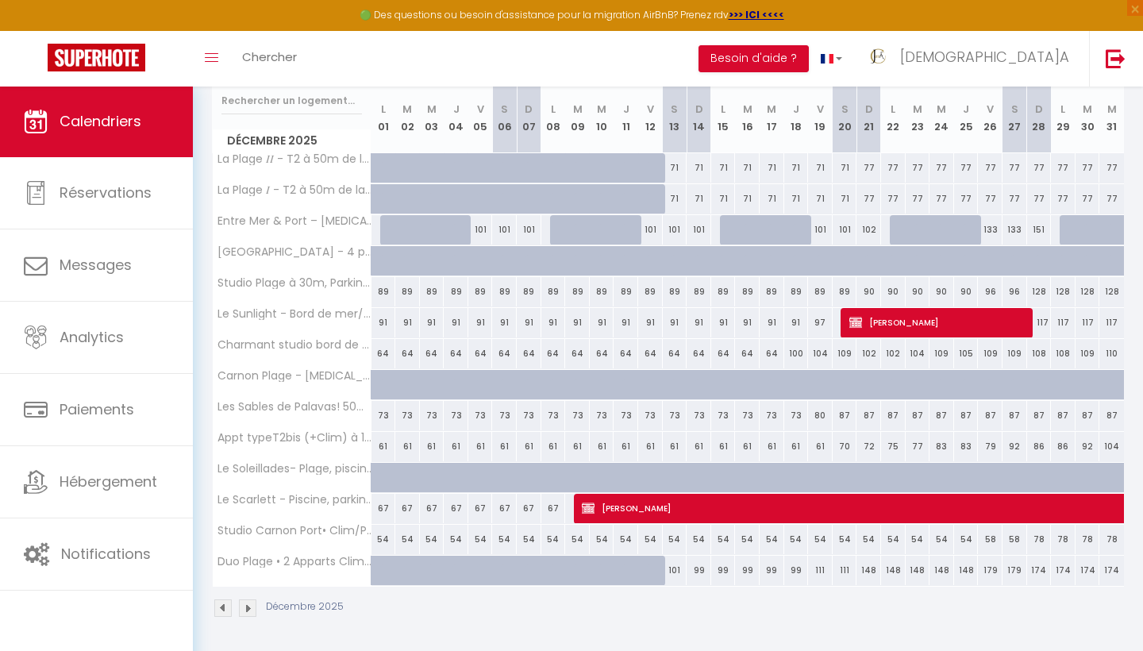
select select "1"
select select
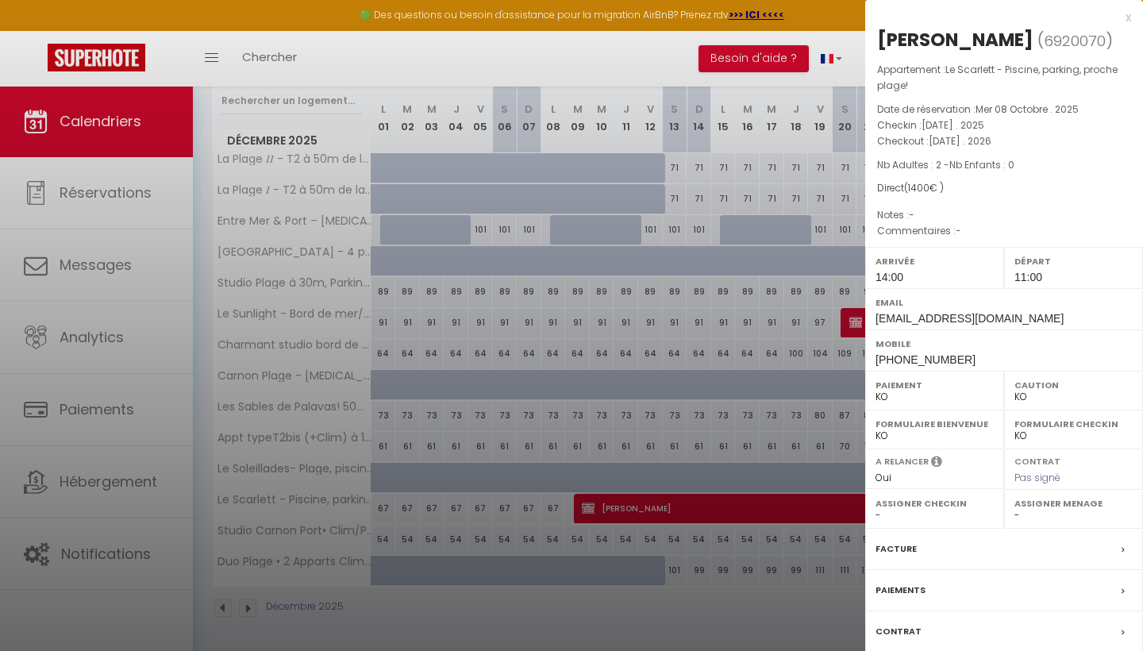
click at [906, 625] on label "Contrat" at bounding box center [898, 631] width 46 height 17
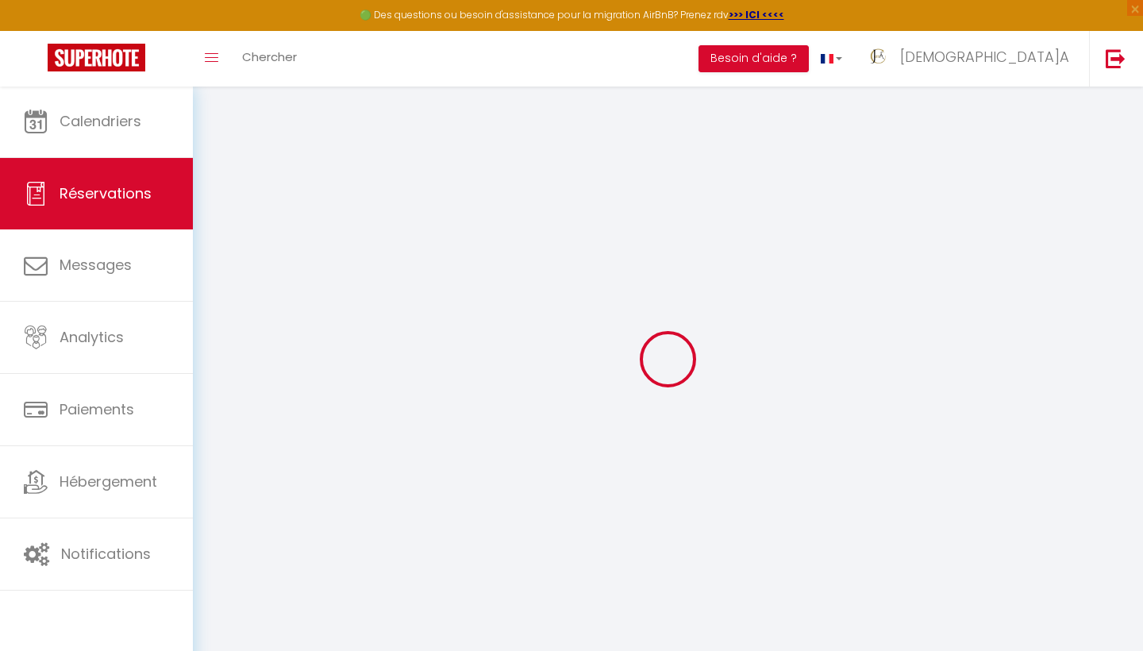
select select
checkbox input "false"
select select
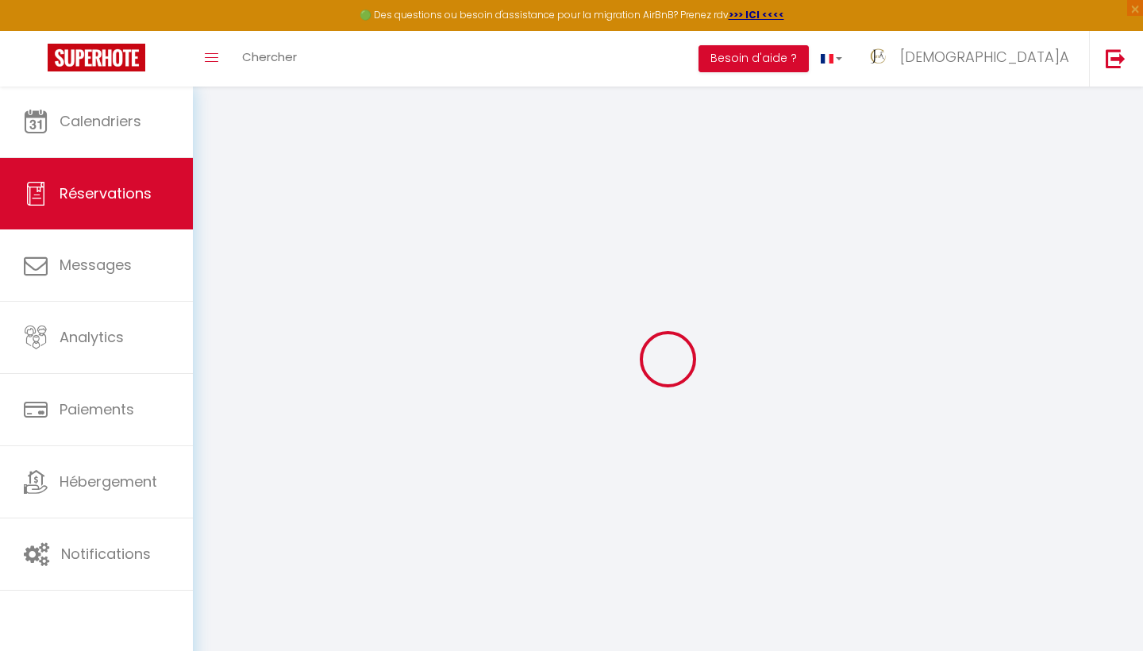
checkbox input "false"
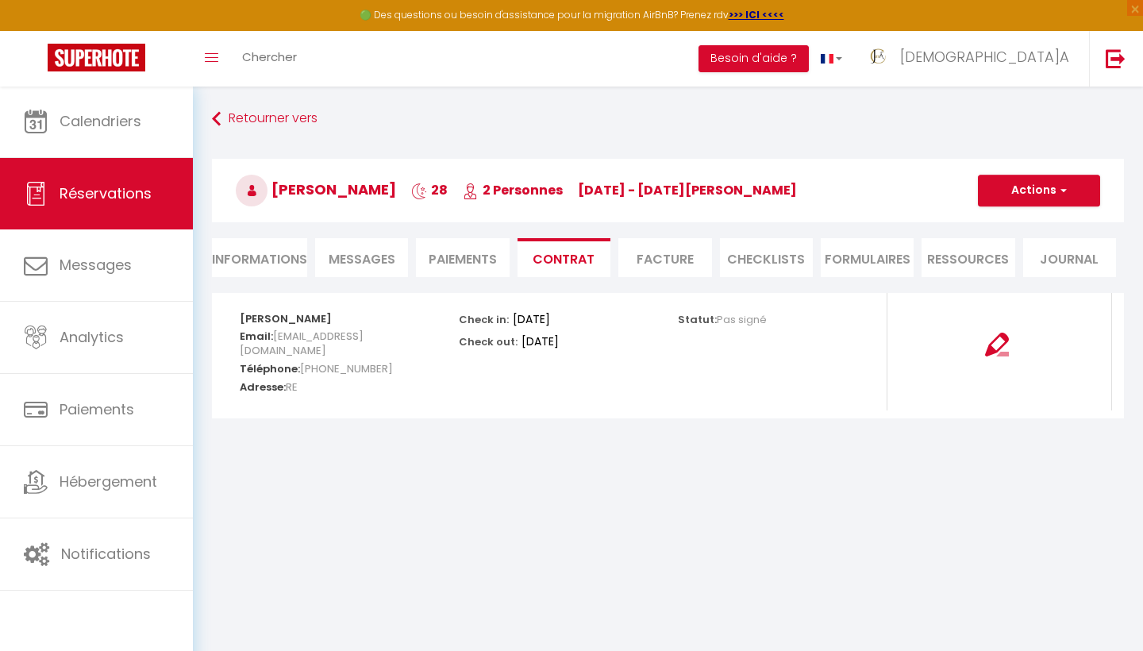
click at [999, 352] on img at bounding box center [997, 345] width 24 height 24
click at [280, 257] on li "Informations" at bounding box center [259, 257] width 95 height 39
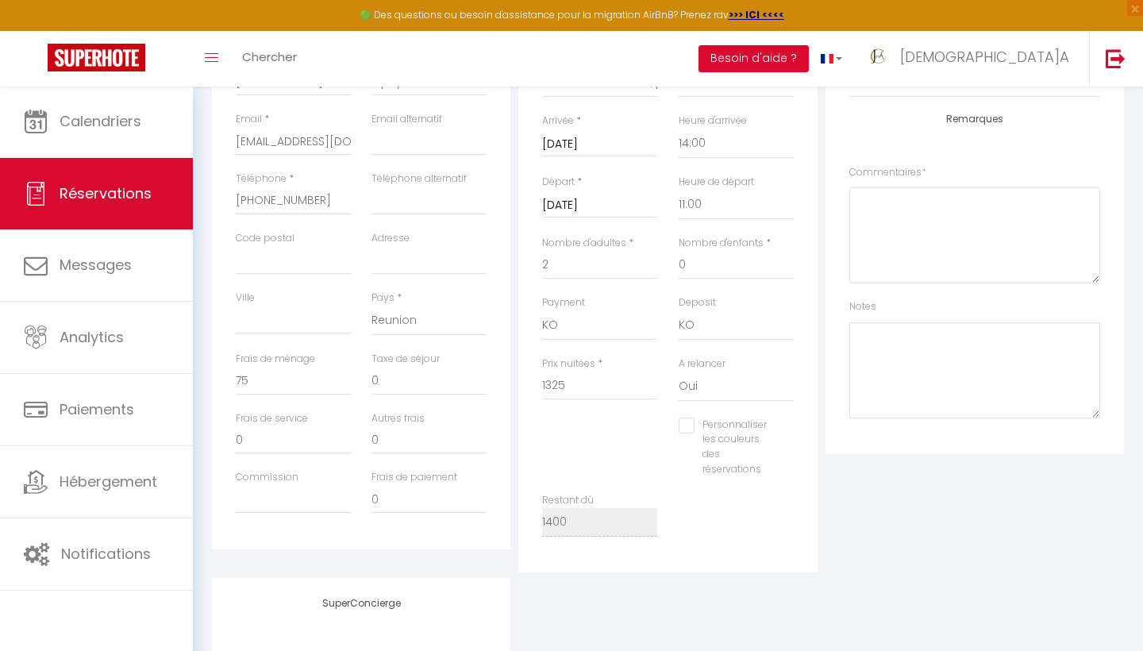
scroll to position [329, 0]
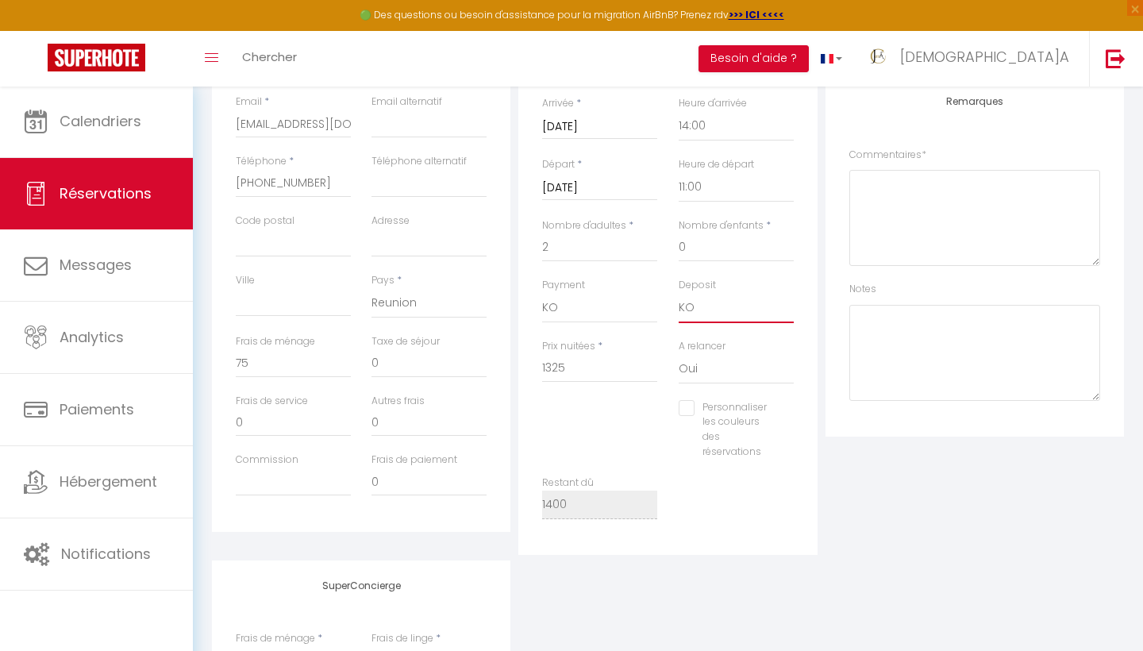
select select "15"
checkbox input "false"
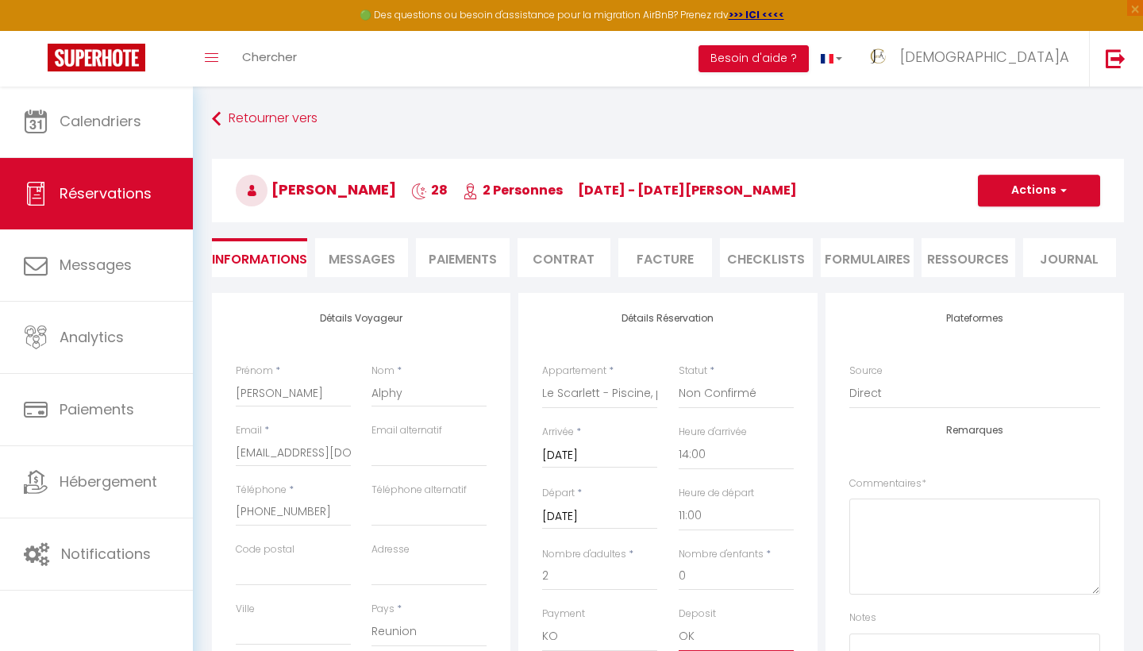
scroll to position [0, 0]
click at [560, 261] on li "Contrat" at bounding box center [564, 257] width 93 height 39
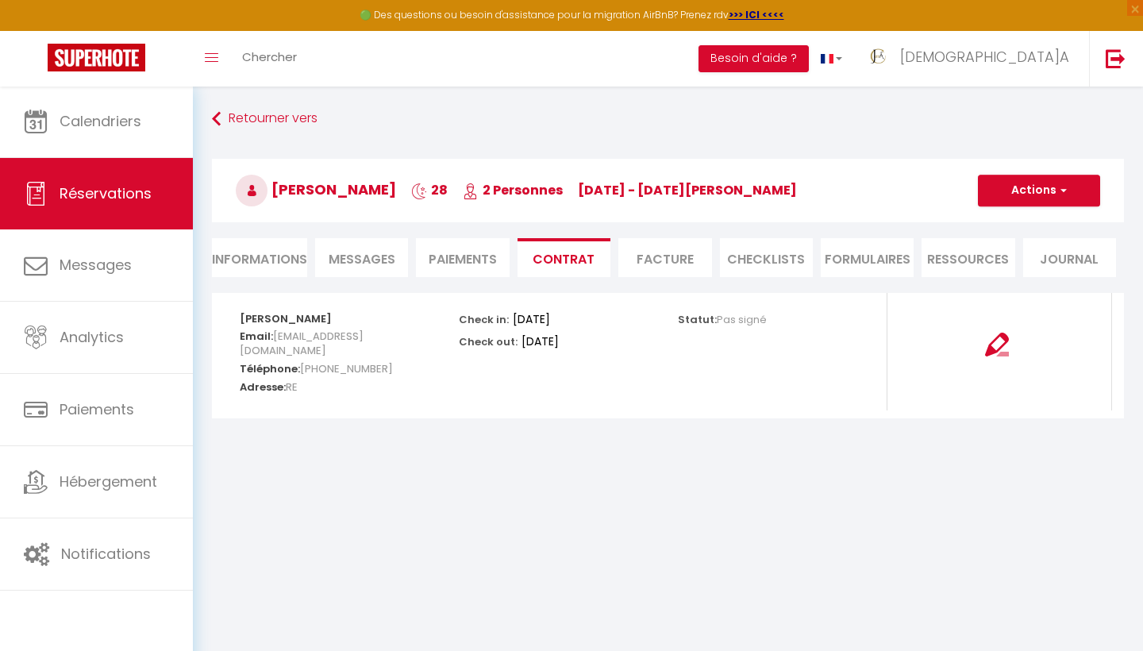
click at [986, 338] on img at bounding box center [997, 345] width 24 height 24
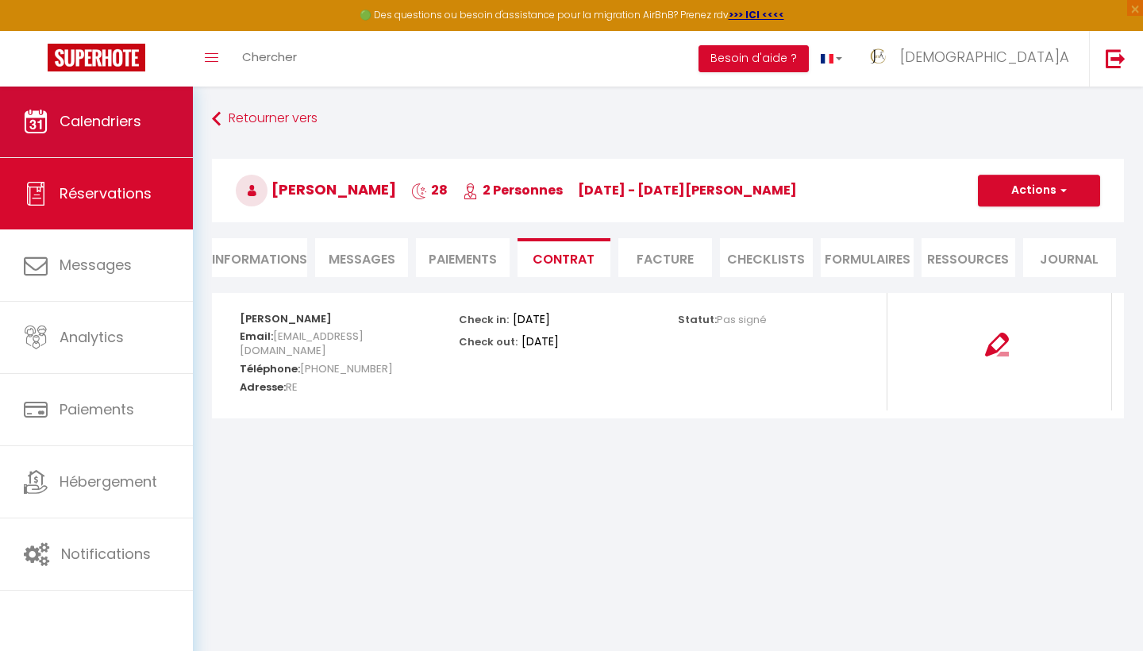
click at [152, 126] on link "Calendriers" at bounding box center [96, 121] width 193 height 71
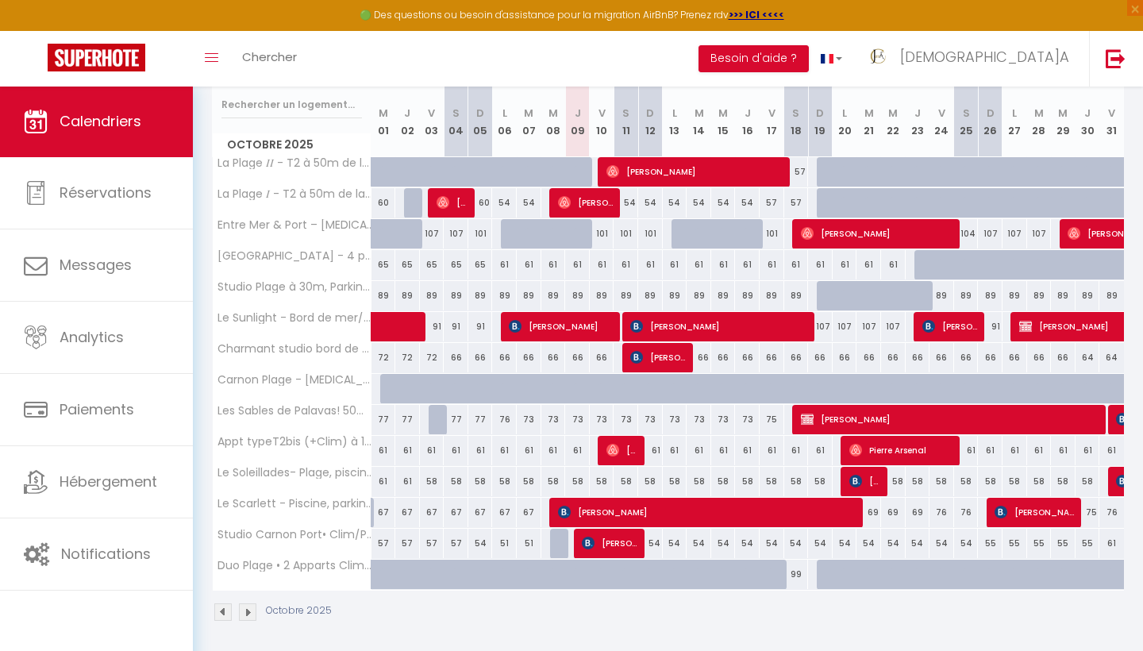
scroll to position [199, 0]
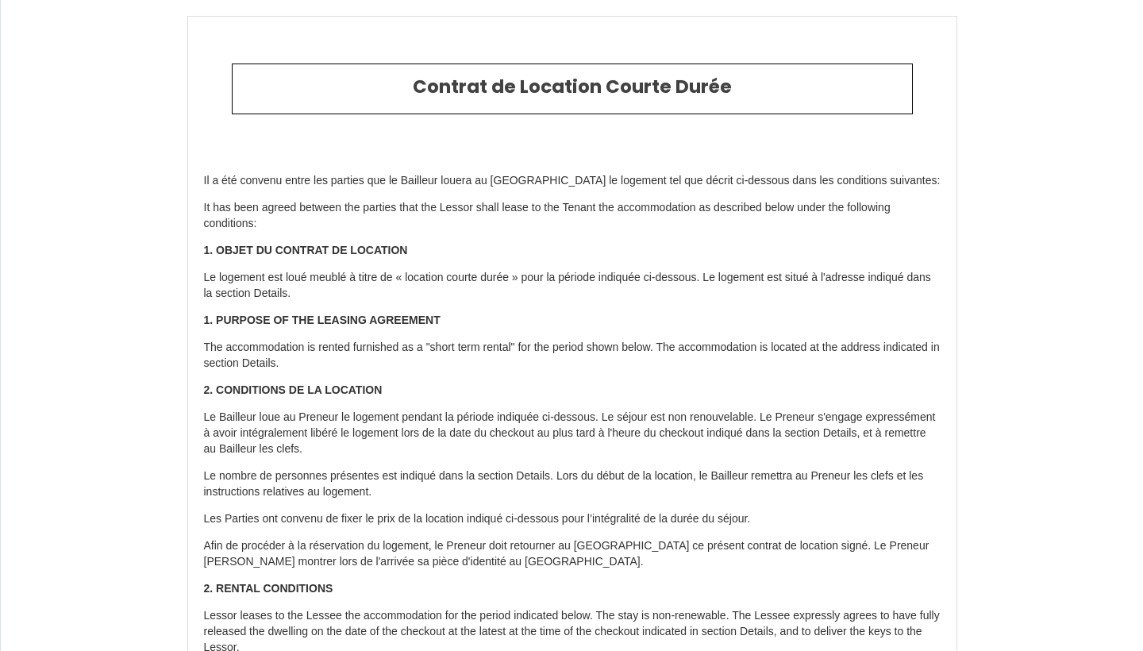
select select "RE"
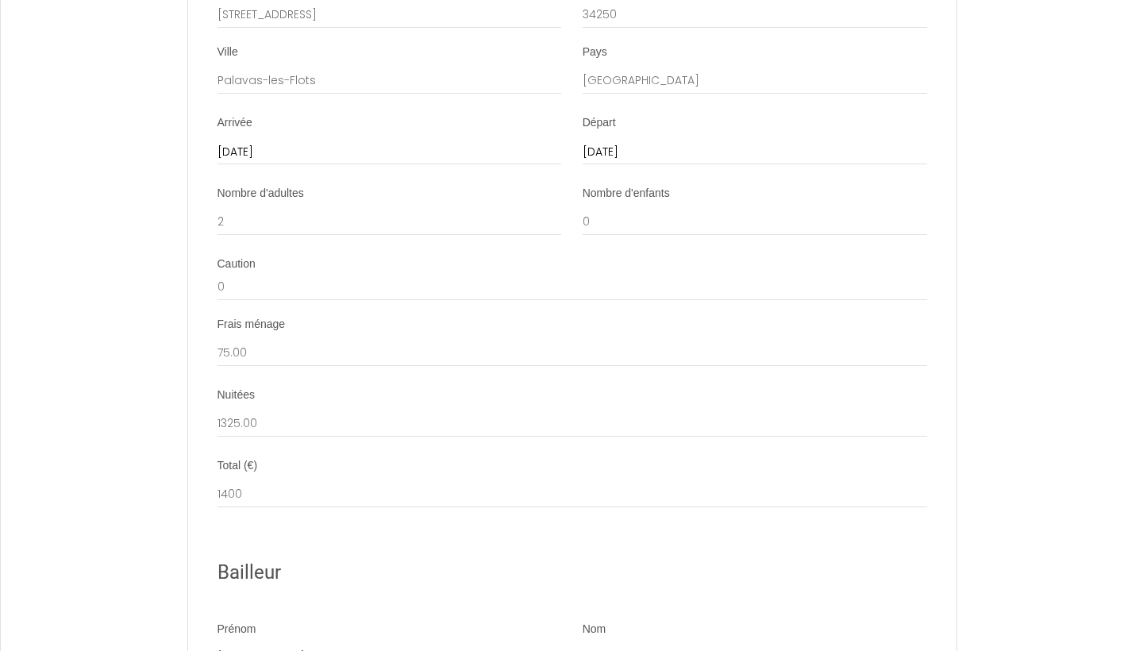
scroll to position [2096, 0]
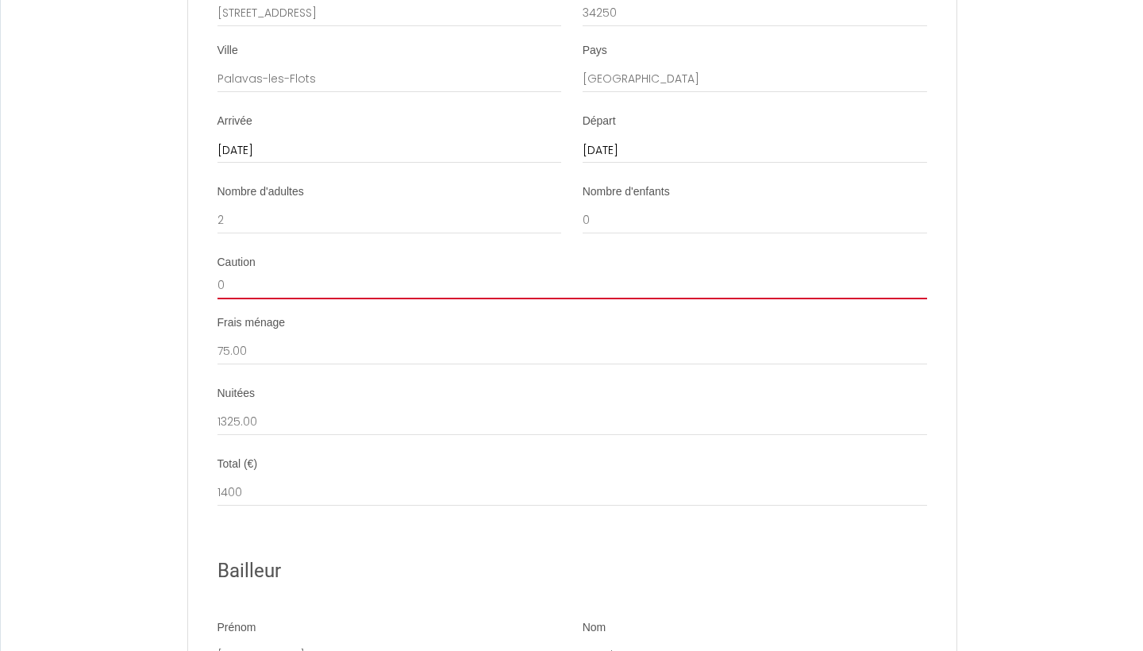
click at [221, 271] on input "0" at bounding box center [572, 285] width 710 height 29
click at [217, 271] on input "0" at bounding box center [572, 285] width 710 height 29
type input "300"
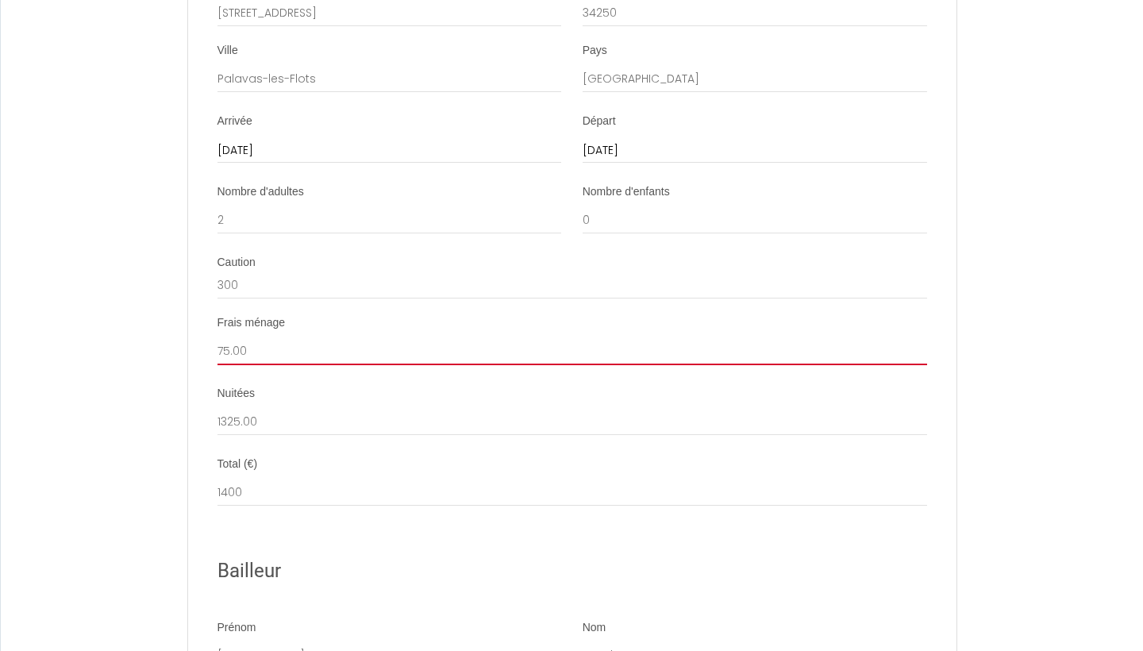
click at [290, 337] on input "75.00" at bounding box center [572, 351] width 710 height 29
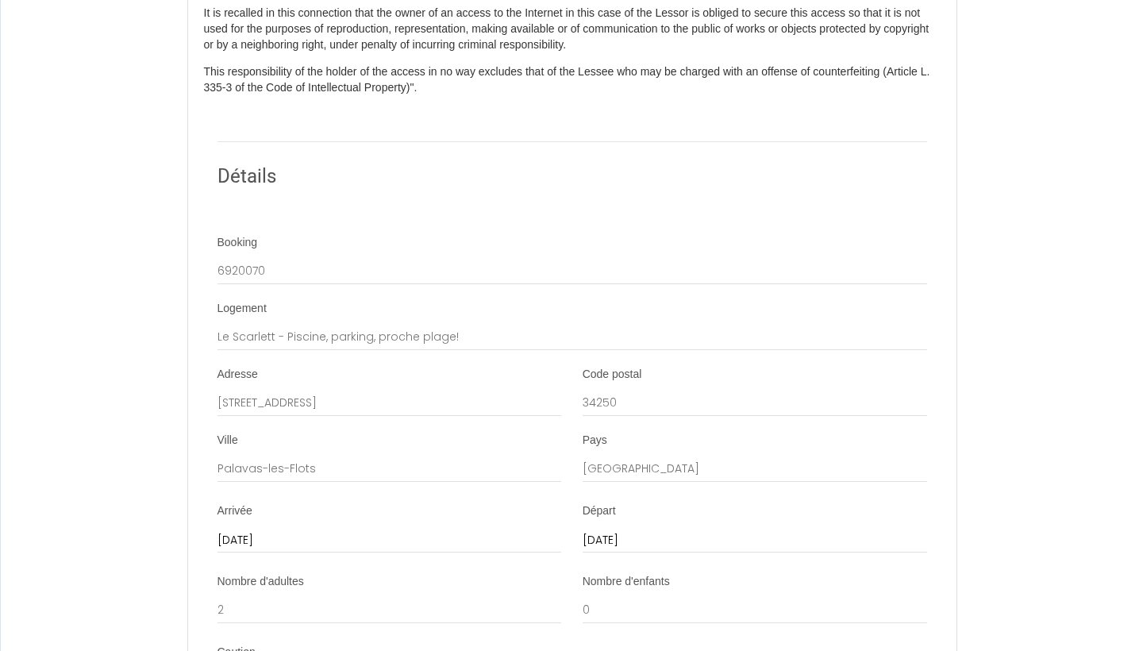
scroll to position [1707, 0]
drag, startPoint x: 386, startPoint y: 356, endPoint x: 121, endPoint y: 355, distance: 264.3
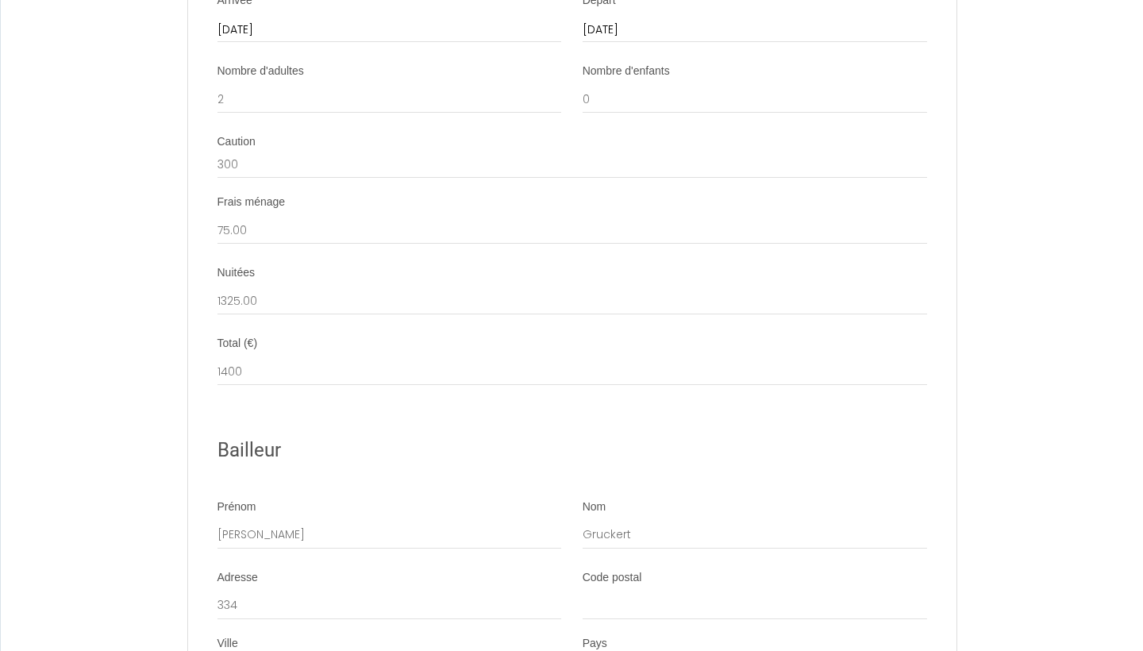
scroll to position [2276, 0]
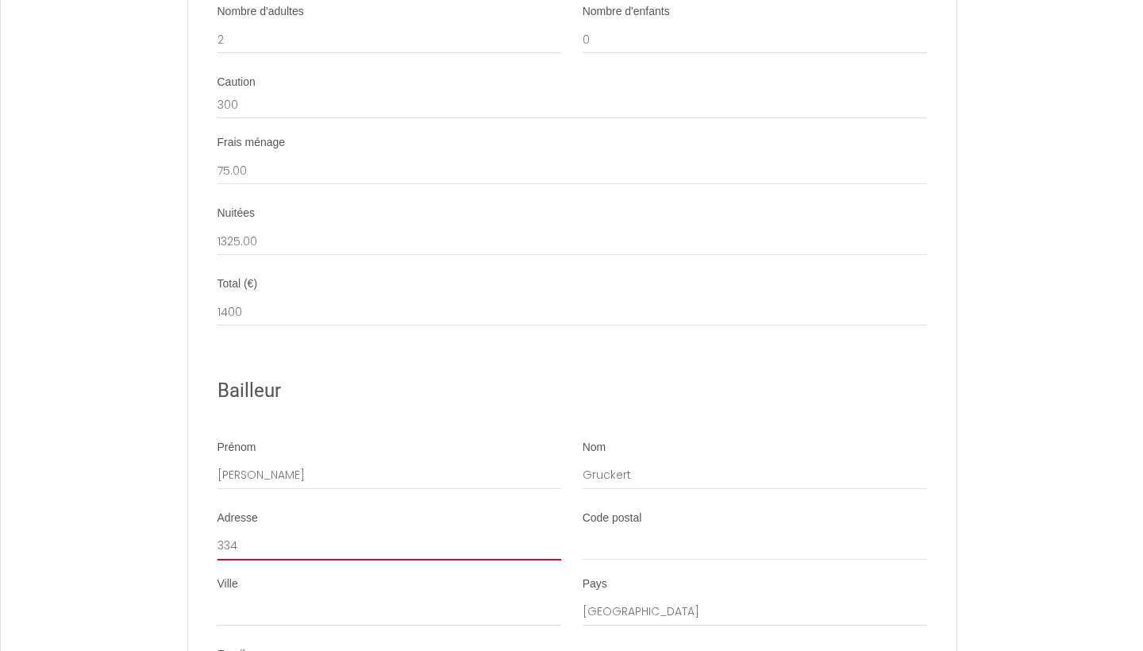
drag, startPoint x: 272, startPoint y: 491, endPoint x: 157, endPoint y: 491, distance: 115.1
paste input "avenue des Jockeys"
type input "334 avenue des Jockeys"
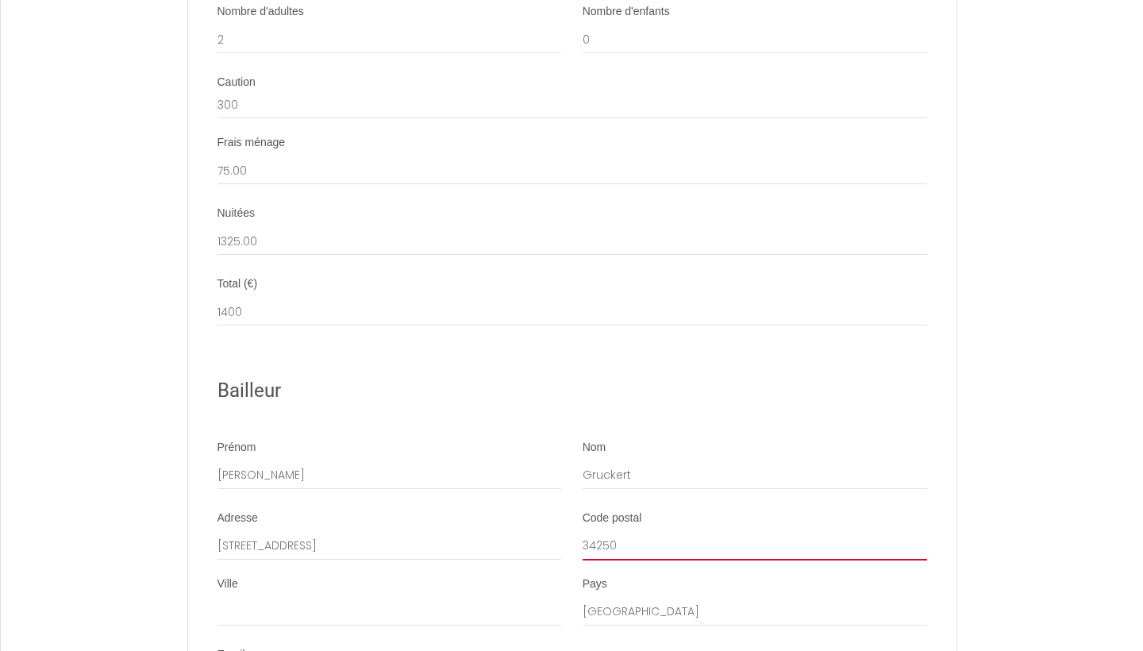
type input "34250"
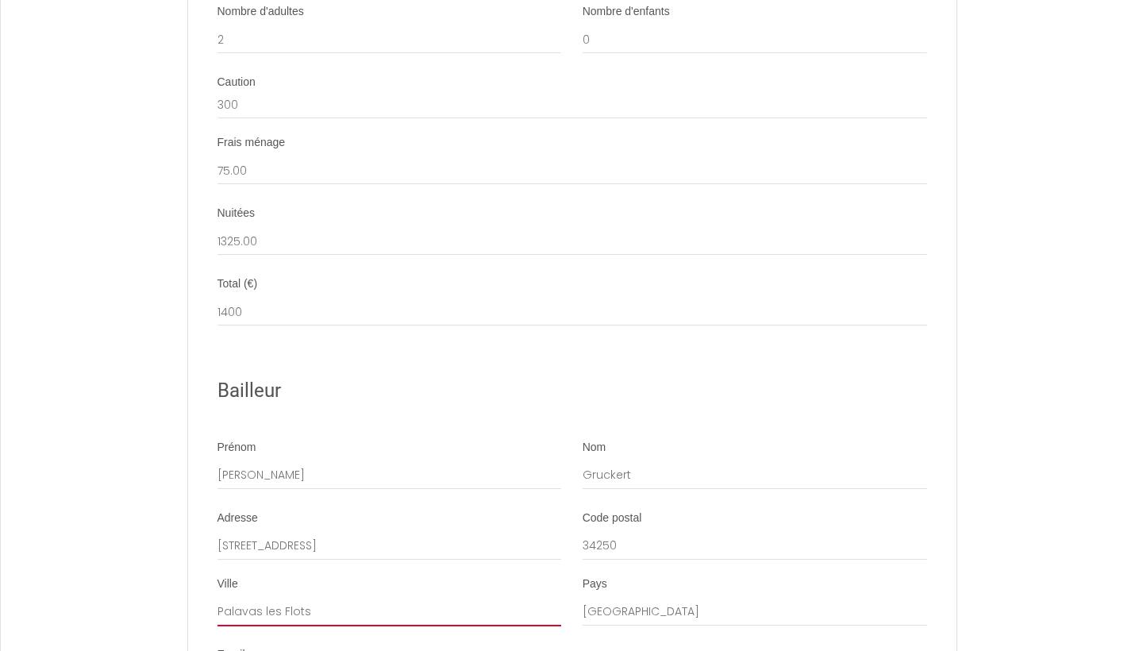
type input "Palavas les Flots"
click at [854, 576] on div "Pays France" at bounding box center [754, 609] width 365 height 66
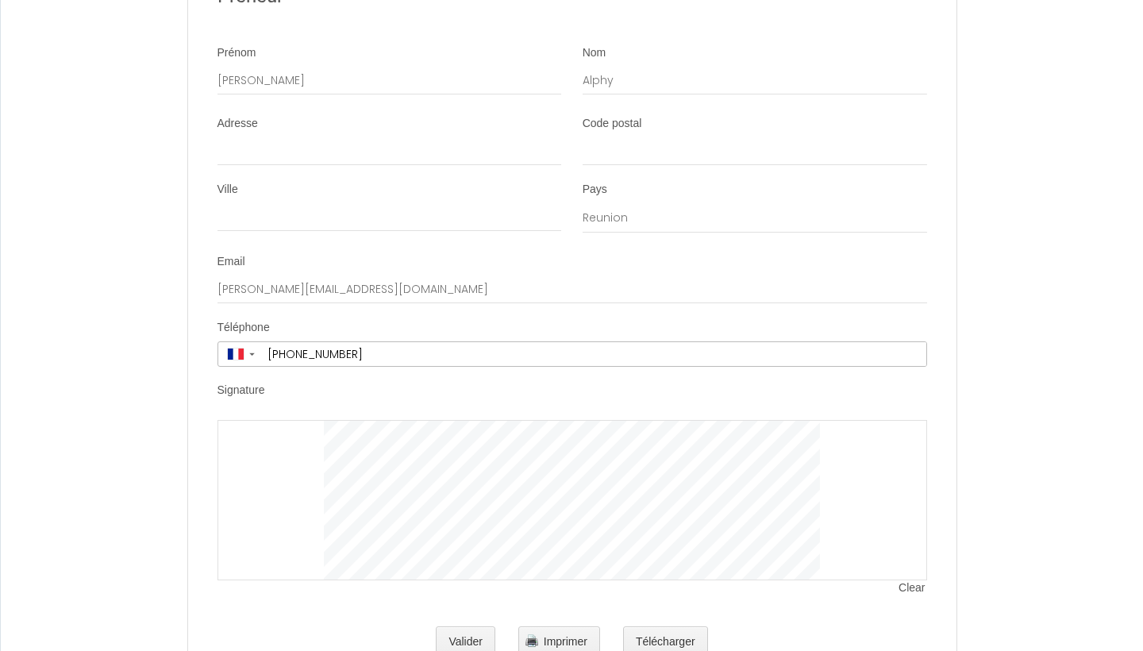
scroll to position [3040, 0]
click at [464, 628] on button "Valider" at bounding box center [466, 644] width 60 height 32
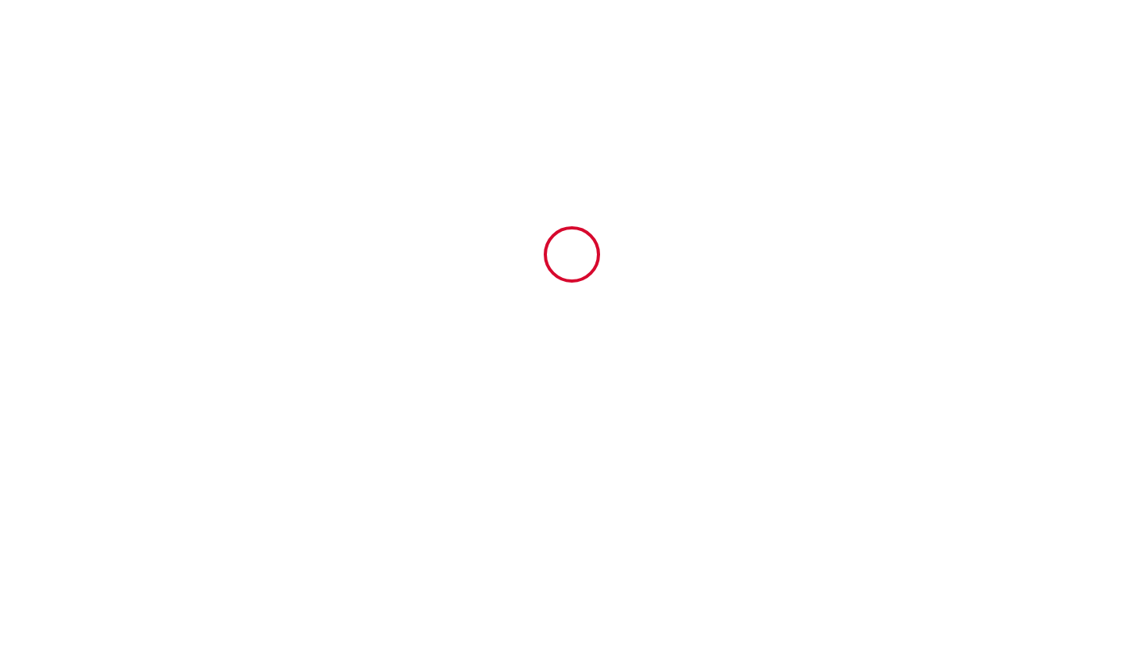
scroll to position [0, 0]
type input "0"
type input "75"
type input "1325"
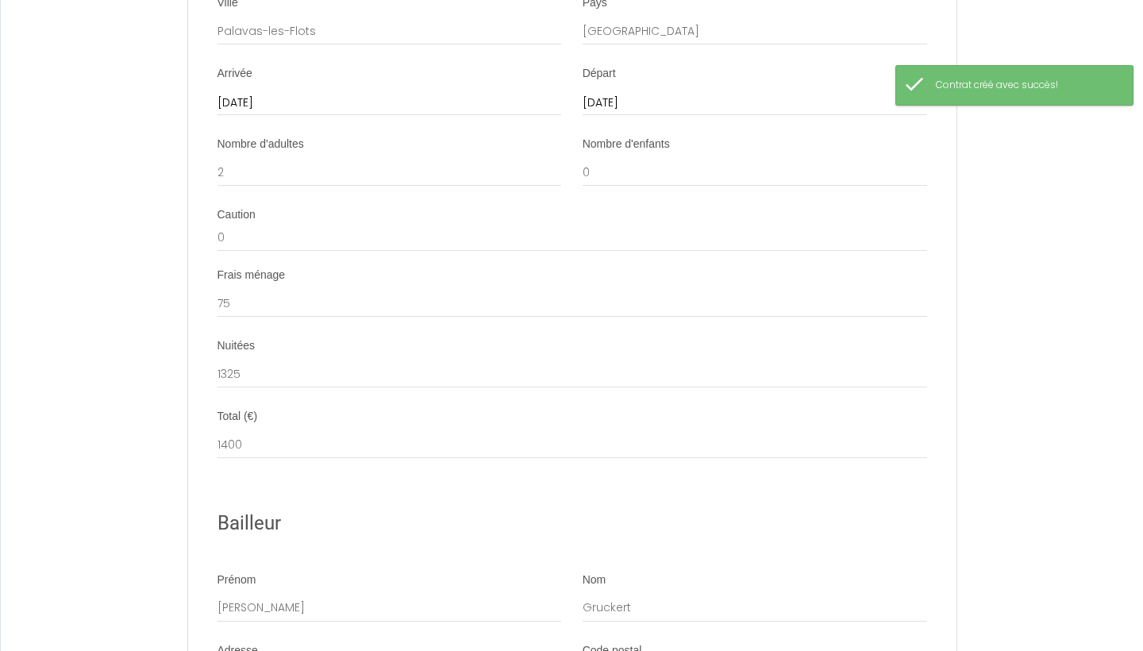
scroll to position [2142, 0]
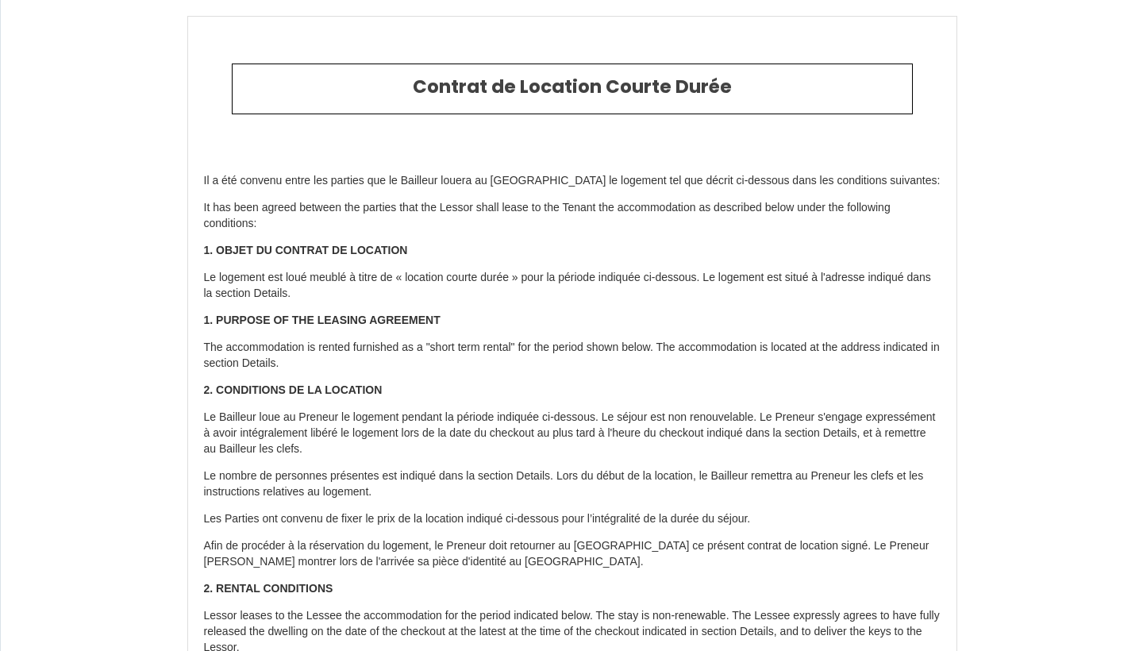
select select "RE"
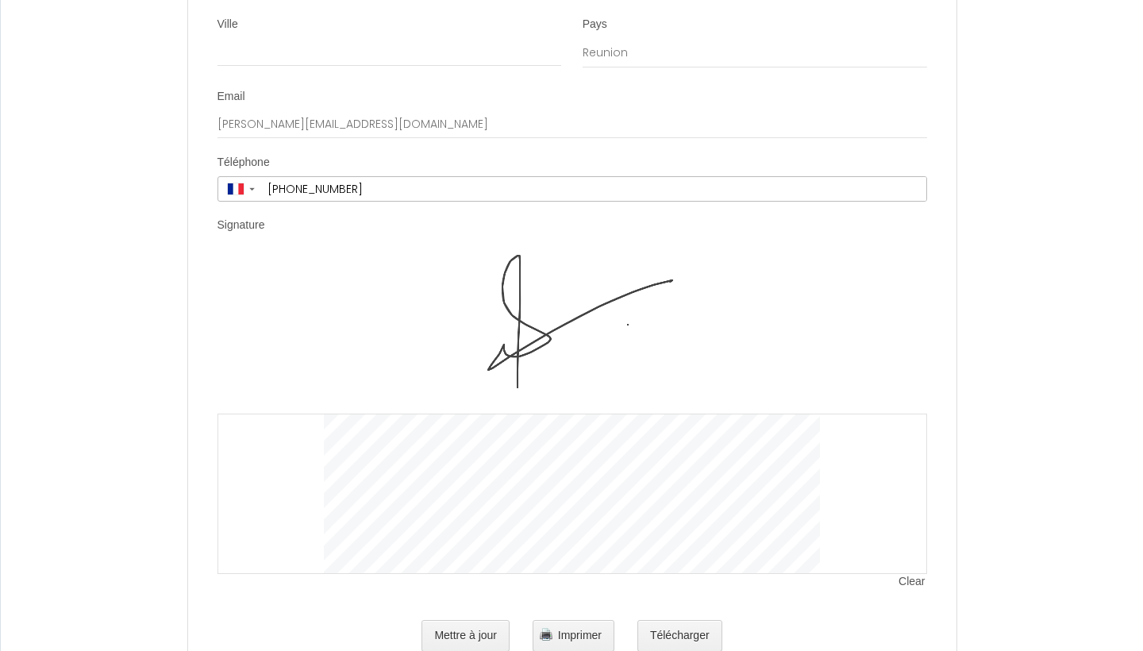
scroll to position [3199, 0]
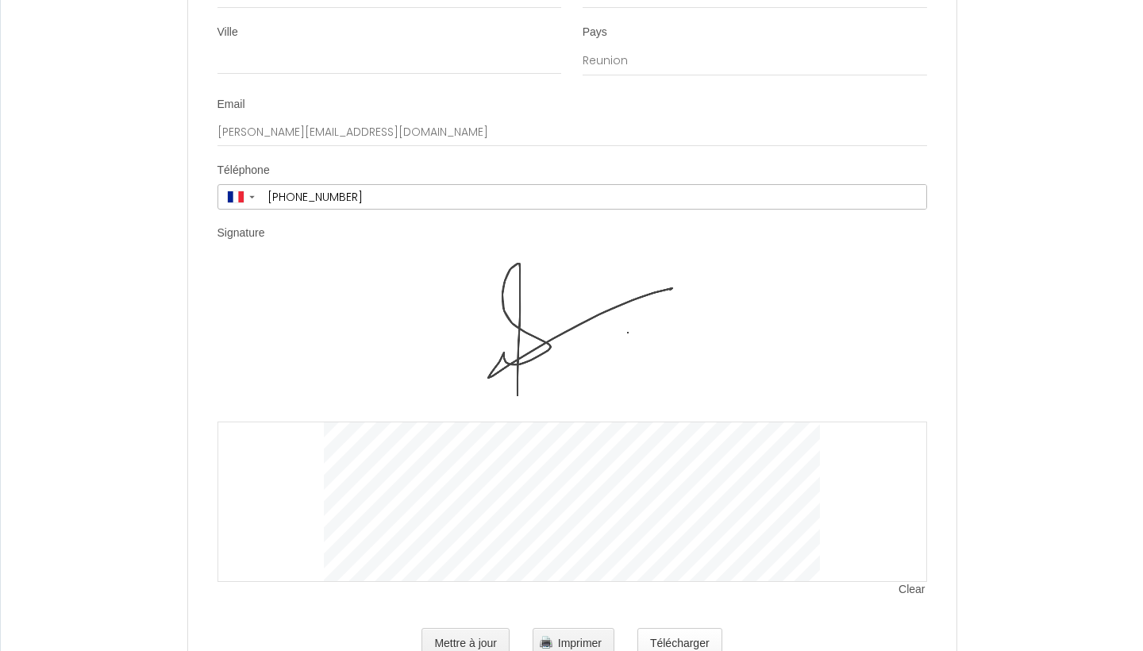
click at [693, 628] on button "Télécharger" at bounding box center [679, 644] width 85 height 32
